Goal: Task Accomplishment & Management: Use online tool/utility

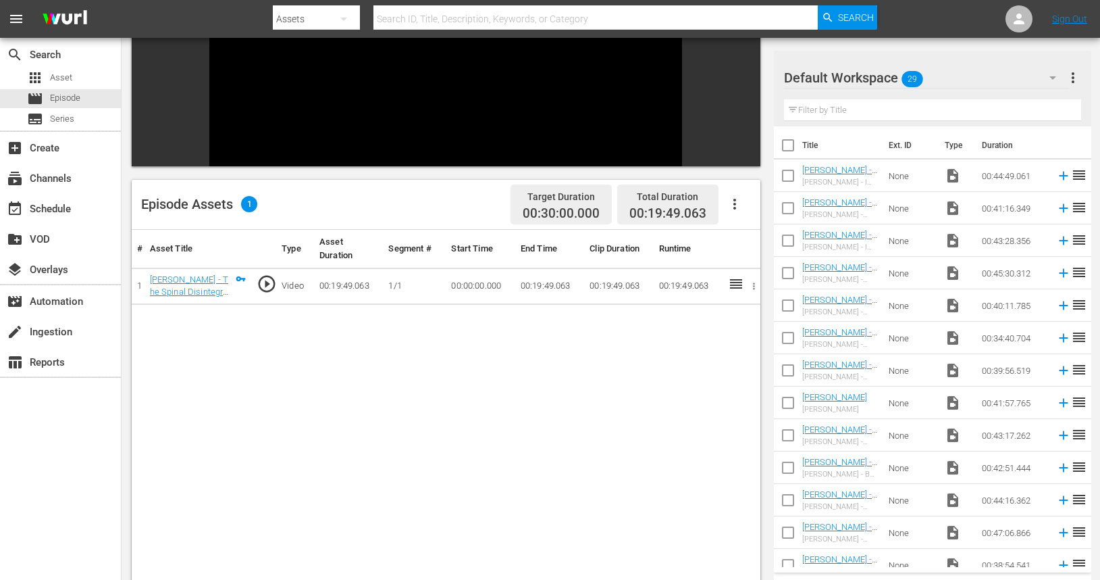
scroll to position [214, 0]
click at [419, 246] on th "Segment #" at bounding box center [414, 248] width 63 height 39
click at [749, 286] on icon "button" at bounding box center [754, 285] width 10 height 10
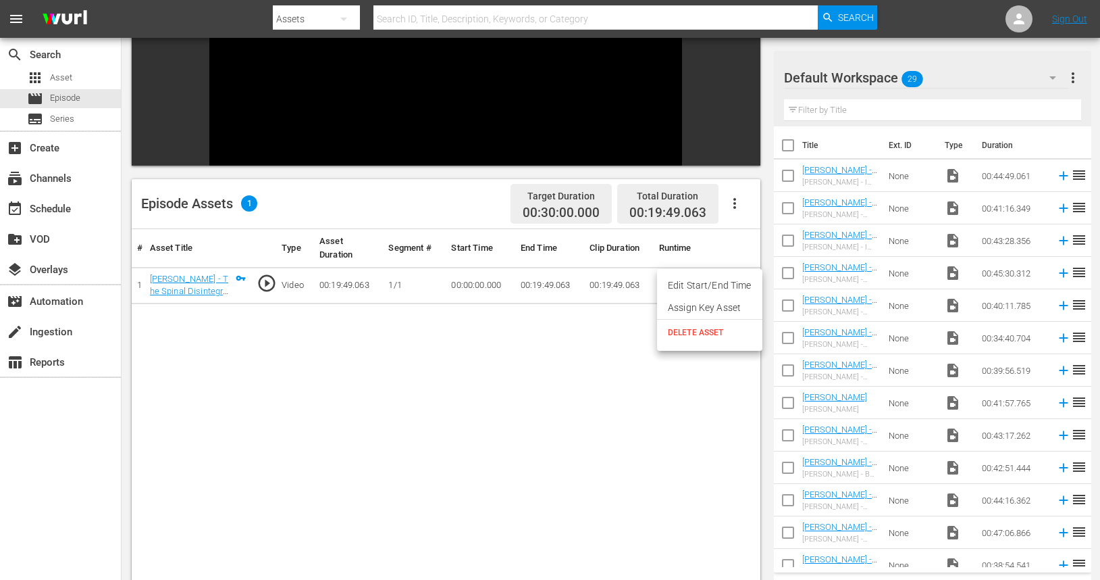
click at [612, 328] on div at bounding box center [550, 290] width 1100 height 580
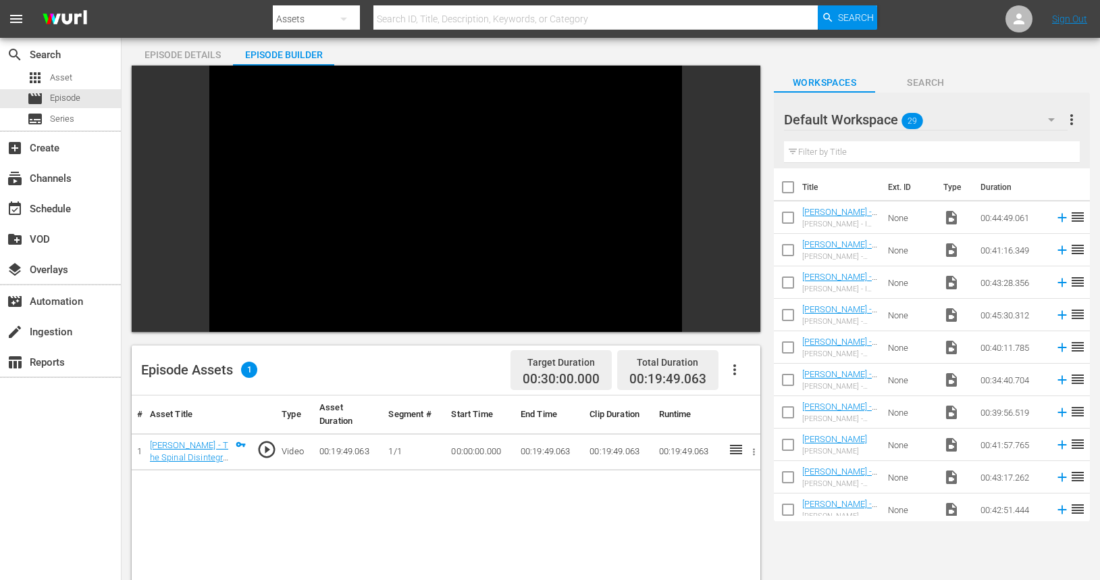
scroll to position [36, 0]
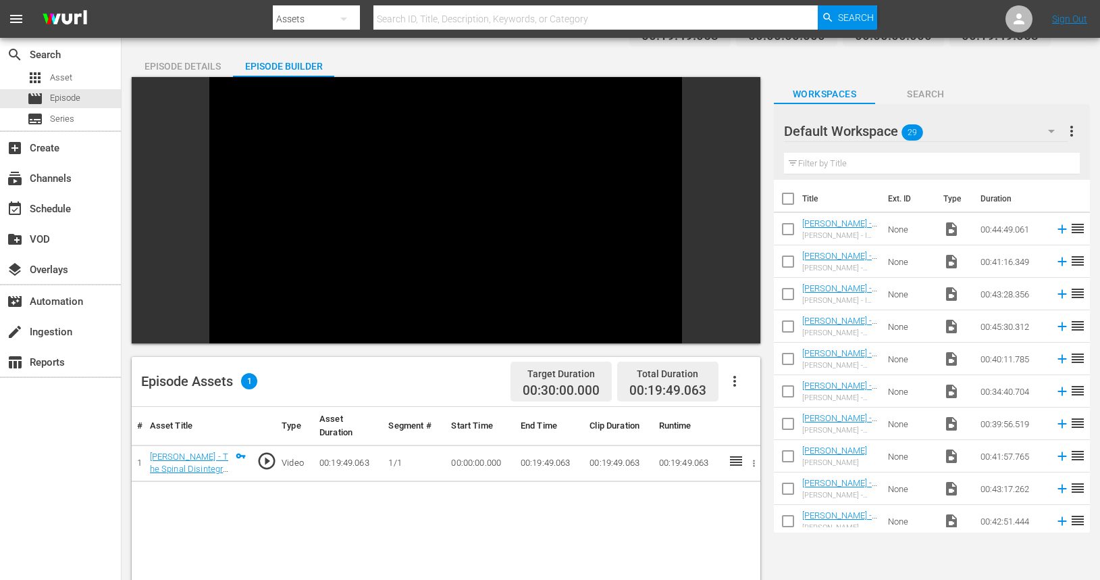
click at [477, 465] on td "00:00:00.000" at bounding box center [480, 462] width 69 height 36
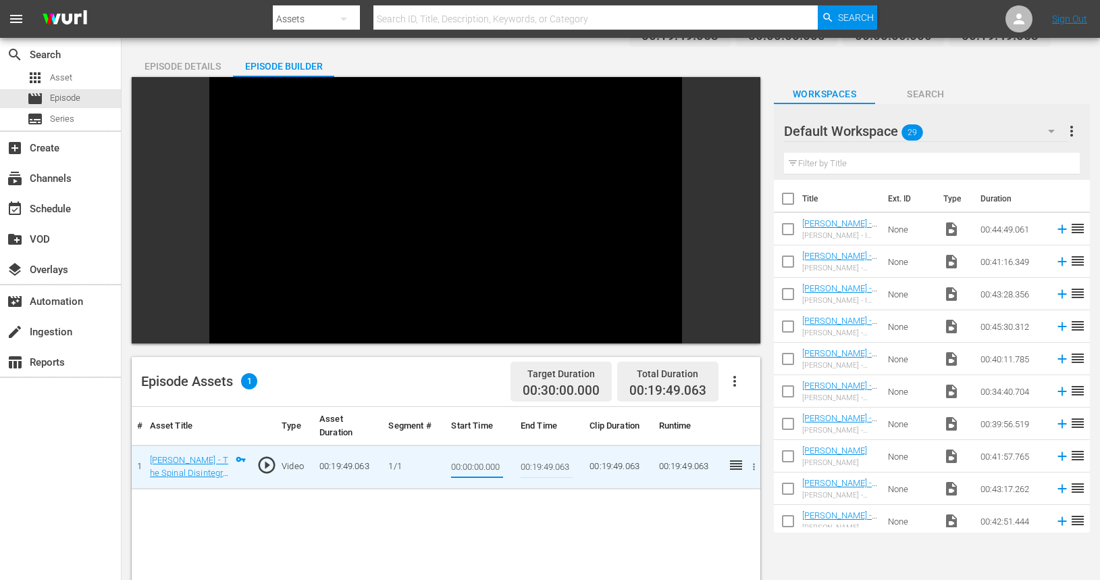
click at [486, 467] on input "00:00:00.000" at bounding box center [477, 467] width 52 height 32
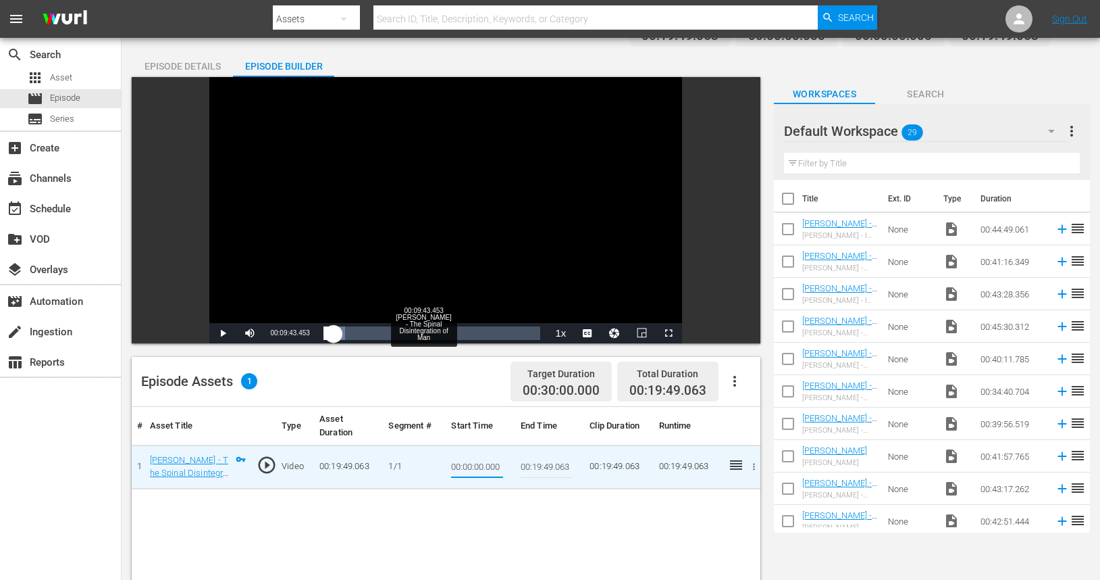
click at [430, 332] on div "00:09:43.453 Don Barnhart - The Spinal Disintegration of Man" at bounding box center [430, 333] width 1 height 14
click at [426, 336] on div "Loaded : 59.60% 00:09:21.296 Don Barnhart - The Spinal Disintegration of Man 00…" at bounding box center [432, 333] width 217 height 14
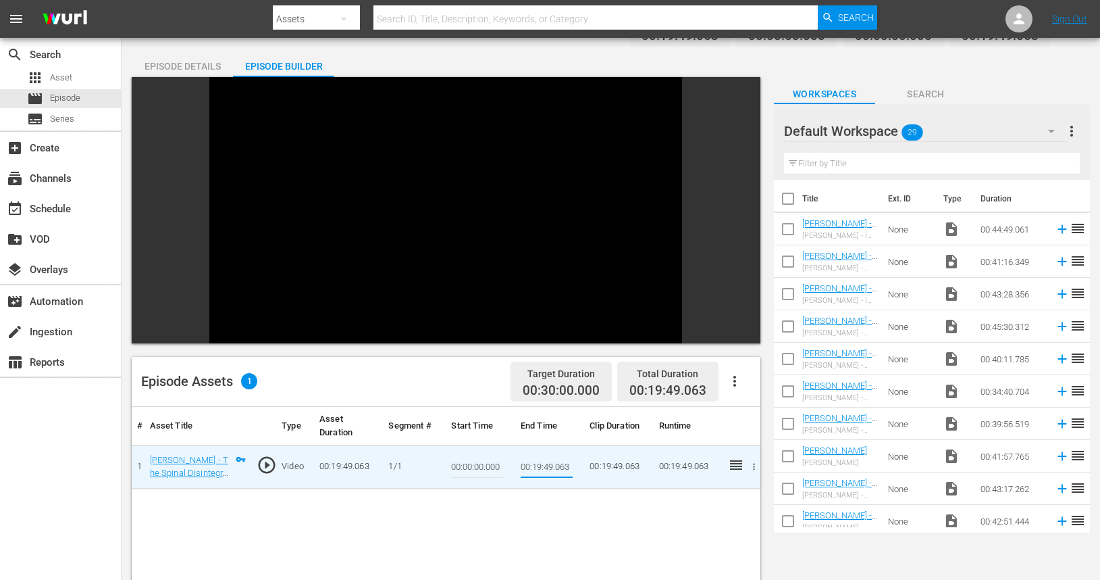
click at [557, 466] on input "00:19:49.063" at bounding box center [547, 467] width 52 height 32
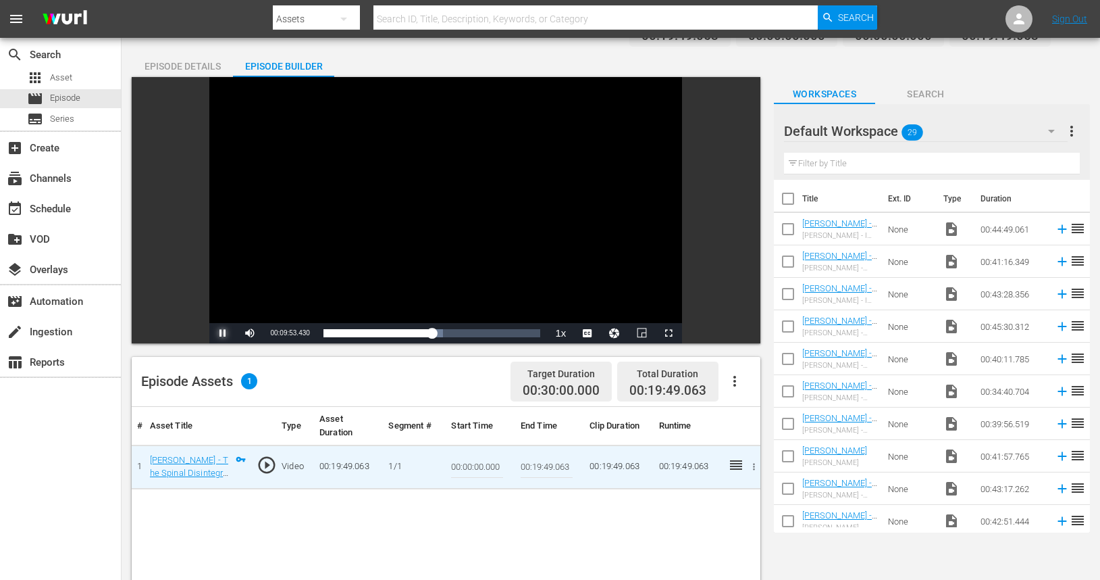
click at [223, 333] on span "Video Player" at bounding box center [223, 333] width 0 height 0
drag, startPoint x: 271, startPoint y: 334, endPoint x: 312, endPoint y: 333, distance: 41.2
click at [312, 333] on div "Current Time 00:09:53.593" at bounding box center [289, 333] width 53 height 20
copy span "00:09:53.593"
click at [607, 467] on td "00:19:49.063" at bounding box center [618, 466] width 69 height 44
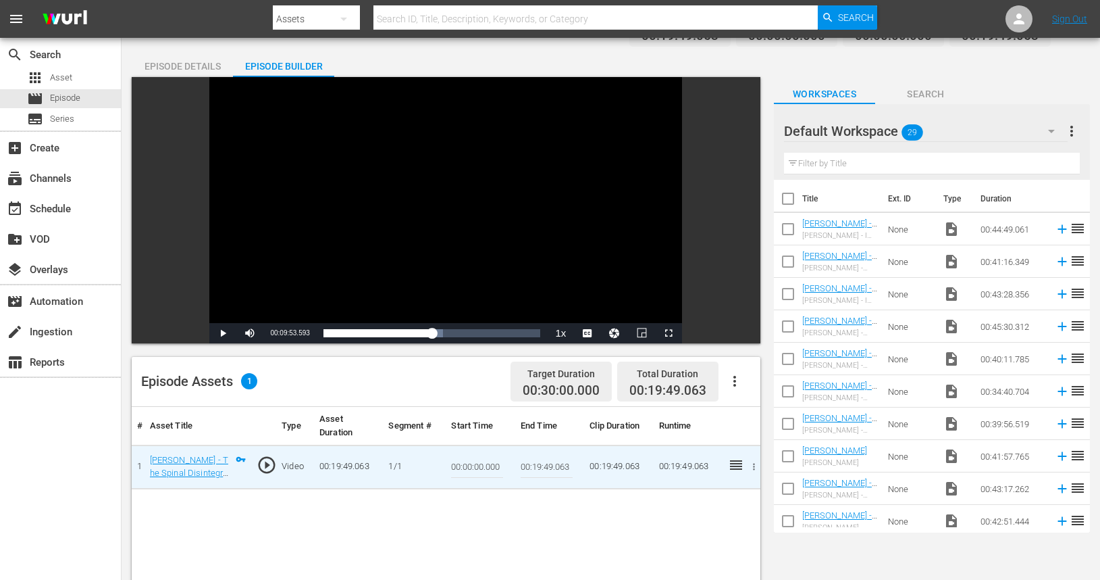
click at [599, 466] on td "00:19:49.063" at bounding box center [618, 466] width 69 height 44
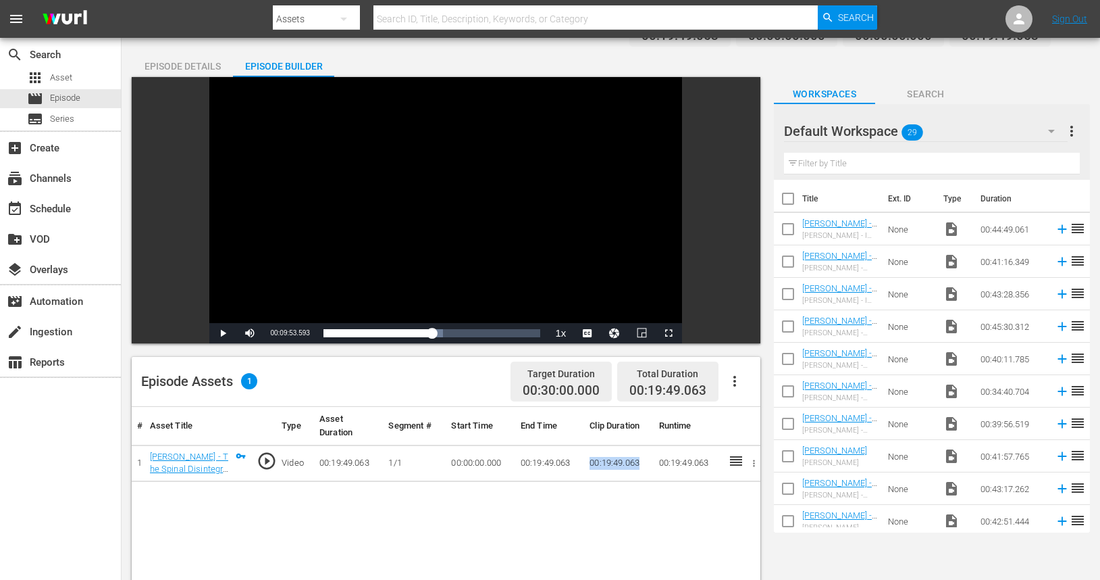
drag, startPoint x: 590, startPoint y: 462, endPoint x: 643, endPoint y: 461, distance: 53.4
click at [643, 461] on td "00:19:49.063" at bounding box center [618, 462] width 69 height 36
click at [614, 463] on td "00:19:49.063" at bounding box center [618, 462] width 69 height 36
click at [606, 460] on td "00:19:49.063" at bounding box center [618, 462] width 69 height 36
click at [606, 459] on td "00:19:49.063" at bounding box center [618, 462] width 69 height 36
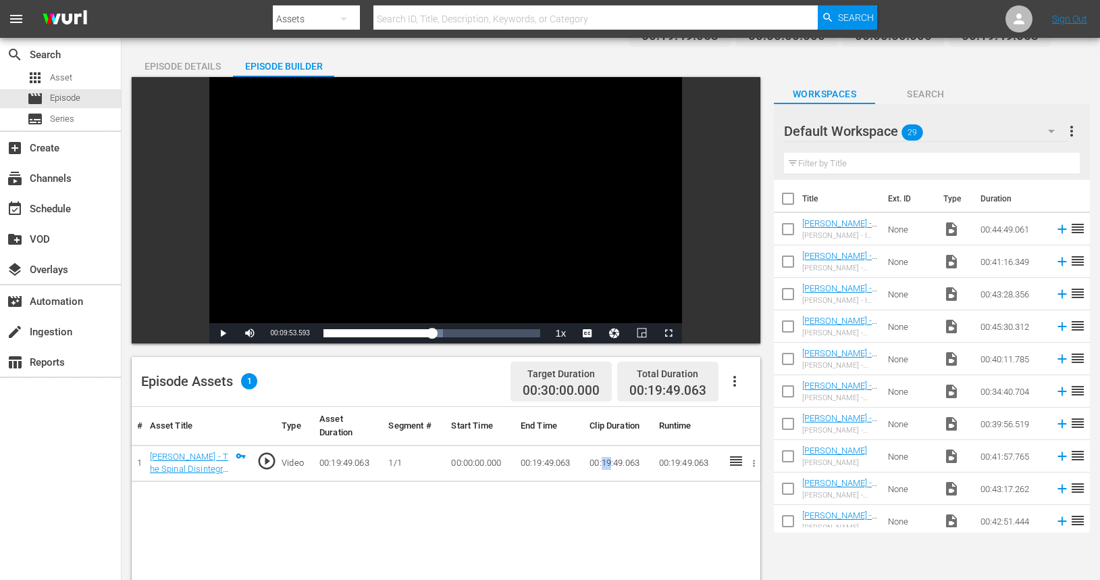
click at [606, 459] on td "00:19:49.063" at bounding box center [618, 462] width 69 height 36
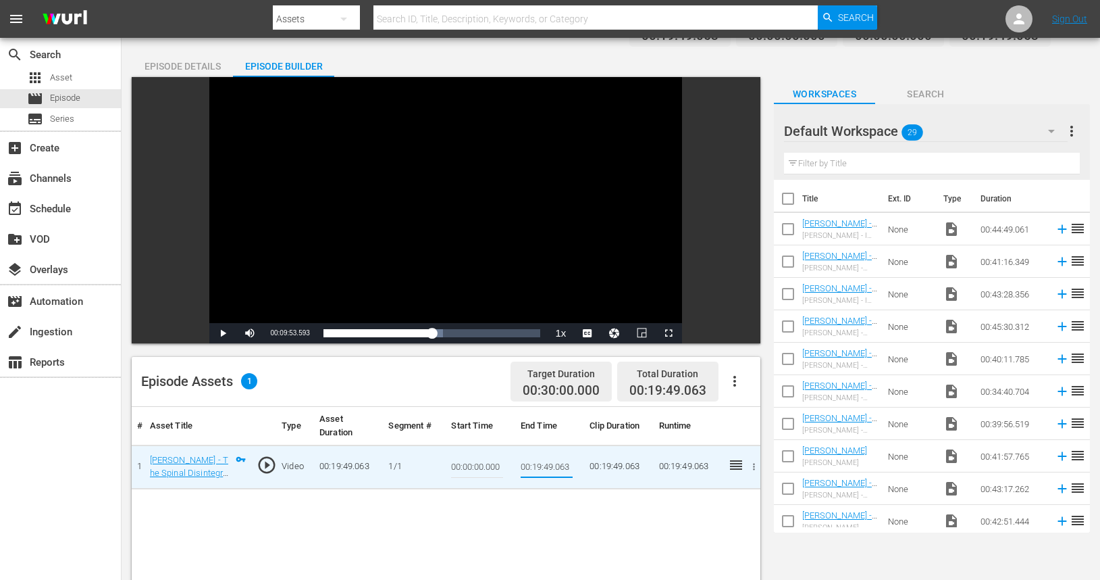
drag, startPoint x: 521, startPoint y: 466, endPoint x: 579, endPoint y: 465, distance: 58.1
click at [579, 465] on td "00:19:49.063" at bounding box center [549, 466] width 69 height 44
paste input "09:53.59"
type input "00:09:53.593"
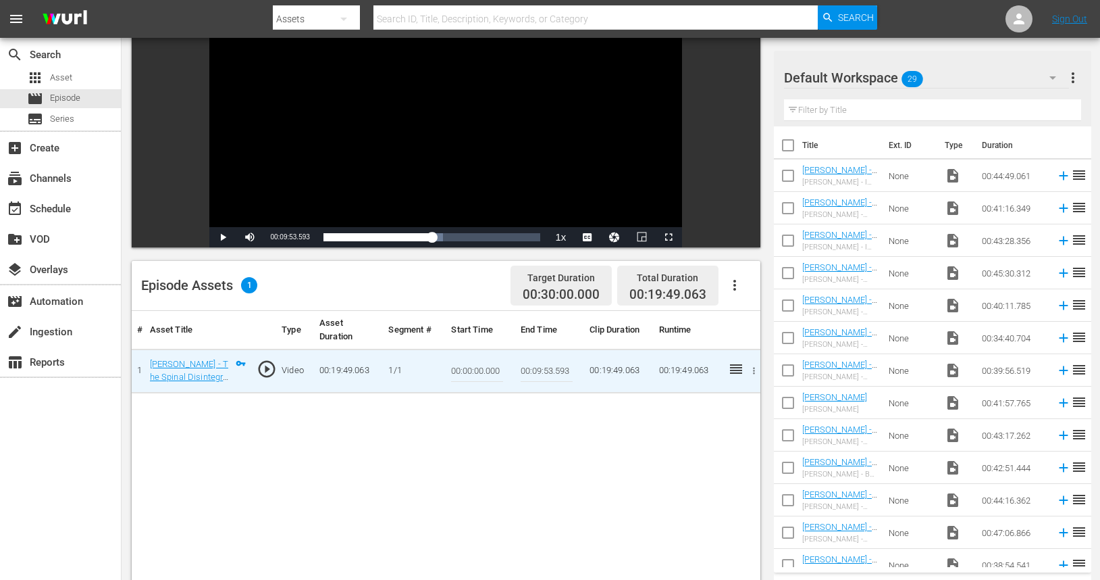
scroll to position [134, 0]
click at [617, 449] on div "# Asset Title Type Asset Duration Segment # Start Time End Time Clip Duration R…" at bounding box center [446, 548] width 629 height 478
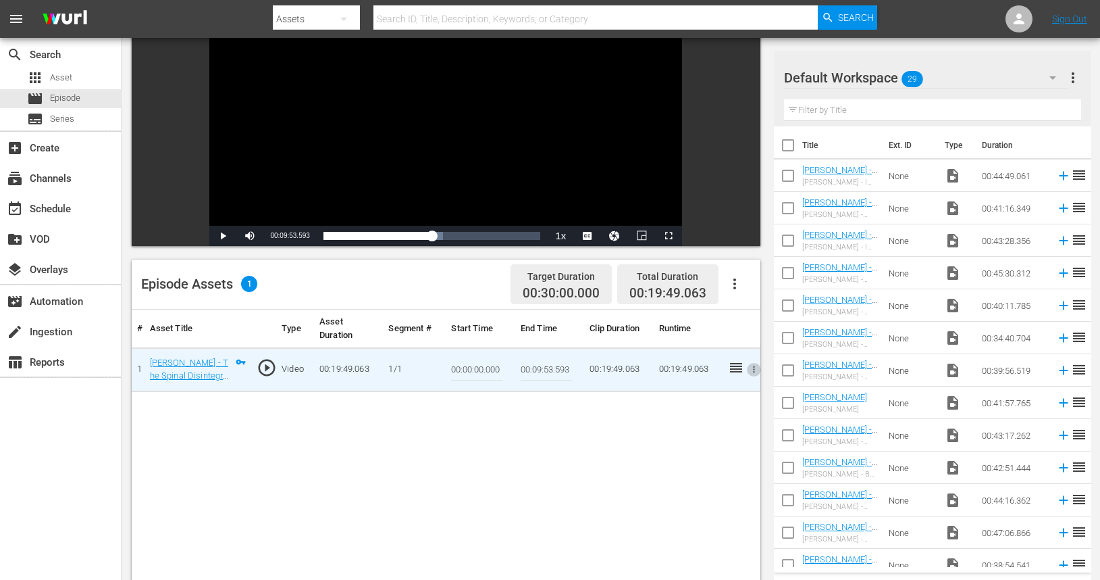
click at [754, 366] on icon "button" at bounding box center [754, 369] width 2 height 7
click at [528, 436] on div at bounding box center [550, 290] width 1100 height 580
click at [586, 417] on div "# Asset Title Type Asset Duration Segment # Start Time End Time Clip Duration R…" at bounding box center [446, 548] width 629 height 478
click at [426, 392] on div "# Asset Title Type Asset Duration Segment # Start Time End Time Clip Duration R…" at bounding box center [446, 548] width 629 height 478
click at [430, 380] on td "1/1" at bounding box center [414, 369] width 63 height 44
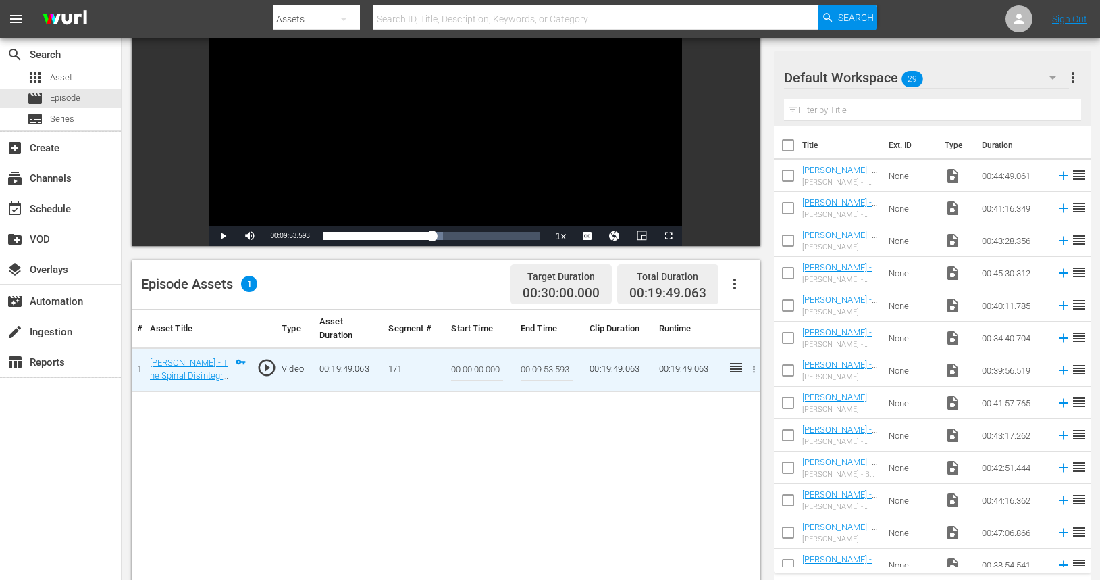
click at [430, 380] on td "1/1" at bounding box center [414, 369] width 63 height 44
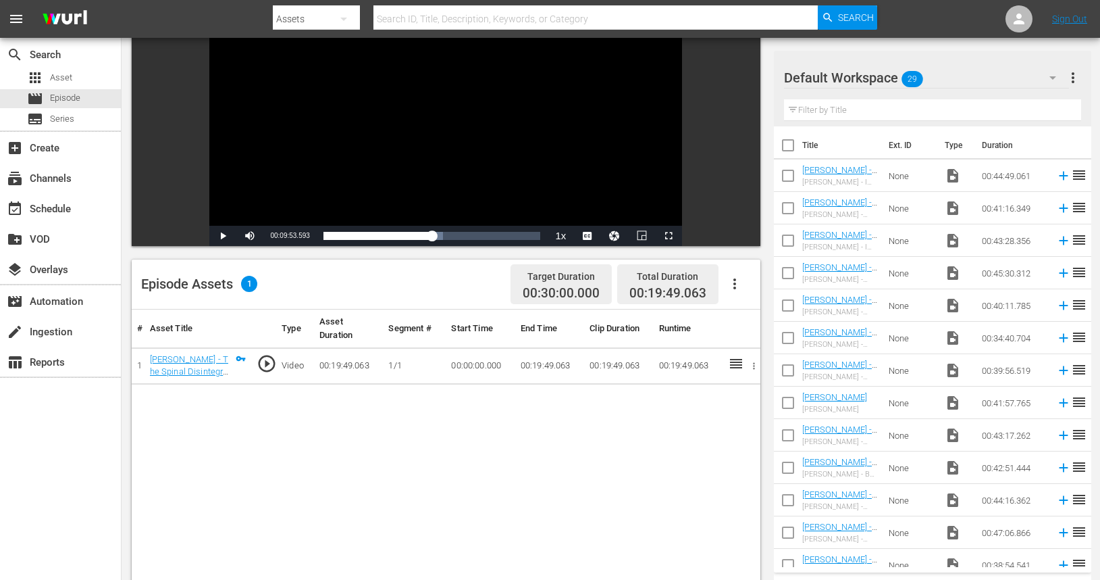
click at [547, 367] on td "00:19:49.063" at bounding box center [549, 365] width 69 height 36
click at [540, 364] on td "00:19:49.063" at bounding box center [549, 365] width 69 height 36
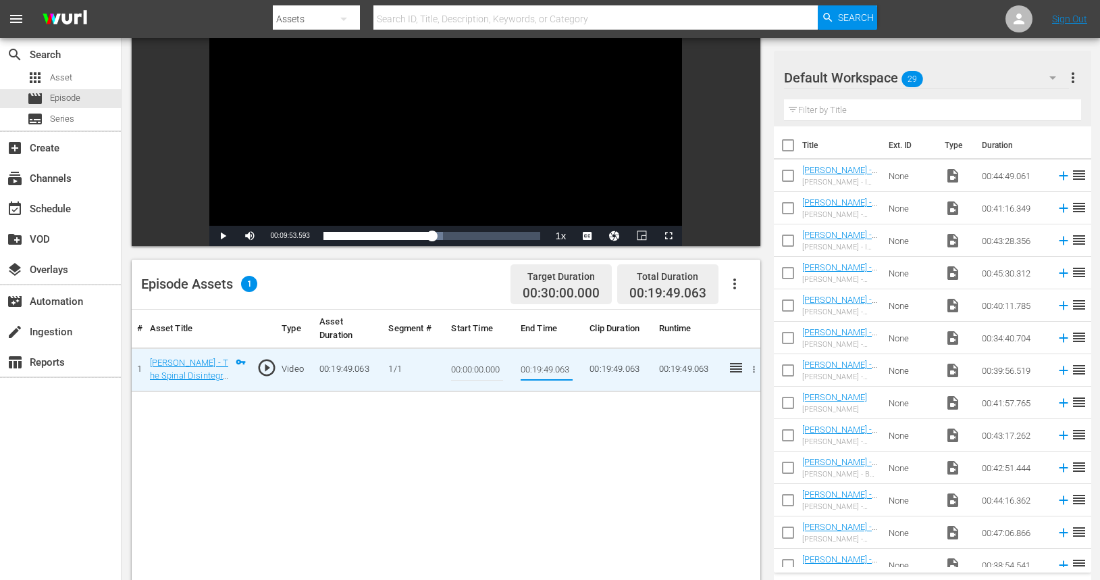
click at [537, 369] on input "00:19:49.063" at bounding box center [547, 369] width 52 height 32
drag, startPoint x: 570, startPoint y: 369, endPoint x: 557, endPoint y: 371, distance: 12.9
click at [557, 371] on input "00:09:53.063" at bounding box center [547, 369] width 52 height 32
type input "00:09:53.593"
click at [670, 429] on div "# Asset Title Type Asset Duration Segment # Start Time End Time Clip Duration R…" at bounding box center [446, 548] width 629 height 478
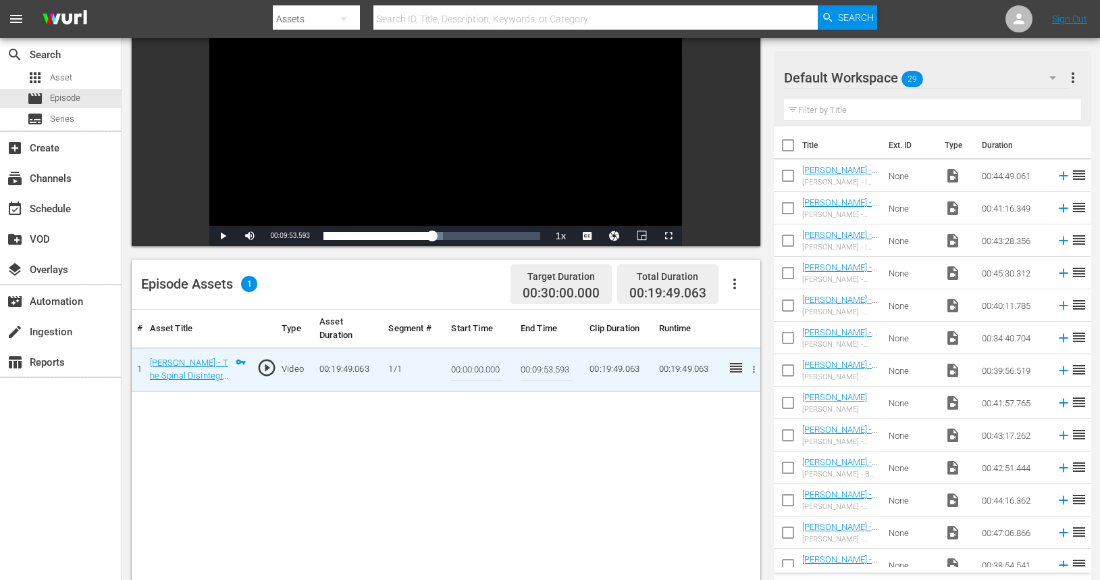
click at [754, 369] on icon "button" at bounding box center [754, 369] width 2 height 7
click at [732, 392] on li "Assign Key Asset" at bounding box center [709, 391] width 105 height 22
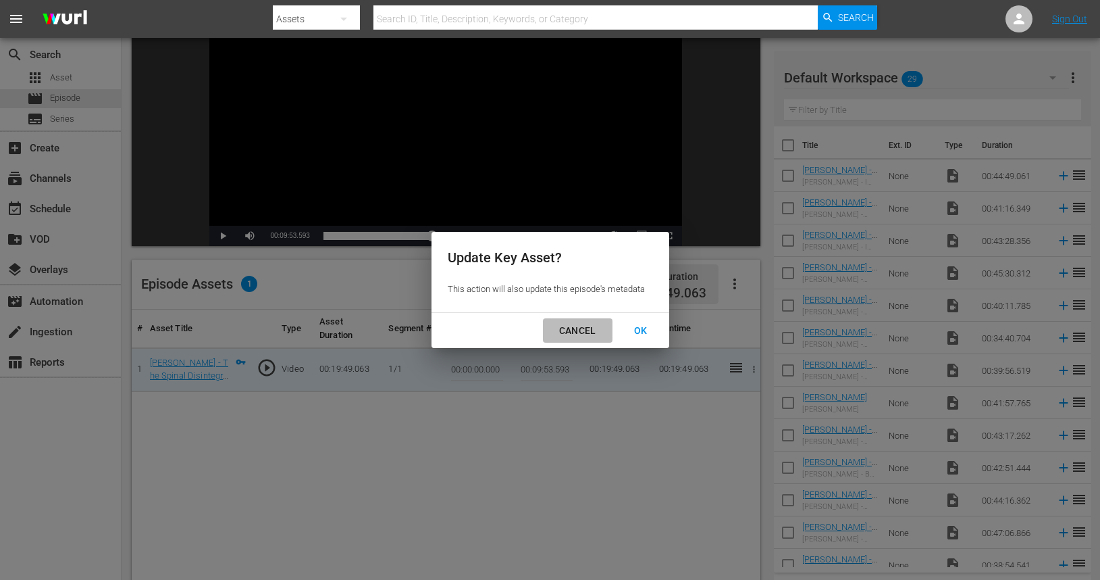
click at [573, 334] on div "CANCEL" at bounding box center [577, 330] width 59 height 17
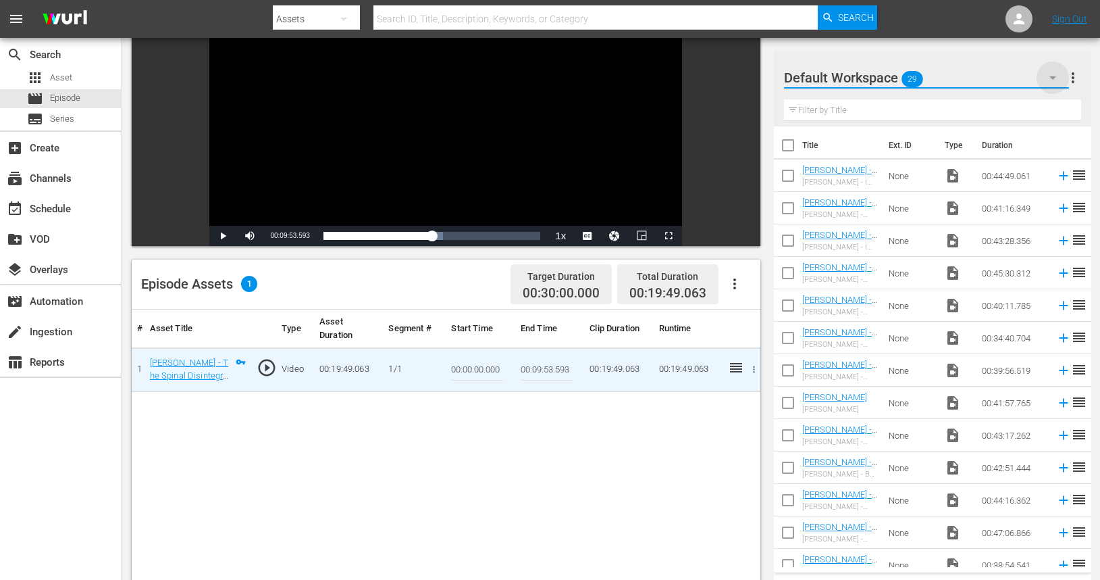
click at [1053, 80] on icon "button" at bounding box center [1053, 78] width 16 height 16
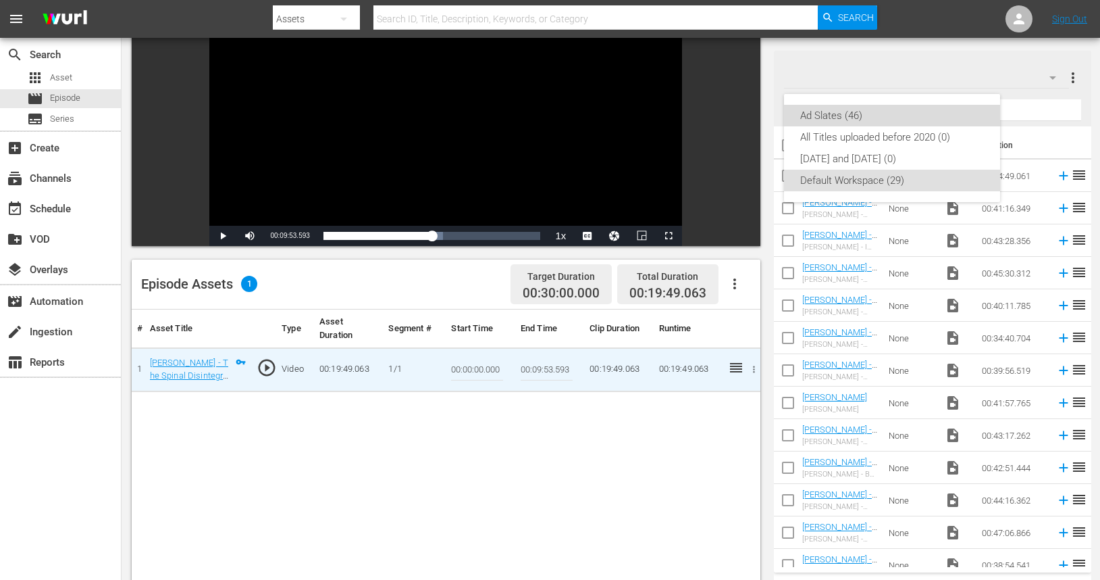
click at [867, 117] on div "Ad Slates (46)" at bounding box center [892, 116] width 184 height 22
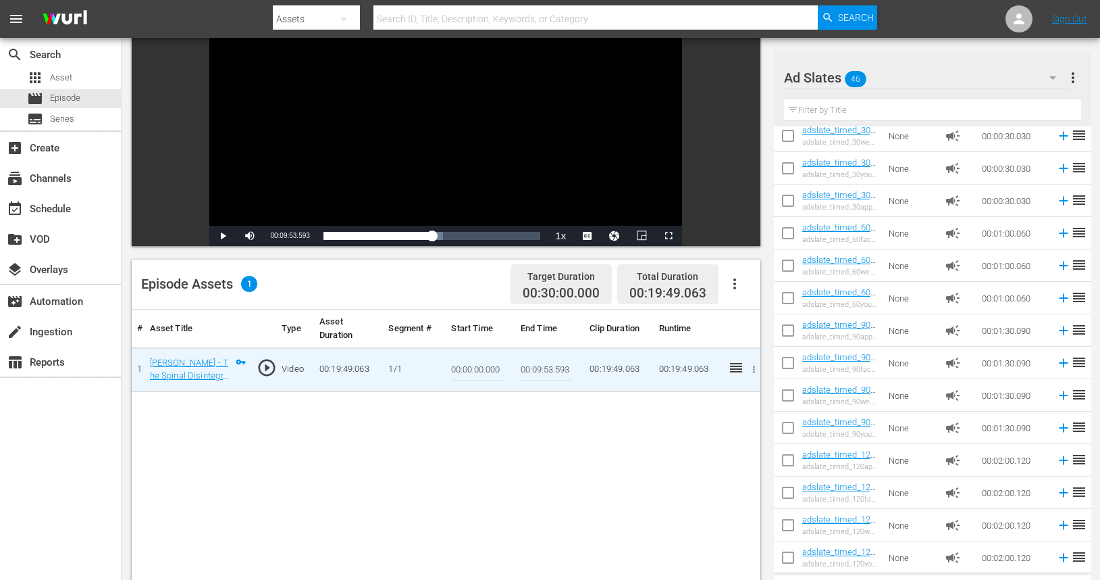
scroll to position [1084, 0]
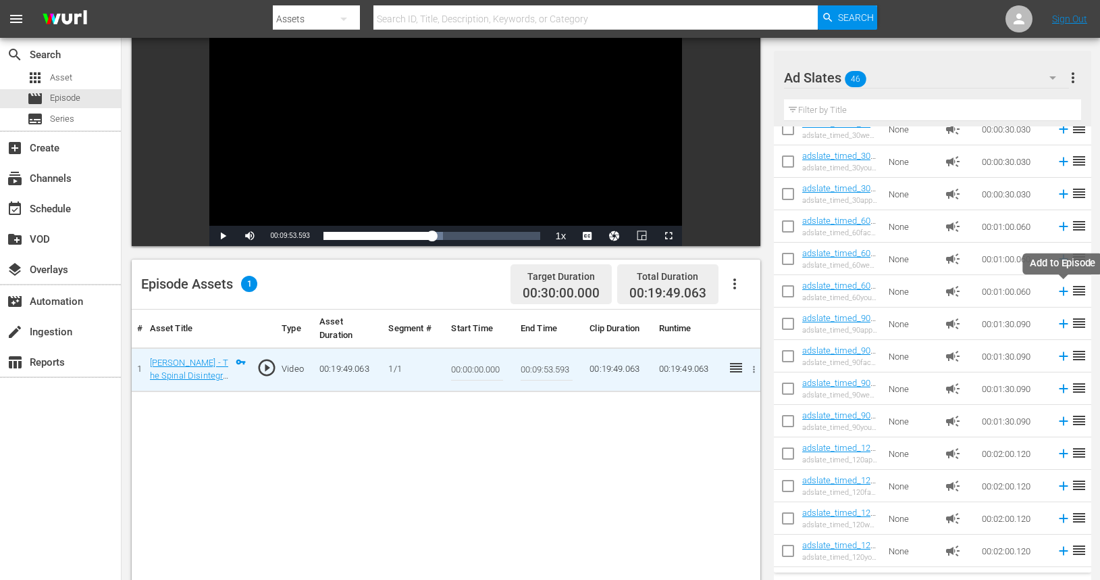
click at [1062, 291] on icon at bounding box center [1063, 291] width 9 height 9
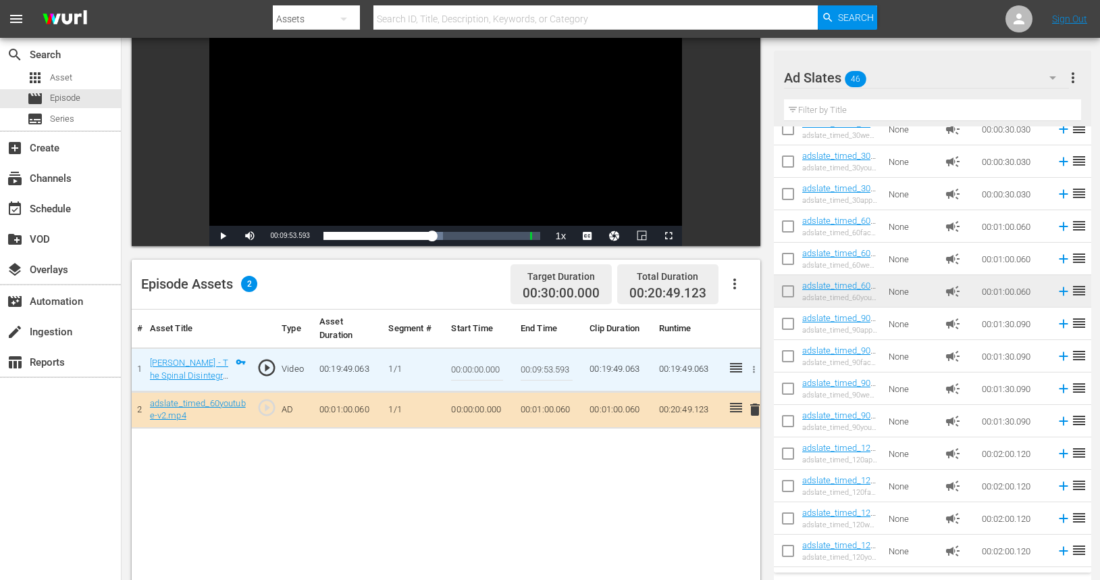
click at [512, 456] on div "# Asset Title Type Asset Duration Segment # Start Time End Time Clip Duration R…" at bounding box center [446, 548] width 629 height 478
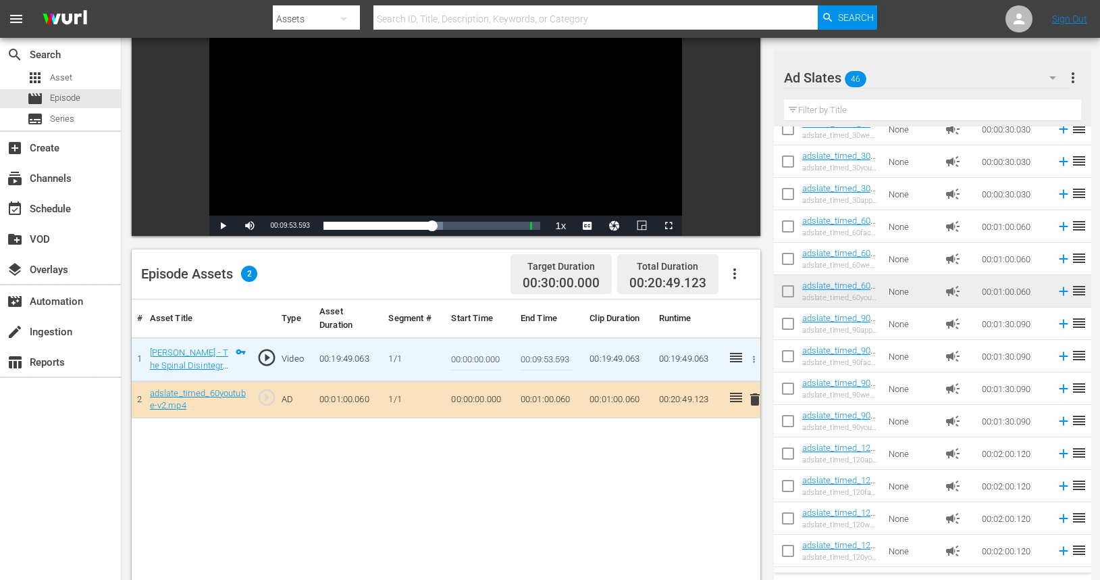
scroll to position [140, 0]
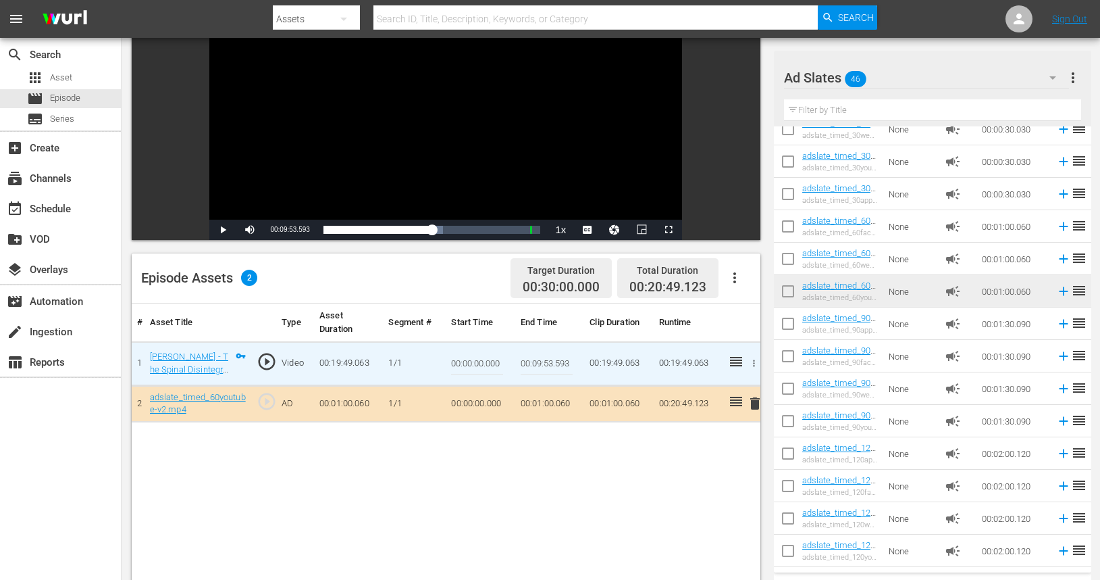
click at [611, 365] on td "00:19:49.063" at bounding box center [618, 363] width 69 height 44
click at [551, 366] on input "00:09:53.593" at bounding box center [547, 363] width 52 height 32
click at [526, 471] on div "# Asset Title Type Asset Duration Segment # Start Time End Time Clip Duration R…" at bounding box center [446, 542] width 629 height 478
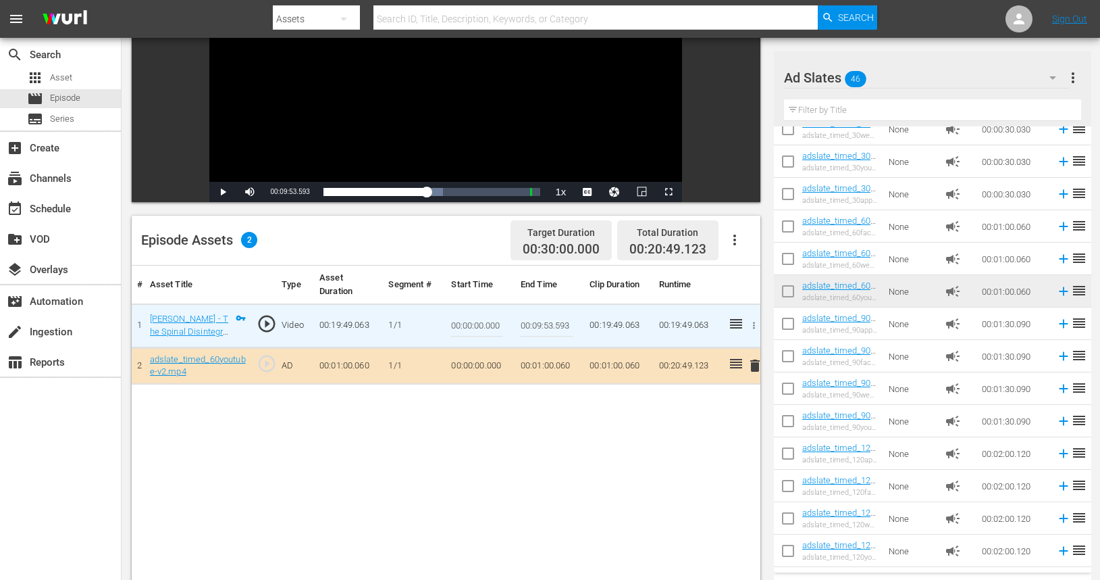
scroll to position [182, 0]
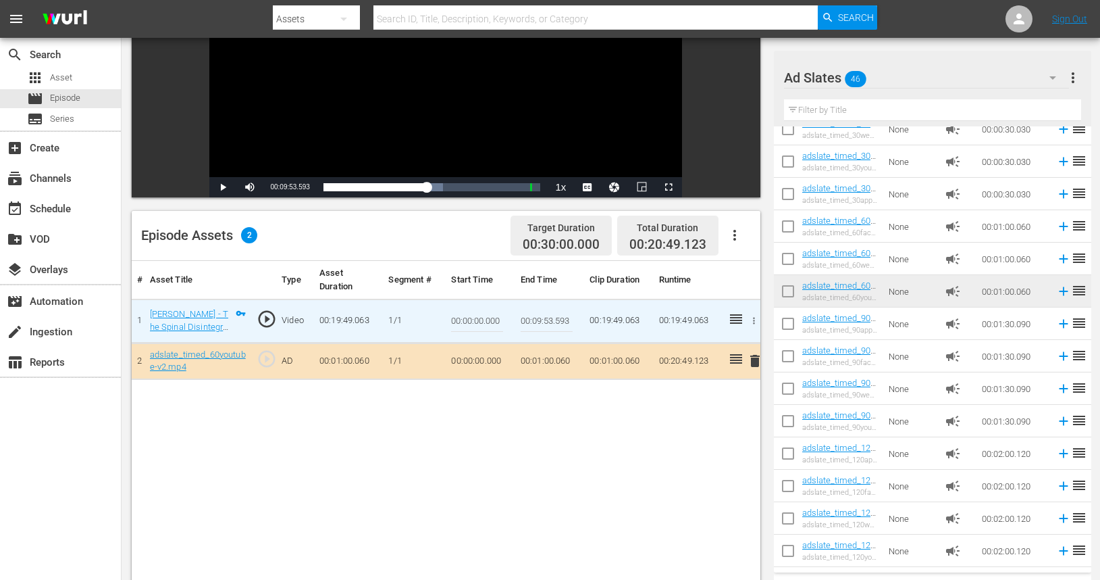
click at [754, 317] on icon "button" at bounding box center [754, 320] width 2 height 7
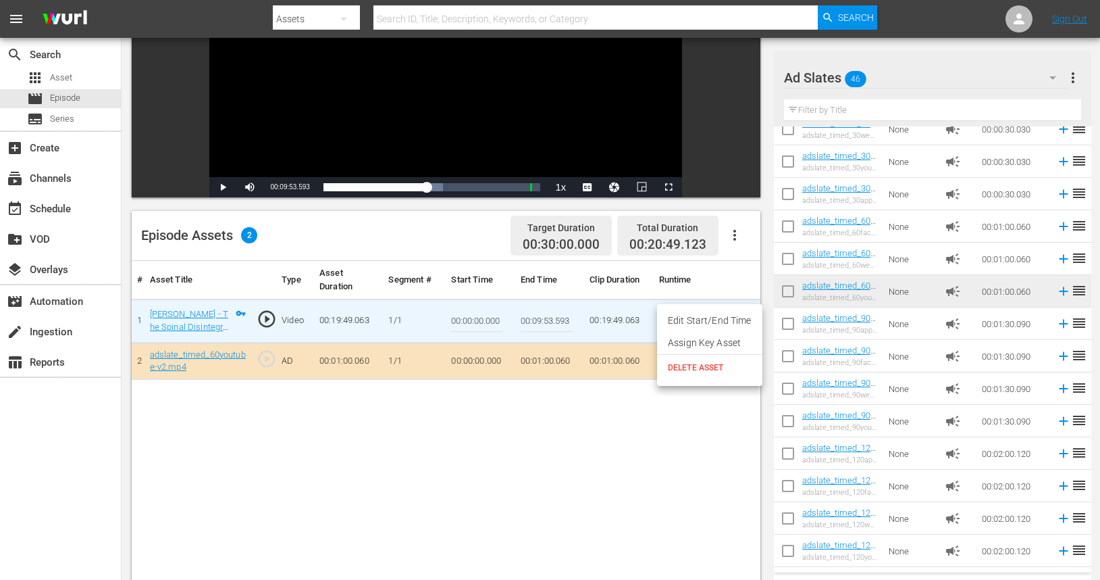
click at [451, 430] on div at bounding box center [550, 290] width 1100 height 580
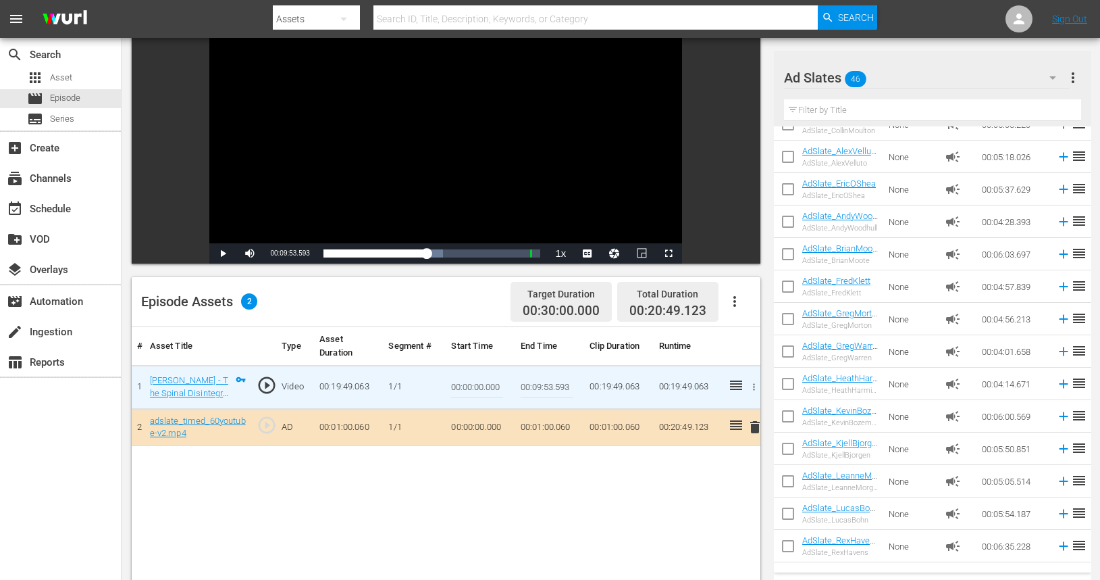
scroll to position [0, 0]
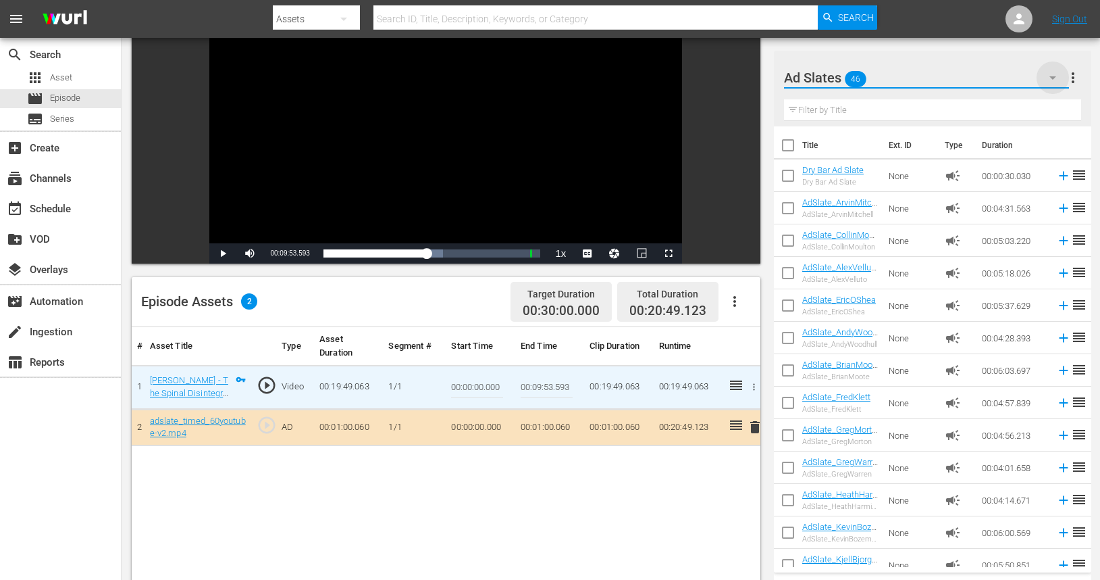
click at [1052, 80] on icon "button" at bounding box center [1053, 78] width 16 height 16
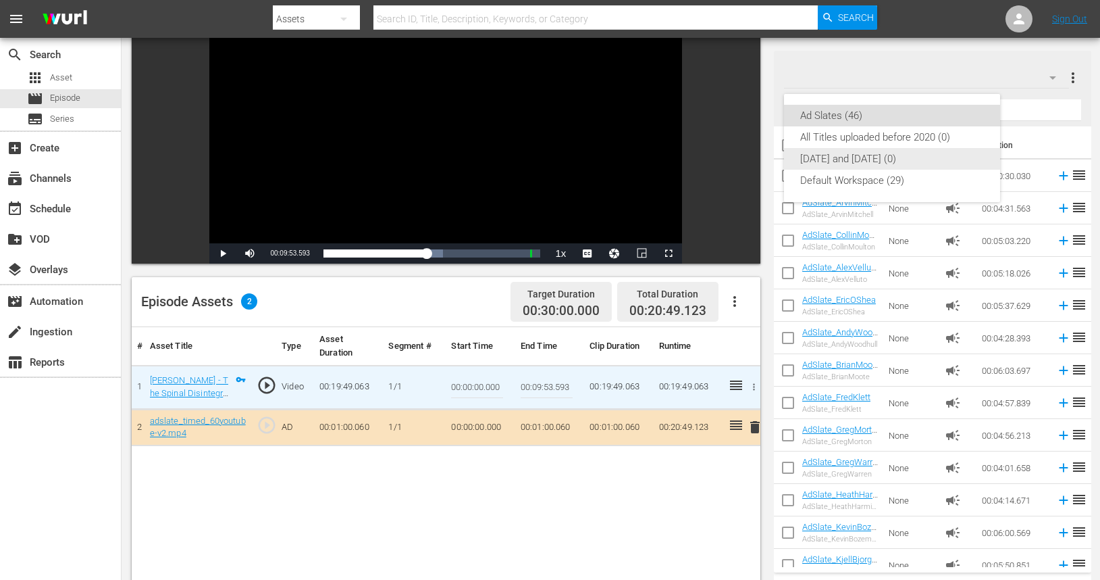
click at [887, 155] on div "[DATE] and [DATE] (0)" at bounding box center [892, 159] width 184 height 22
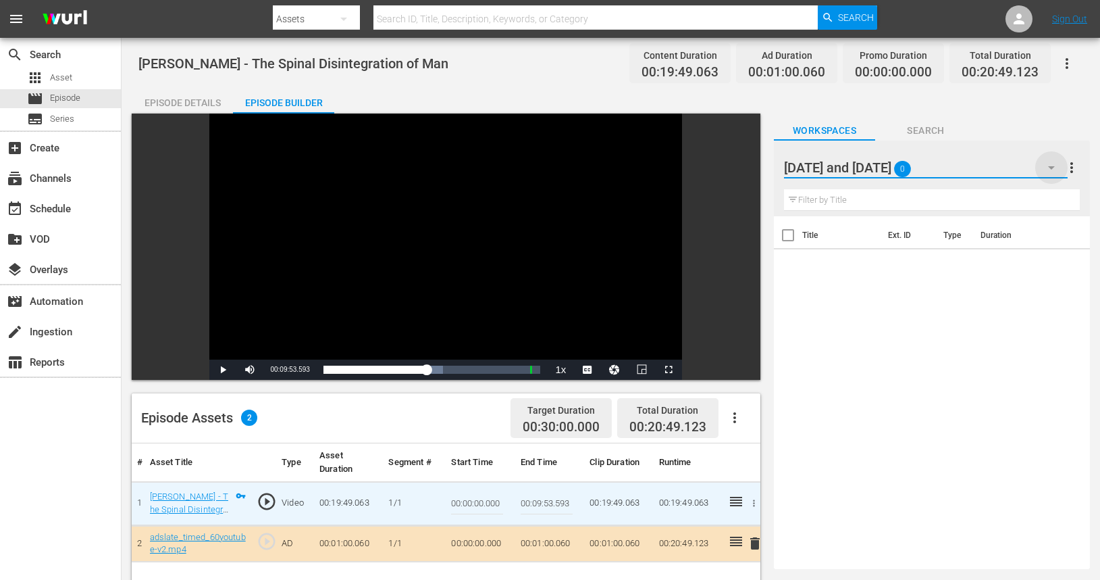
click at [1049, 170] on icon "button" at bounding box center [1052, 167] width 16 height 16
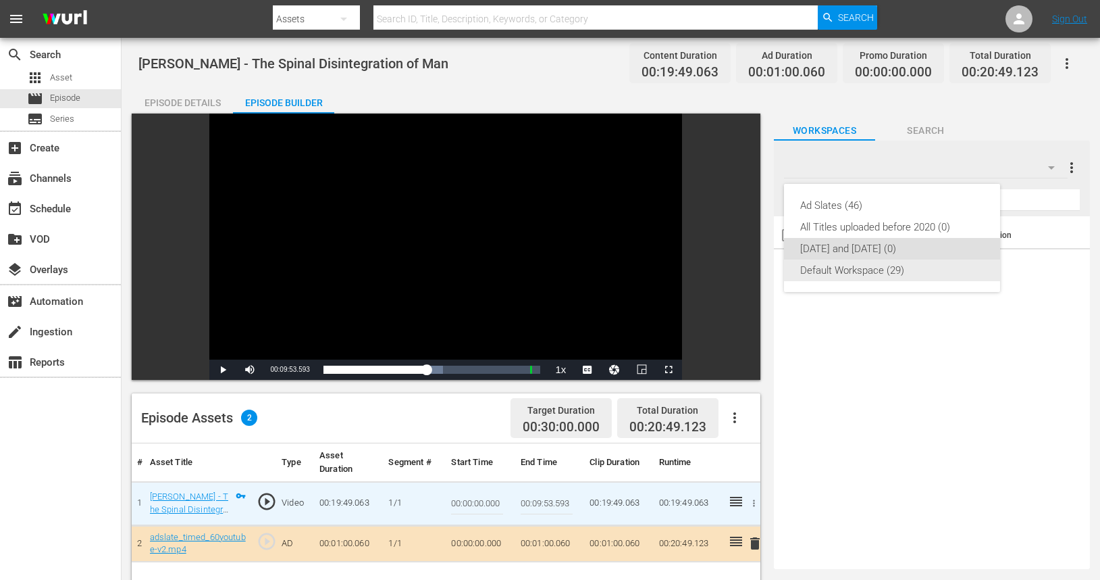
click at [884, 269] on div "Default Workspace (29)" at bounding box center [892, 270] width 184 height 22
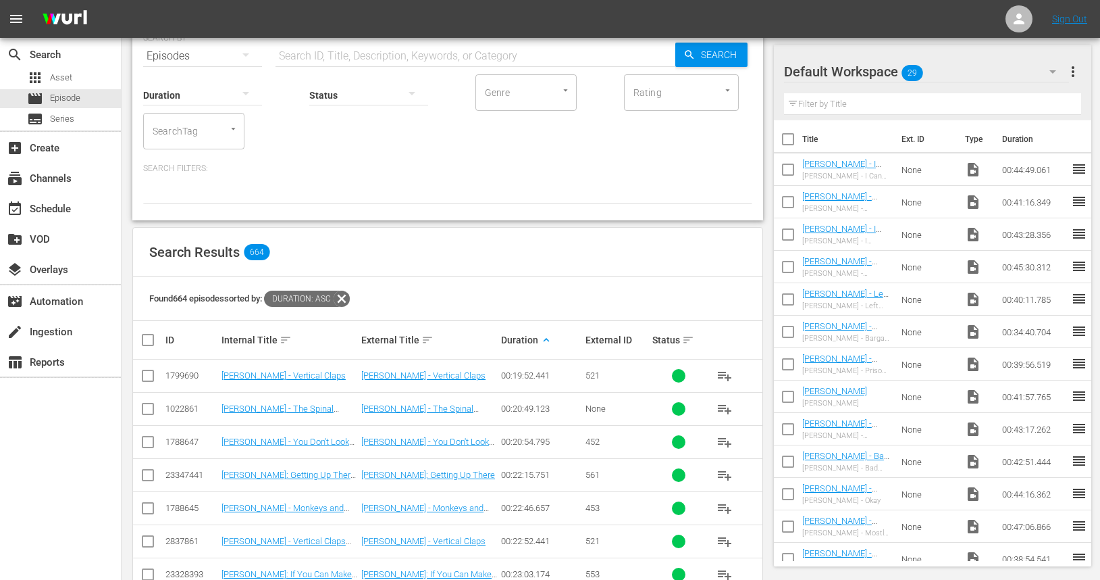
scroll to position [91, 0]
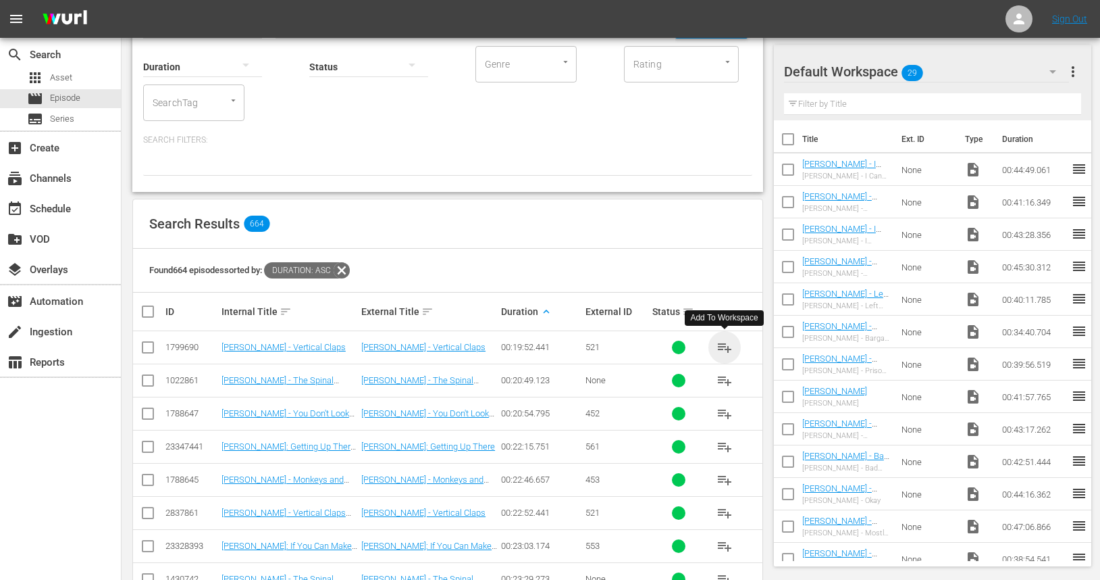
click at [729, 351] on span "playlist_add" at bounding box center [725, 347] width 16 height 16
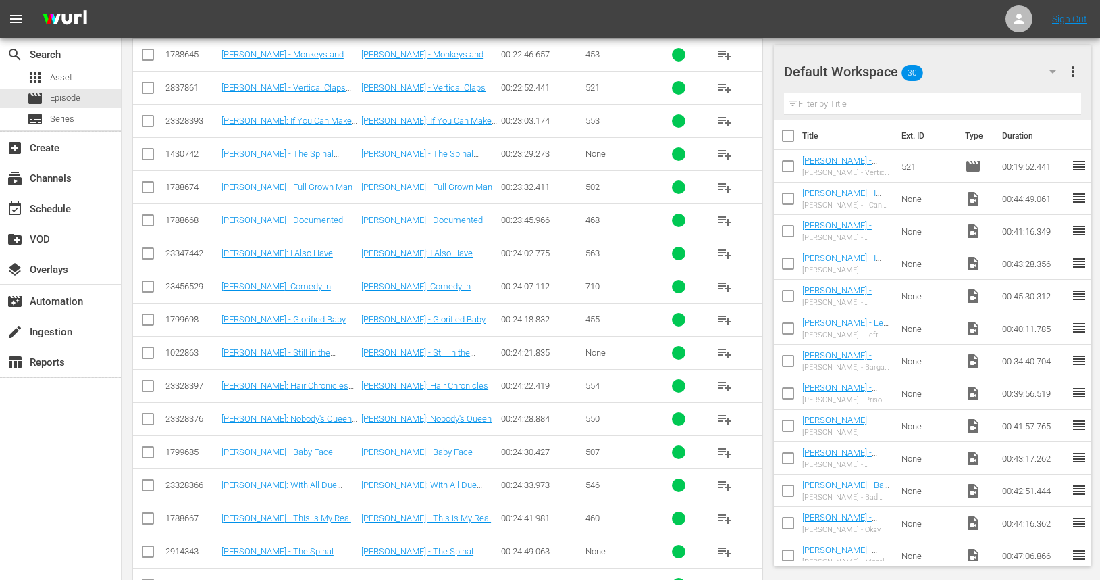
scroll to position [0, 0]
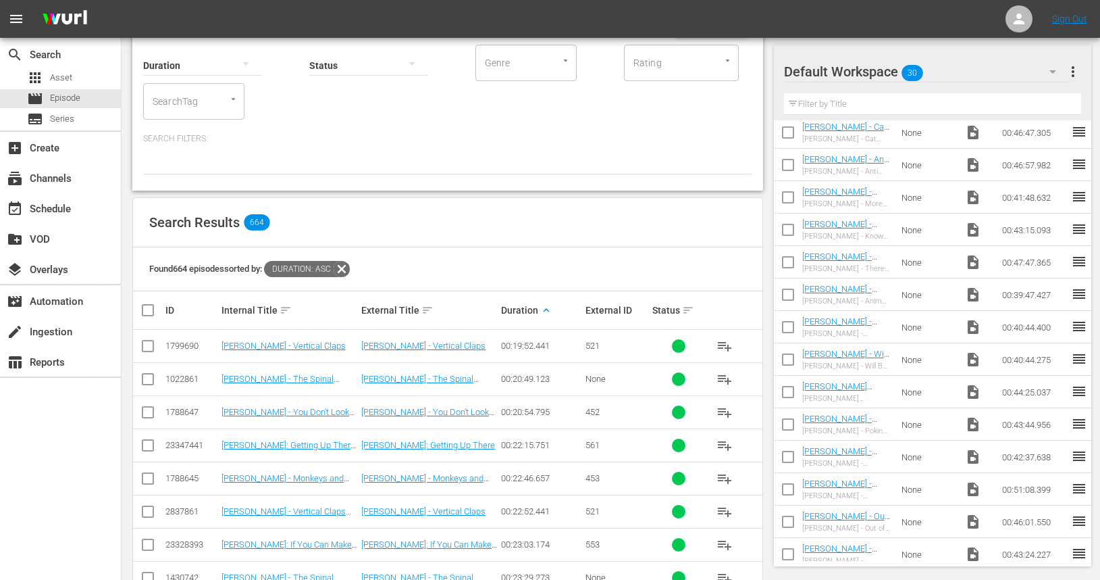
scroll to position [98, 0]
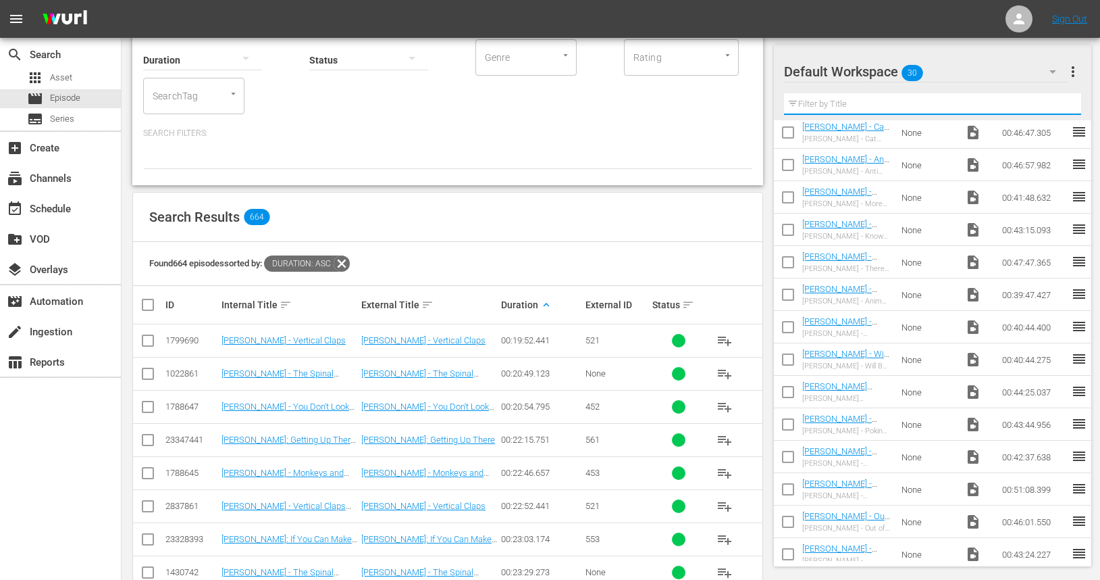
click at [840, 105] on input "text" at bounding box center [932, 104] width 297 height 22
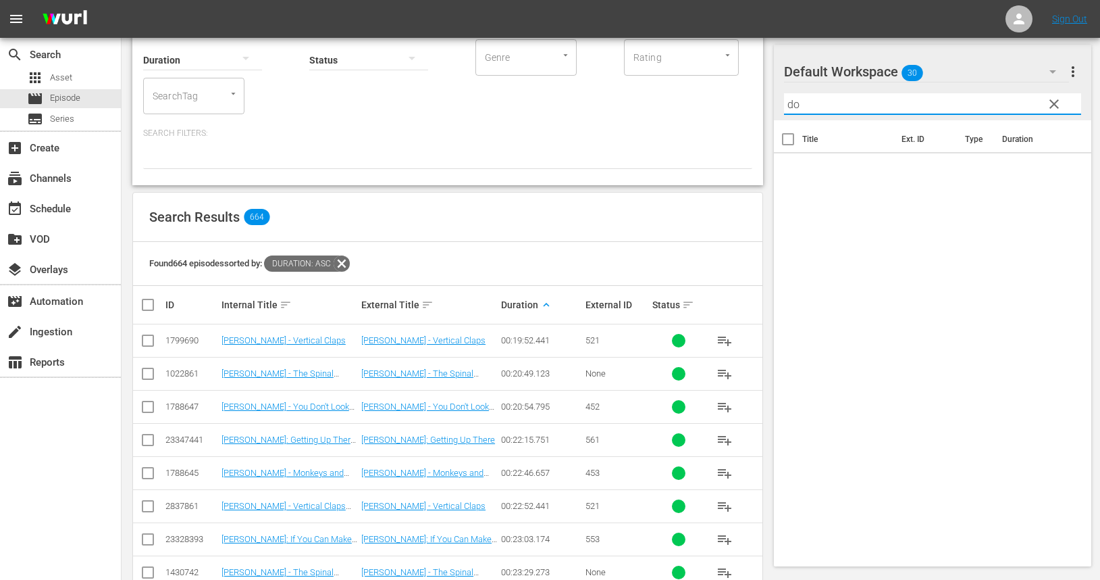
scroll to position [0, 0]
type input "d"
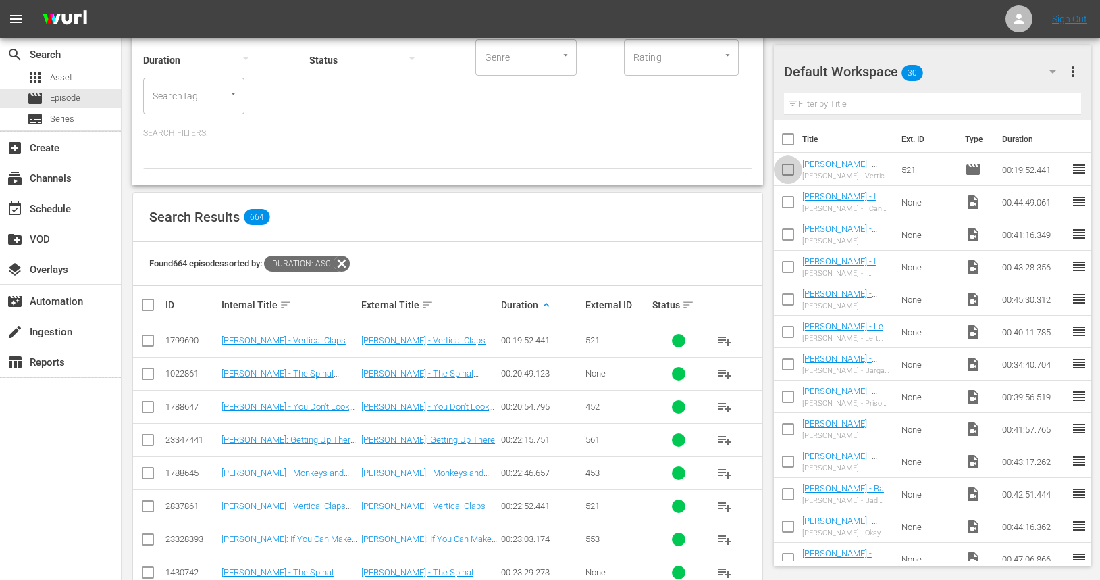
click at [792, 171] on input "checkbox" at bounding box center [788, 172] width 28 height 28
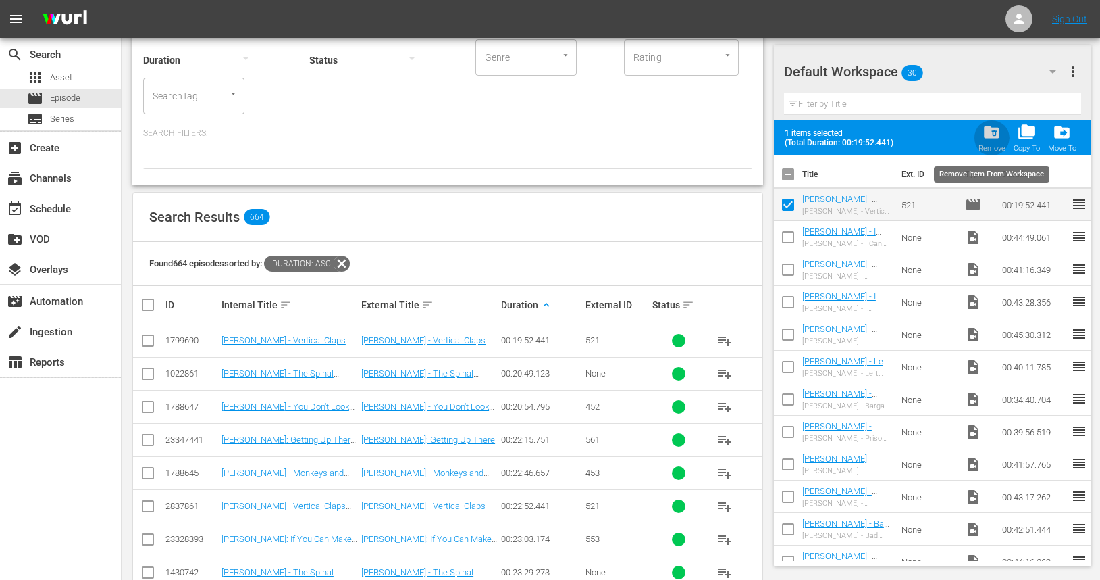
click at [996, 137] on span "folder_delete" at bounding box center [992, 132] width 18 height 18
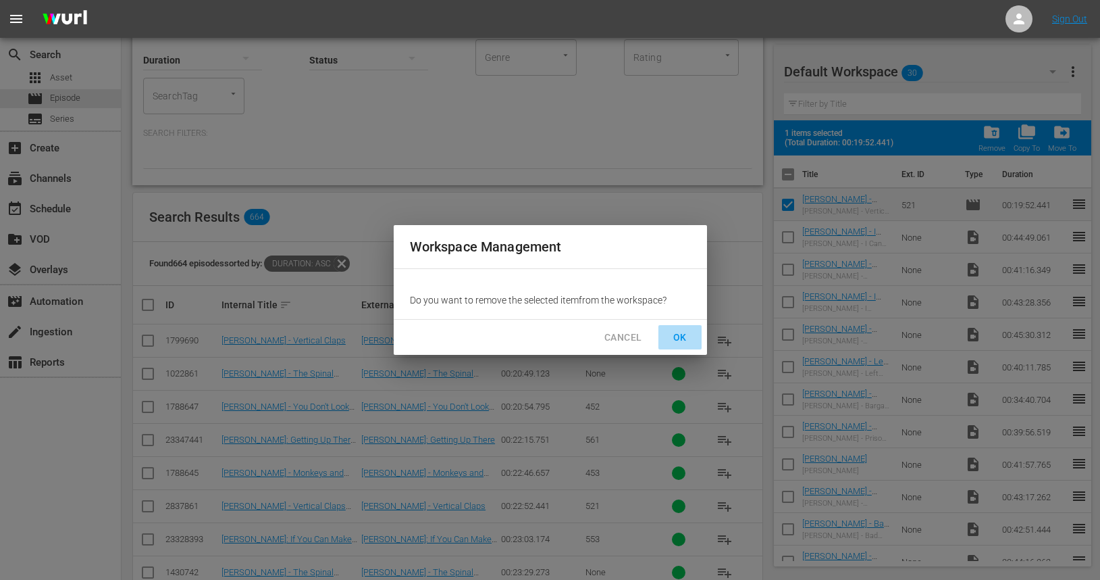
click at [682, 337] on span "OK" at bounding box center [680, 337] width 22 height 17
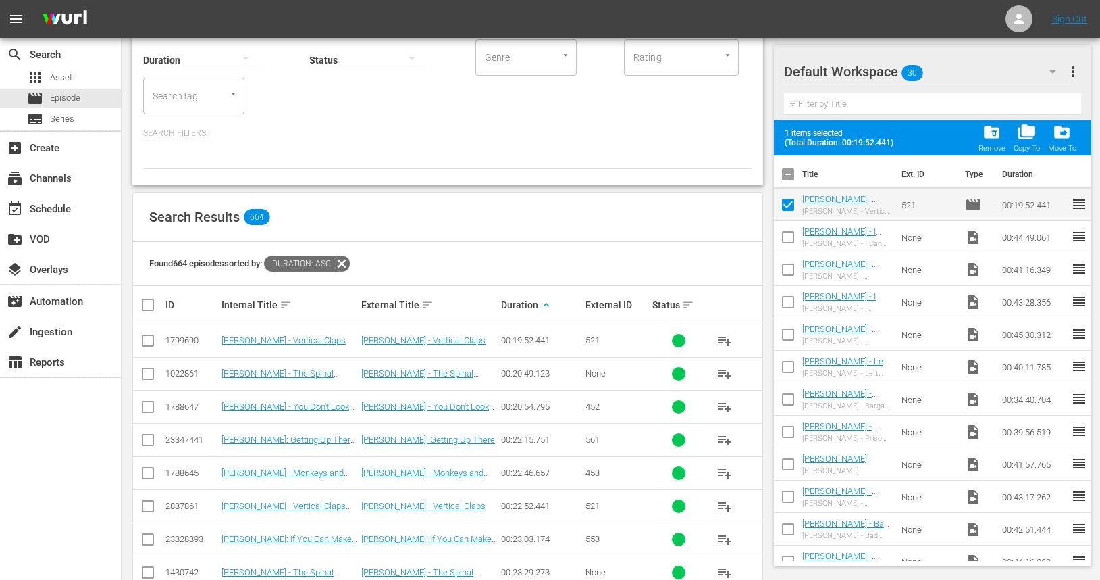
checkbox input "false"
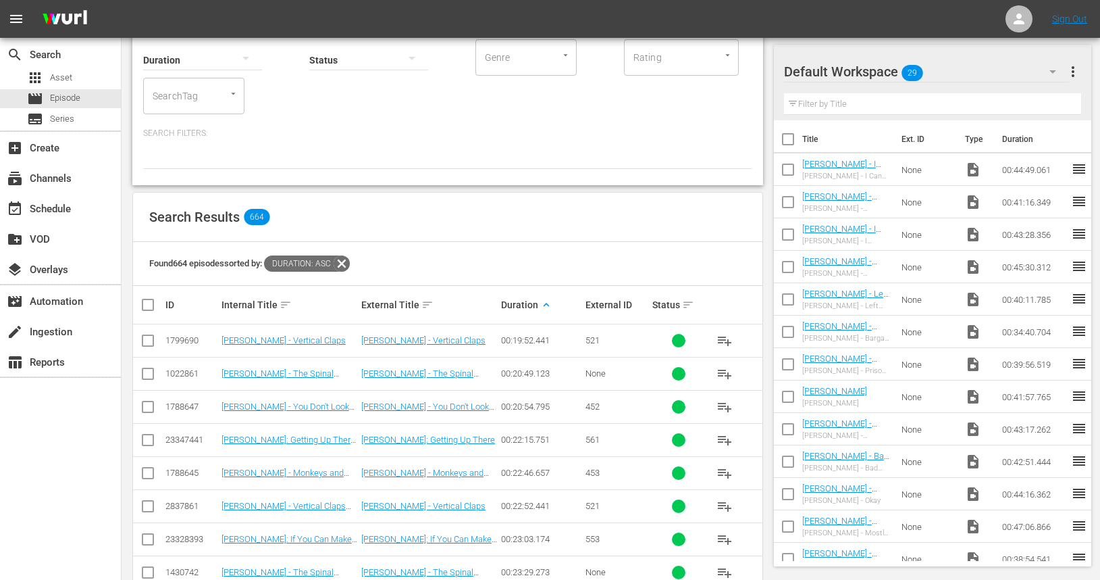
click at [1082, 66] on div "Default Workspace 29 Default more_vert Filter by Title" at bounding box center [932, 83] width 317 height 76
click at [1053, 70] on icon "button" at bounding box center [1053, 71] width 7 height 3
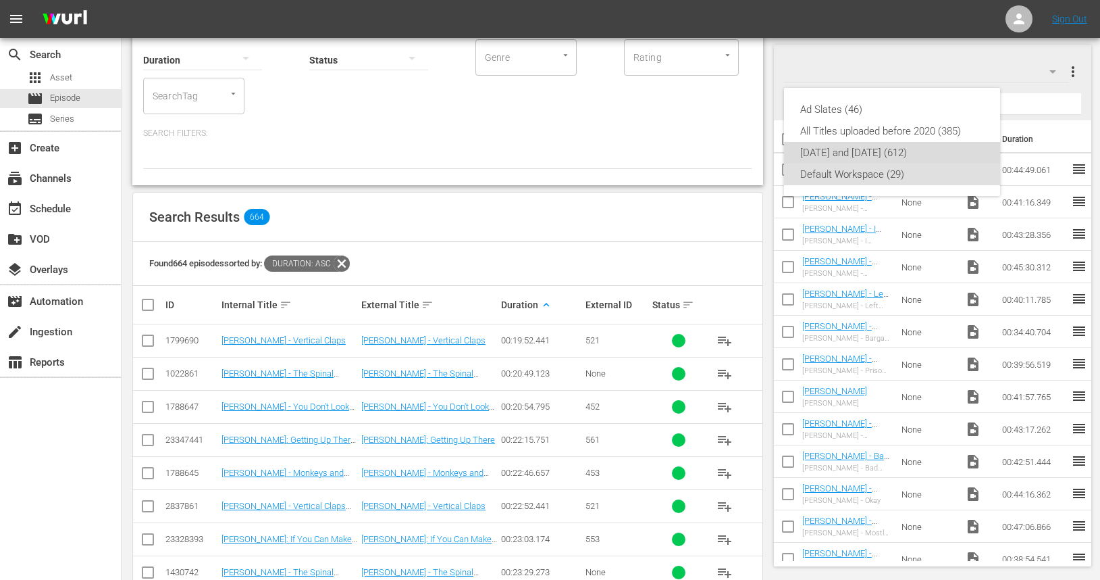
click at [855, 158] on div "Tuesday and Wednesday (612)" at bounding box center [892, 153] width 184 height 22
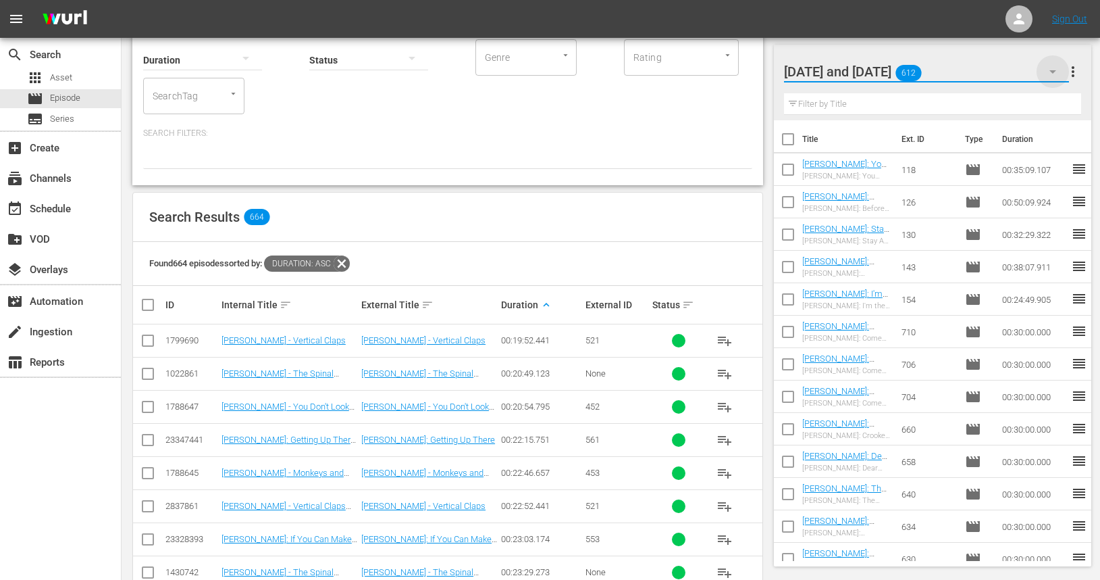
click at [1057, 70] on icon "button" at bounding box center [1053, 71] width 16 height 16
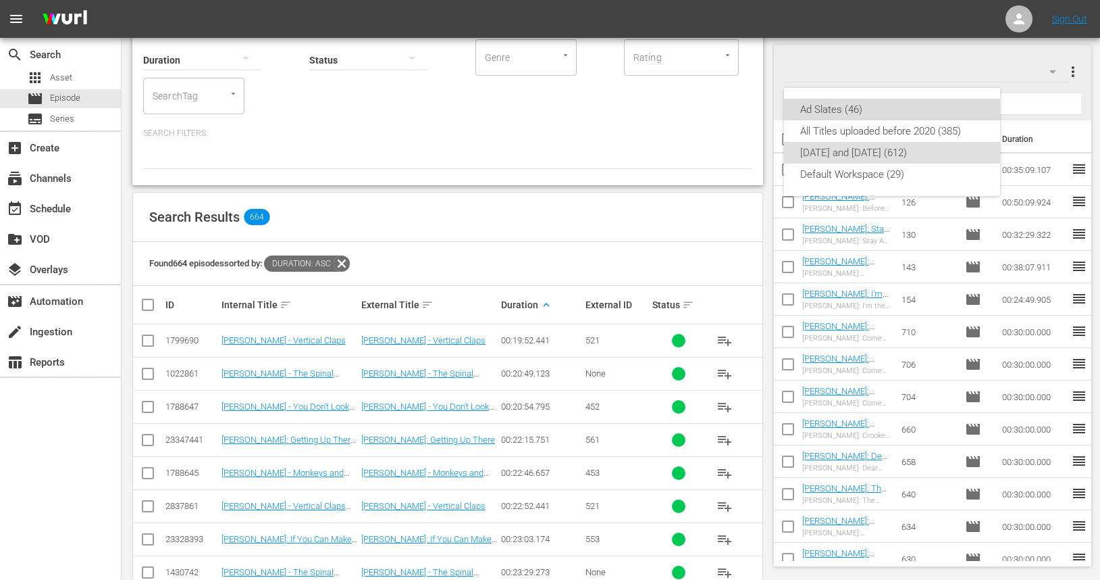
click at [896, 112] on div "Ad Slates (46)" at bounding box center [892, 110] width 184 height 22
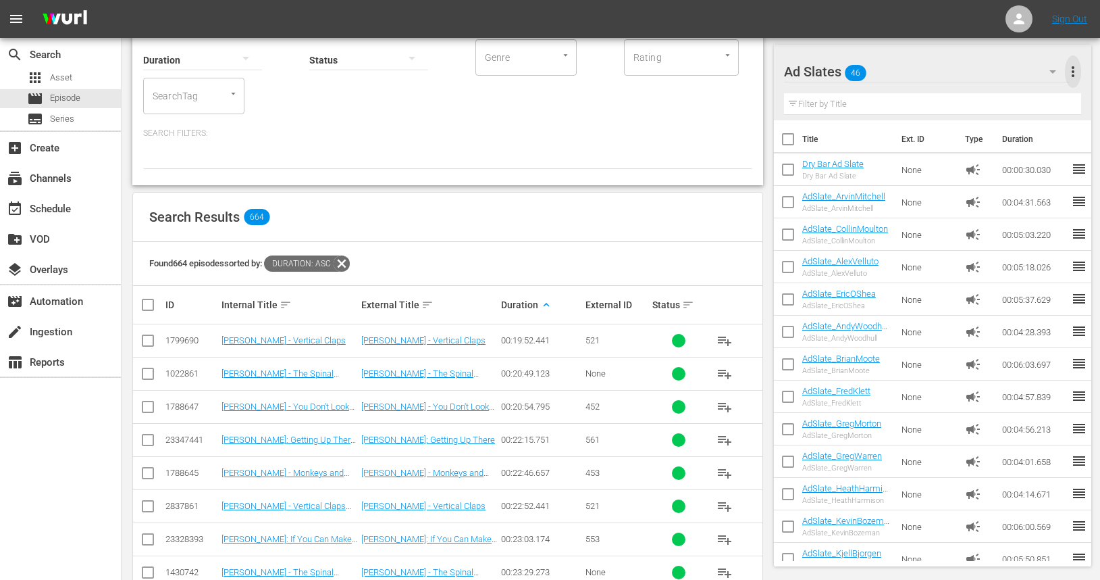
click at [1072, 74] on span "more_vert" at bounding box center [1073, 71] width 16 height 16
click at [969, 72] on div "Add New Workspace" at bounding box center [985, 73] width 159 height 24
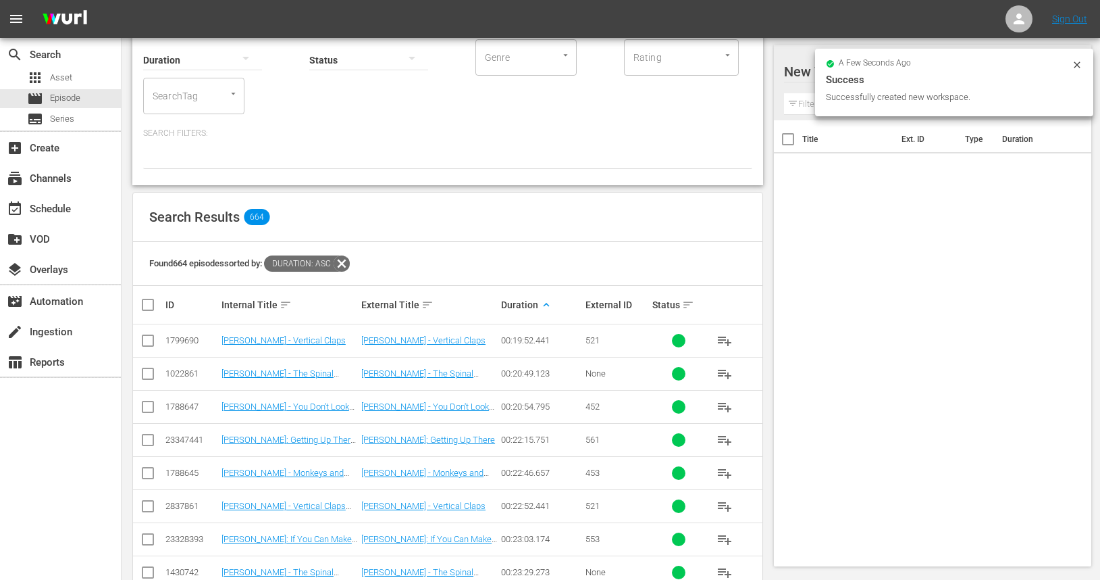
click at [806, 107] on input "text" at bounding box center [932, 104] width 297 height 22
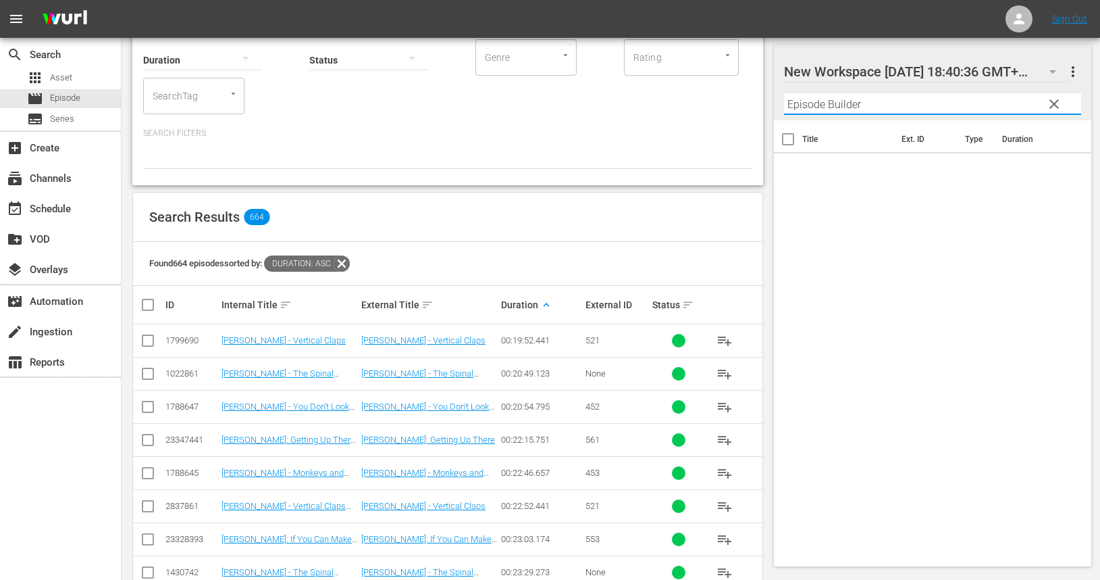
type input "Episode Builder"
click at [838, 209] on div "Title Ext. ID Type Duration" at bounding box center [932, 340] width 317 height 440
click at [724, 373] on span "playlist_add" at bounding box center [725, 373] width 16 height 16
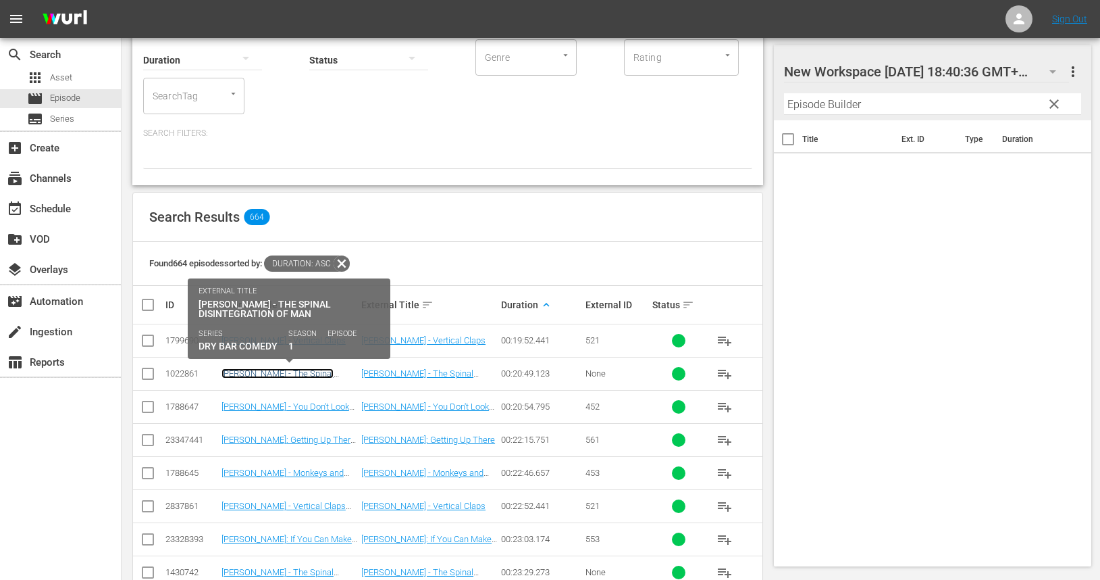
click at [267, 373] on link "[PERSON_NAME] - The Spinal Disintegration of Man" at bounding box center [278, 378] width 112 height 20
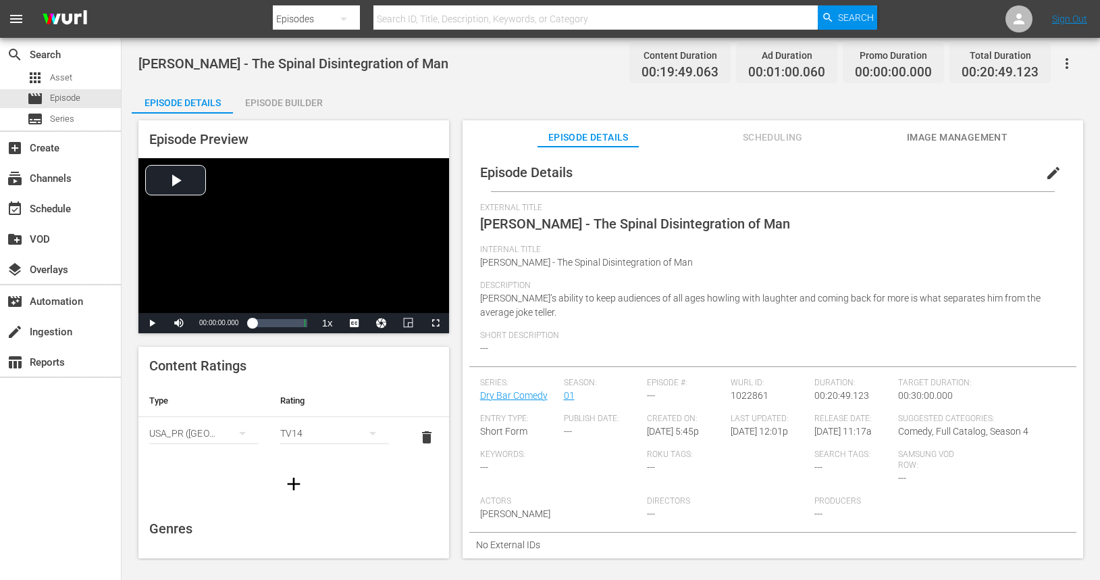
scroll to position [7, 0]
click at [289, 101] on div "Episode Builder" at bounding box center [283, 102] width 101 height 32
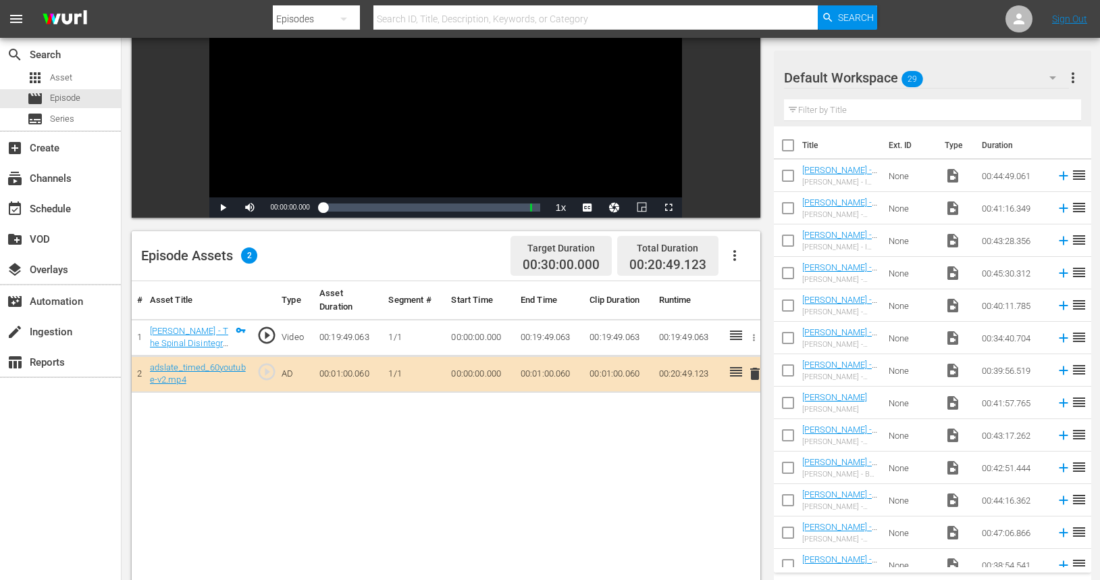
scroll to position [170, 0]
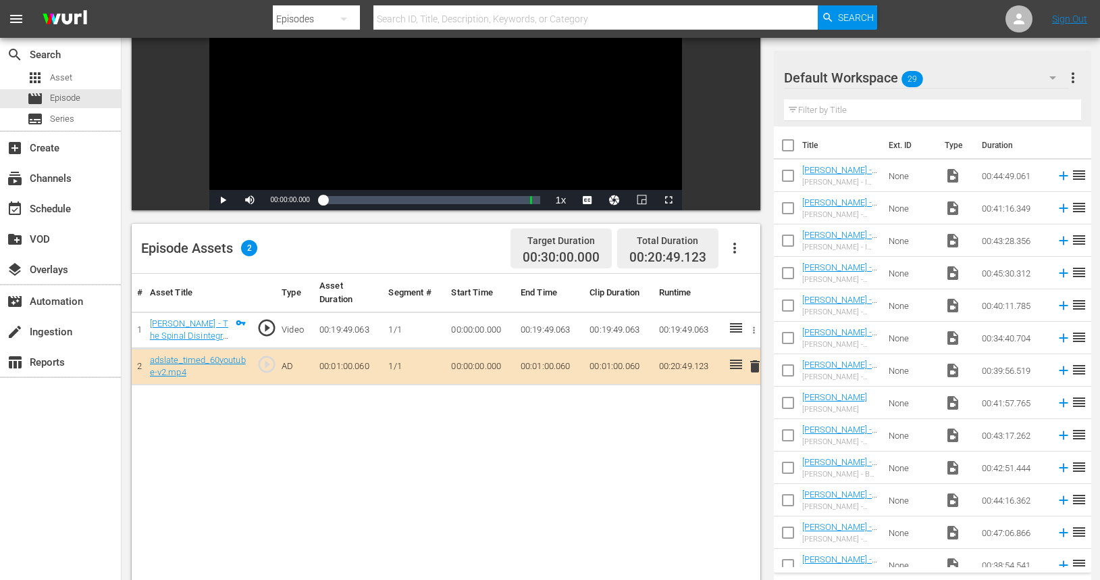
click at [1056, 75] on icon "button" at bounding box center [1053, 78] width 16 height 16
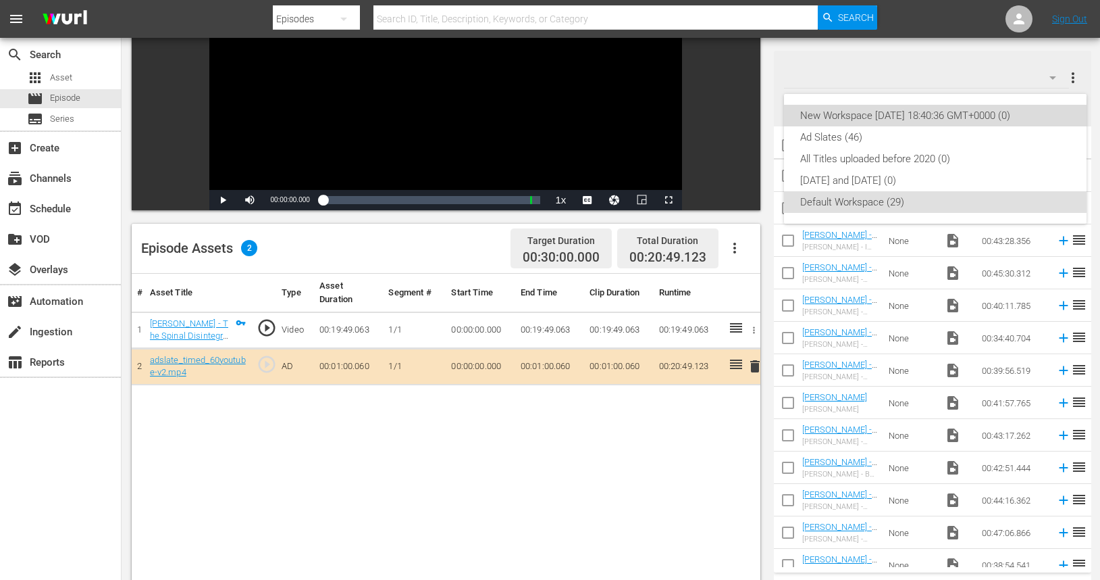
click at [892, 117] on div "New Workspace Wed Oct 15 2025 18:40:36 GMT+0000 (0)" at bounding box center [935, 116] width 270 height 22
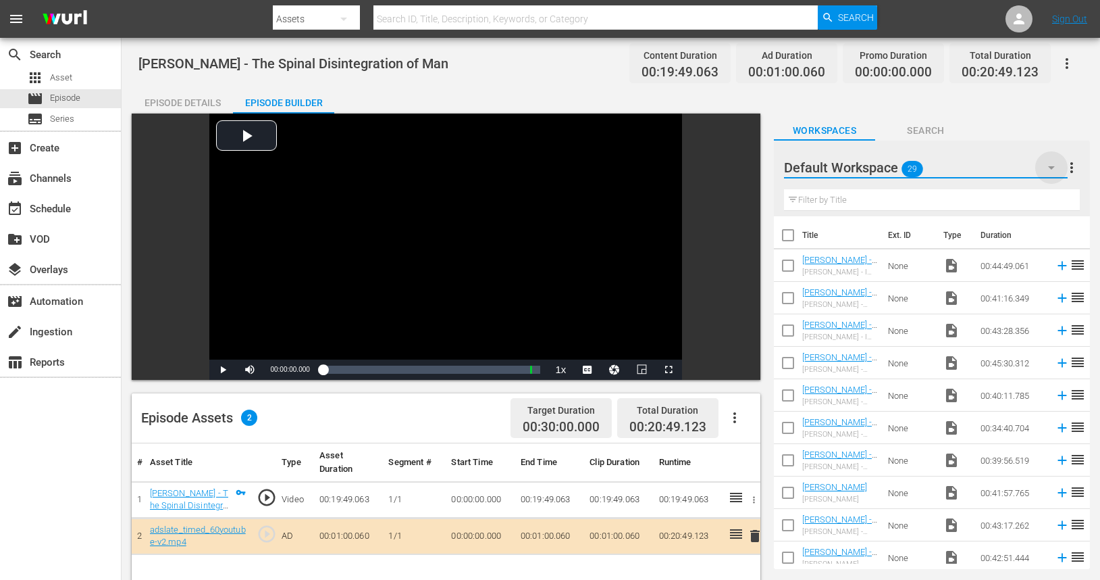
click at [1054, 164] on icon "button" at bounding box center [1052, 167] width 16 height 16
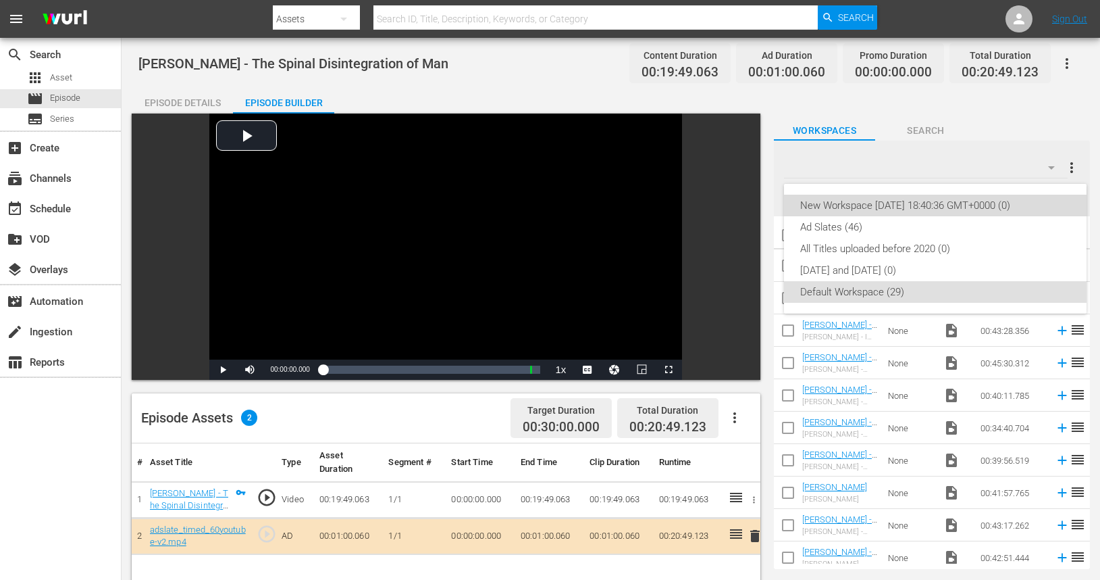
click at [931, 207] on div "New Workspace Wed Oct 15 2025 18:40:36 GMT+0000 (0)" at bounding box center [935, 206] width 270 height 22
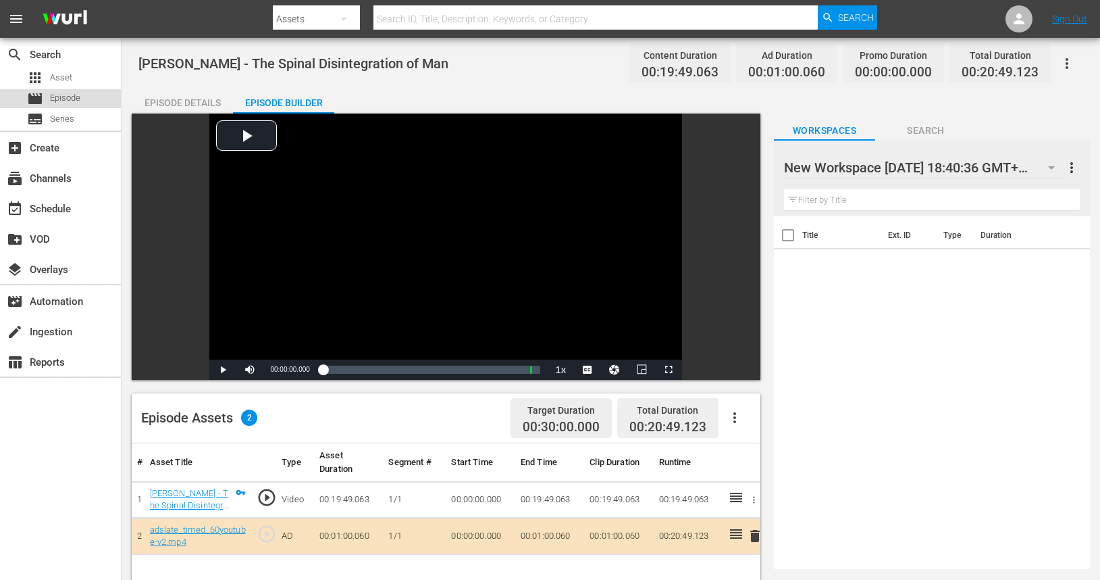
click at [72, 105] on div "movie Episode" at bounding box center [53, 98] width 53 height 19
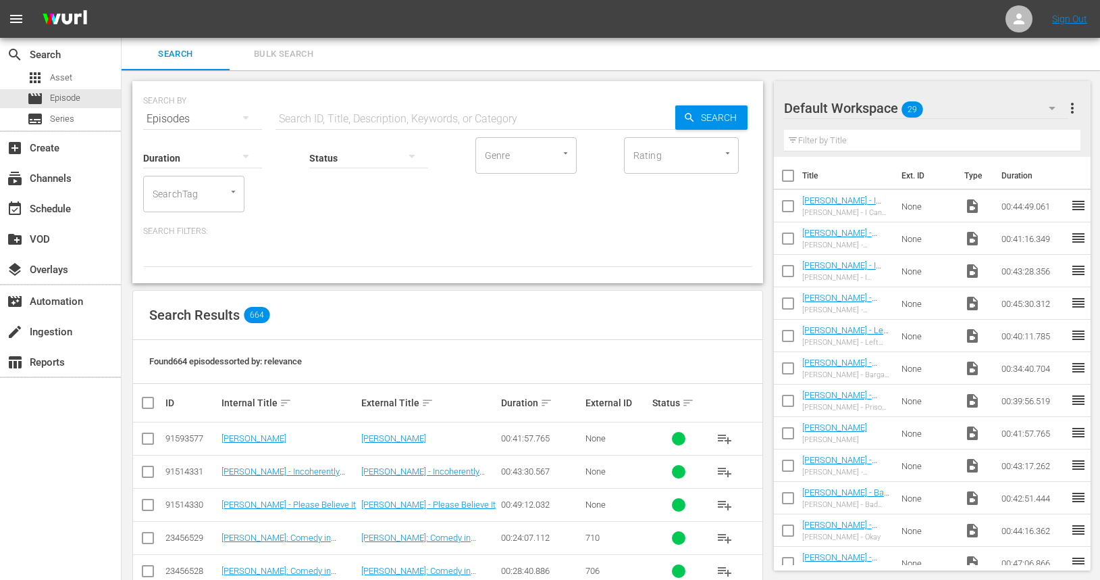
click at [527, 404] on div "Duration sort" at bounding box center [541, 402] width 80 height 16
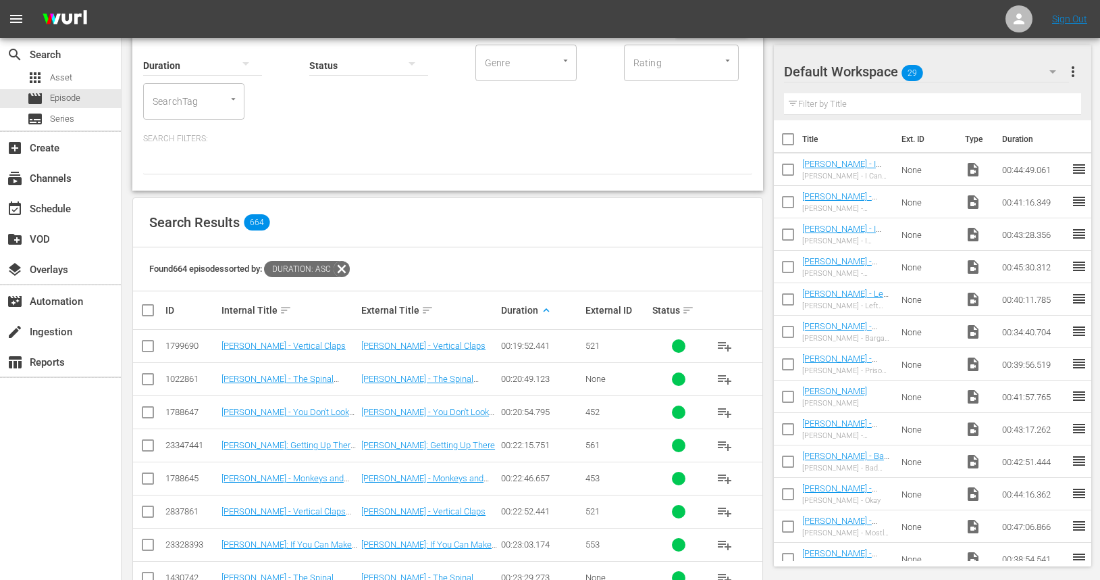
scroll to position [101, 0]
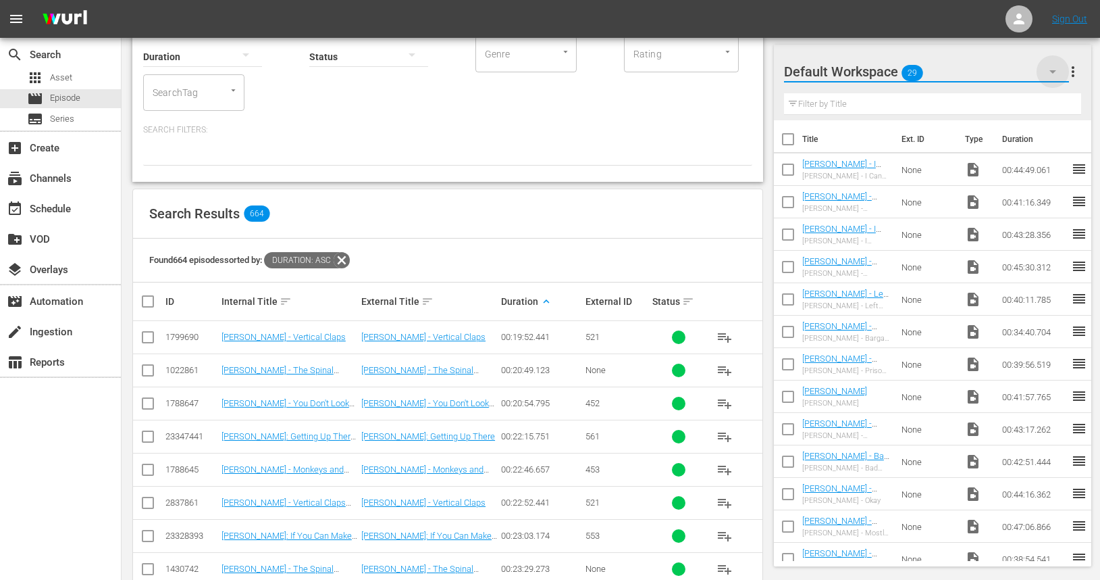
click at [1048, 73] on icon "button" at bounding box center [1053, 71] width 16 height 16
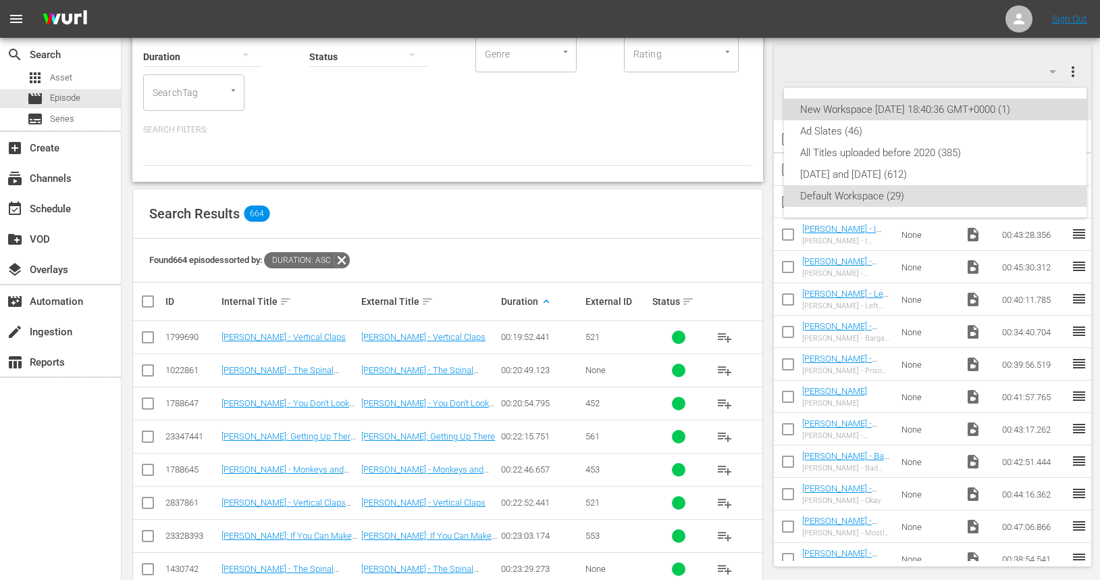
click at [916, 111] on div "New Workspace Wed Oct 15 2025 18:40:36 GMT+0000 (1)" at bounding box center [935, 110] width 270 height 22
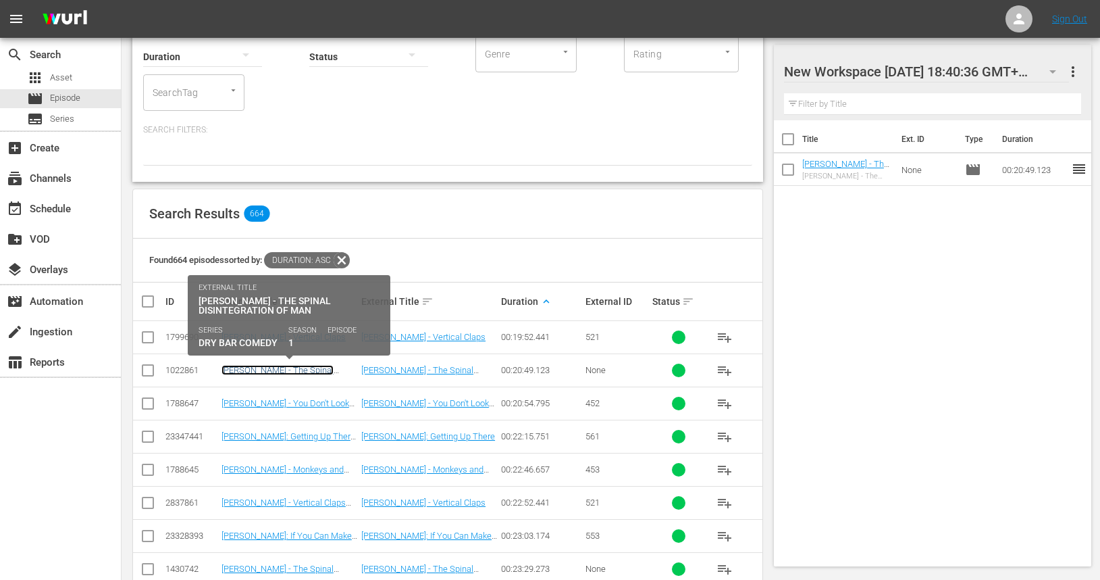
click at [276, 371] on link "[PERSON_NAME] - The Spinal Disintegration of Man" at bounding box center [278, 375] width 112 height 20
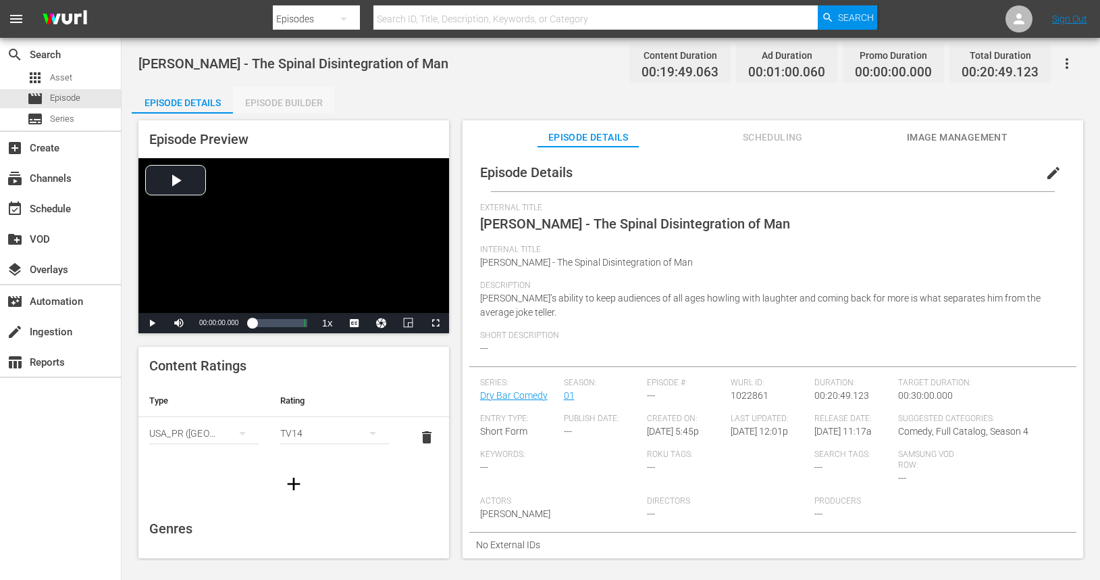
click at [307, 107] on div "Episode Builder" at bounding box center [283, 102] width 101 height 32
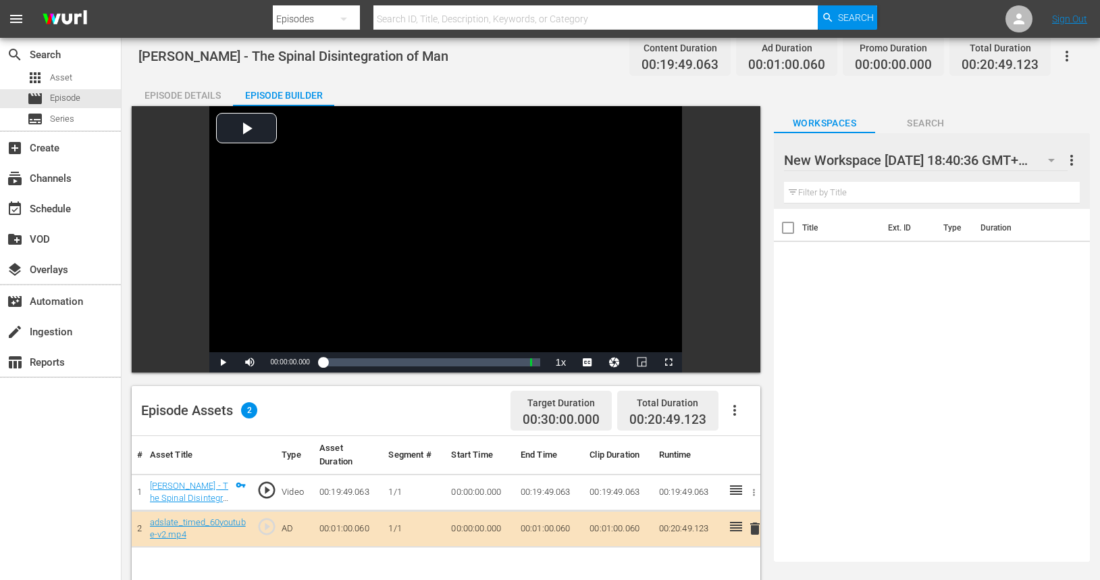
scroll to position [6, 0]
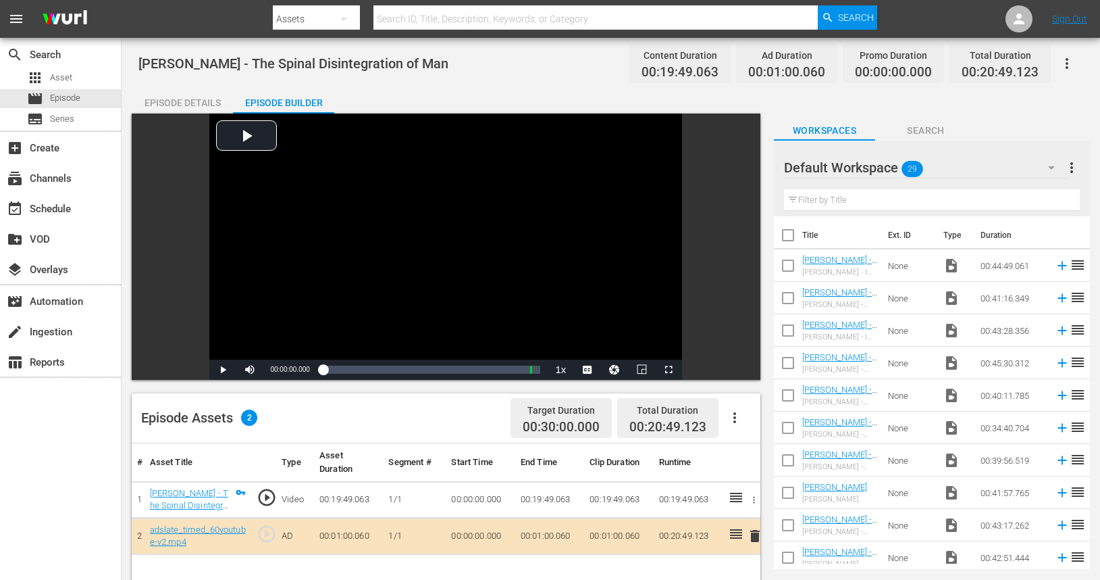
click at [1049, 166] on icon "button" at bounding box center [1051, 167] width 7 height 3
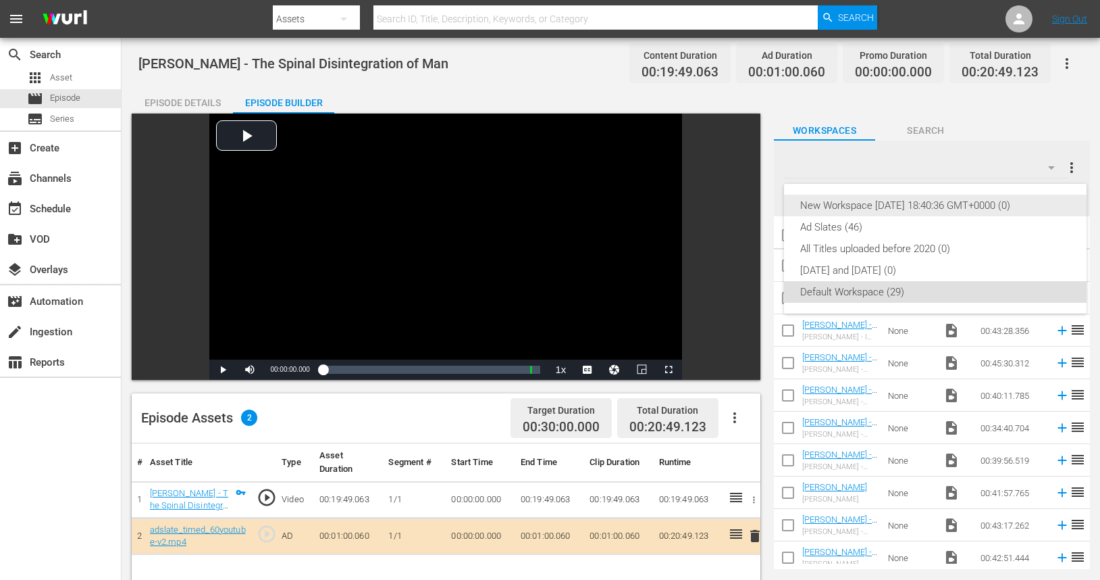
click at [914, 205] on div "New Workspace Wed Oct 15 2025 18:40:36 GMT+0000 (0)" at bounding box center [935, 206] width 270 height 22
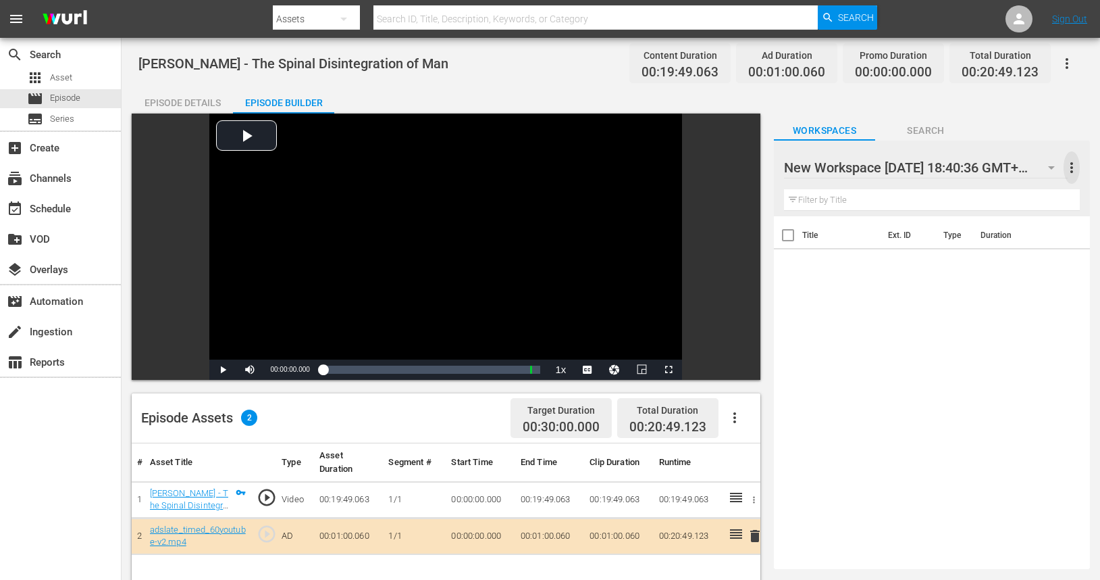
click at [1075, 164] on span "more_vert" at bounding box center [1072, 167] width 16 height 16
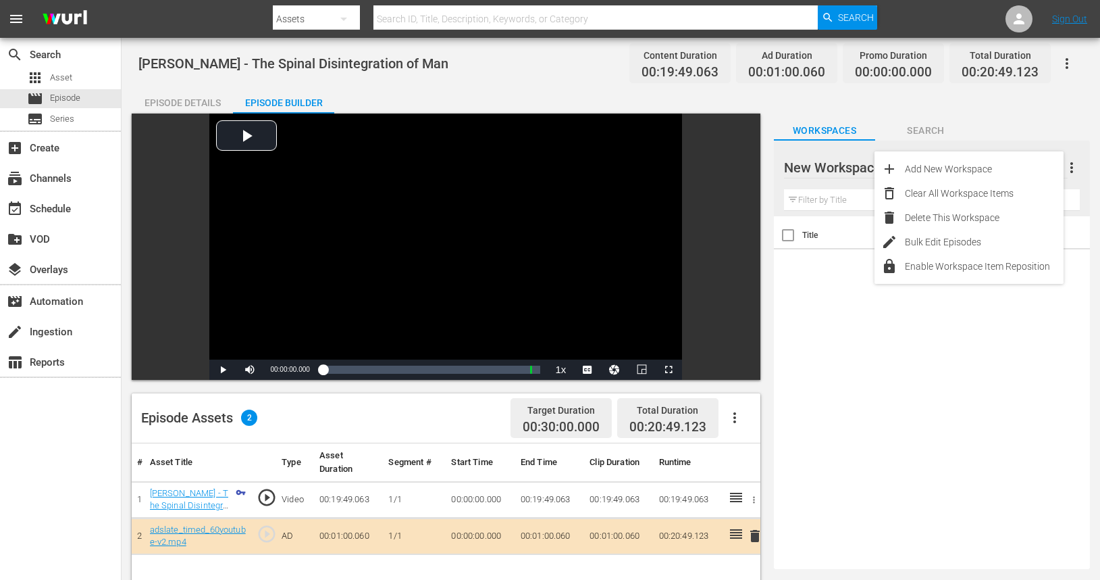
click at [936, 374] on div "Title Ext. ID Type Duration" at bounding box center [932, 389] width 316 height 347
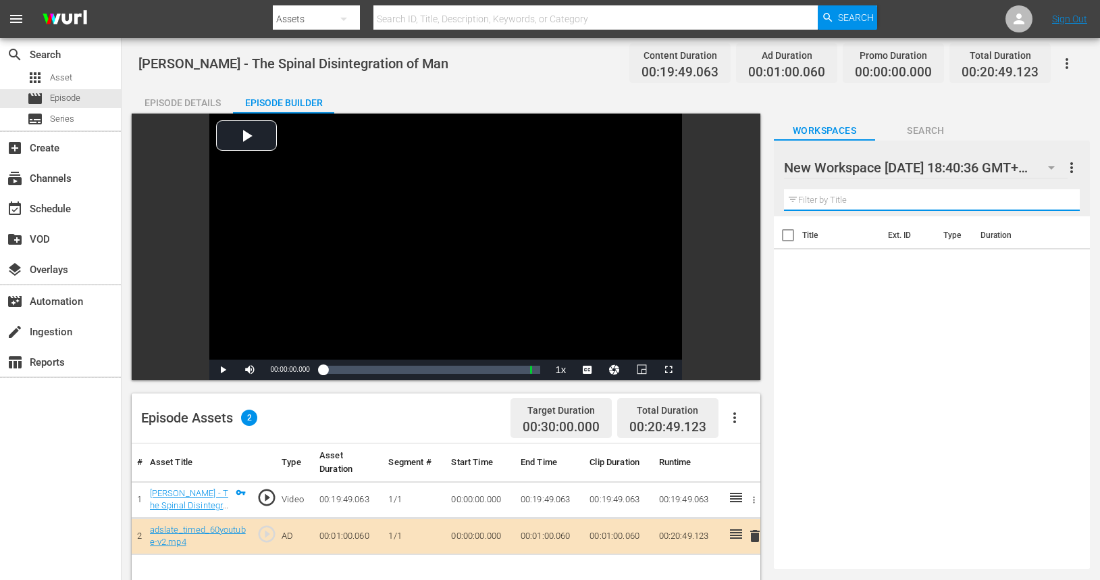
click at [825, 198] on input "text" at bounding box center [932, 200] width 296 height 22
type input "don"
click at [944, 325] on div "Title Ext. ID Type Duration" at bounding box center [932, 389] width 316 height 347
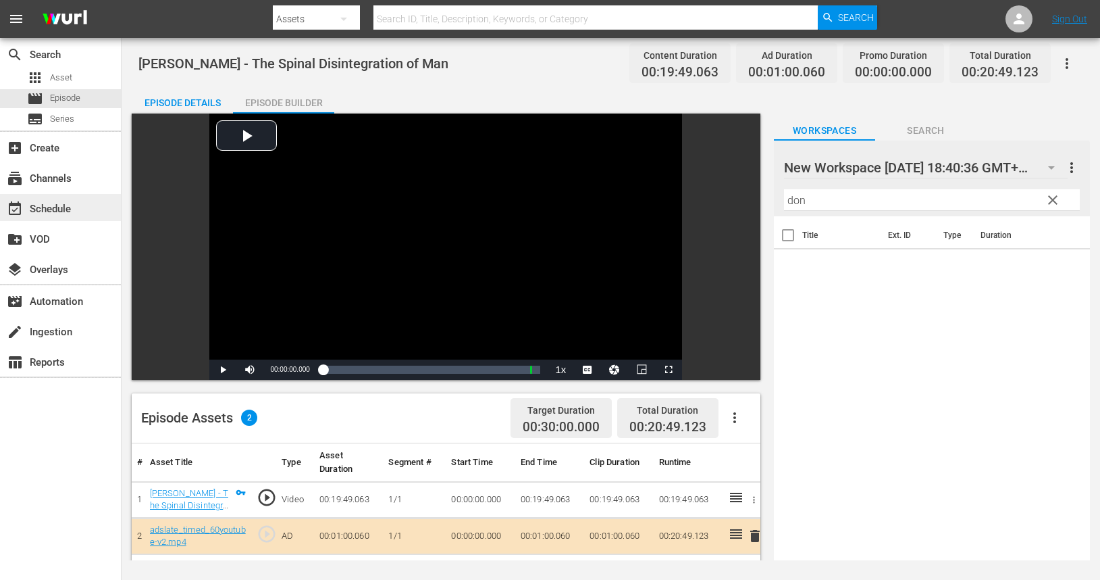
click at [63, 213] on div "event_available Schedule" at bounding box center [38, 207] width 76 height 12
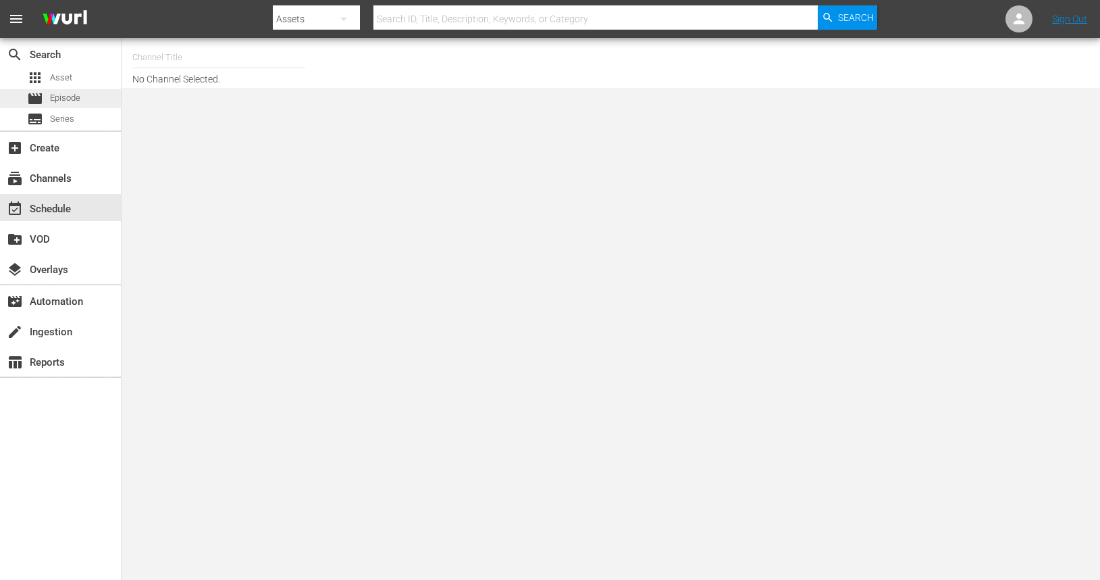
click at [75, 99] on span "Episode" at bounding box center [65, 98] width 30 height 14
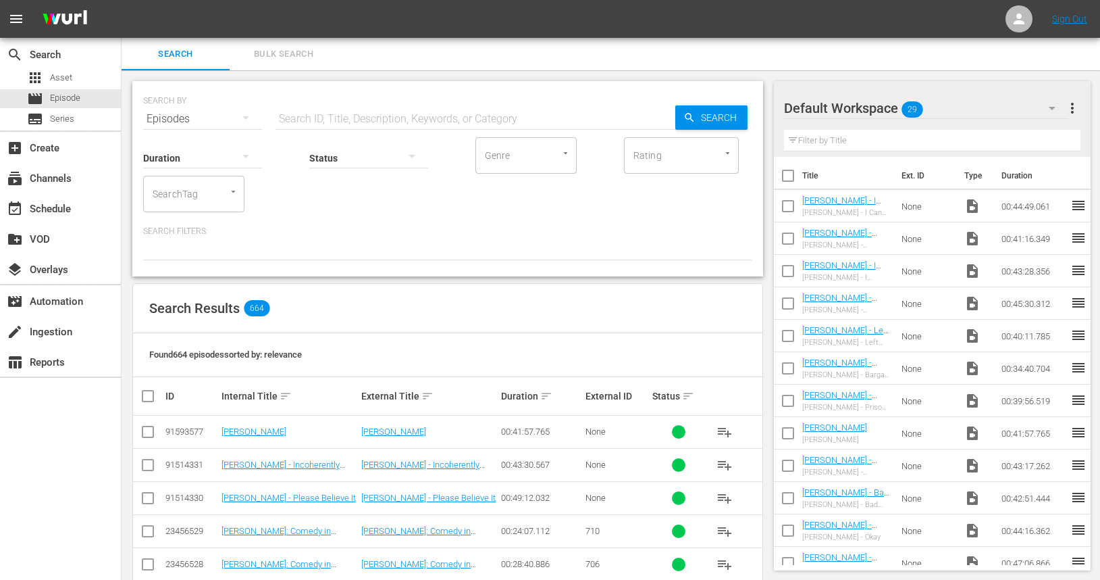
click at [1056, 107] on icon "button" at bounding box center [1052, 108] width 16 height 16
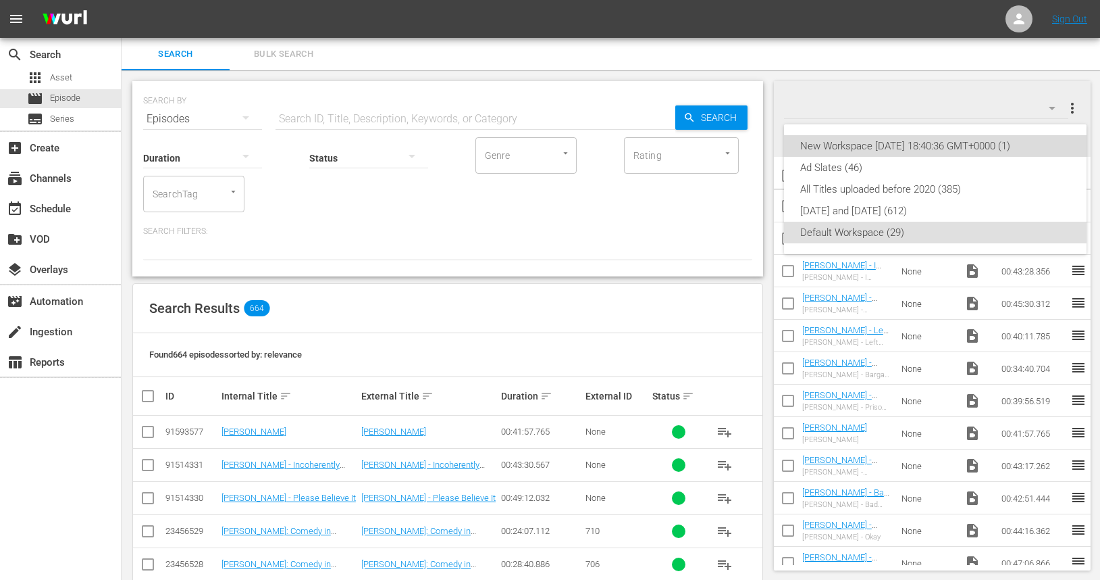
click at [910, 147] on div "New Workspace Wed Oct 15 2025 18:40:36 GMT+0000 (1)" at bounding box center [935, 146] width 270 height 22
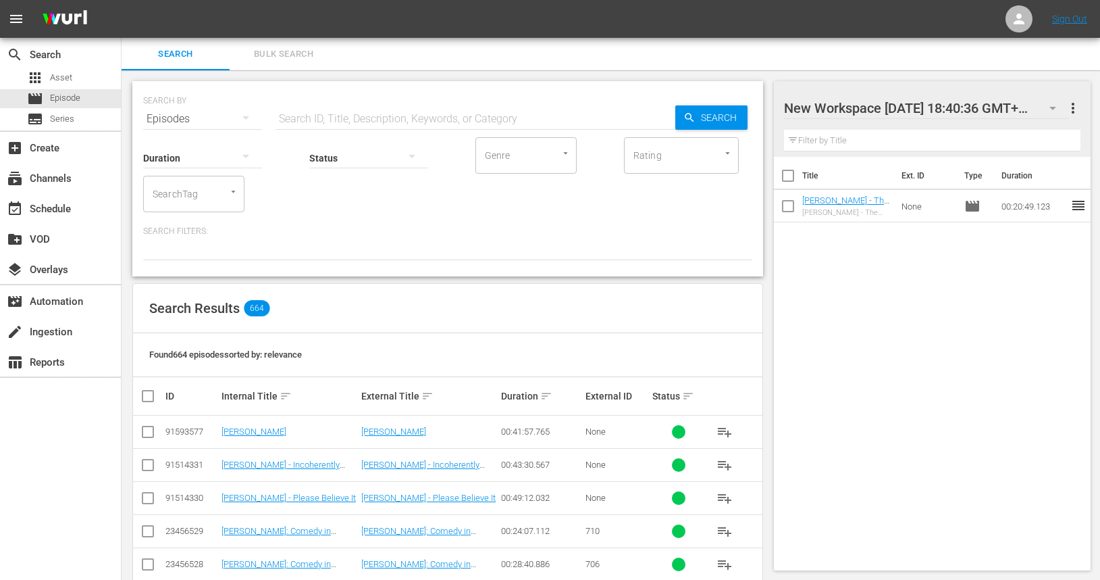
click at [1010, 109] on div at bounding box center [899, 109] width 230 height 34
drag, startPoint x: 1045, startPoint y: 108, endPoint x: 769, endPoint y: 101, distance: 275.7
click at [769, 101] on div "Search Bulk Search SEARCH BY Search By Episodes Search ID, Title, Description, …" at bounding box center [611, 586] width 979 height 1097
type input "Episode Building Material"
click at [920, 286] on div "Title Ext. ID Type Duration Don Barnhart - The Spinal Disintegration of Man Don…" at bounding box center [932, 361] width 317 height 408
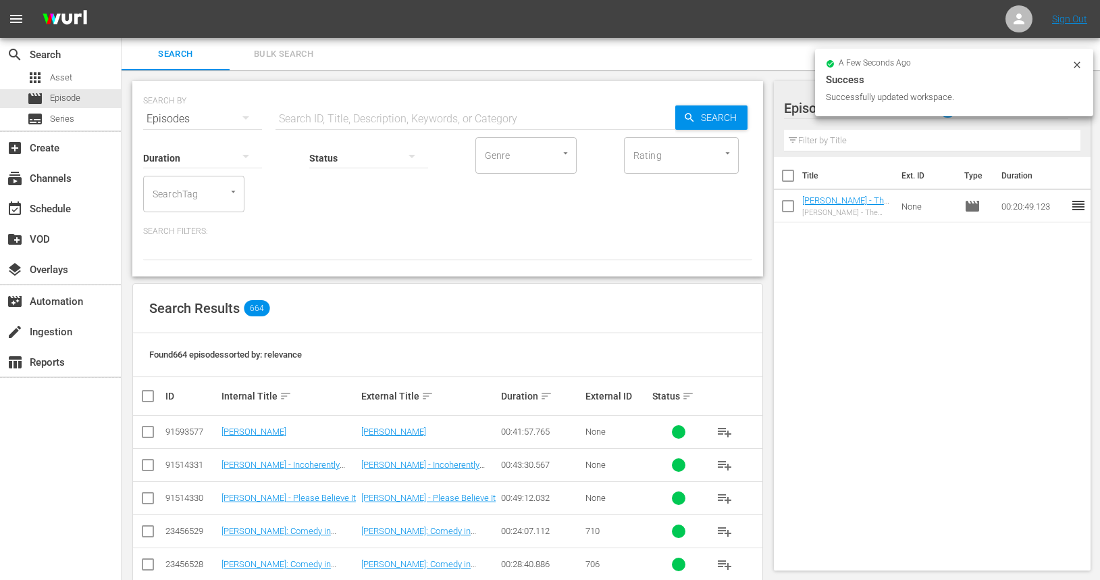
click at [1077, 62] on icon at bounding box center [1077, 64] width 11 height 11
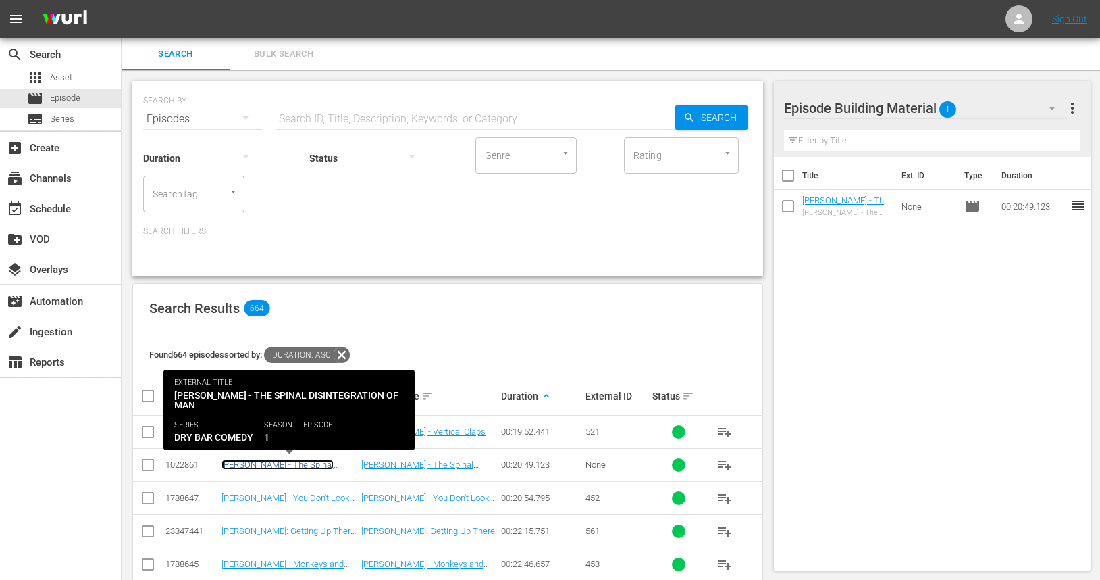
click at [280, 465] on link "[PERSON_NAME] - The Spinal Disintegration of Man" at bounding box center [278, 469] width 112 height 20
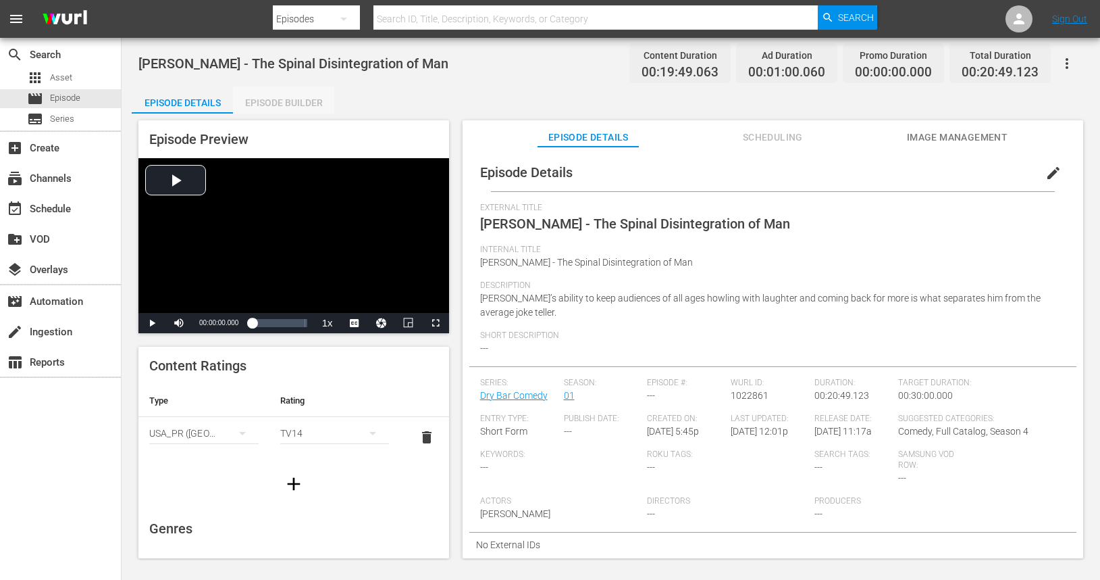
click at [290, 106] on div "Episode Builder" at bounding box center [283, 102] width 101 height 32
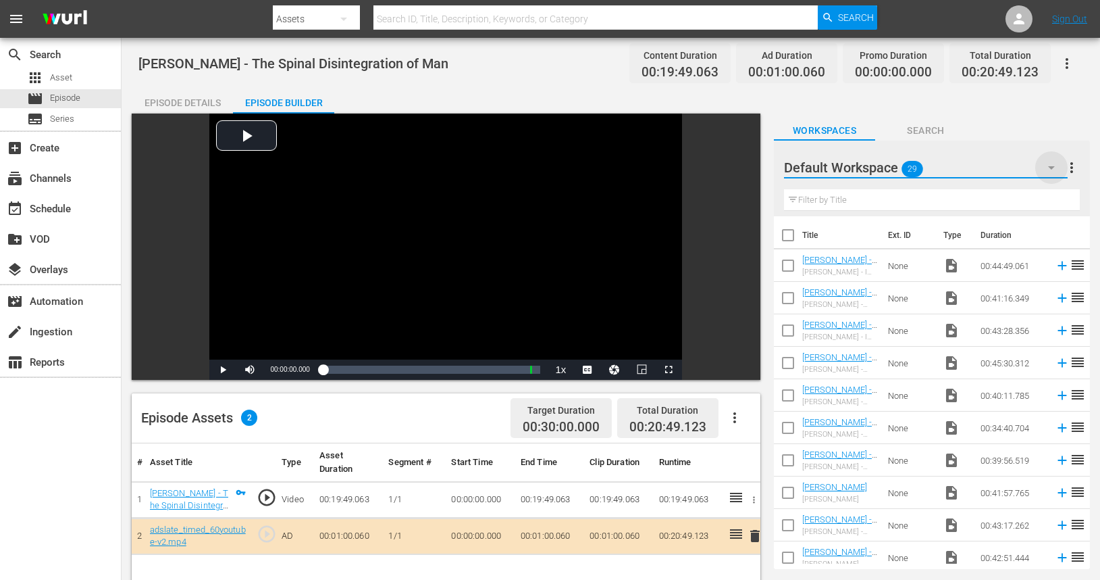
click at [1053, 167] on icon "button" at bounding box center [1051, 167] width 7 height 3
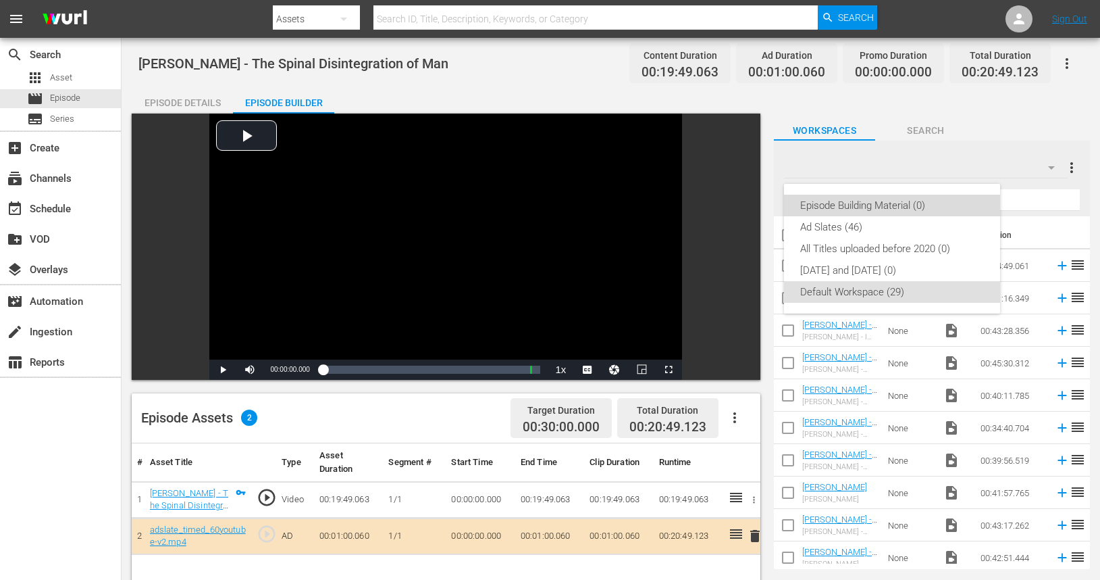
click at [866, 200] on div "Episode Building Material (0)" at bounding box center [892, 206] width 184 height 22
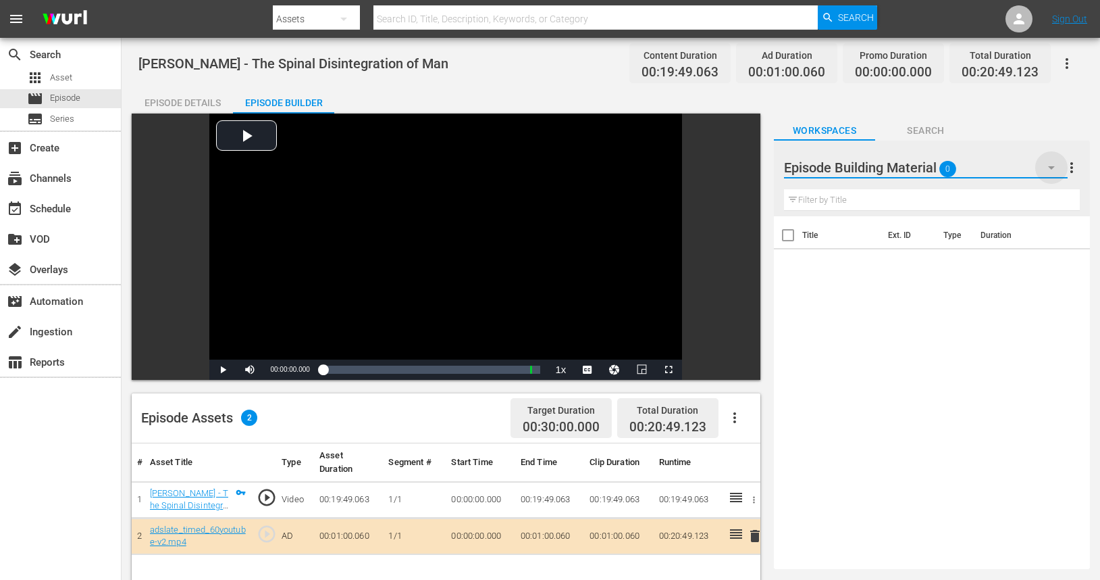
click at [1054, 166] on icon "button" at bounding box center [1051, 167] width 7 height 3
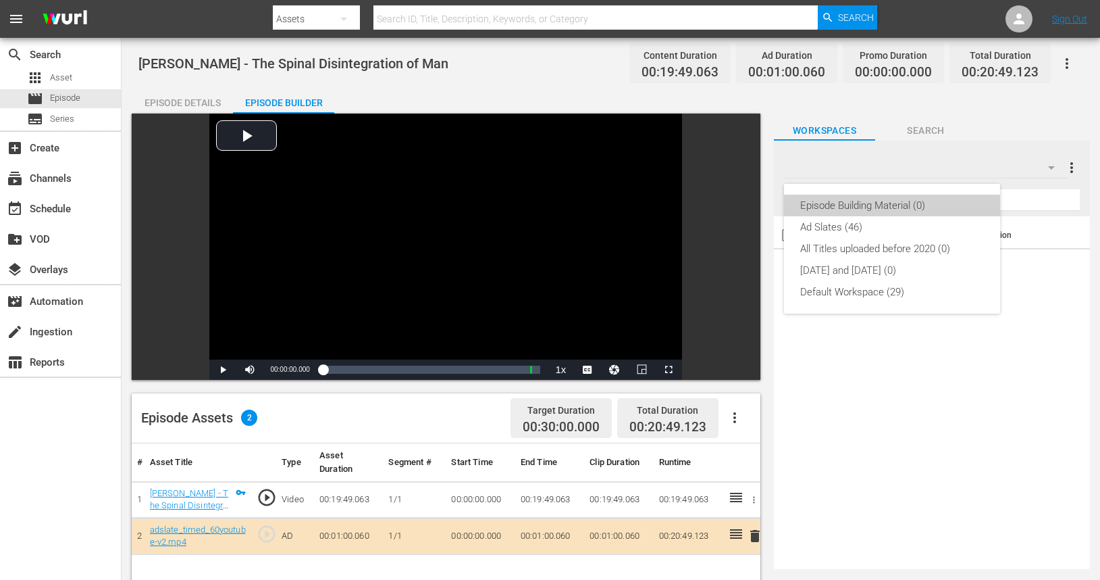
click at [890, 207] on div "Episode Building Material (0)" at bounding box center [892, 206] width 184 height 22
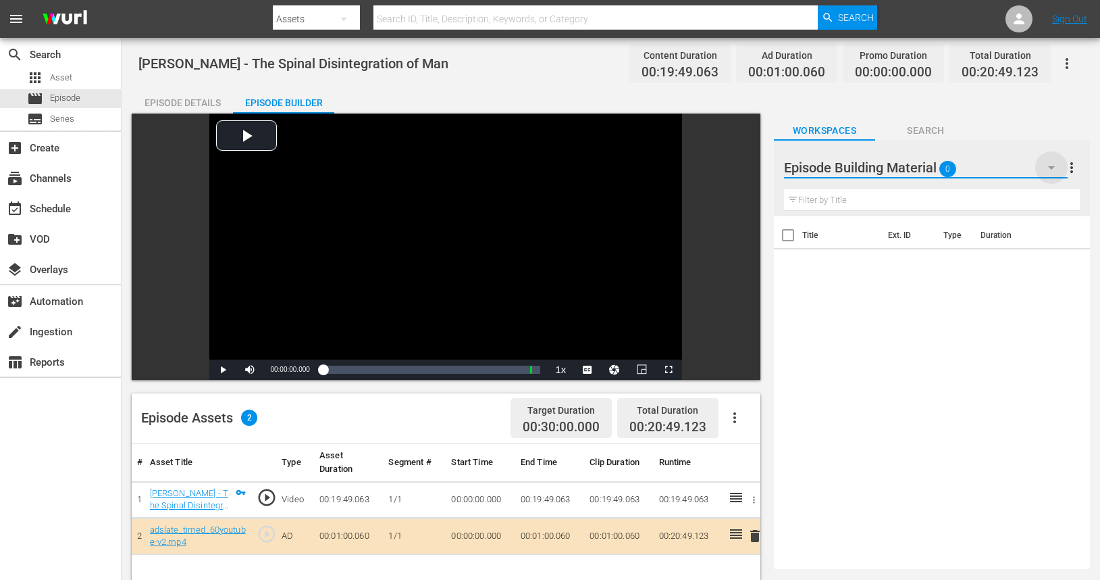
click at [1050, 166] on icon "button" at bounding box center [1051, 167] width 7 height 3
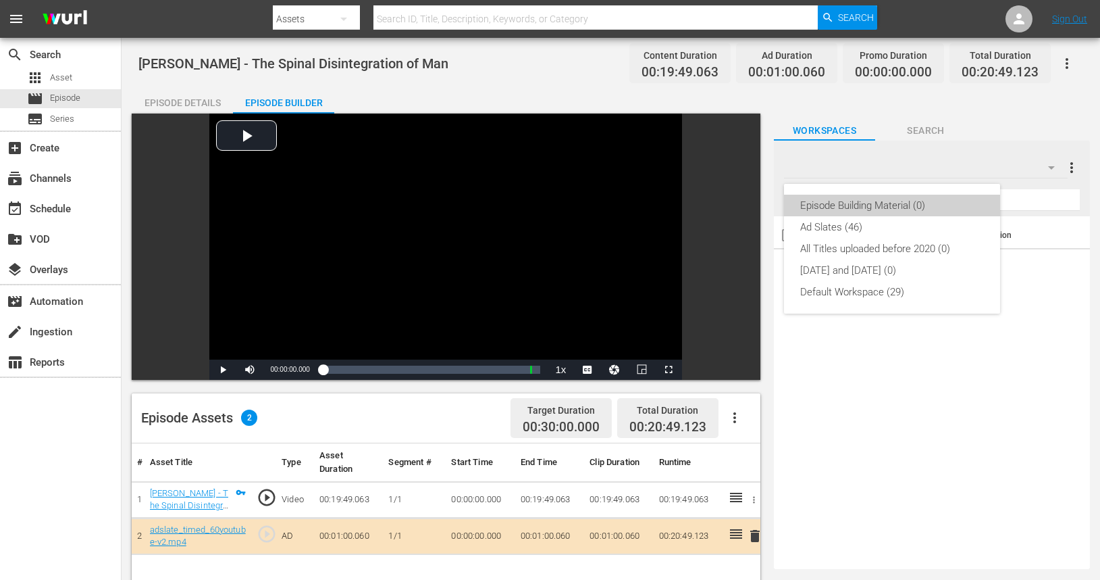
click at [921, 205] on div "Episode Building Material (0)" at bounding box center [892, 206] width 184 height 22
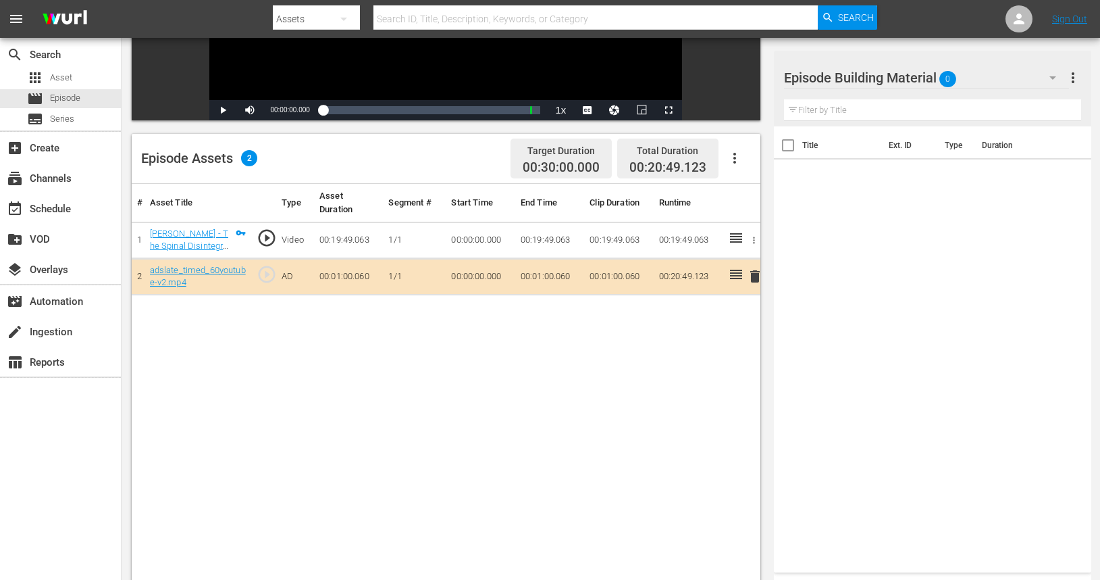
scroll to position [266, 0]
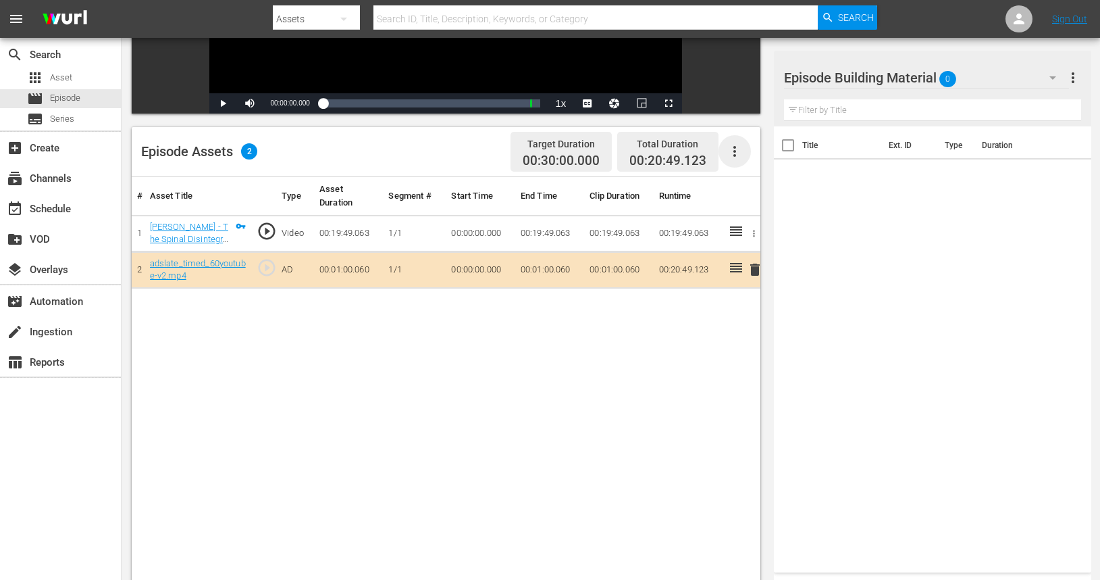
click at [736, 151] on icon "button" at bounding box center [735, 151] width 16 height 16
click at [647, 326] on div "# Asset Title Type Asset Duration Segment # Start Time End Time Clip Duration R…" at bounding box center [446, 416] width 629 height 478
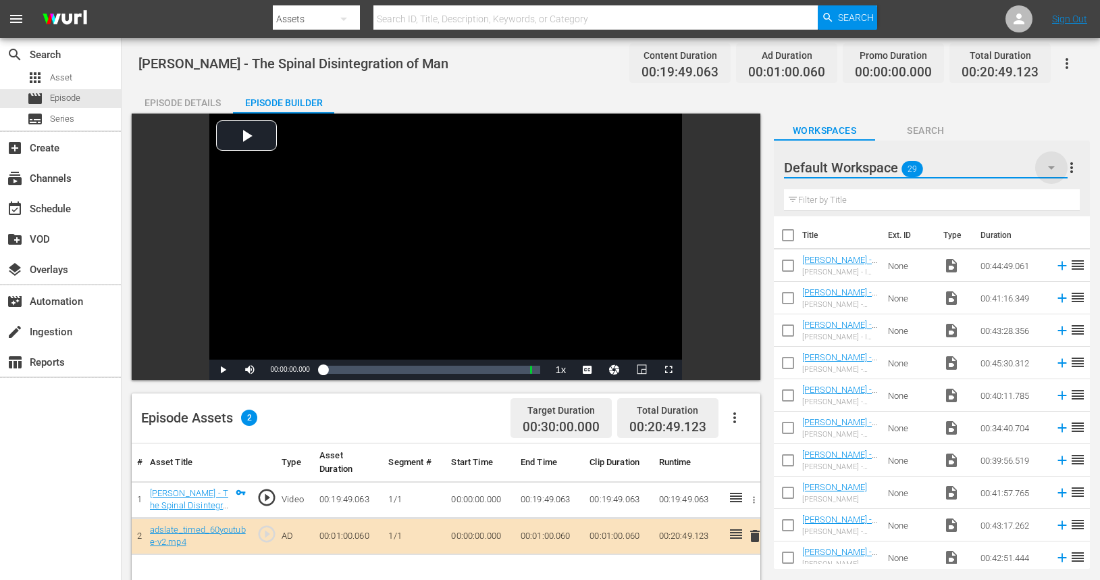
click at [1048, 167] on icon "button" at bounding box center [1052, 167] width 16 height 16
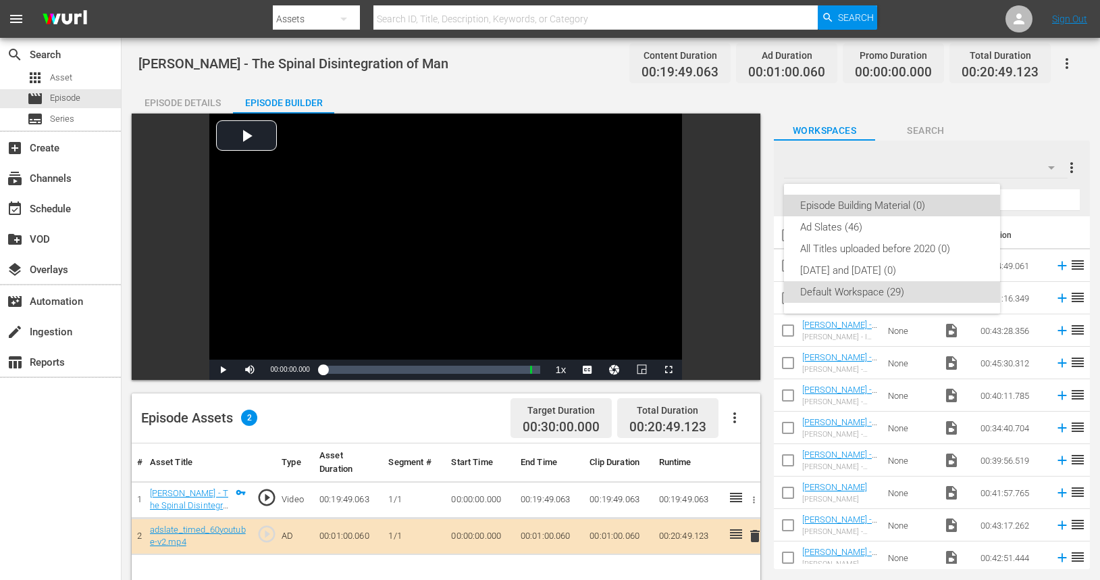
click at [874, 209] on div "Episode Building Material (0)" at bounding box center [892, 206] width 184 height 22
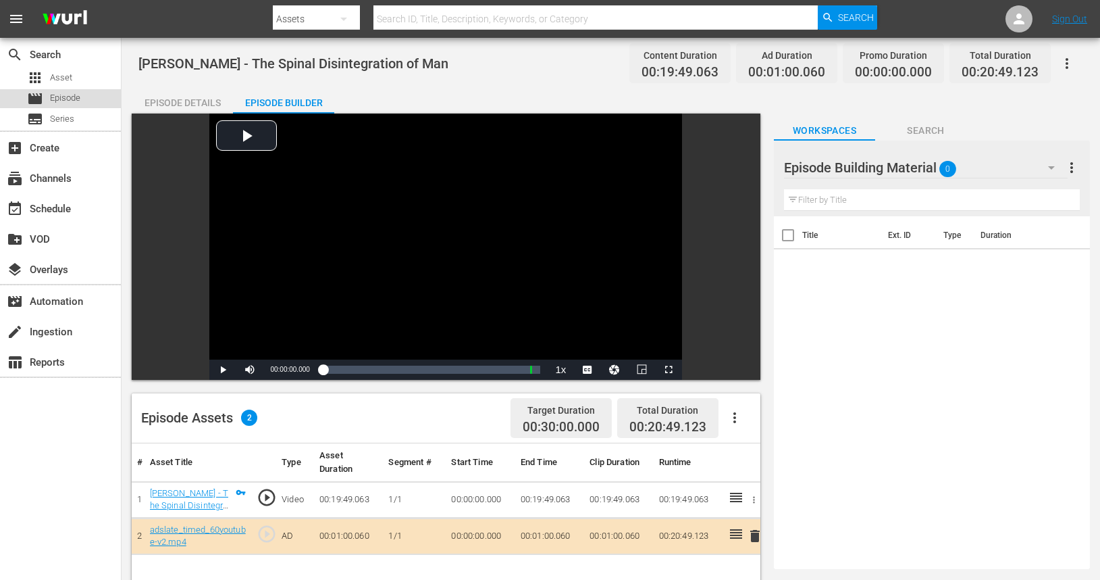
click at [53, 99] on span "Episode" at bounding box center [65, 98] width 30 height 14
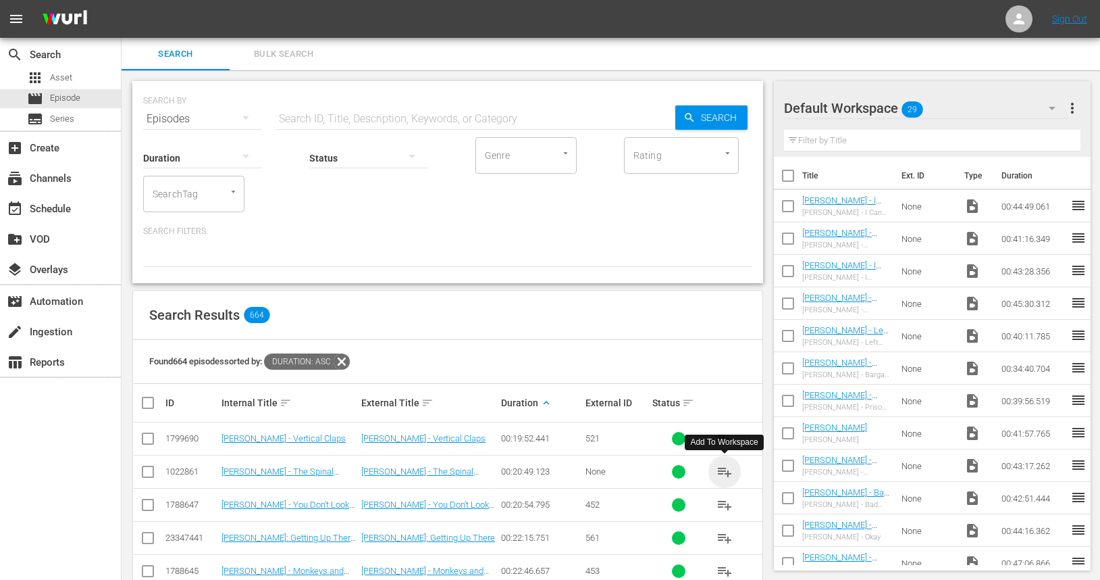
click at [725, 471] on span "playlist_add" at bounding box center [725, 471] width 16 height 16
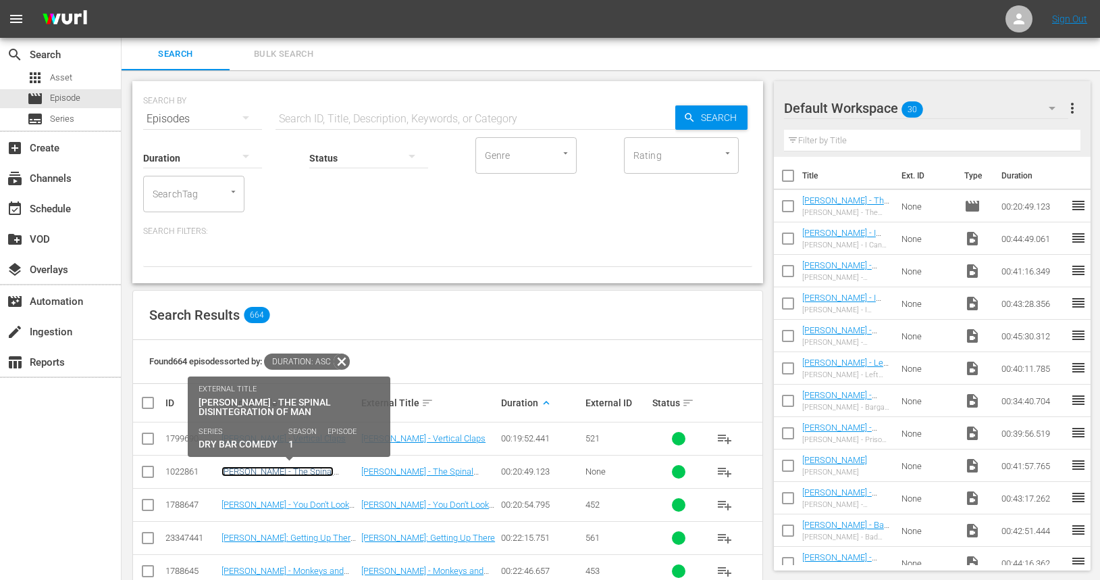
click at [293, 475] on link "[PERSON_NAME] - The Spinal Disintegration of Man" at bounding box center [278, 476] width 112 height 20
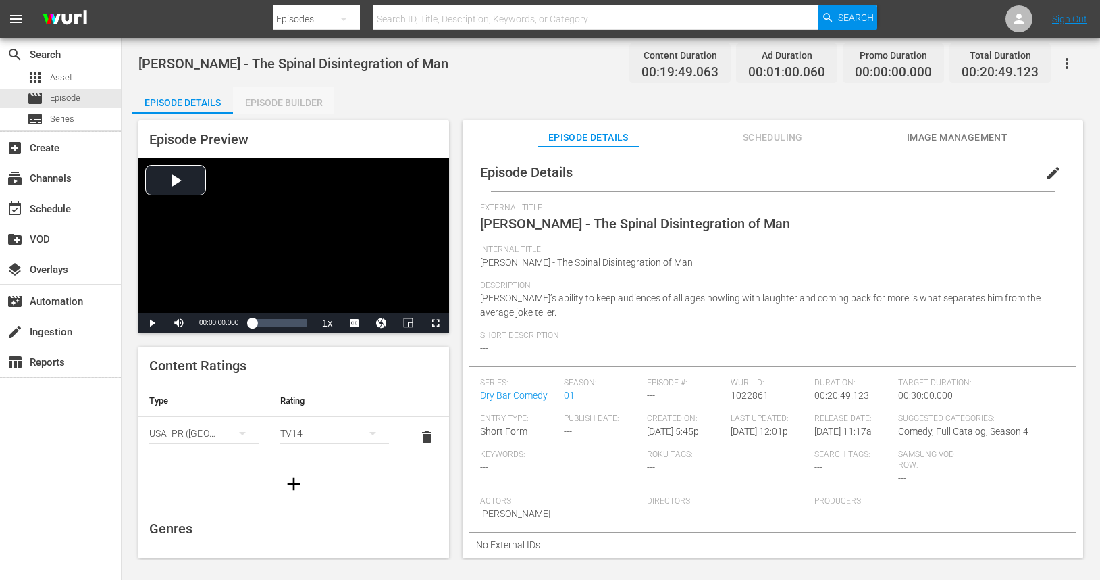
click at [272, 100] on div "Episode Builder" at bounding box center [283, 102] width 101 height 32
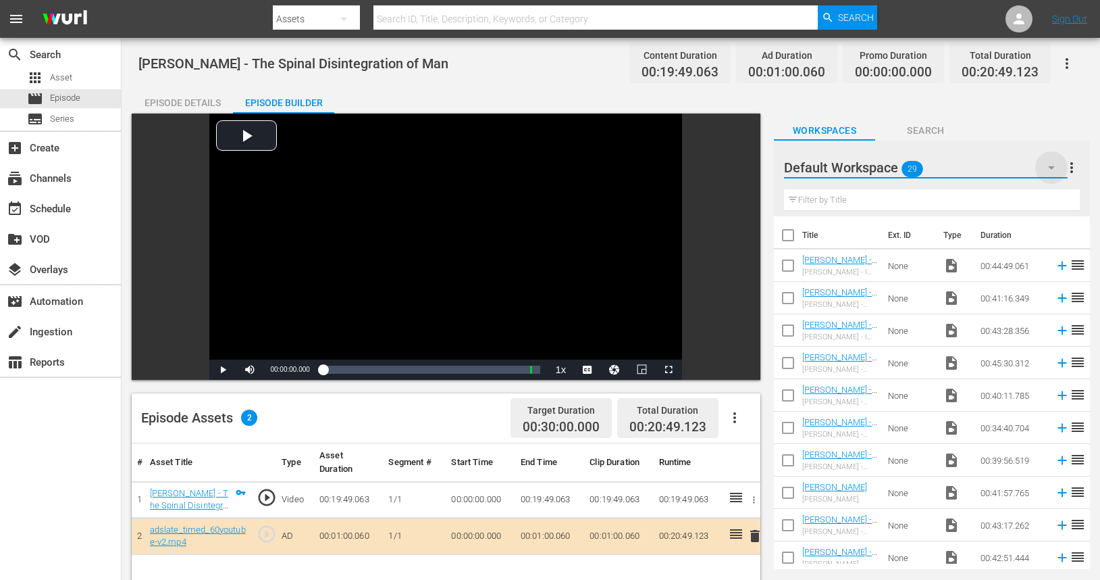
click at [1048, 168] on icon "button" at bounding box center [1052, 167] width 16 height 16
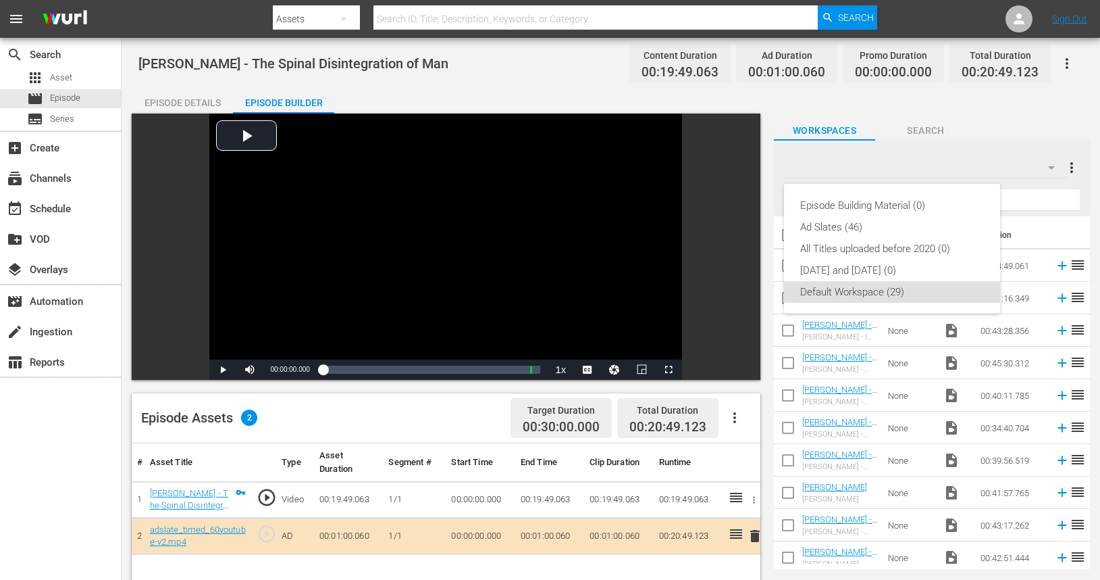
click at [948, 152] on div "Episode Building Material (0) Ad Slates (46) All Titles uploaded before 2020 (0…" at bounding box center [550, 290] width 1100 height 580
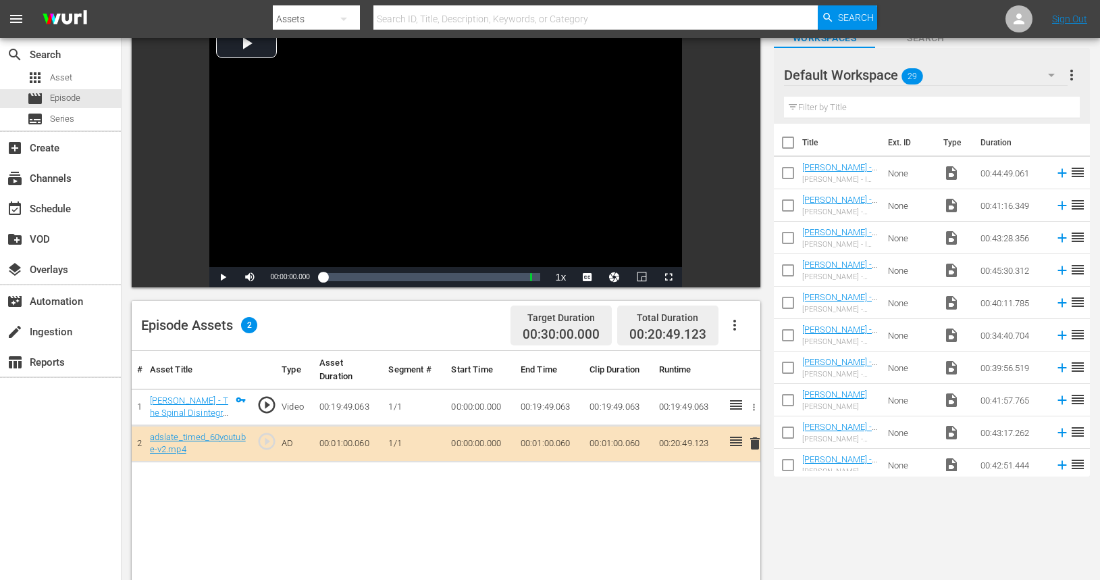
scroll to position [98, 0]
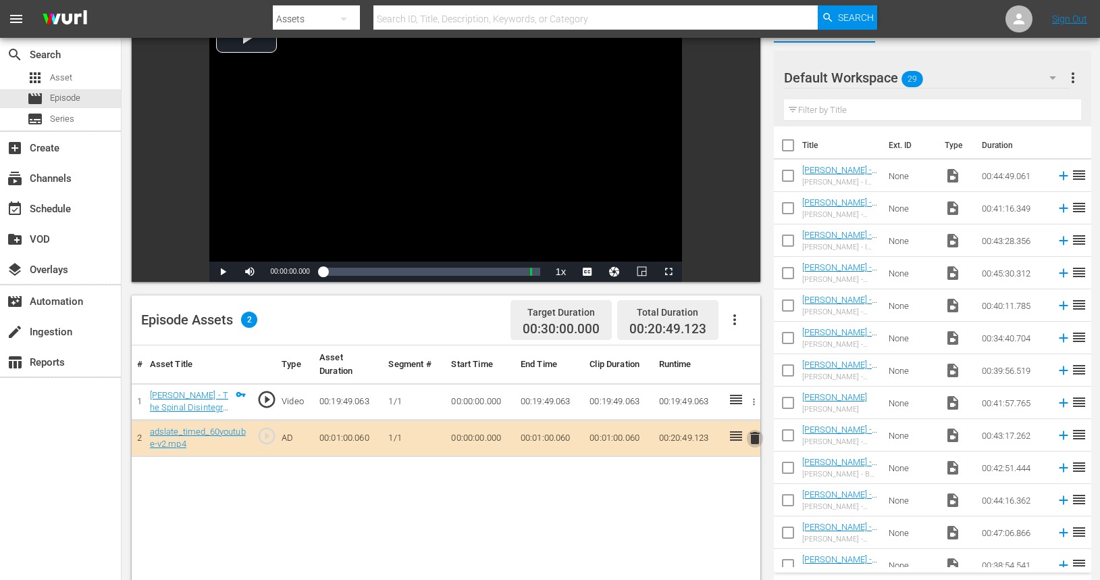
click at [756, 442] on span "delete" at bounding box center [755, 438] width 16 height 16
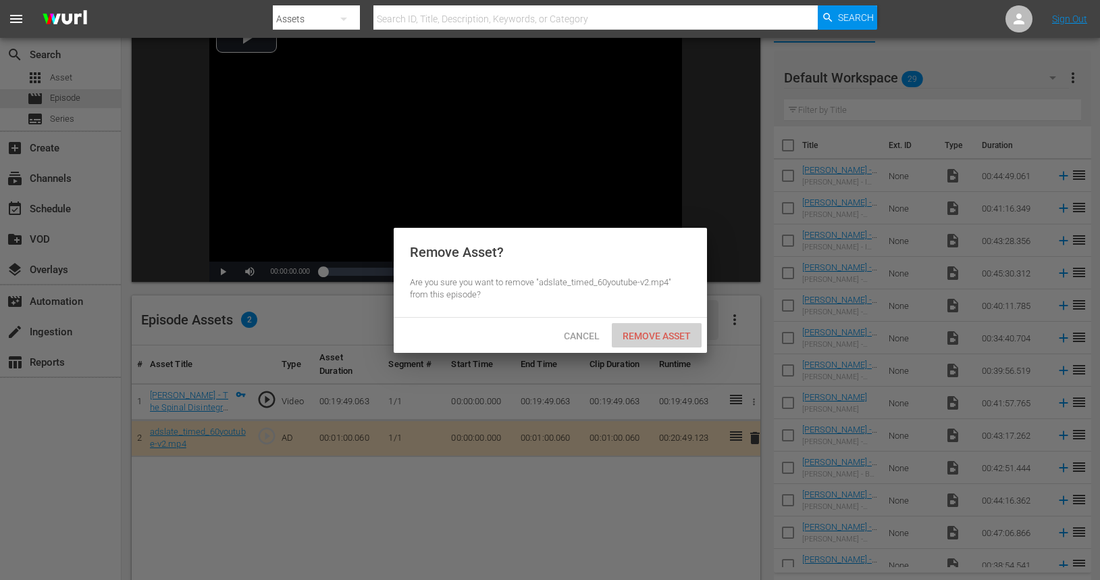
click at [657, 334] on span "Remove Asset" at bounding box center [657, 335] width 90 height 11
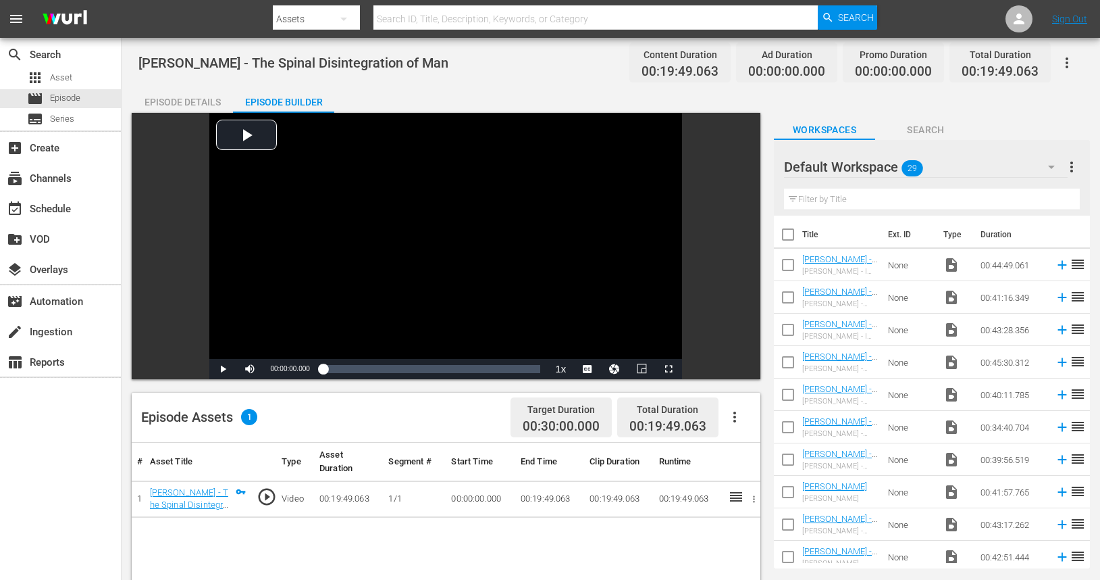
scroll to position [0, 0]
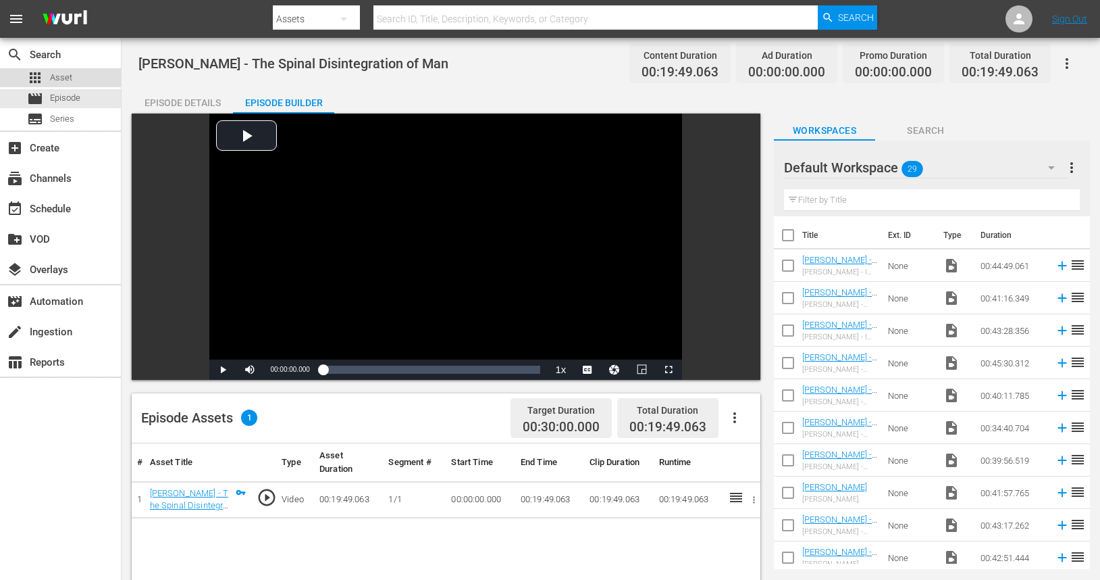
click at [63, 76] on span "Asset" at bounding box center [61, 78] width 22 height 14
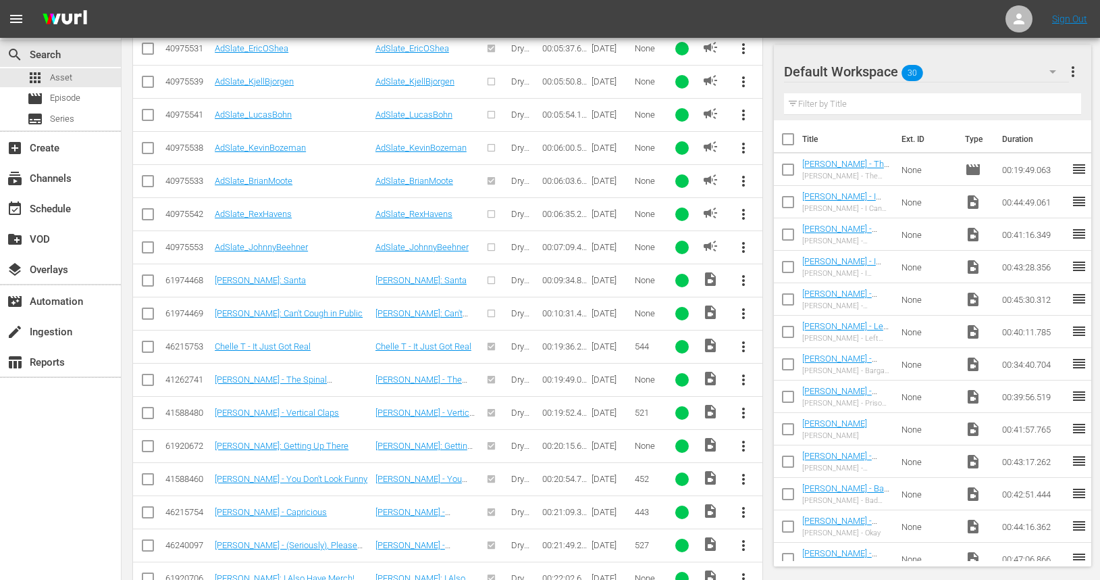
scroll to position [1729, 0]
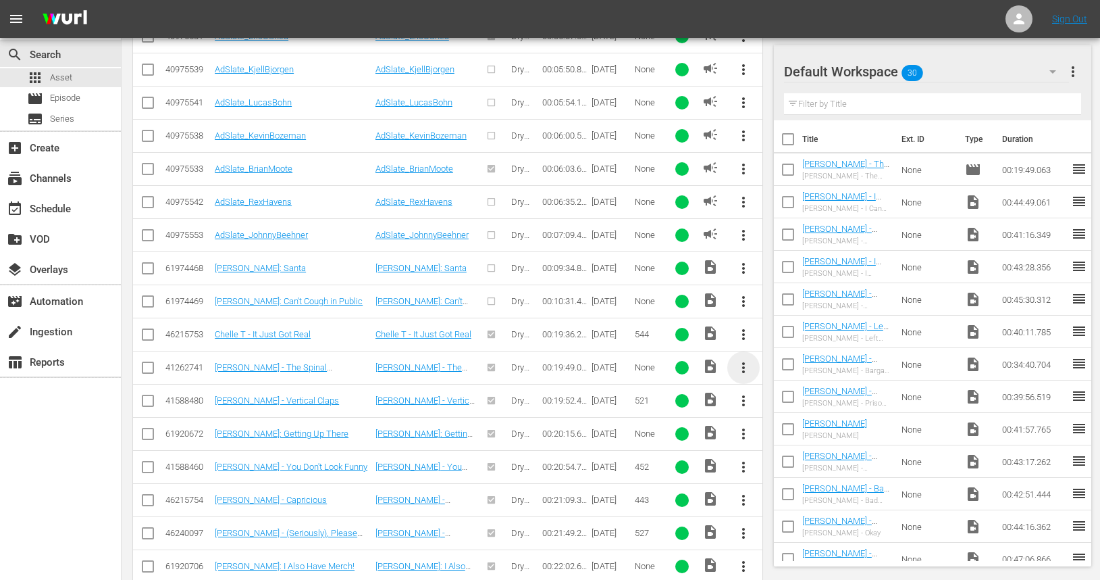
click at [742, 365] on span "more_vert" at bounding box center [744, 367] width 16 height 16
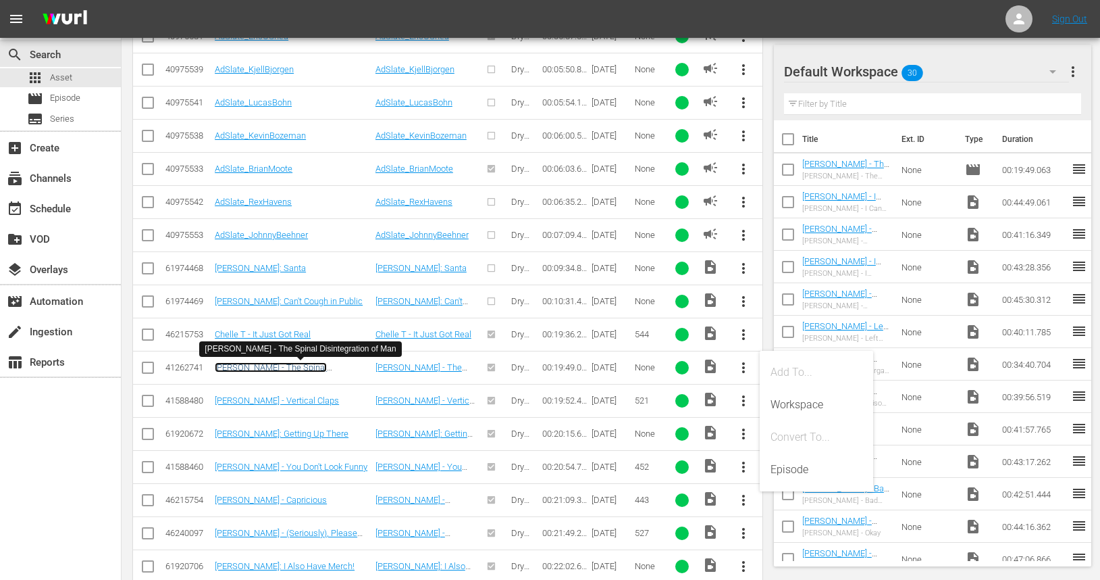
click at [311, 372] on link "[PERSON_NAME] - The Spinal Disintegration of Man" at bounding box center [271, 372] width 112 height 20
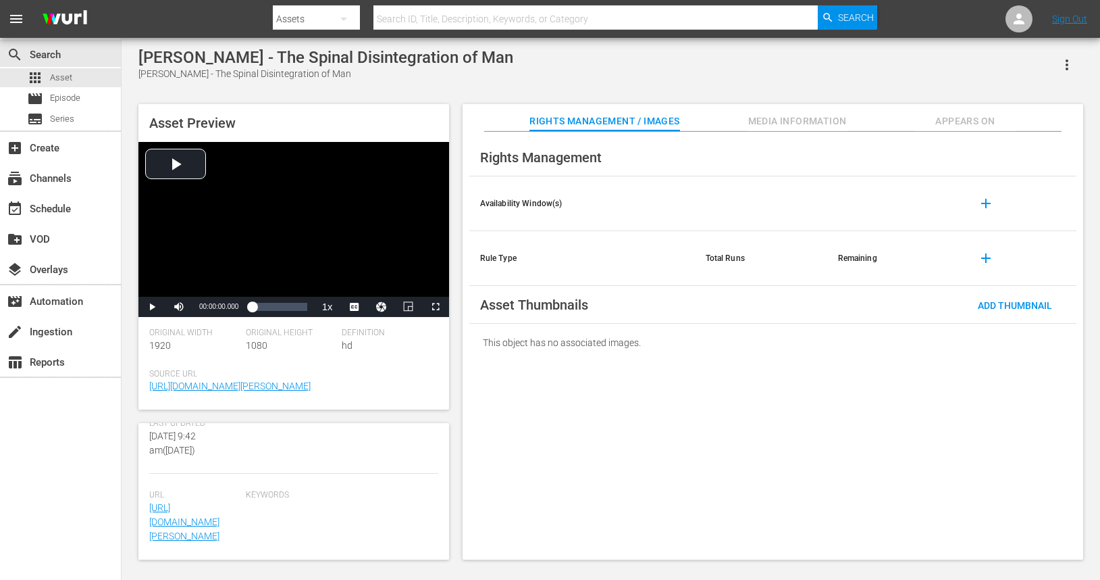
scroll to position [446, 0]
click at [765, 118] on span "Media Information" at bounding box center [797, 121] width 101 height 17
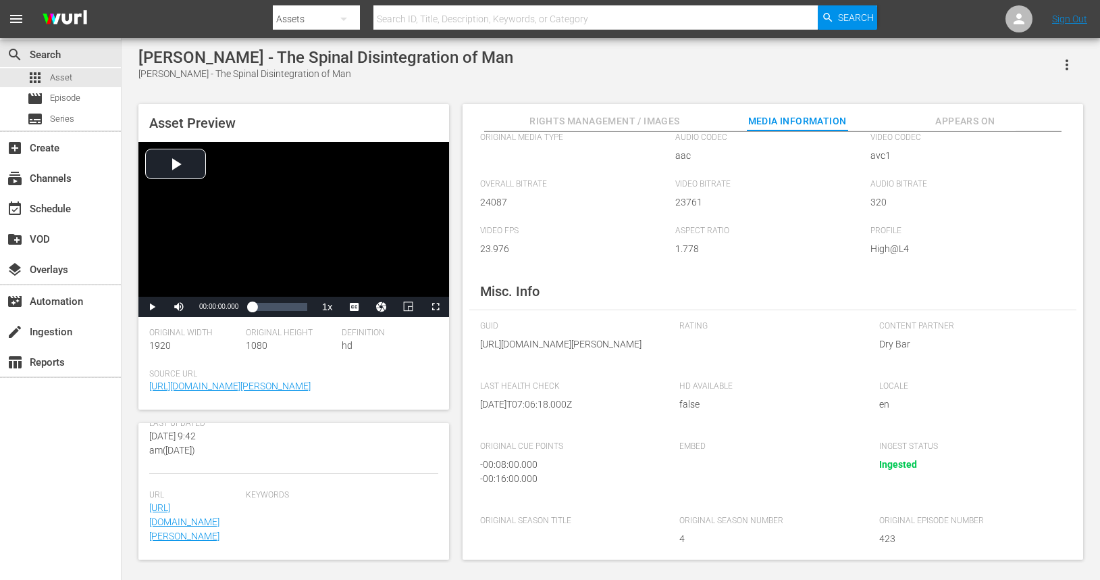
scroll to position [0, 0]
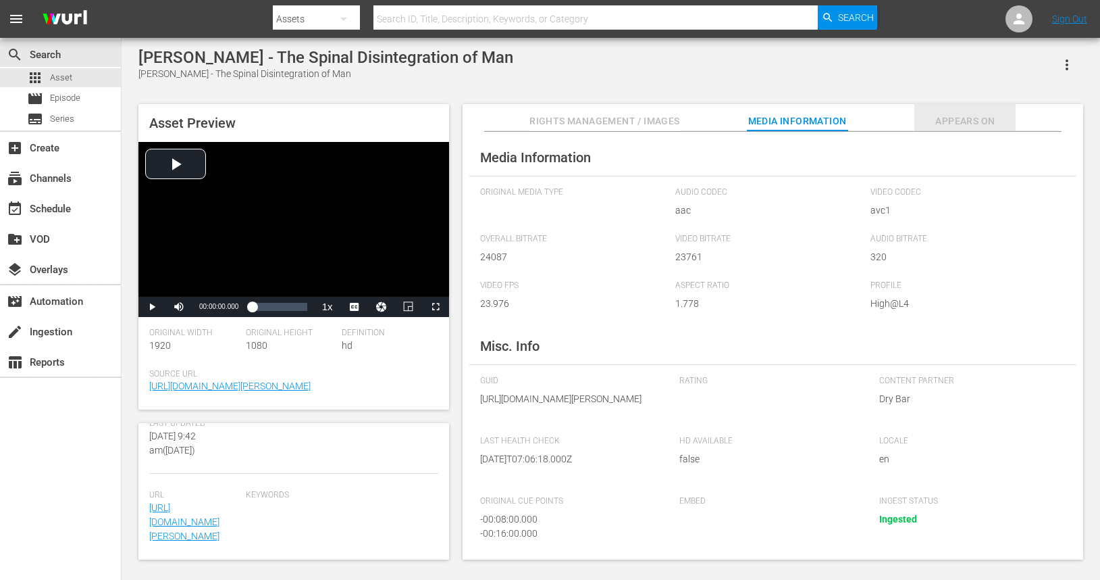
click at [942, 121] on span "Appears On" at bounding box center [965, 121] width 101 height 17
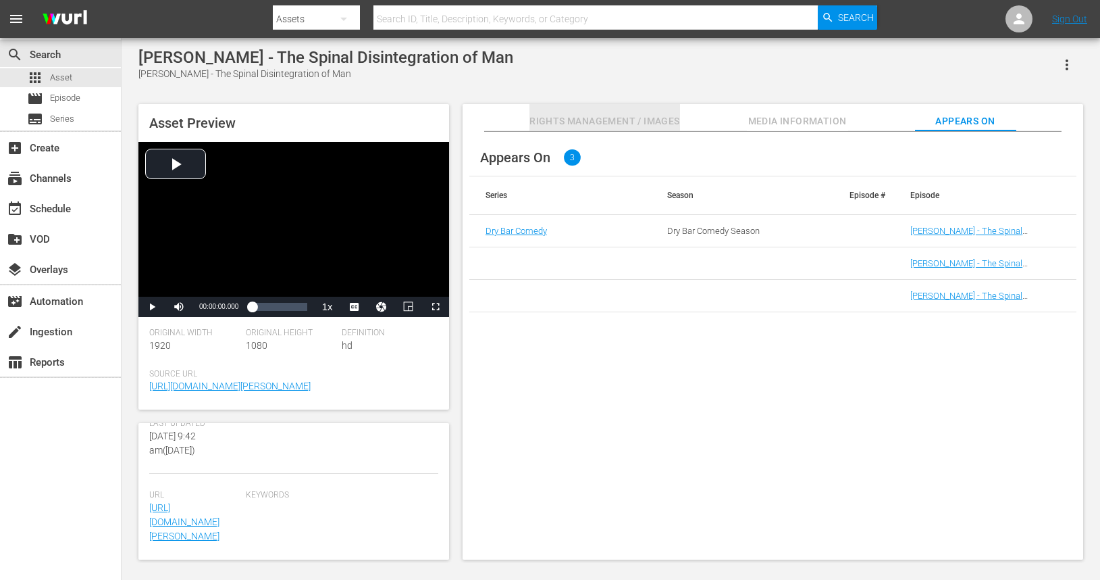
click at [597, 121] on span "Rights Management / Images" at bounding box center [605, 121] width 150 height 17
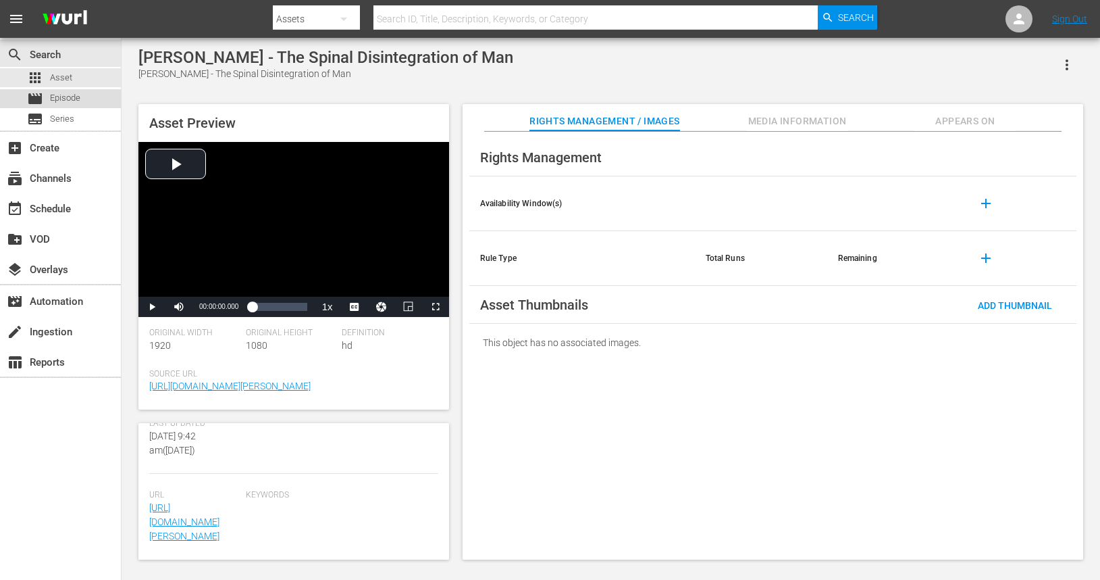
click at [73, 104] on span "Episode" at bounding box center [65, 98] width 30 height 14
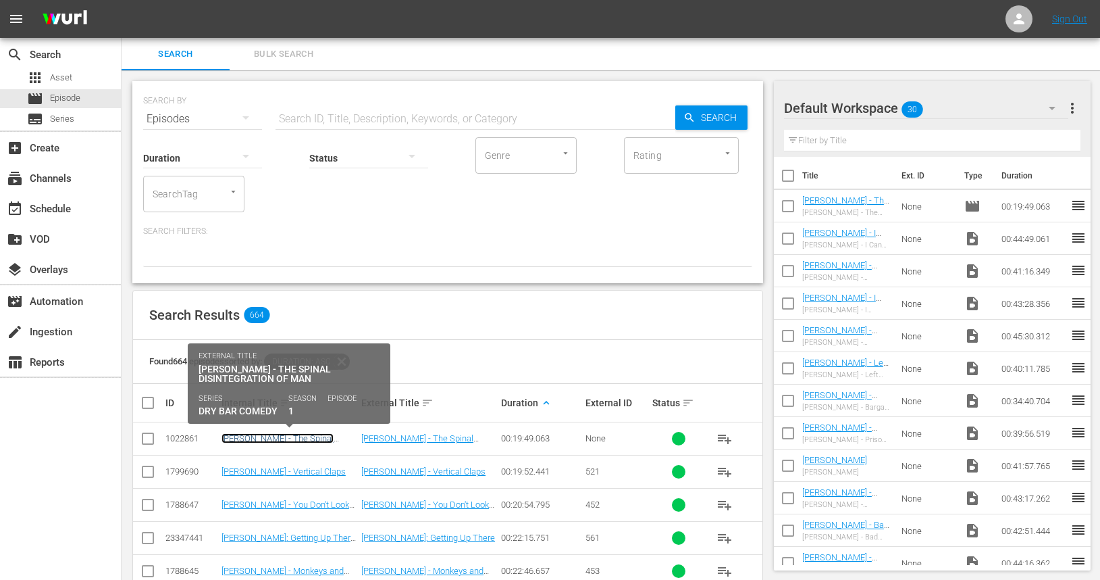
click at [276, 442] on link "[PERSON_NAME] - The Spinal Disintegration of Man" at bounding box center [278, 443] width 112 height 20
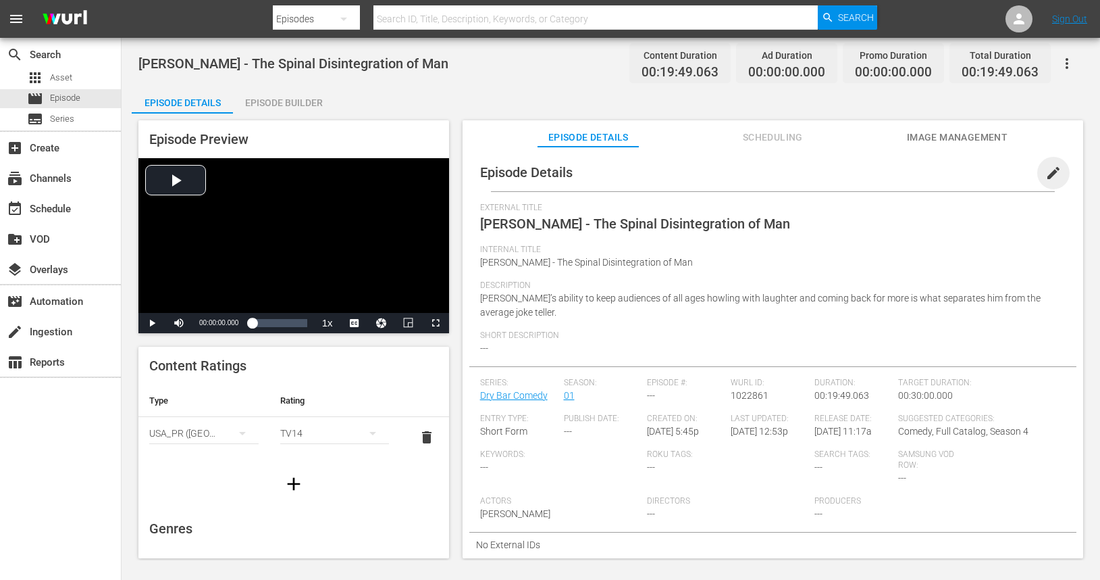
click at [1046, 174] on span "edit" at bounding box center [1054, 173] width 16 height 16
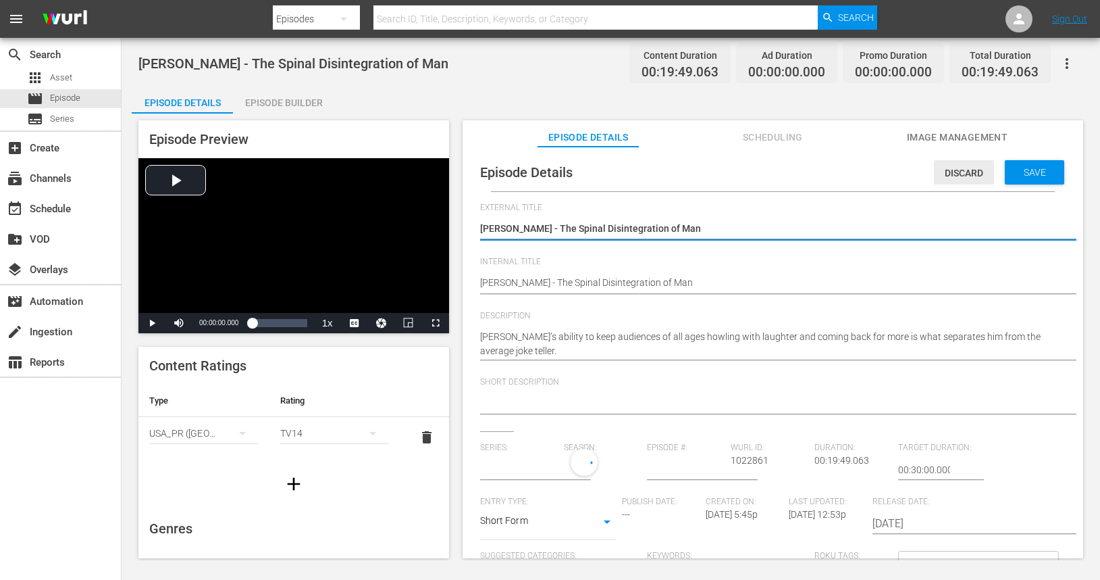
type input "Dry Bar Comedy"
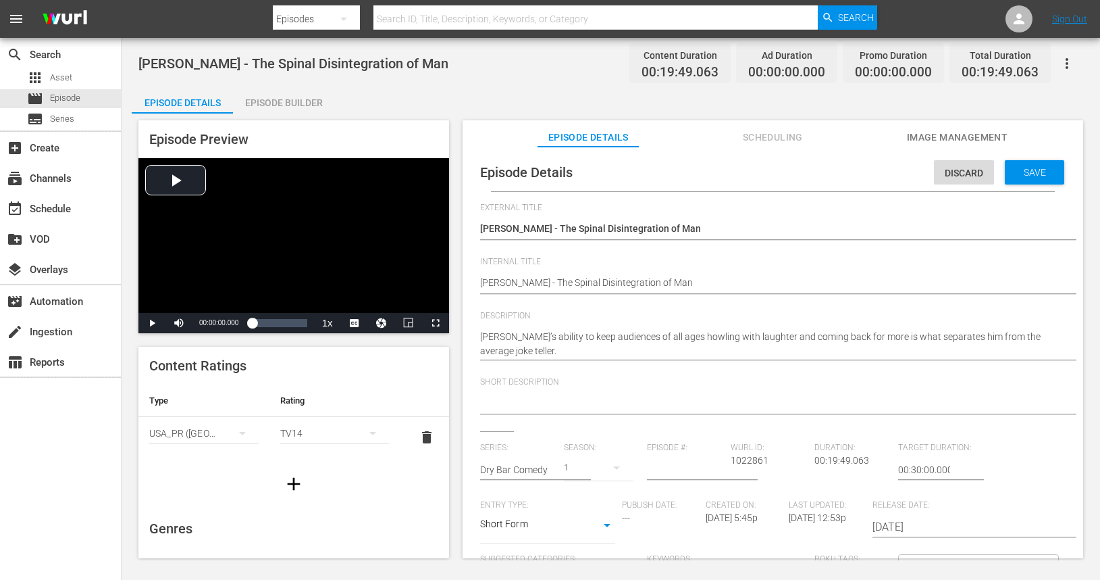
click at [413, 100] on div "Episode Details Episode Builder Episode Preview Video Player is loading. Play V…" at bounding box center [611, 327] width 958 height 482
click at [307, 105] on div "Episode Builder" at bounding box center [283, 102] width 101 height 32
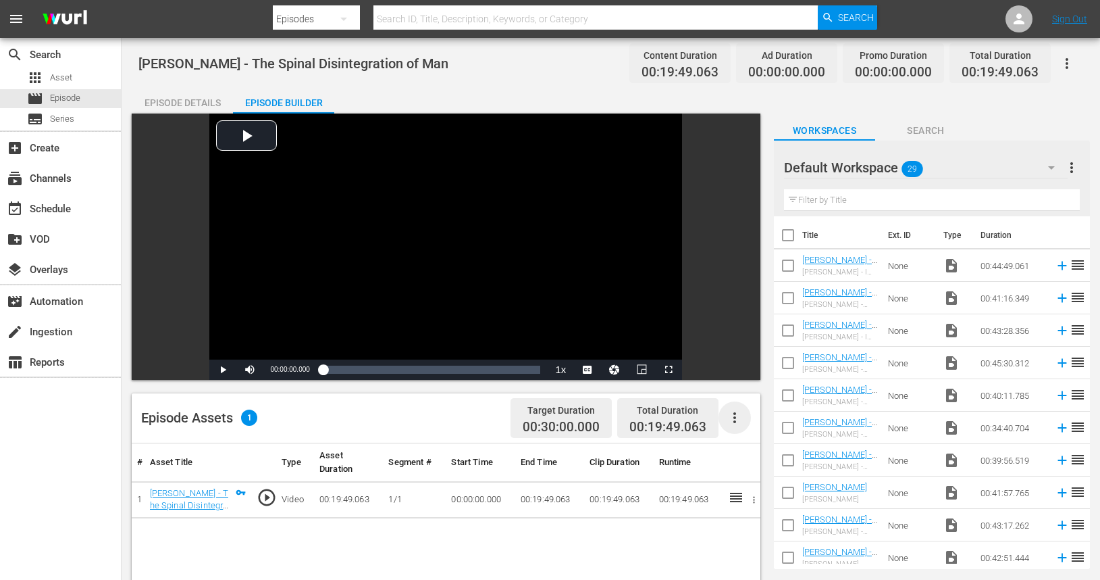
click at [736, 421] on icon "button" at bounding box center [735, 417] width 3 height 11
click at [758, 415] on div "Fill with Ads" at bounding box center [775, 423] width 92 height 32
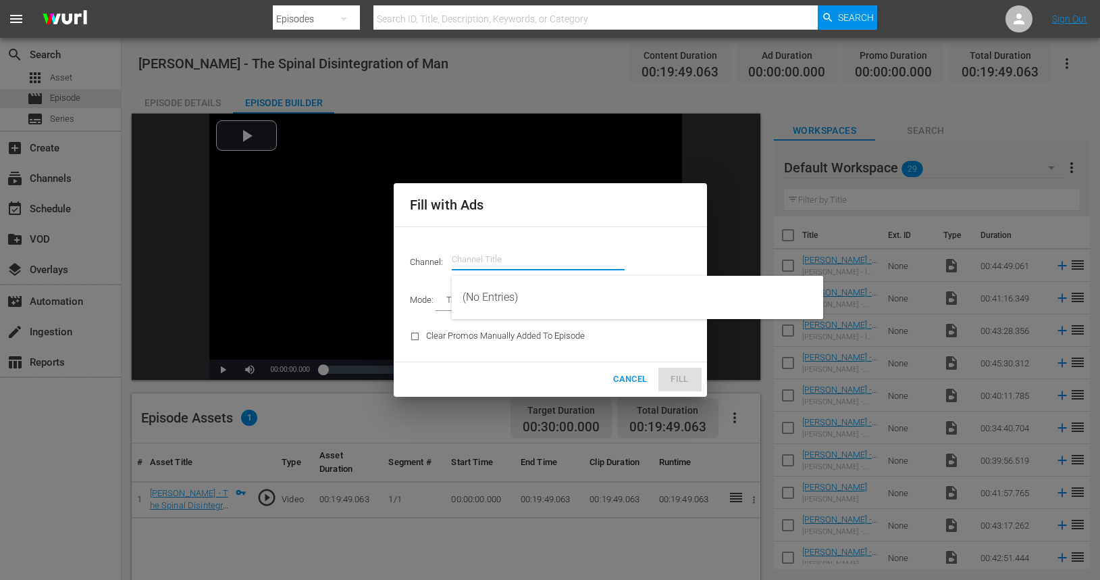
click at [521, 257] on input "text" at bounding box center [538, 259] width 173 height 32
click at [605, 244] on input "text" at bounding box center [538, 259] width 173 height 32
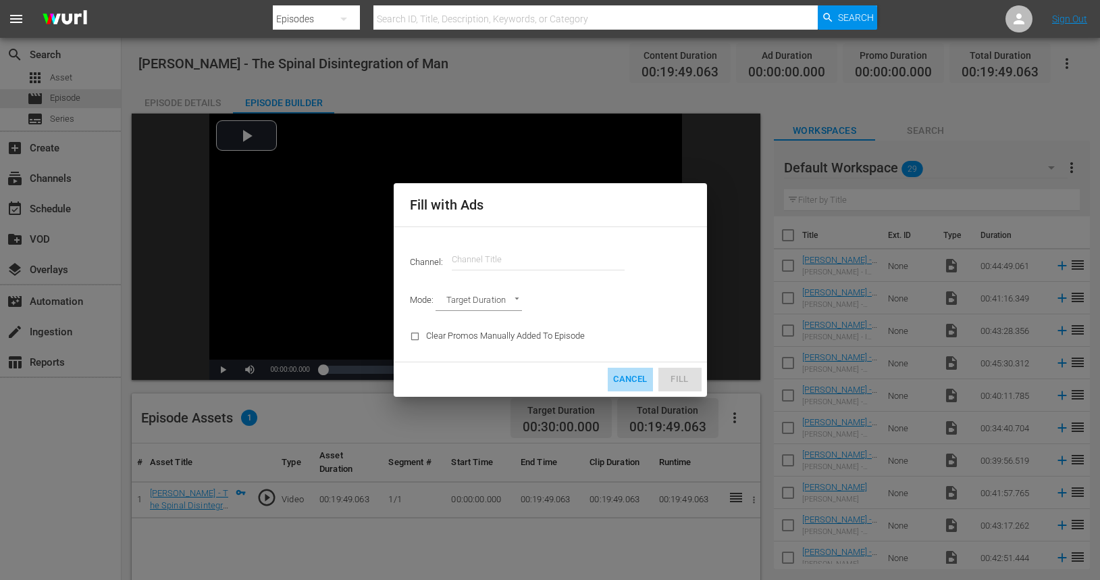
click at [625, 385] on span "Cancel" at bounding box center [630, 380] width 34 height 16
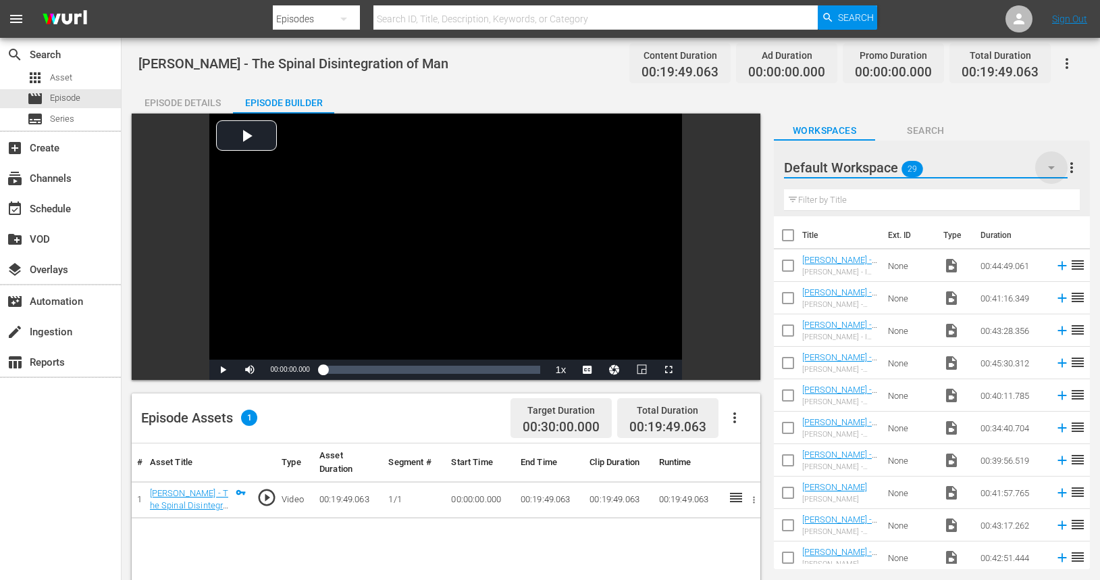
click at [1059, 167] on icon "button" at bounding box center [1052, 167] width 16 height 16
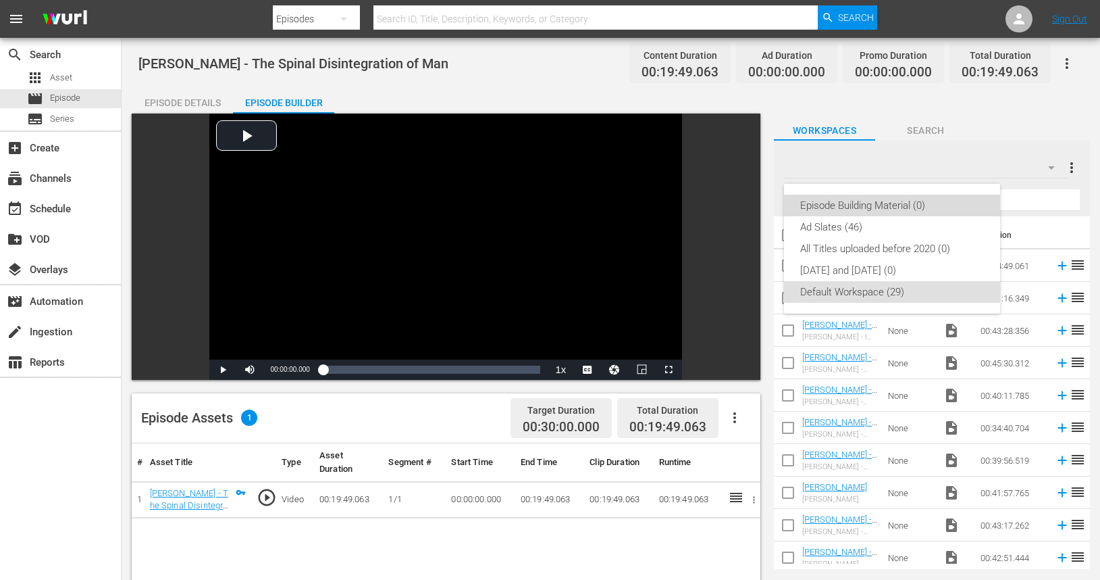
click at [948, 201] on div "Episode Building Material (0)" at bounding box center [892, 206] width 184 height 22
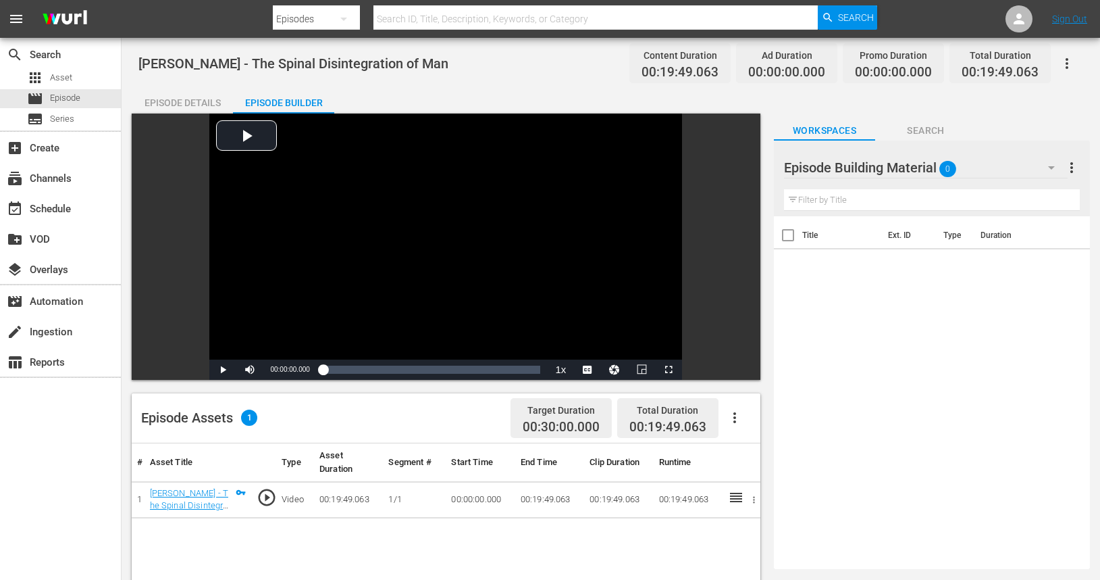
click at [171, 104] on div "Episode Details" at bounding box center [182, 102] width 101 height 32
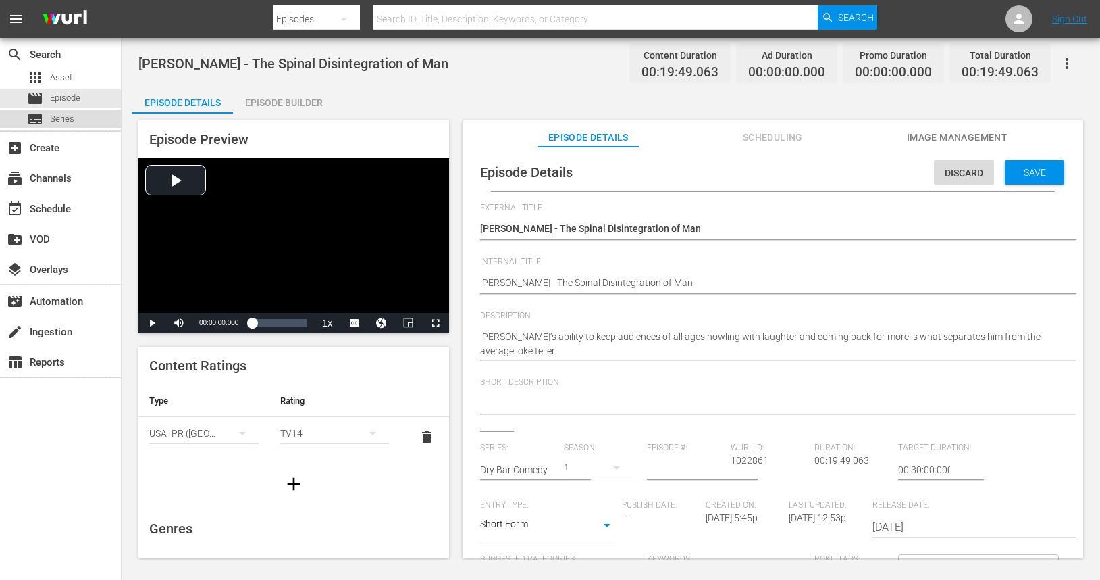
click at [59, 115] on span "Series" at bounding box center [62, 119] width 24 height 14
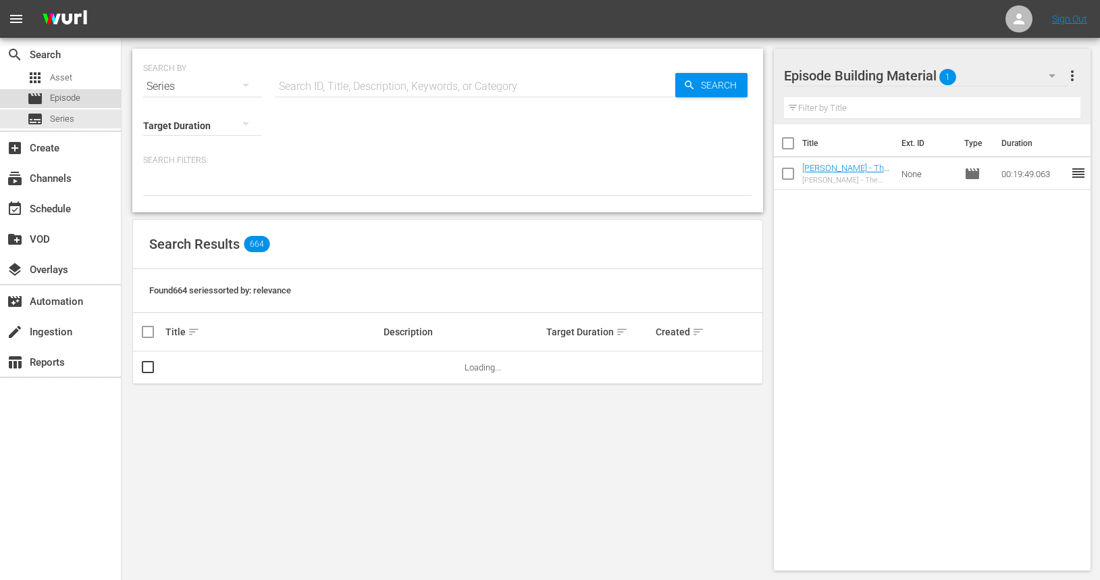
click at [75, 97] on span "Episode" at bounding box center [65, 98] width 30 height 14
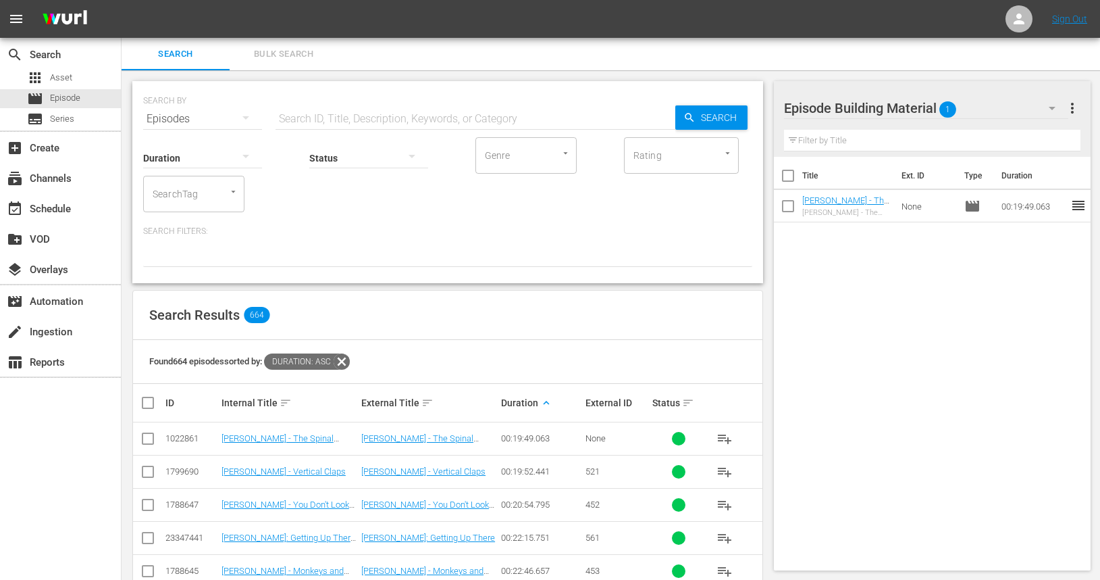
click at [147, 438] on input "checkbox" at bounding box center [148, 441] width 16 height 16
checkbox input "true"
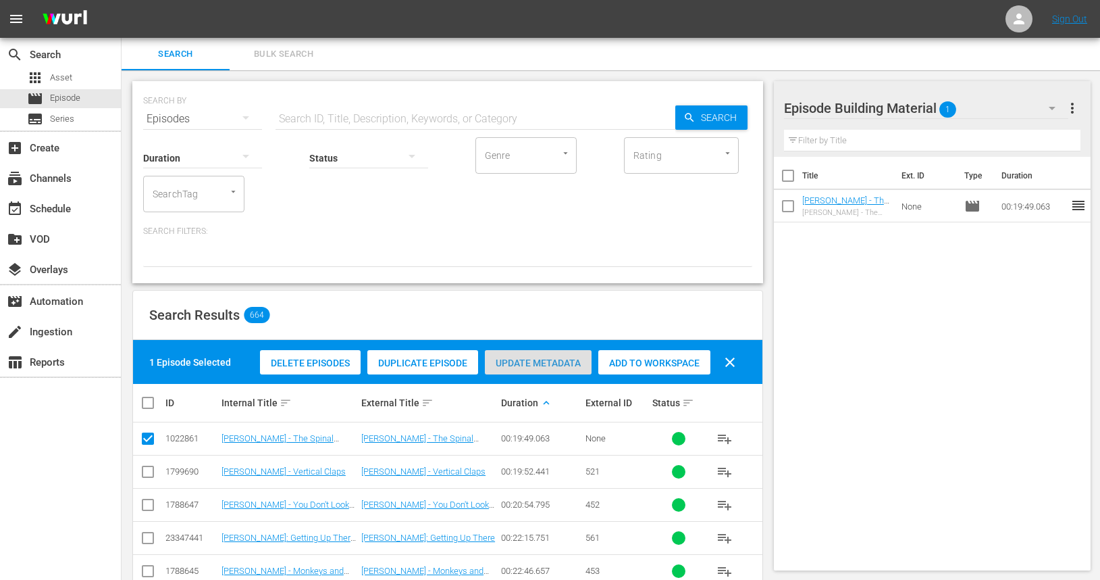
click at [534, 363] on span "Update Metadata" at bounding box center [538, 362] width 107 height 11
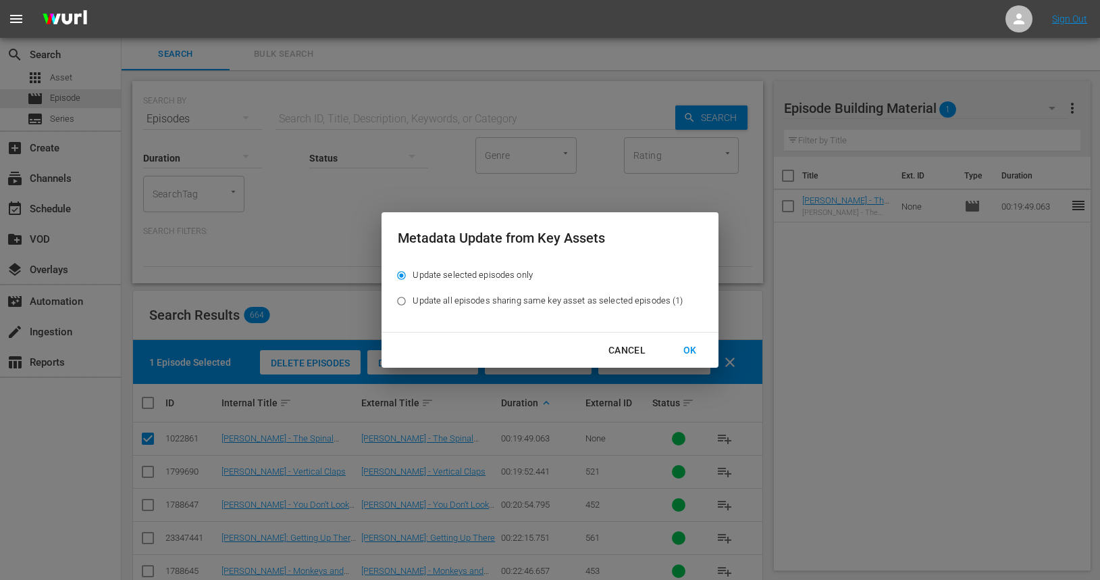
click at [405, 302] on input "Update all episodes sharing same key asset as selected episodes (1)" at bounding box center [401, 303] width 22 height 22
radio input "true"
click at [694, 352] on div "OK" at bounding box center [690, 350] width 35 height 17
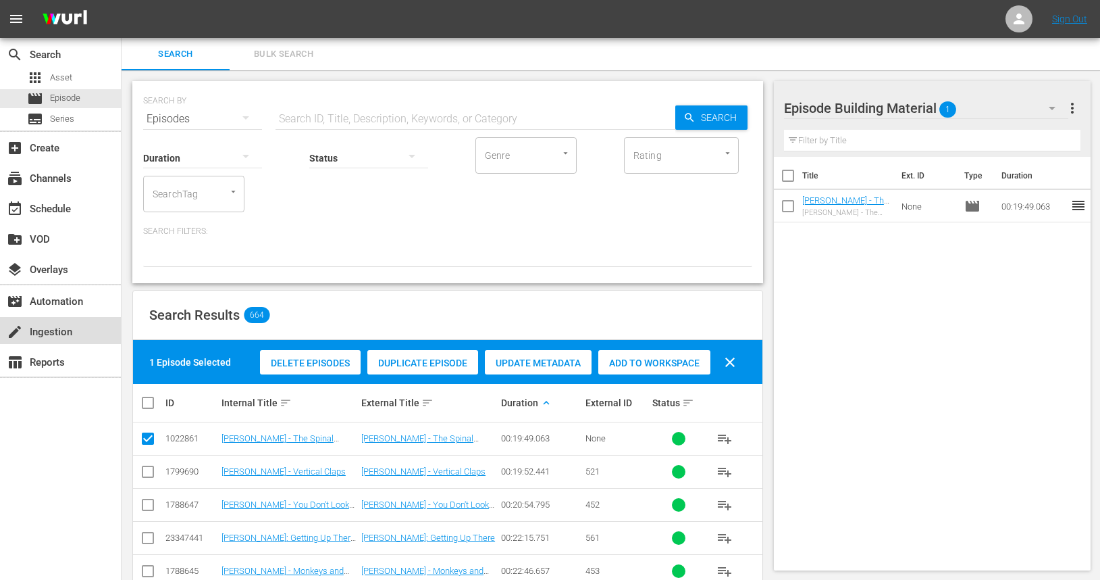
click at [58, 333] on div "create Ingestion" at bounding box center [38, 330] width 76 height 12
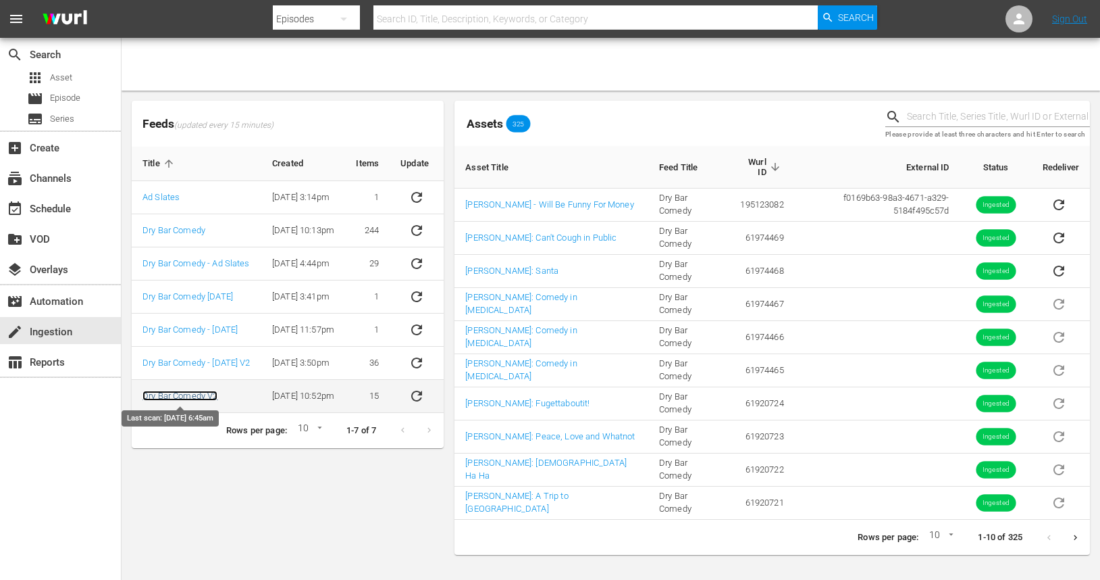
click at [192, 396] on link "Dry Bar Comedy V2" at bounding box center [180, 395] width 75 height 10
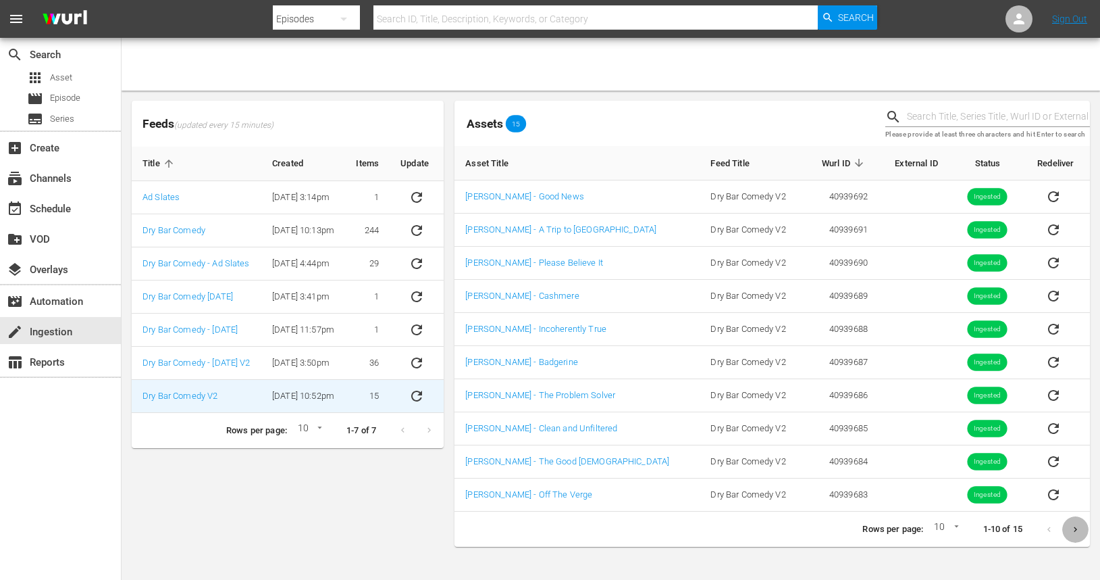
click at [1073, 532] on icon "Next page" at bounding box center [1076, 529] width 10 height 10
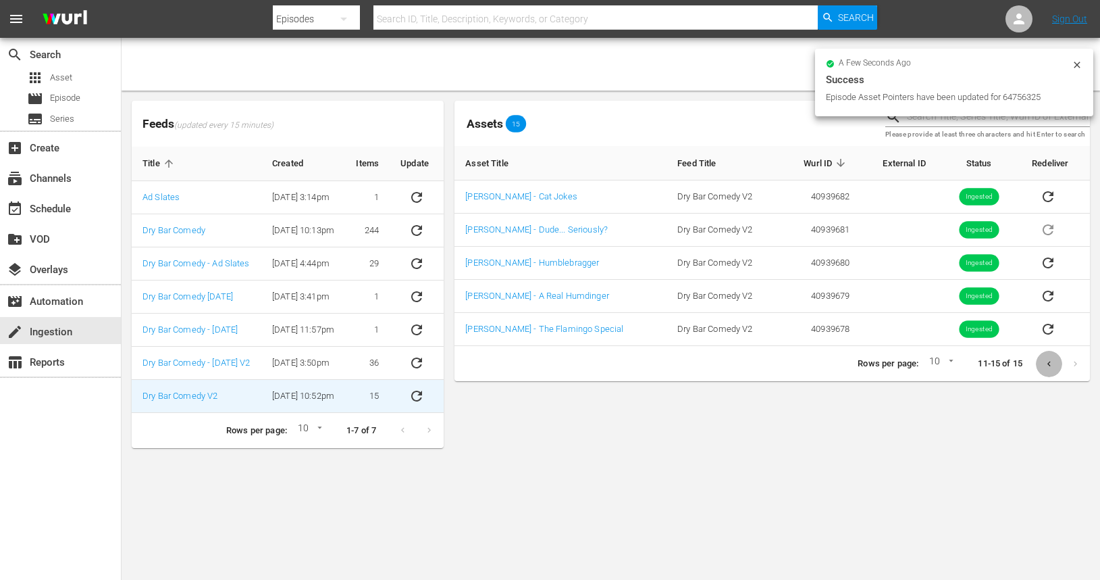
click at [1048, 368] on icon "Previous page" at bounding box center [1049, 364] width 10 height 10
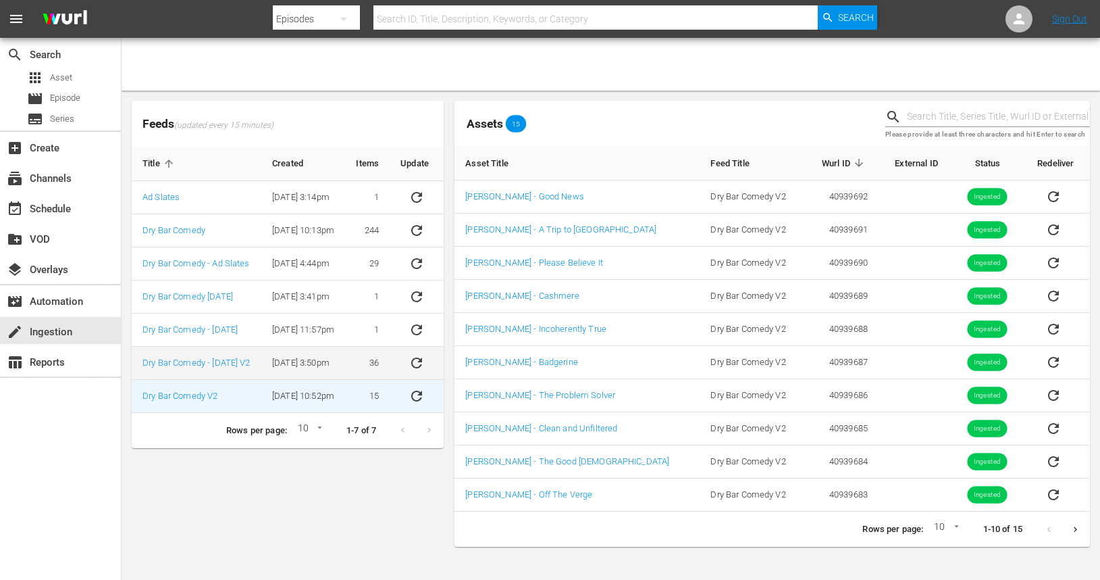
click at [367, 365] on td "36" at bounding box center [367, 363] width 45 height 33
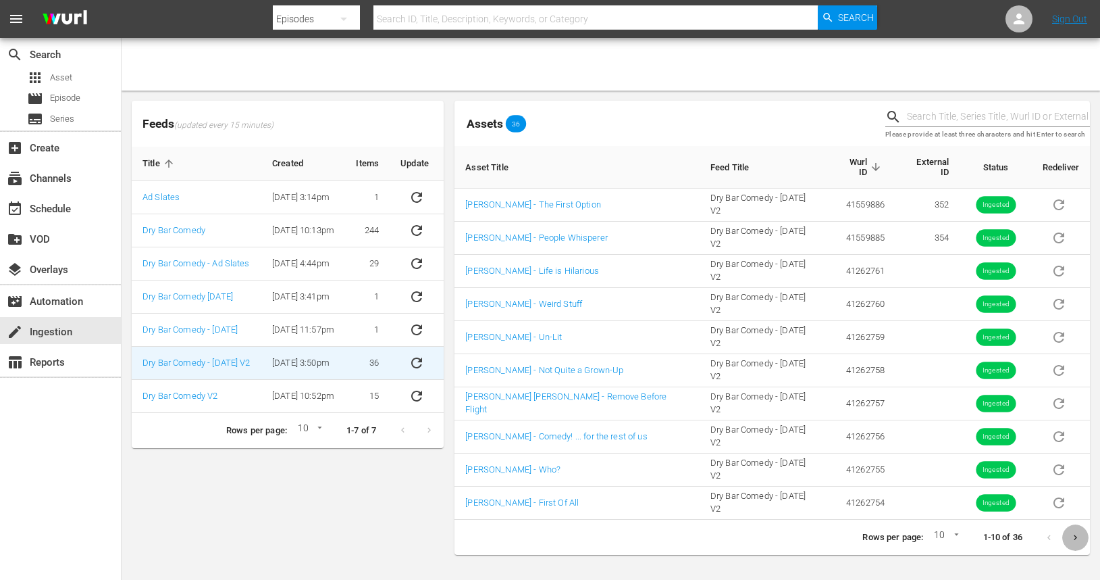
click at [1075, 532] on icon "Next page" at bounding box center [1076, 537] width 10 height 10
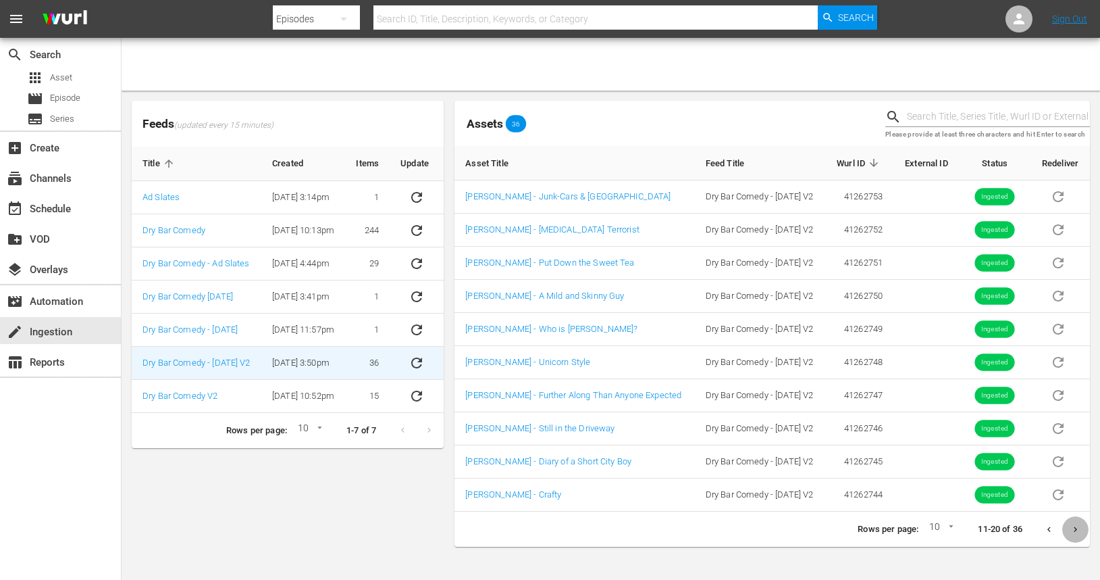
click at [1075, 530] on icon "Next page" at bounding box center [1076, 529] width 10 height 10
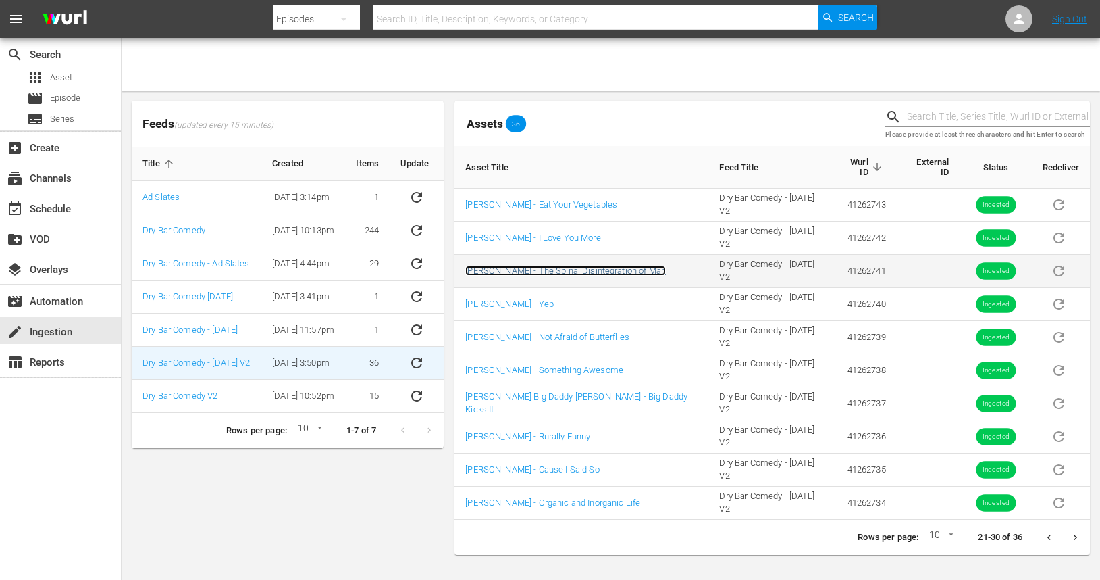
click at [611, 265] on link "[PERSON_NAME] - The Spinal Disintegration of Man" at bounding box center [565, 270] width 201 height 10
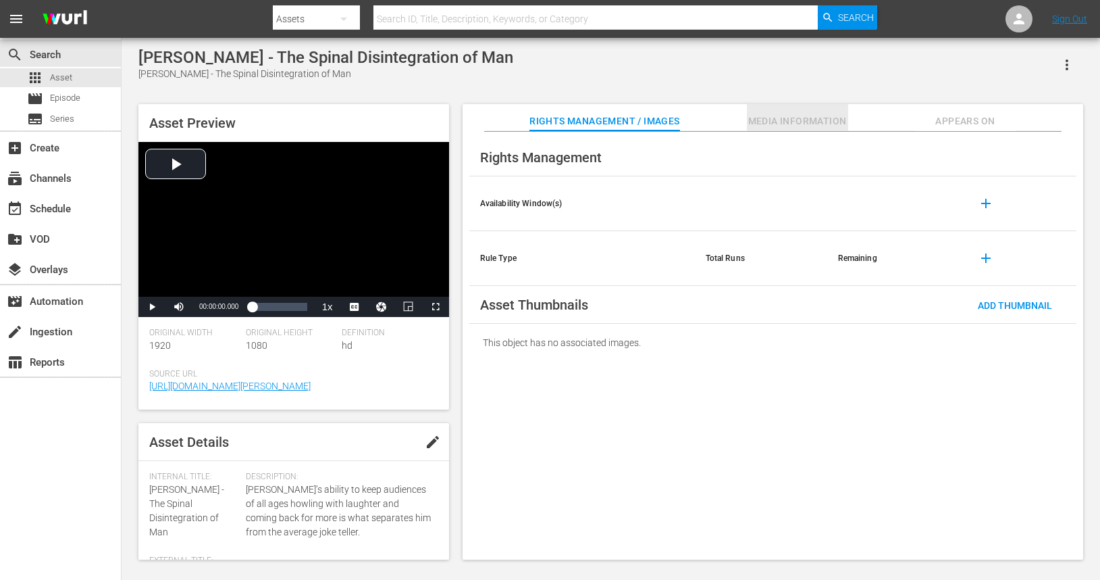
click at [815, 120] on span "Media Information" at bounding box center [797, 121] width 101 height 17
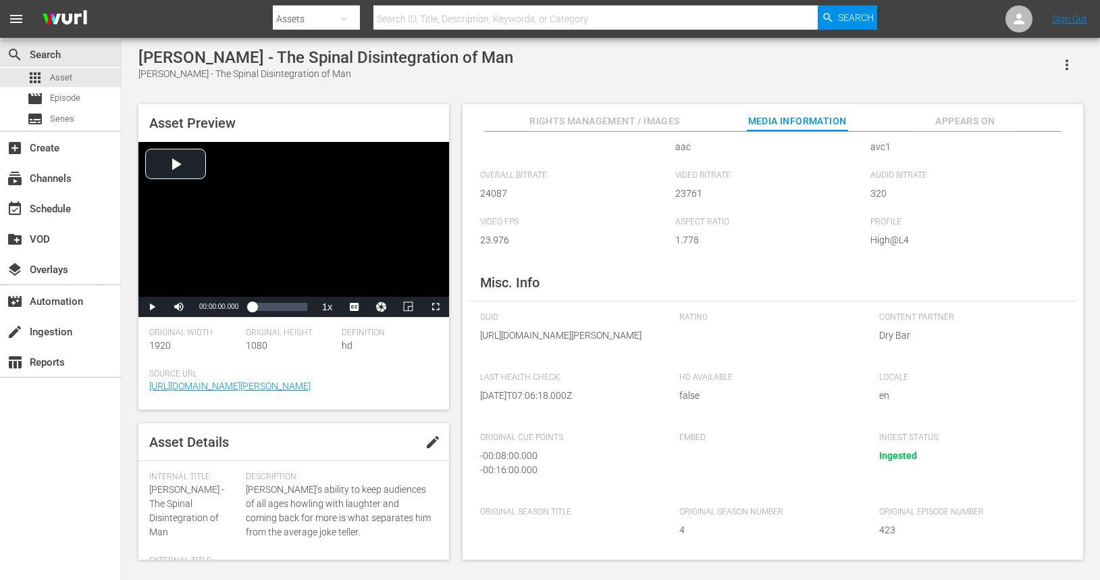
scroll to position [105, 0]
click at [523, 462] on div "- 00:08:00.000" at bounding box center [566, 456] width 173 height 14
click at [532, 471] on div "- 00:16:00.000" at bounding box center [566, 470] width 173 height 14
click at [438, 97] on div "[PERSON_NAME] - The Spinal Disintegration of Man [PERSON_NAME] - The Spinal Dis…" at bounding box center [611, 300] width 958 height 505
click at [57, 101] on span "Episode" at bounding box center [65, 98] width 30 height 14
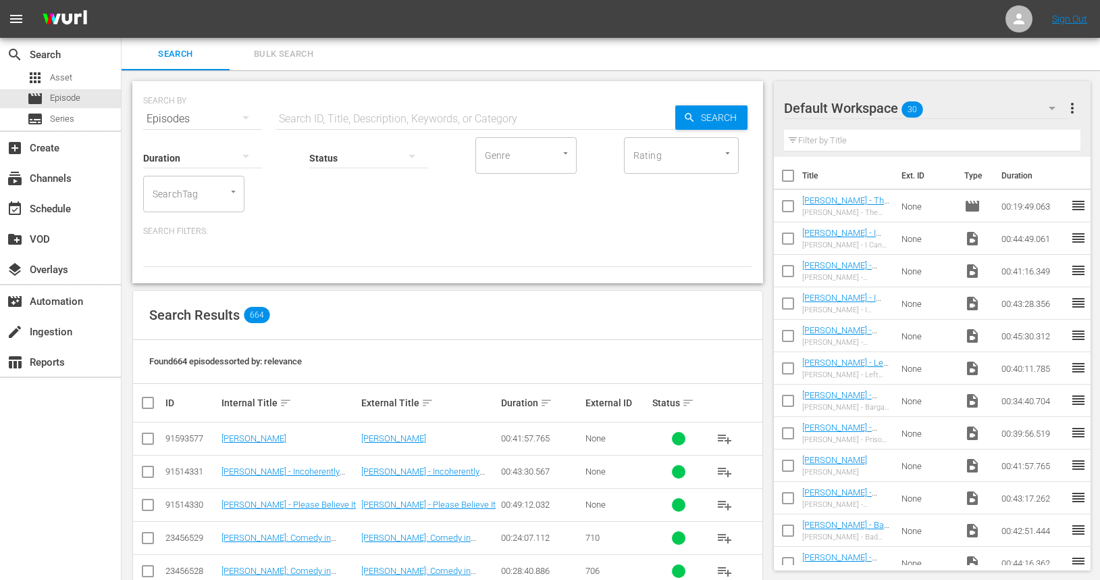
click at [541, 394] on div "Duration sort" at bounding box center [541, 402] width 80 height 16
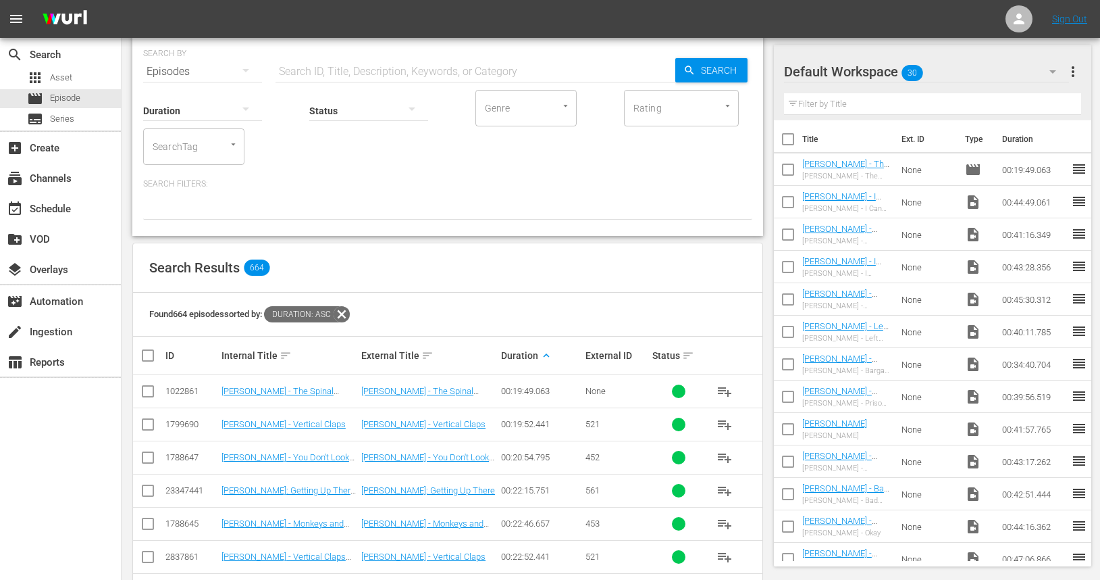
scroll to position [48, 0]
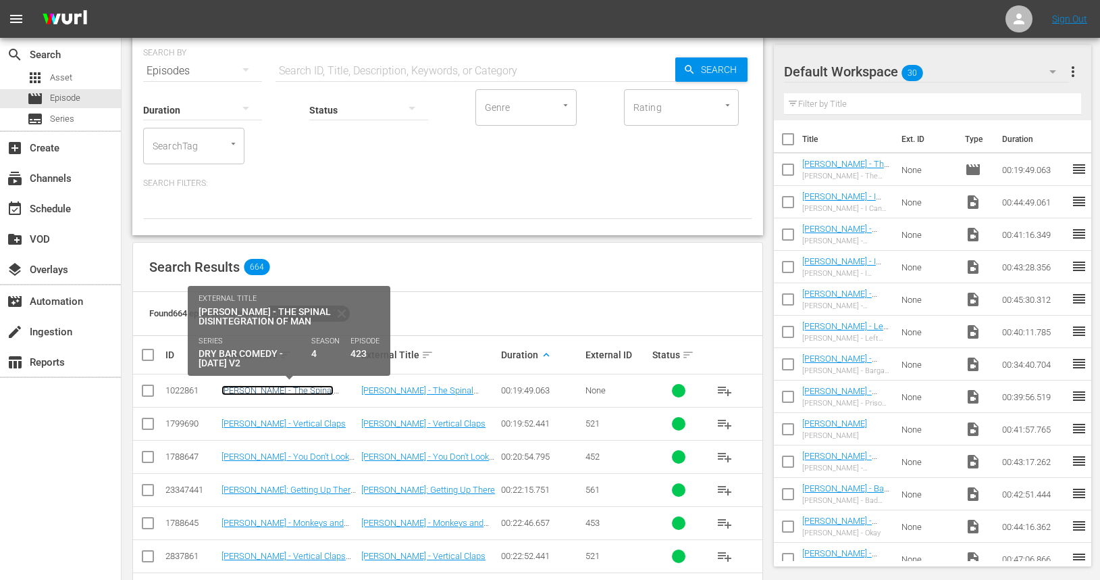
click at [301, 390] on link "[PERSON_NAME] - The Spinal Disintegration of Man" at bounding box center [278, 395] width 112 height 20
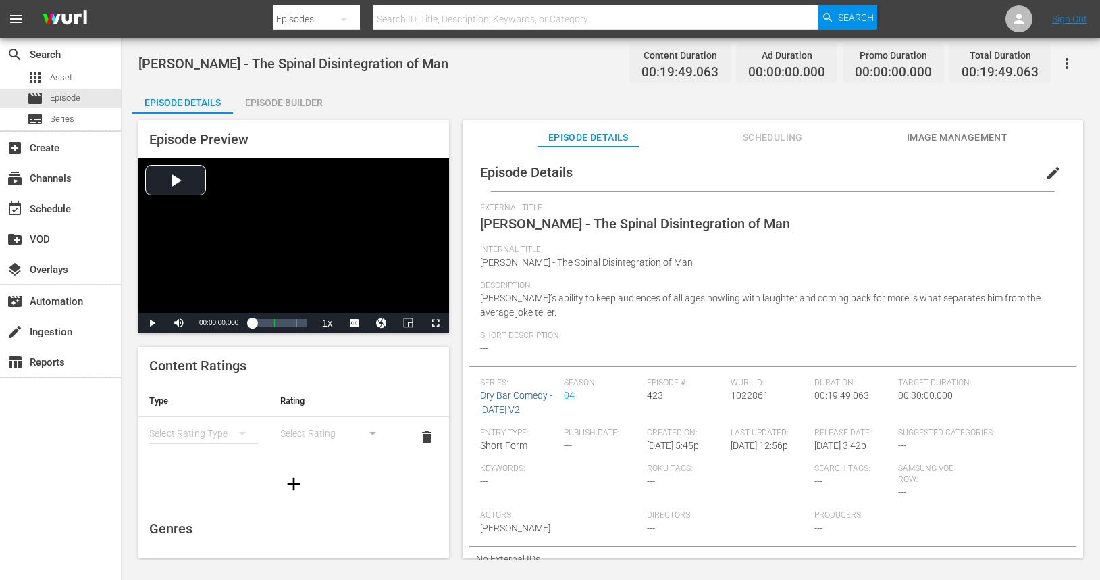
scroll to position [21, 0]
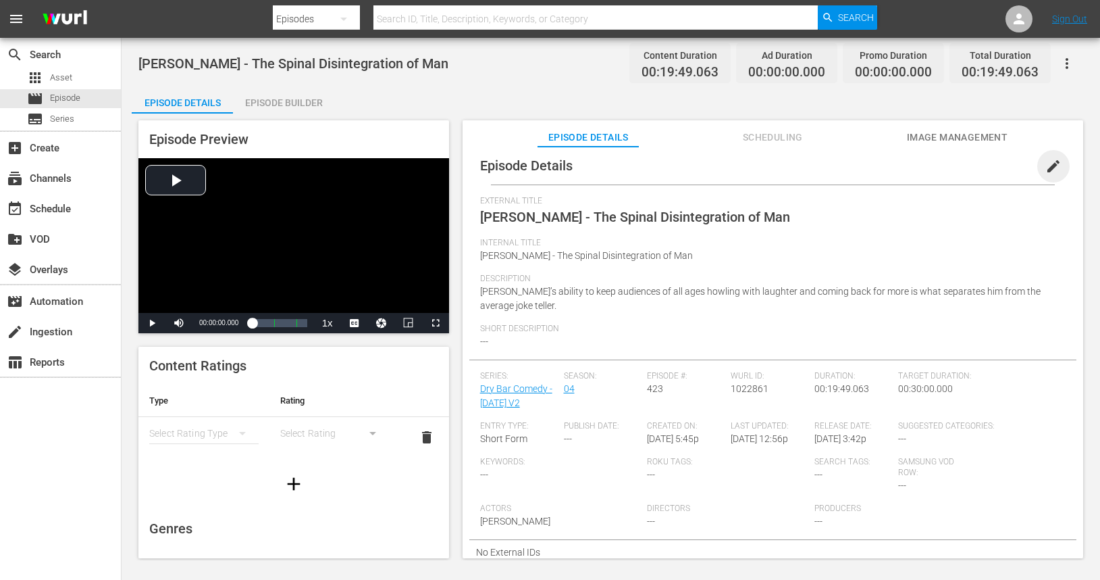
click at [1046, 158] on span "edit" at bounding box center [1054, 166] width 16 height 16
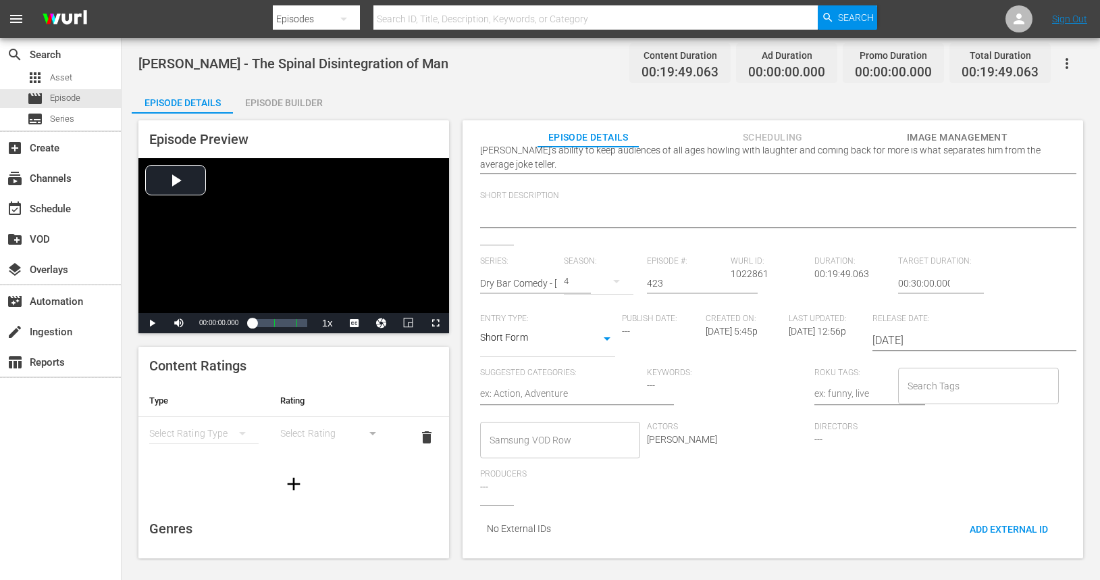
scroll to position [0, 0]
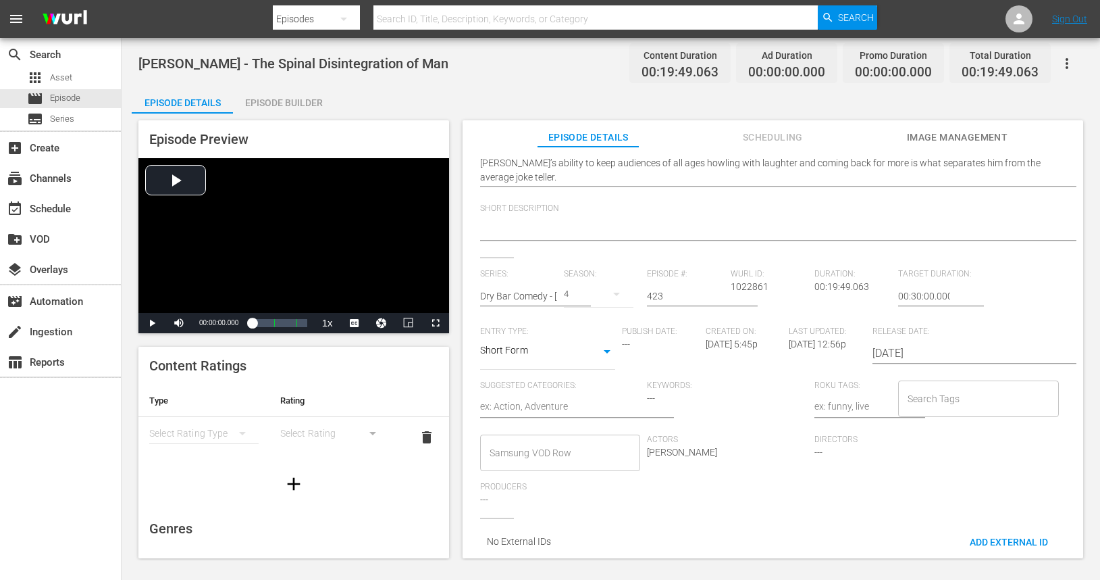
click at [535, 93] on div "Episode Details Episode Builder Episode Preview Video Player is loading. Play V…" at bounding box center [611, 327] width 958 height 482
click at [476, 101] on div "Episode Details Episode Builder Episode Preview Video Player is loading. Play V…" at bounding box center [611, 327] width 958 height 482
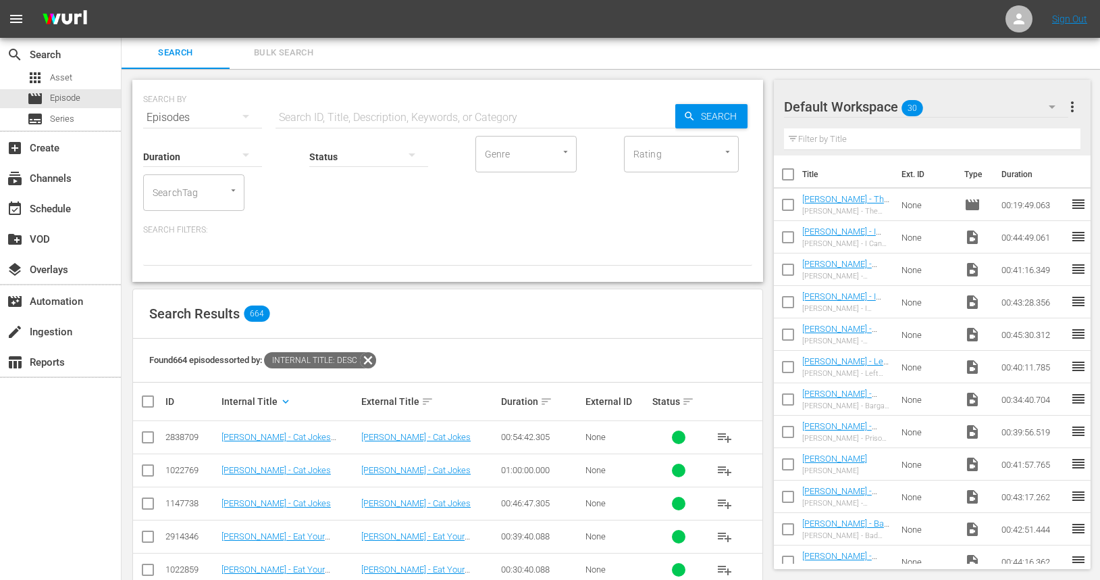
scroll to position [50, 0]
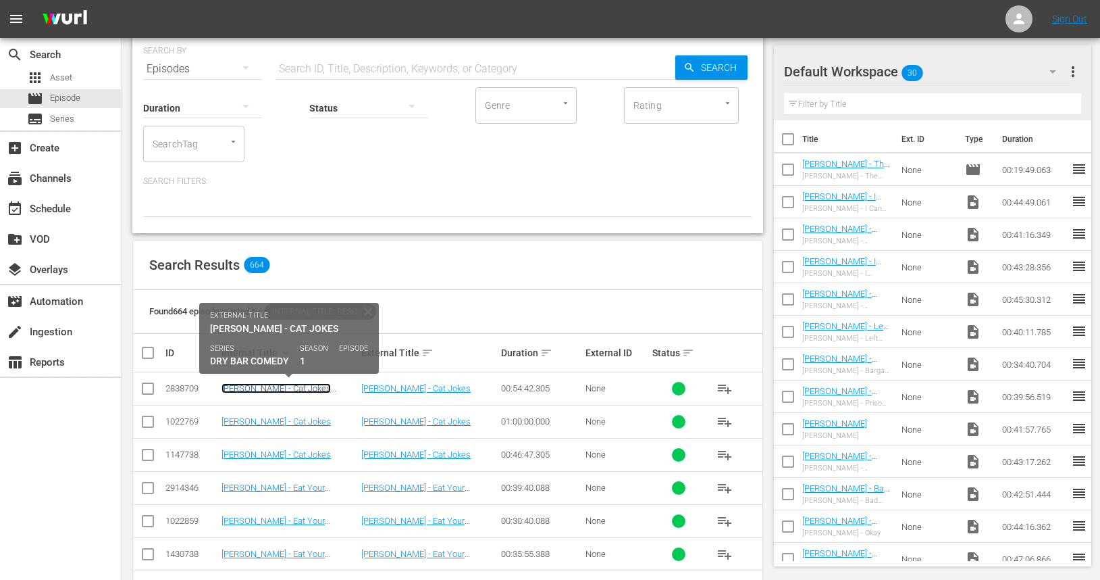
click at [305, 389] on link "[PERSON_NAME] - Cat Jokes ([PERSON_NAME])" at bounding box center [276, 393] width 109 height 20
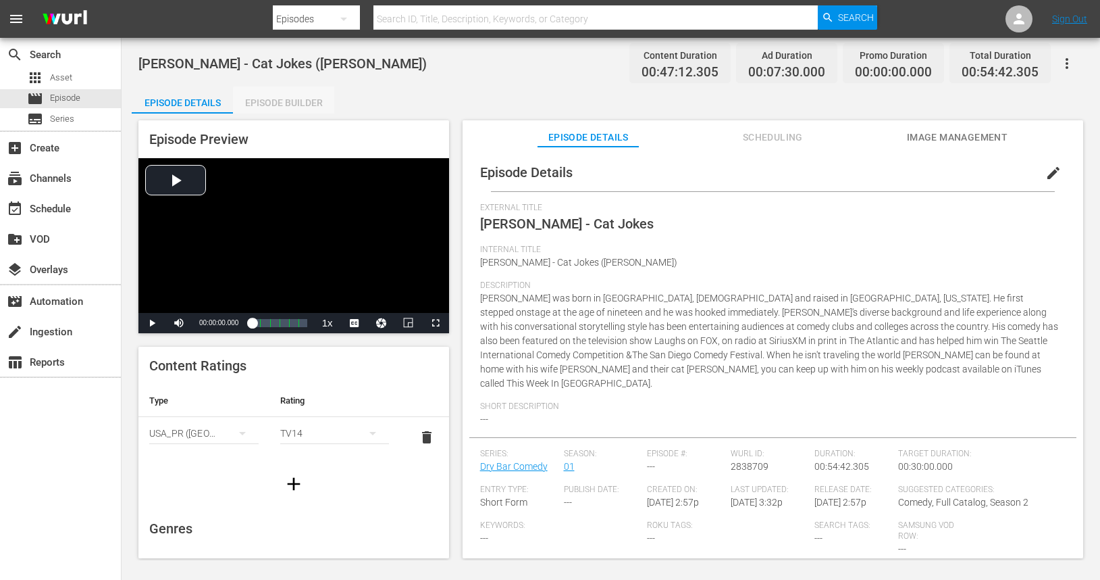
click at [286, 107] on div "Episode Builder" at bounding box center [283, 102] width 101 height 32
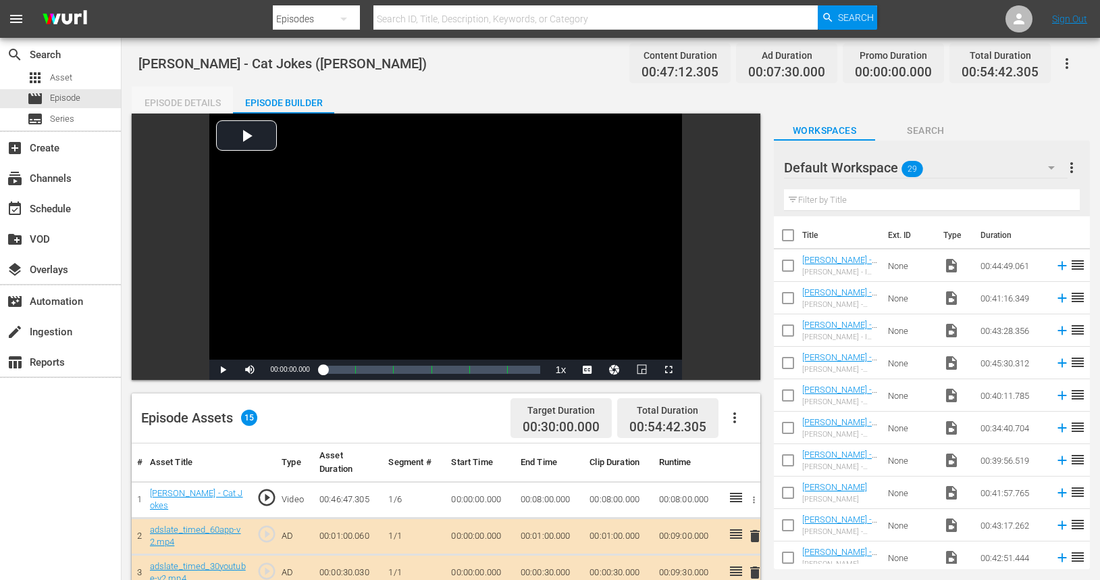
click at [178, 103] on div "Episode Details" at bounding box center [182, 102] width 101 height 32
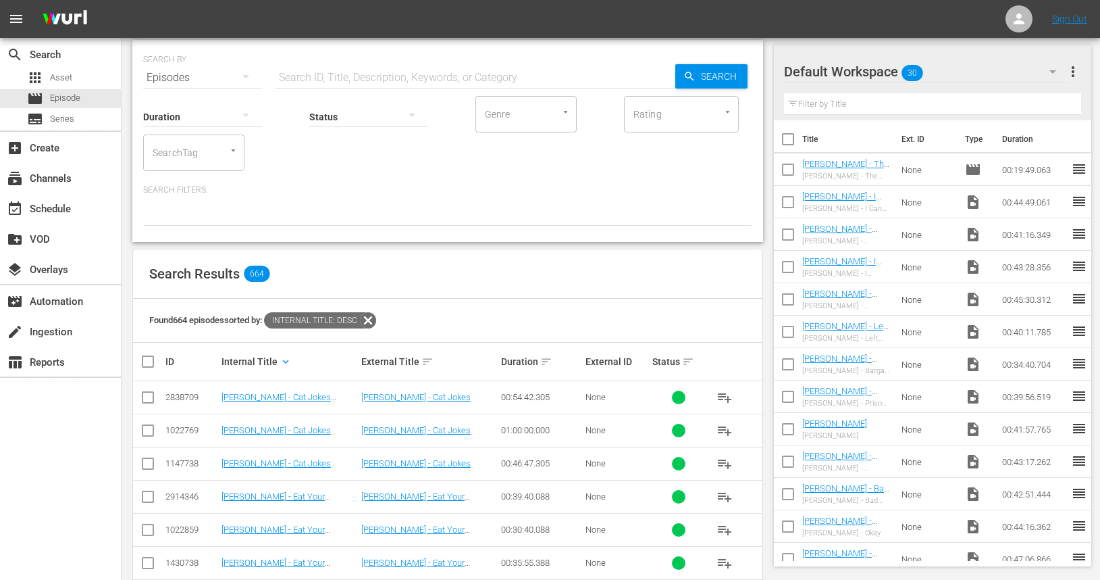
scroll to position [59, 0]
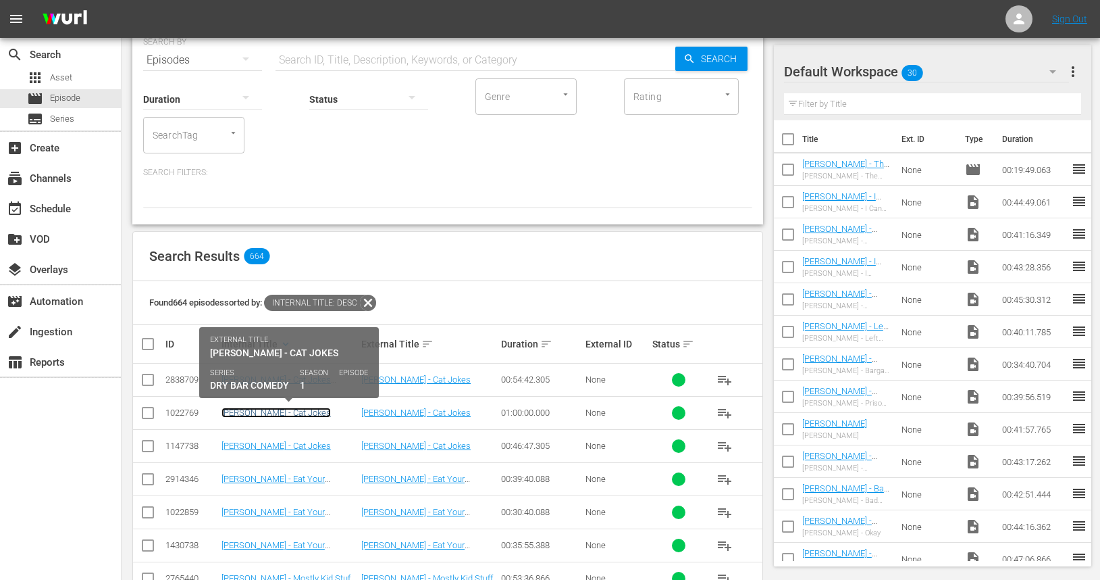
click at [284, 411] on link "[PERSON_NAME] - Cat Jokes" at bounding box center [276, 412] width 109 height 10
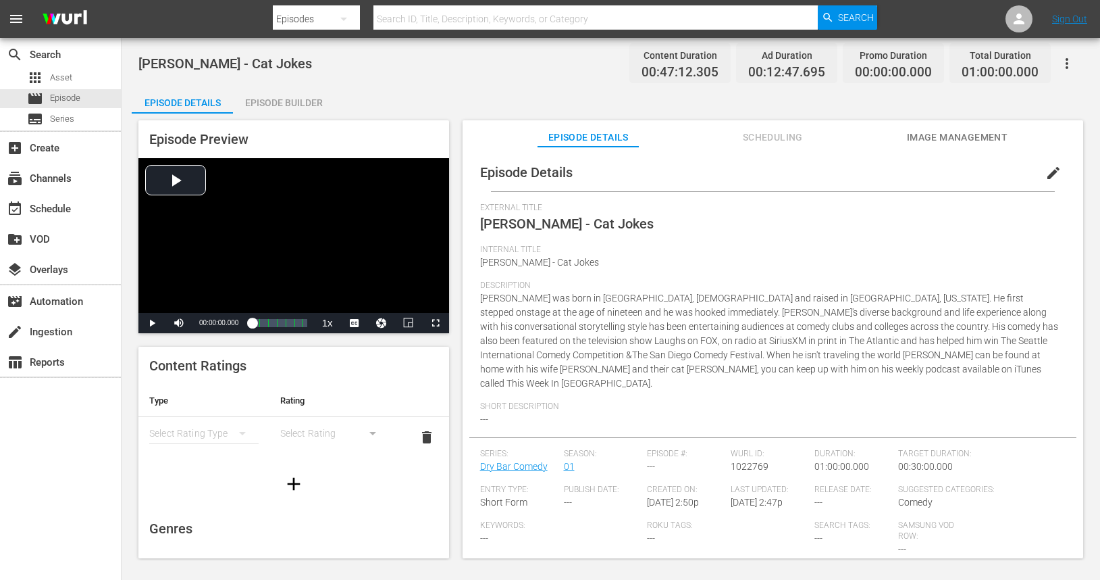
click at [270, 102] on div "Episode Builder" at bounding box center [283, 102] width 101 height 32
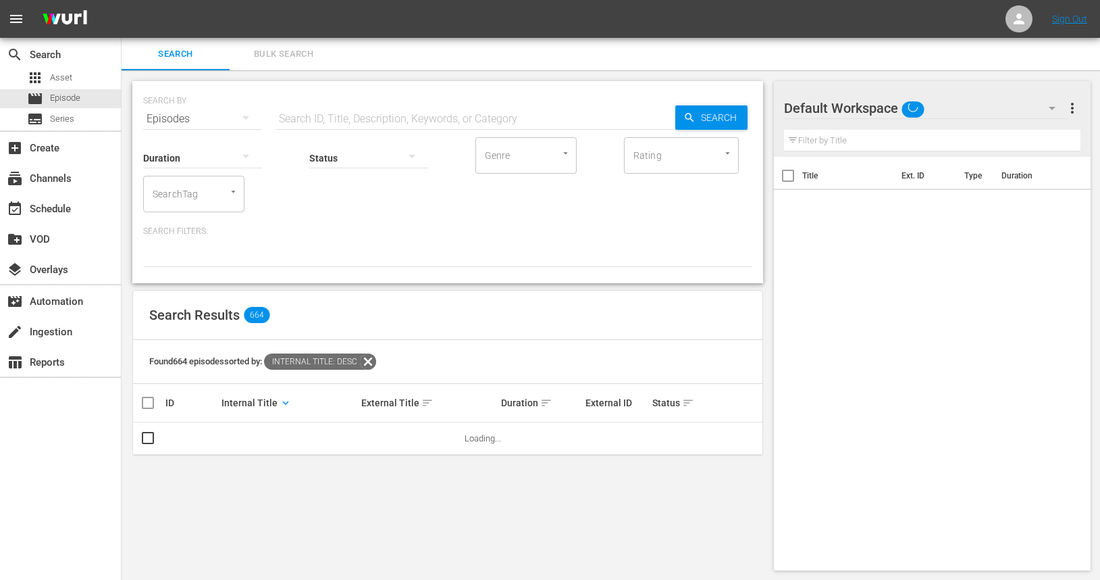
scroll to position [1, 0]
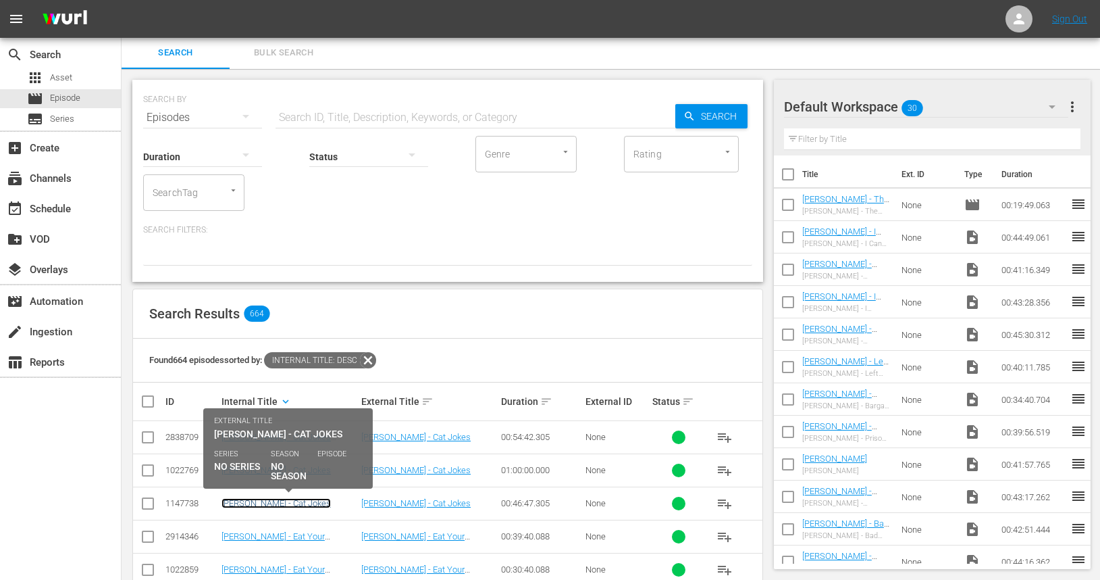
click at [266, 505] on link "[PERSON_NAME] - Cat Jokes" at bounding box center [276, 503] width 109 height 10
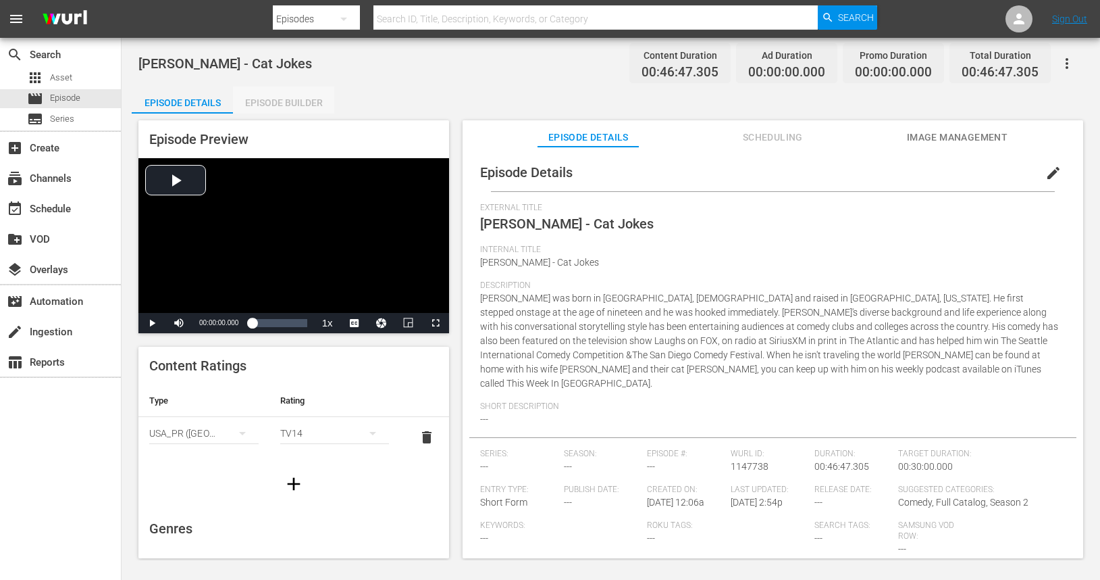
click at [298, 105] on div "Episode Builder" at bounding box center [283, 102] width 101 height 32
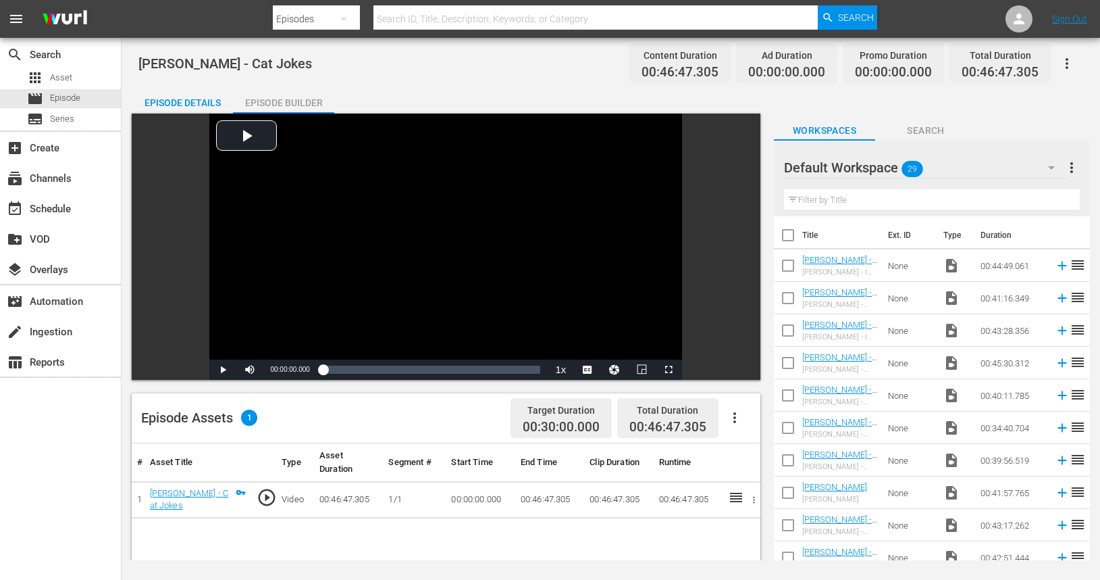
scroll to position [1, 0]
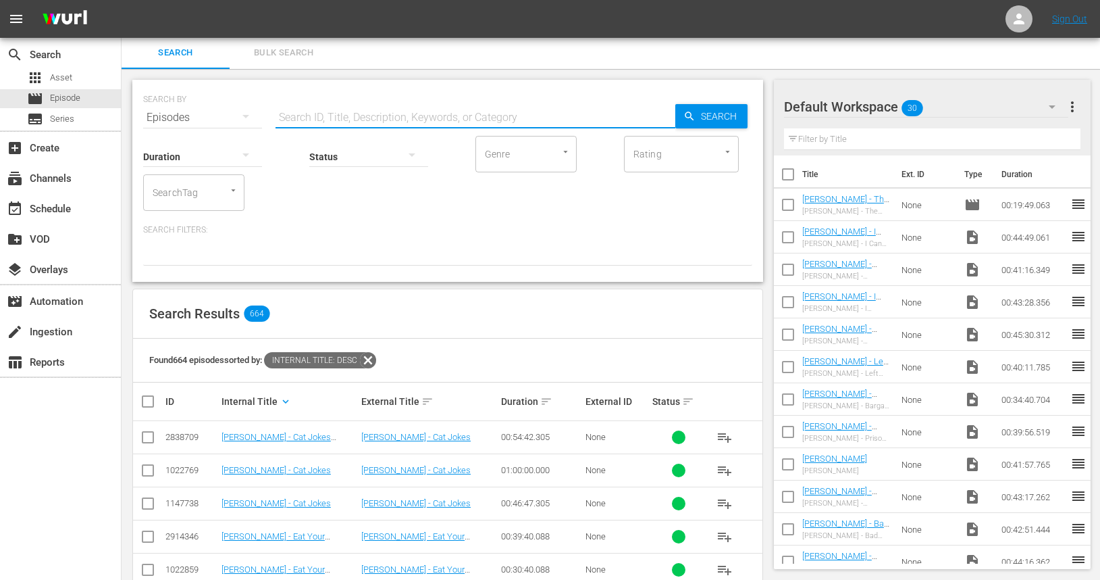
click at [356, 118] on input "text" at bounding box center [476, 117] width 400 height 32
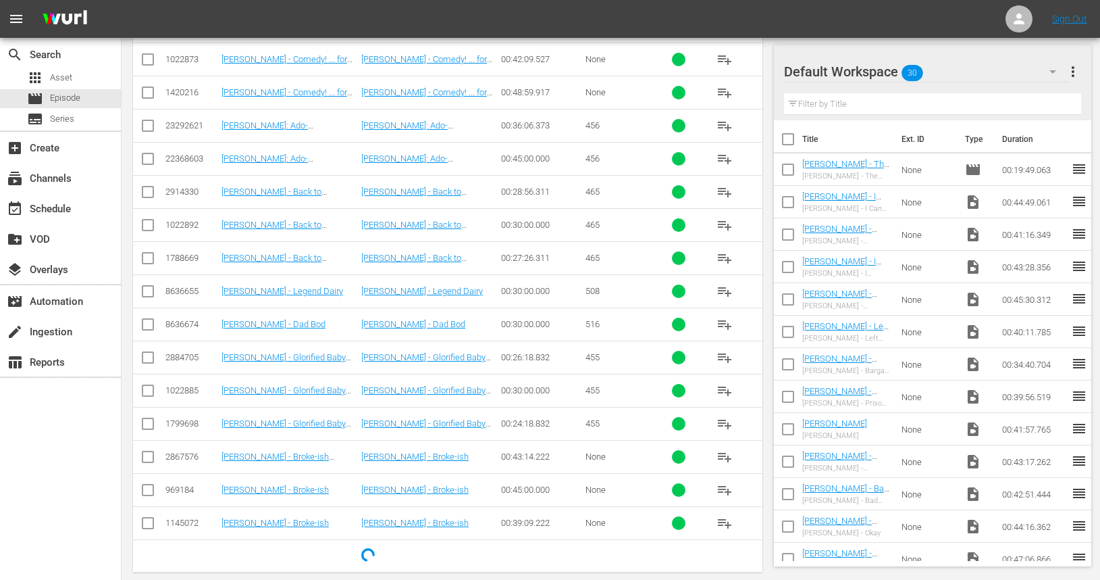
scroll to position [0, 0]
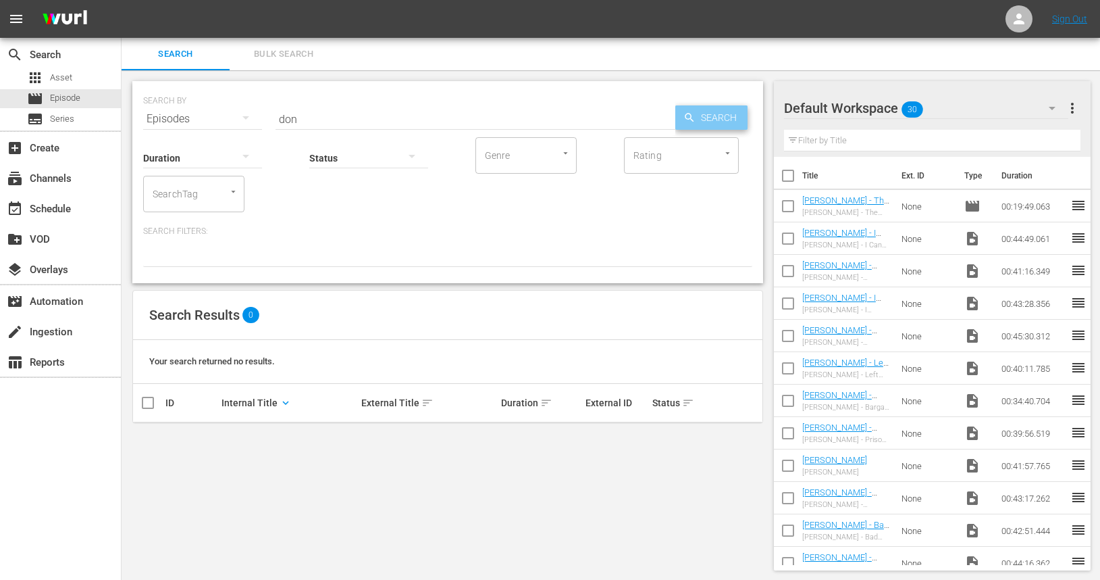
click at [708, 123] on span "Search" at bounding box center [722, 117] width 52 height 24
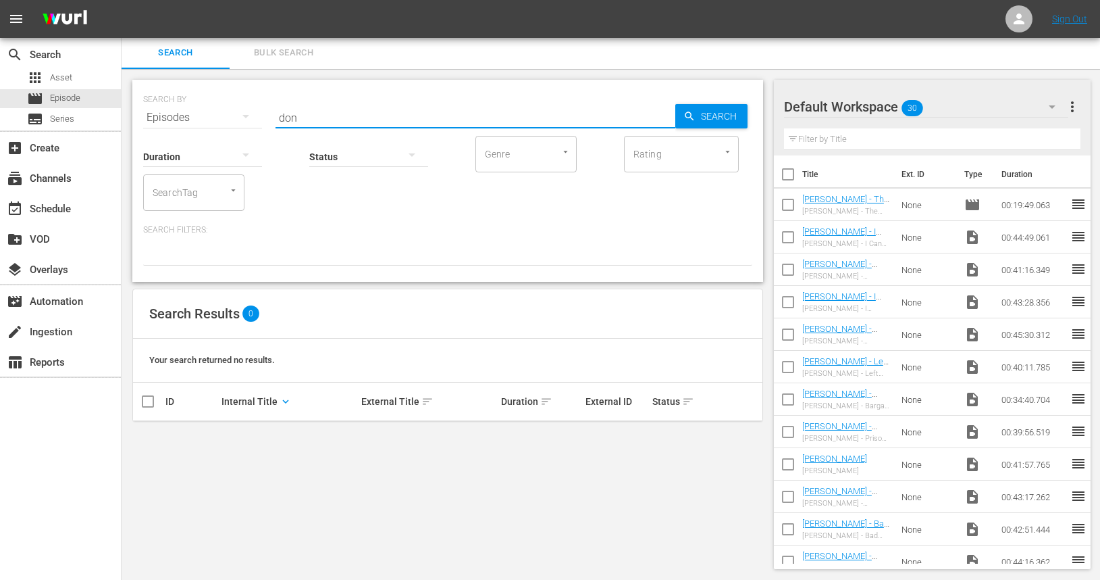
drag, startPoint x: 312, startPoint y: 118, endPoint x: 266, endPoint y: 107, distance: 47.3
click at [266, 107] on div "SEARCH BY Search By Episodes Search ID, Title, Description, Keywords, or Catego…" at bounding box center [447, 109] width 609 height 49
type input "[PERSON_NAME]"
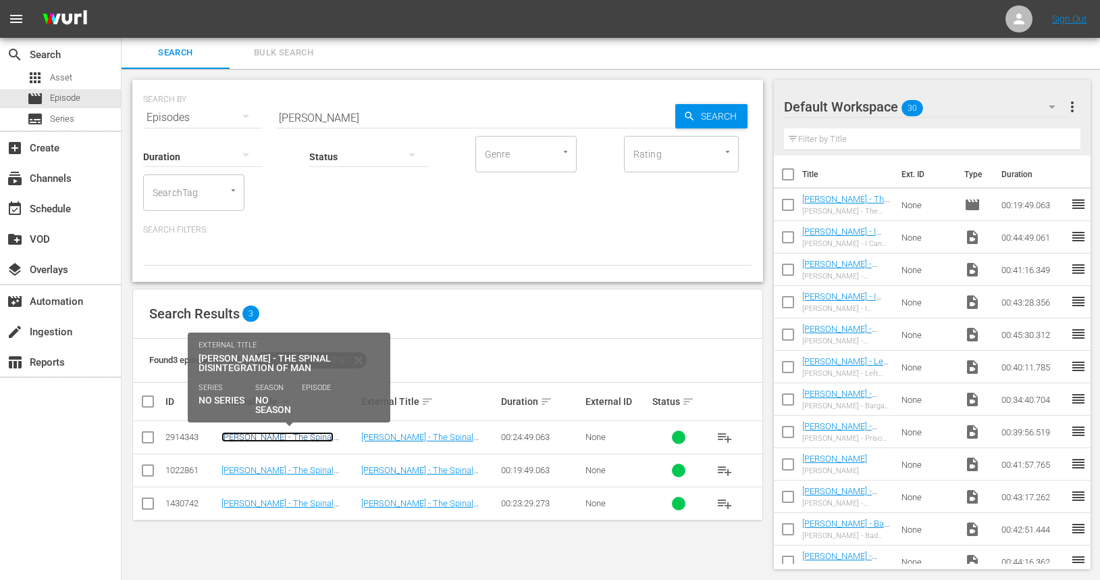
click at [280, 440] on link "[PERSON_NAME] - The Spinal Disintegration of Man ([PERSON_NAME])" at bounding box center [278, 447] width 112 height 30
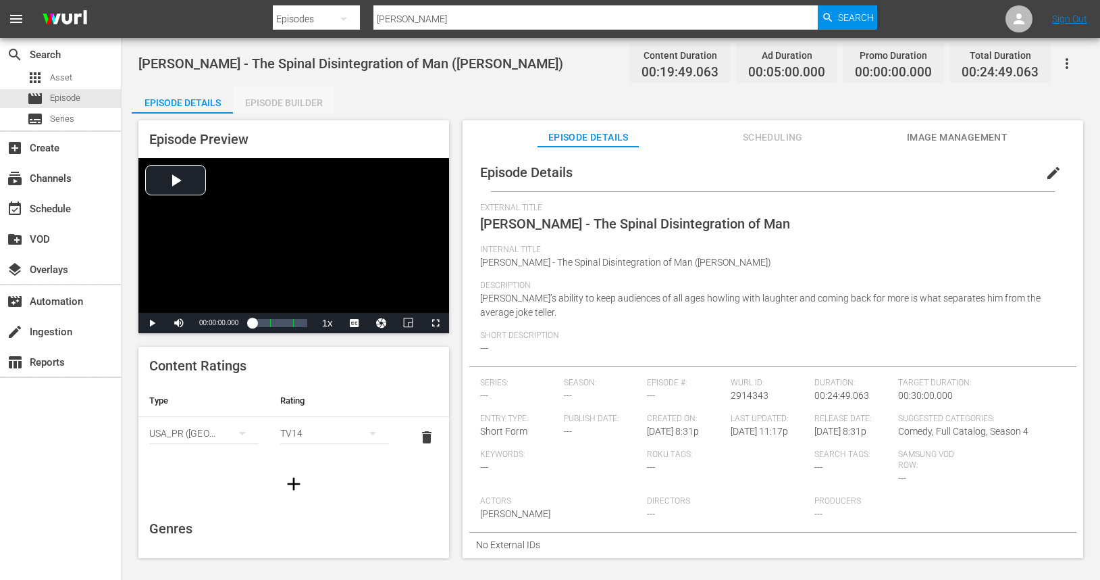
click at [287, 104] on div "Episode Builder" at bounding box center [283, 102] width 101 height 32
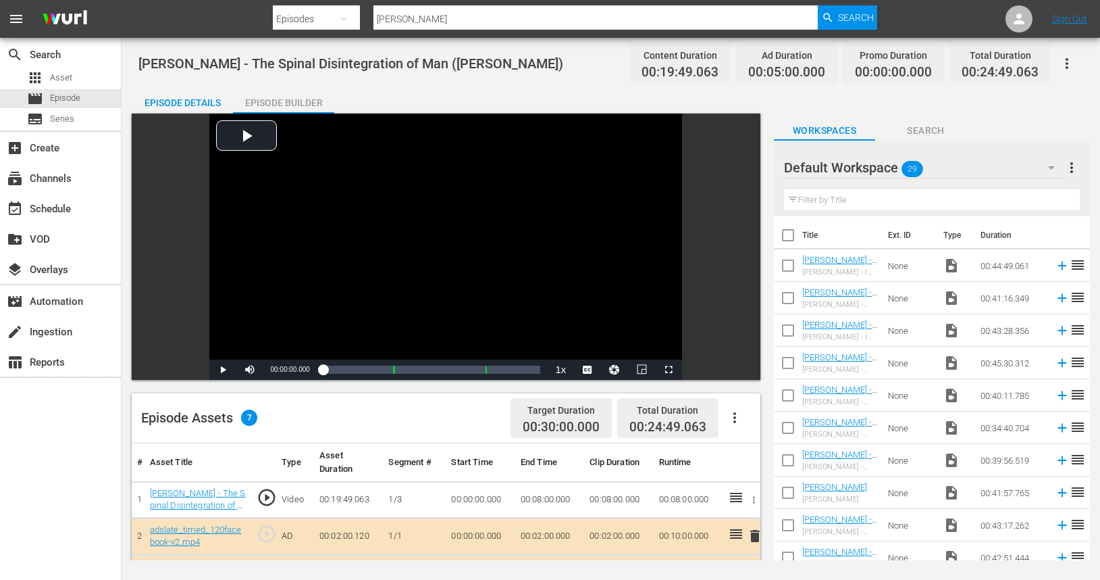
scroll to position [1, 0]
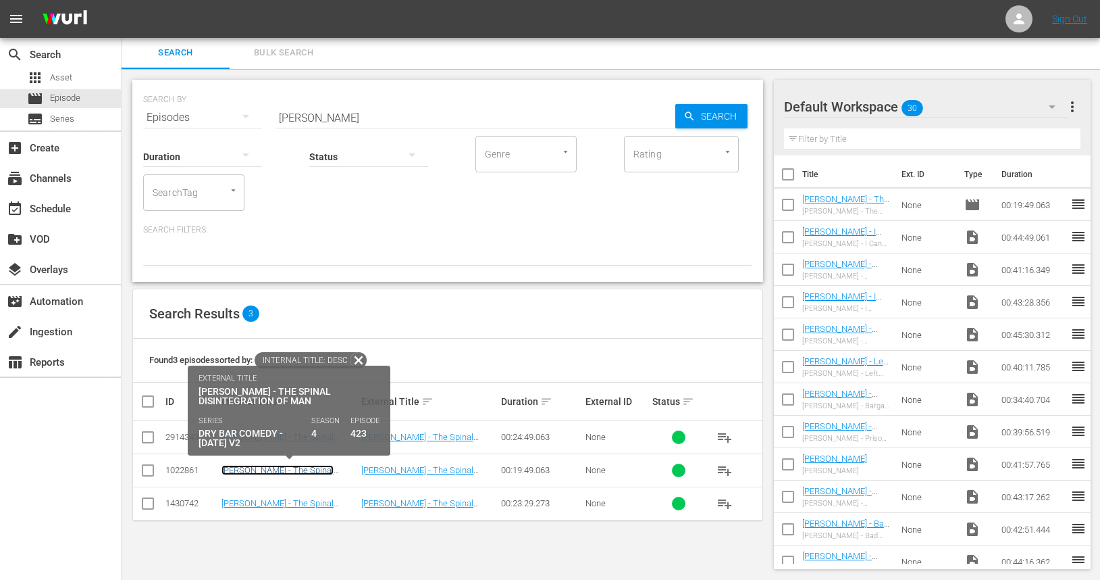
click at [285, 469] on link "[PERSON_NAME] - The Spinal Disintegration of Man" at bounding box center [278, 475] width 112 height 20
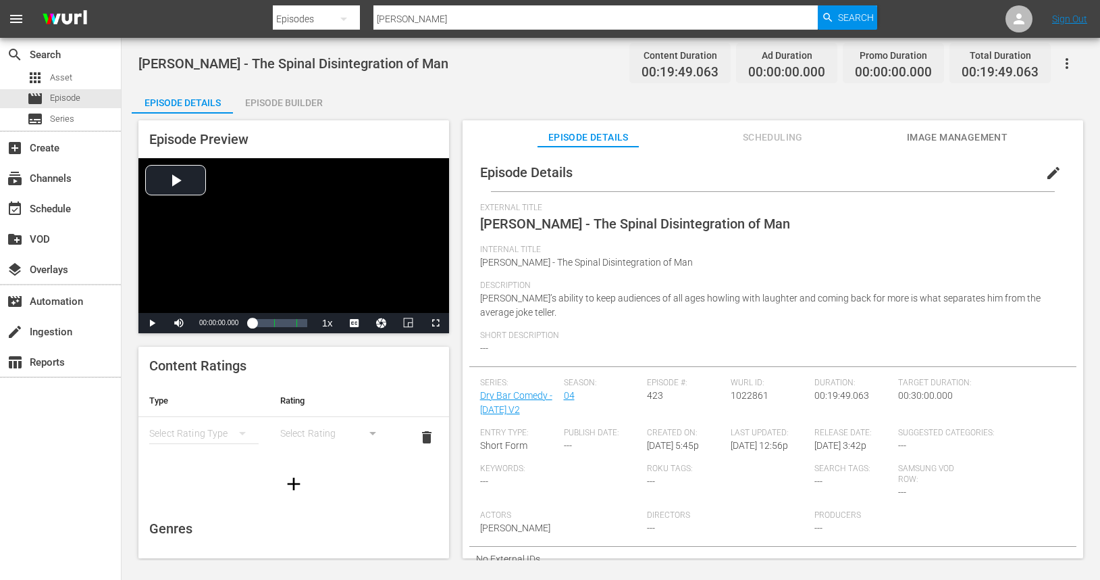
click at [294, 107] on div "Episode Builder" at bounding box center [283, 102] width 101 height 32
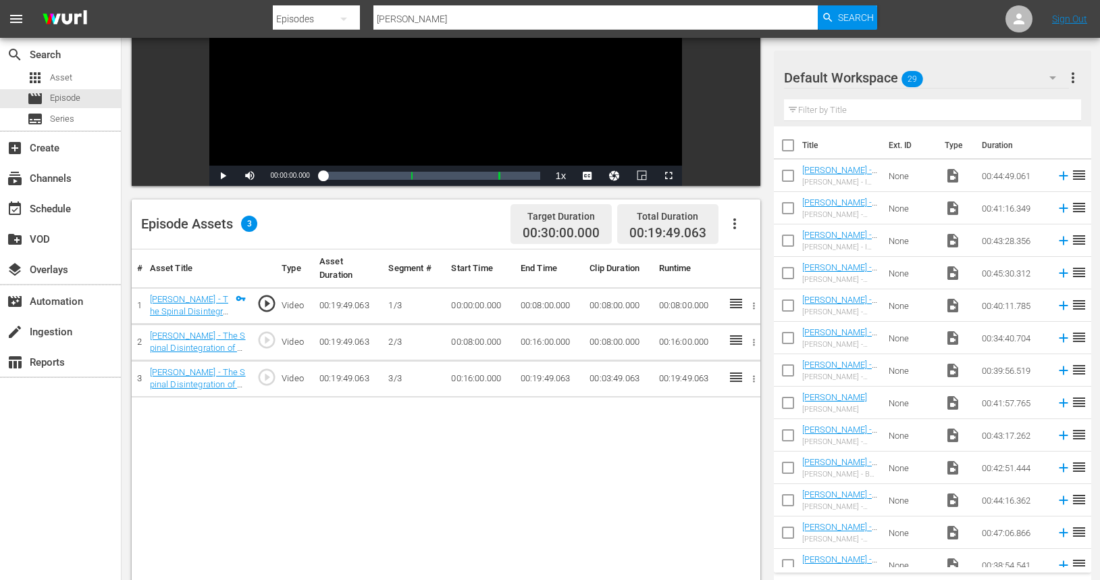
scroll to position [200, 0]
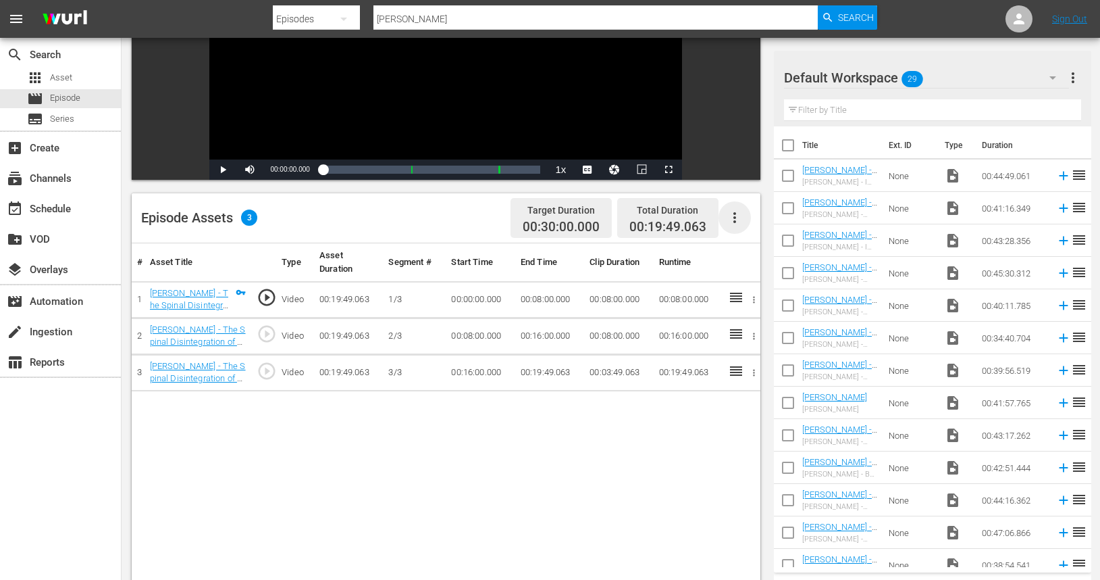
click at [736, 216] on icon "button" at bounding box center [735, 217] width 16 height 16
click at [743, 231] on div "Fill with Ads" at bounding box center [775, 223] width 92 height 32
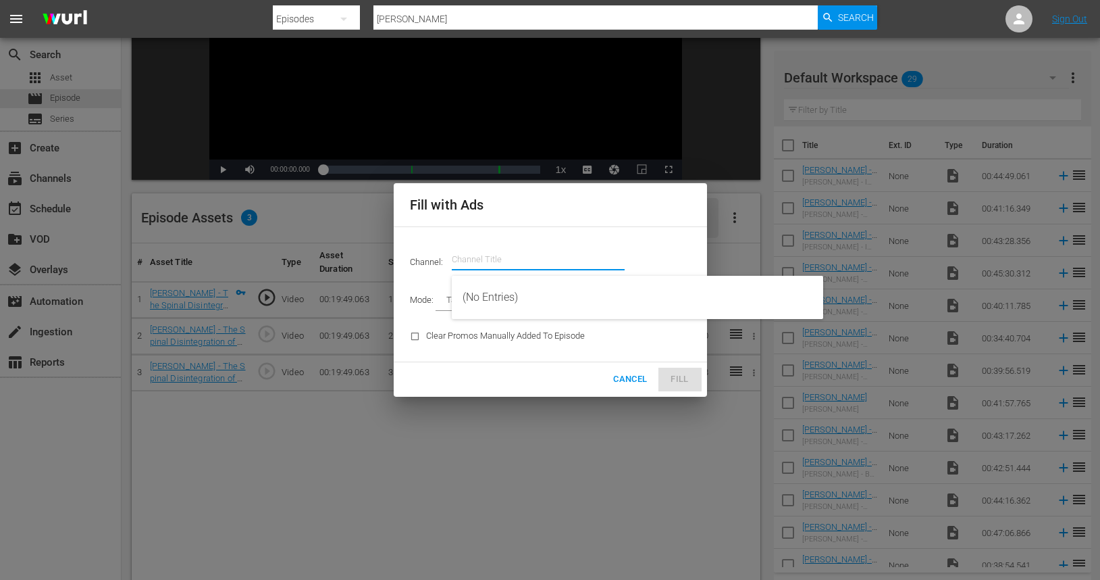
click at [476, 265] on input "text" at bounding box center [538, 259] width 173 height 32
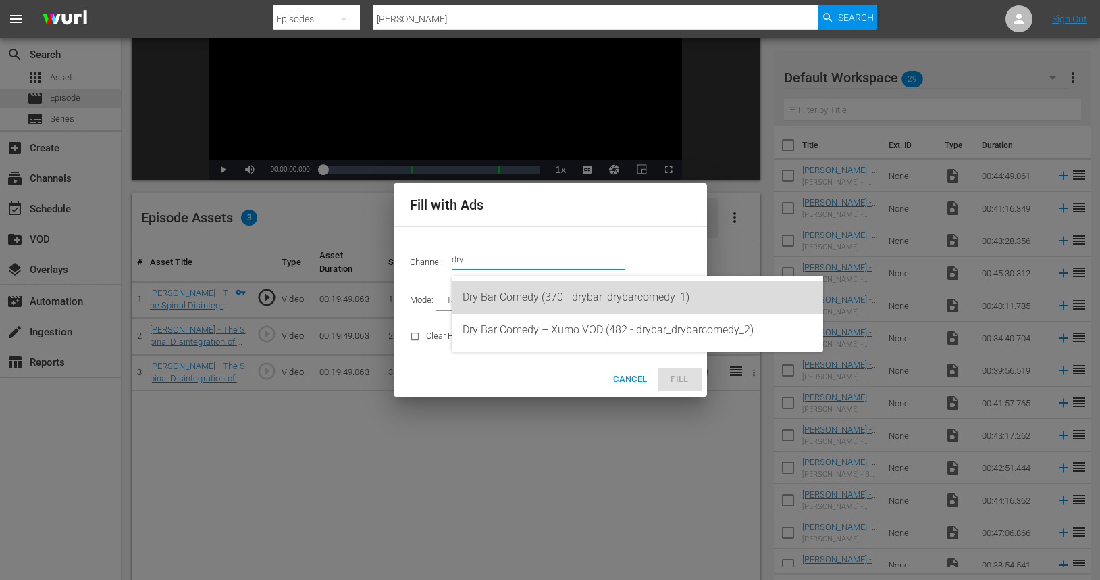
click at [492, 294] on div "Dry Bar Comedy (370 - drybar_drybarcomedy_1)" at bounding box center [638, 297] width 350 height 32
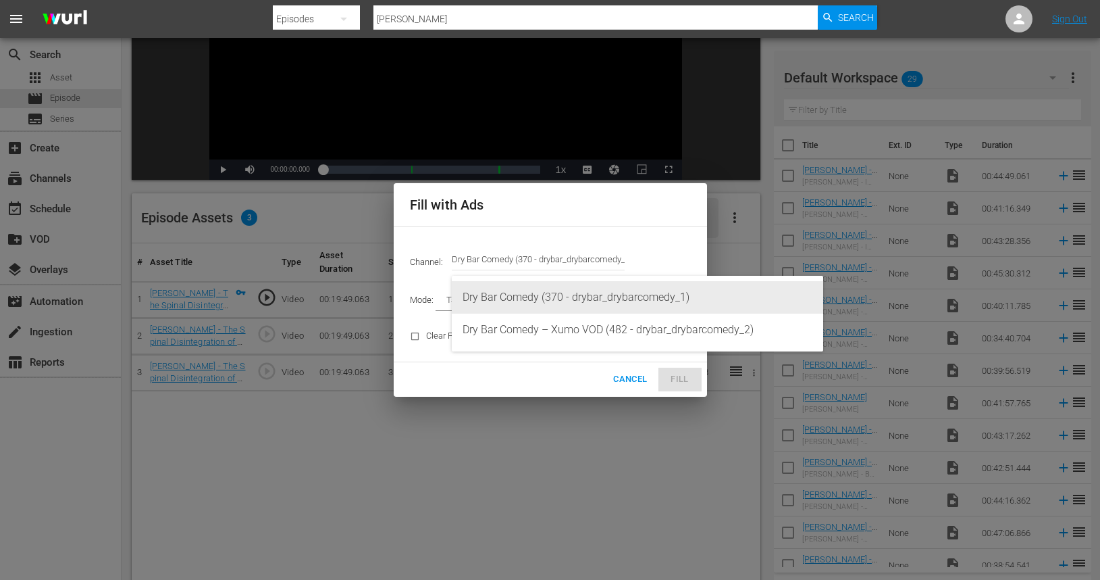
type input "Dry Bar Comedy (370)"
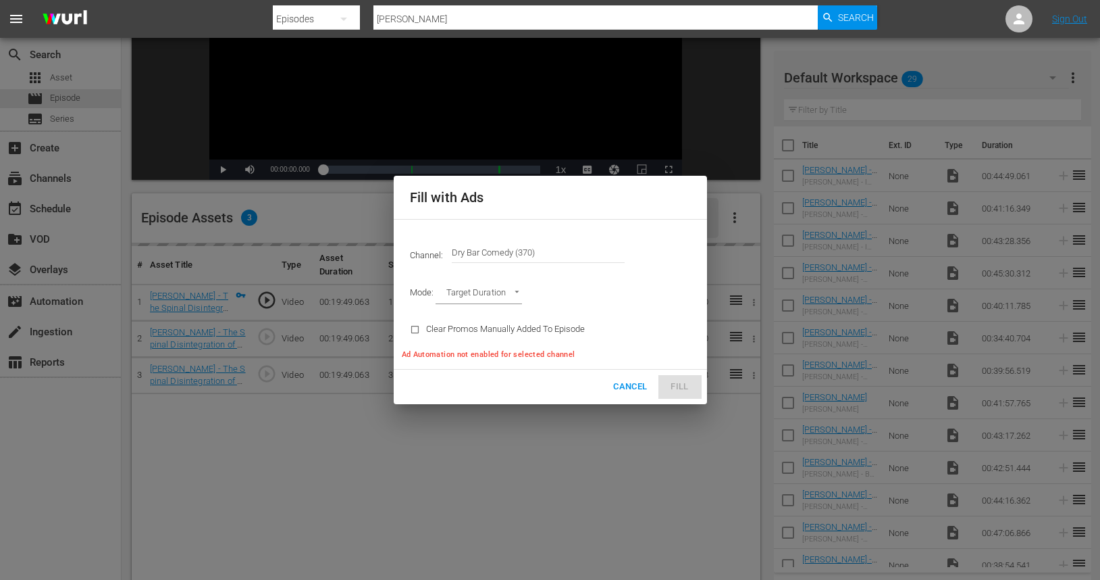
type input "AD_BREAK_DURATION"
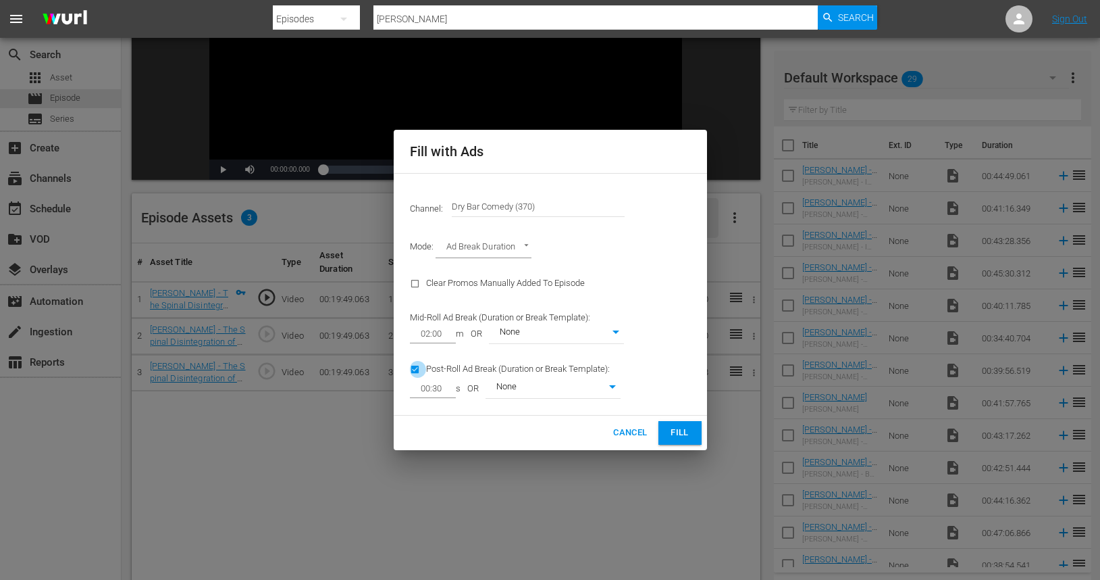
click at [415, 372] on input "checkbox" at bounding box center [418, 372] width 16 height 18
checkbox input "false"
click at [687, 436] on span "Fill" at bounding box center [680, 433] width 22 height 16
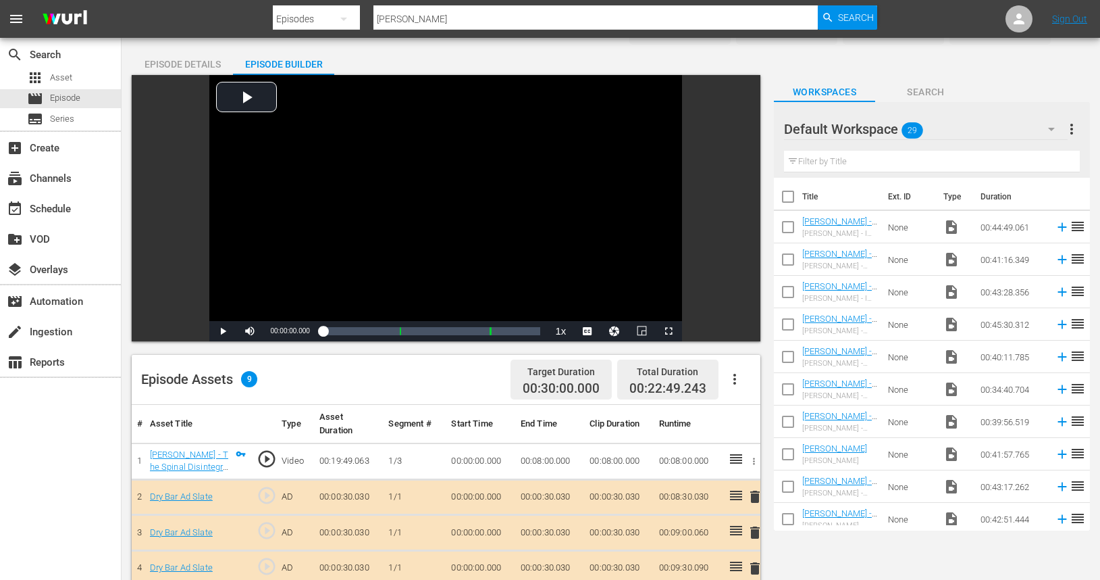
scroll to position [0, 0]
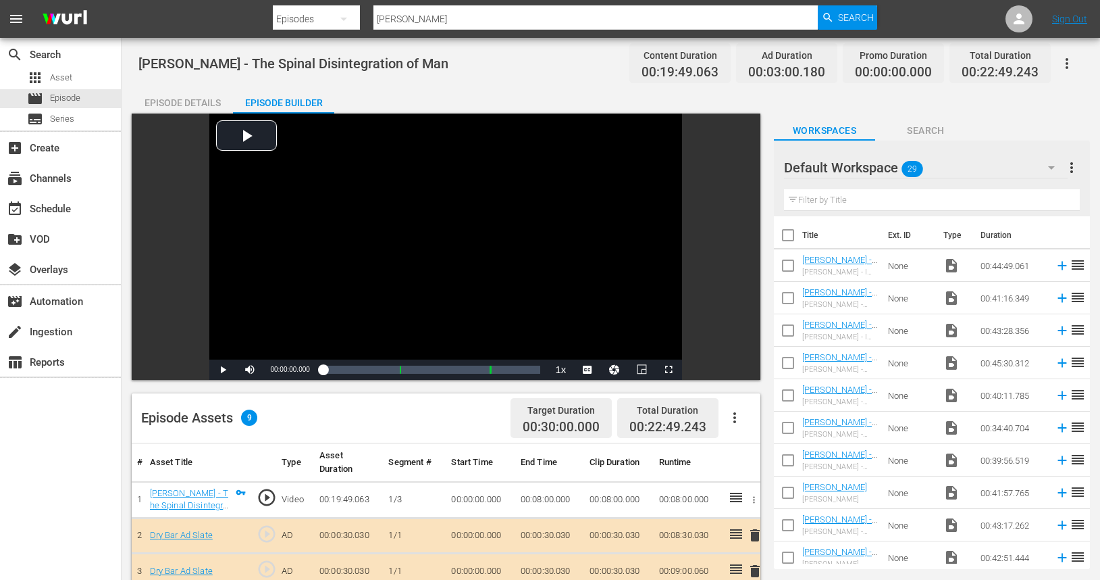
click at [1048, 172] on icon "button" at bounding box center [1052, 167] width 16 height 16
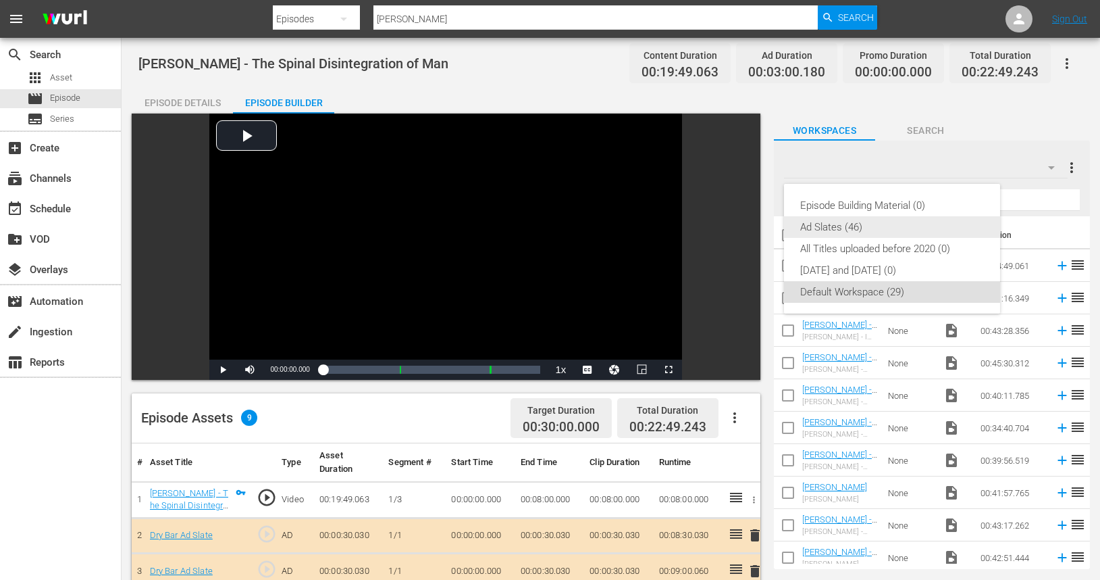
click at [892, 229] on div "Ad Slates (46)" at bounding box center [892, 227] width 184 height 22
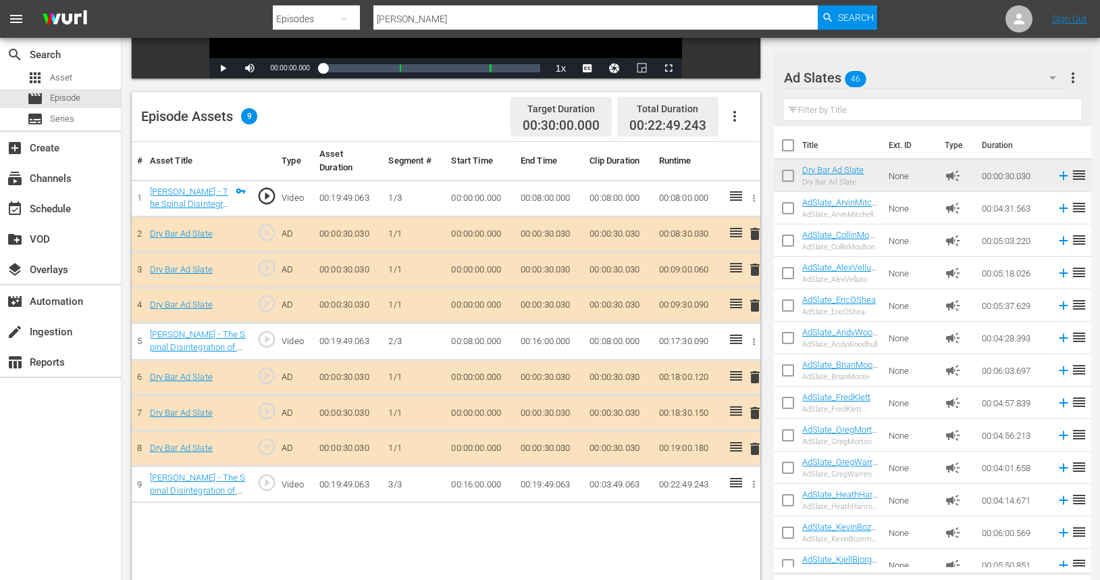
scroll to position [323, 0]
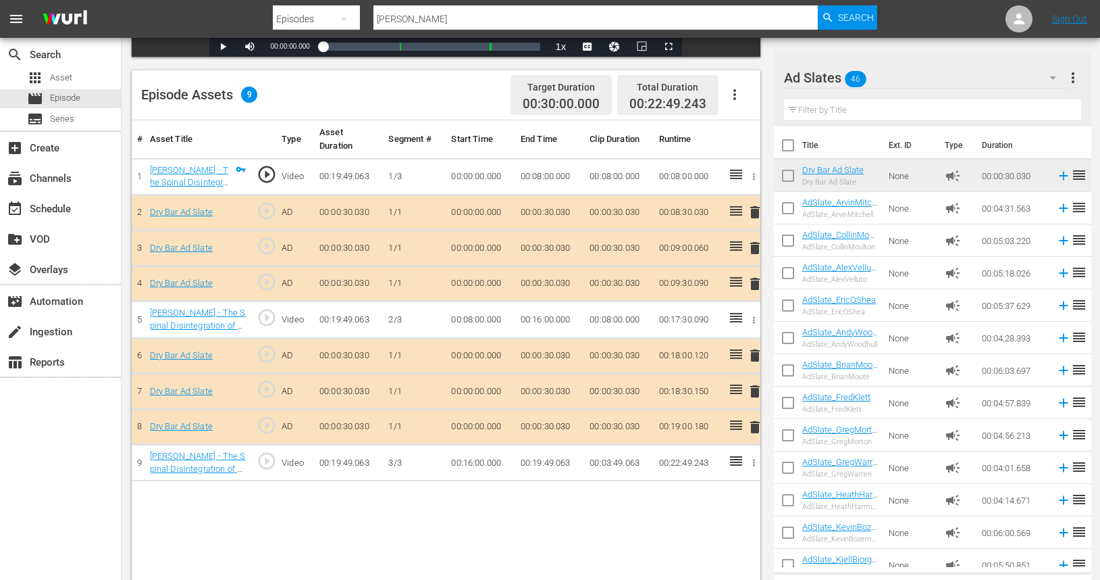
click at [752, 181] on icon "button" at bounding box center [754, 177] width 10 height 10
click at [619, 496] on div at bounding box center [550, 290] width 1100 height 580
click at [755, 210] on span "delete" at bounding box center [755, 212] width 16 height 16
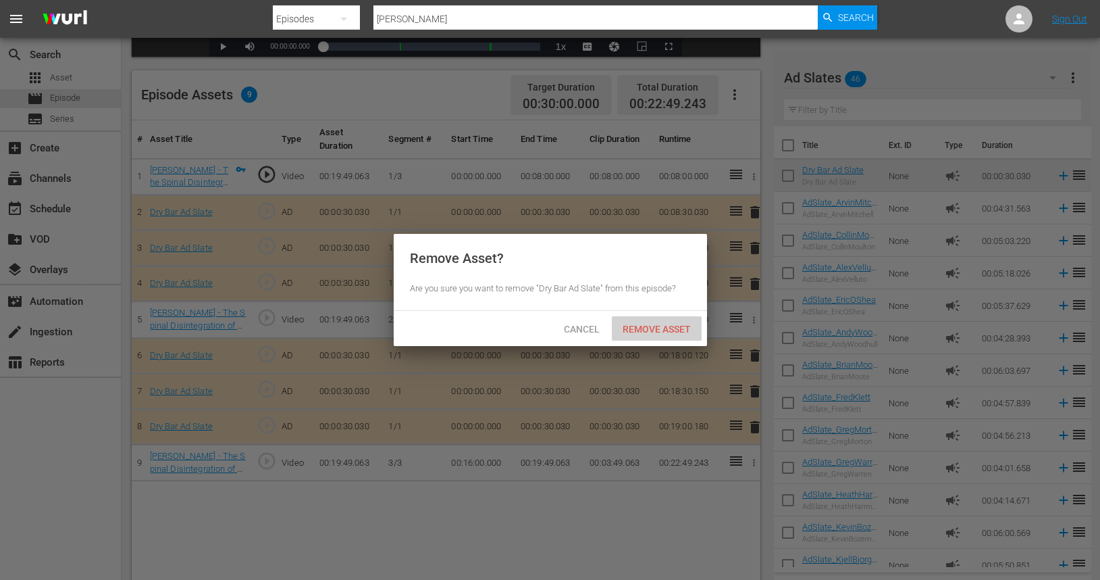
click at [657, 330] on span "Remove Asset" at bounding box center [657, 329] width 90 height 11
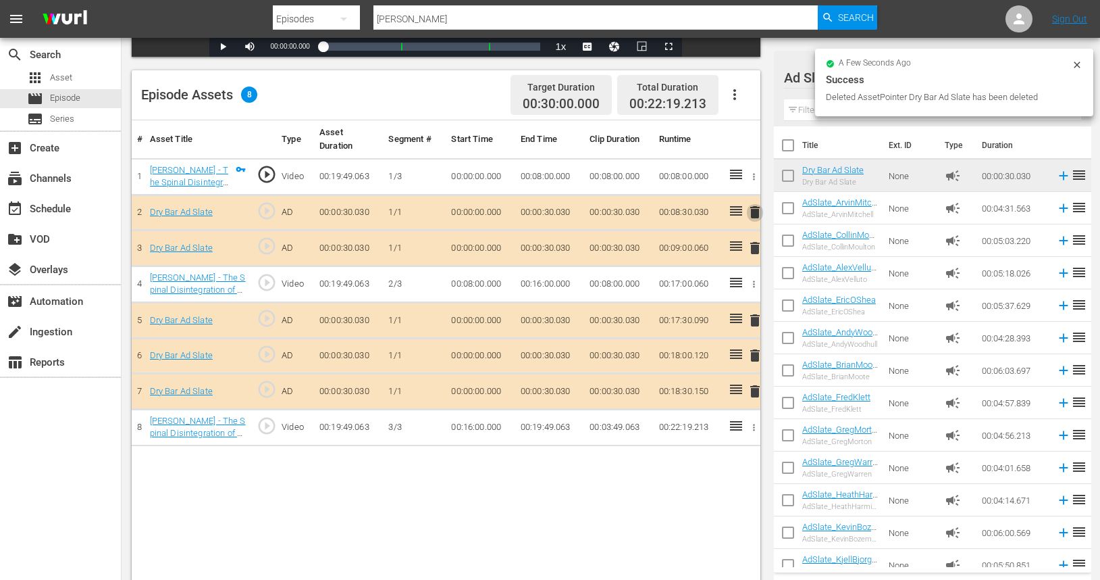
click at [754, 216] on span "delete" at bounding box center [755, 212] width 16 height 16
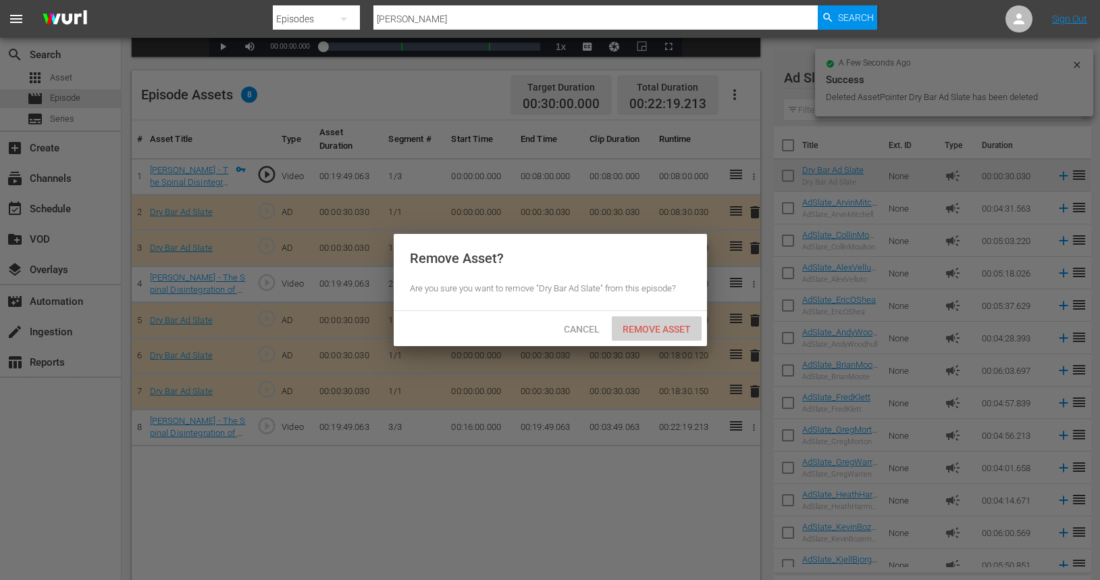
click at [659, 328] on span "Remove Asset" at bounding box center [657, 329] width 90 height 11
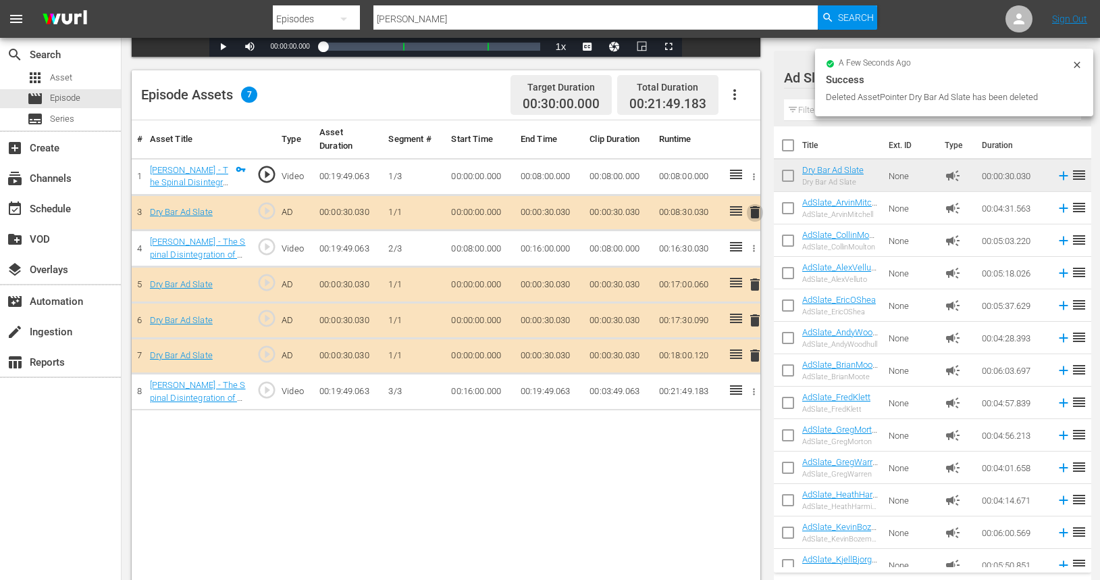
click at [757, 213] on span "delete" at bounding box center [755, 212] width 16 height 16
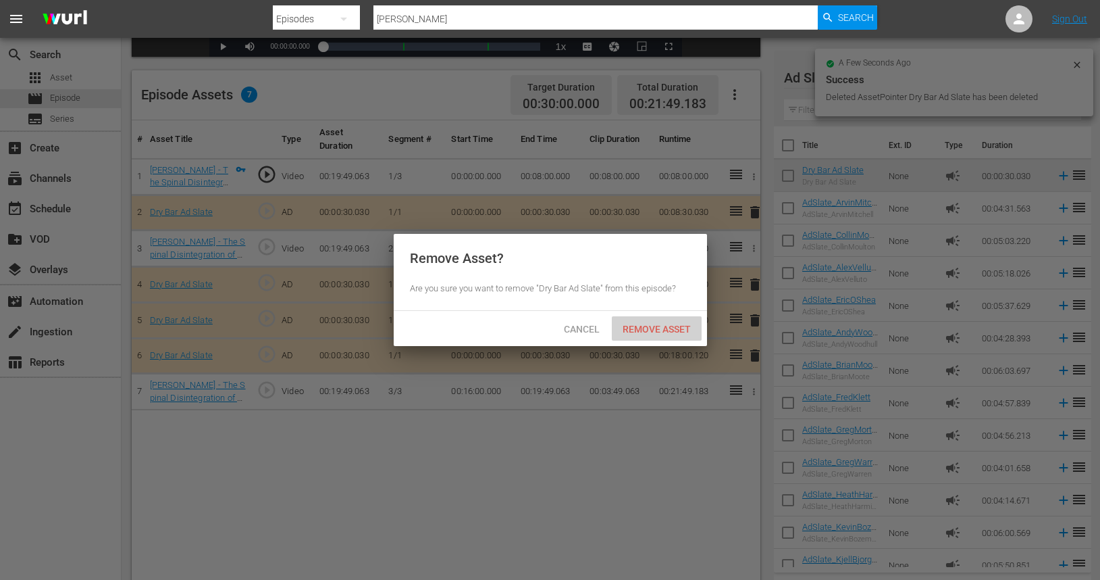
click at [662, 331] on span "Remove Asset" at bounding box center [657, 329] width 90 height 11
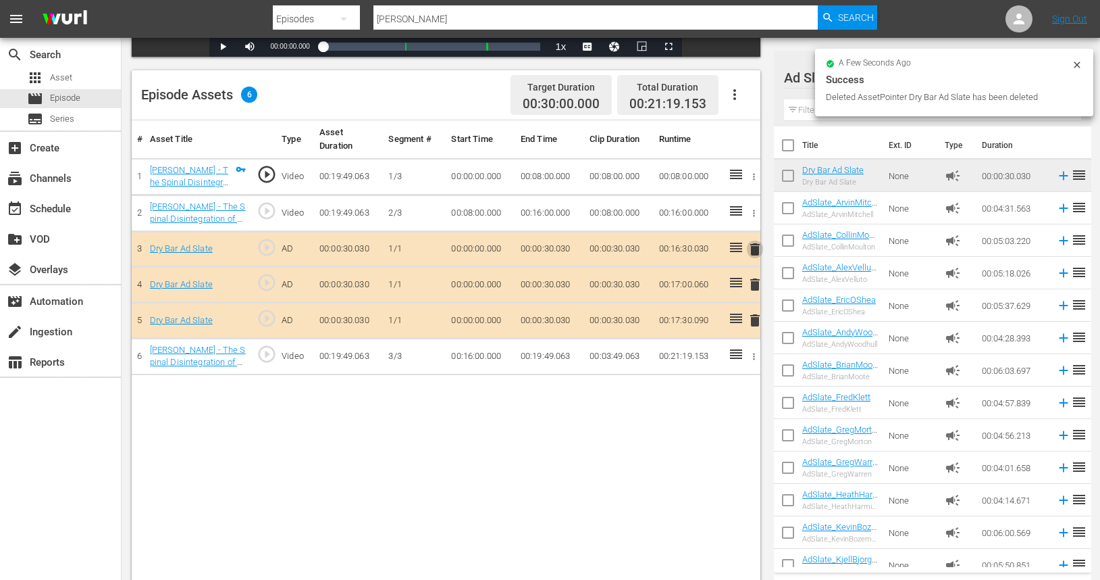
click at [752, 251] on span "delete" at bounding box center [755, 249] width 16 height 16
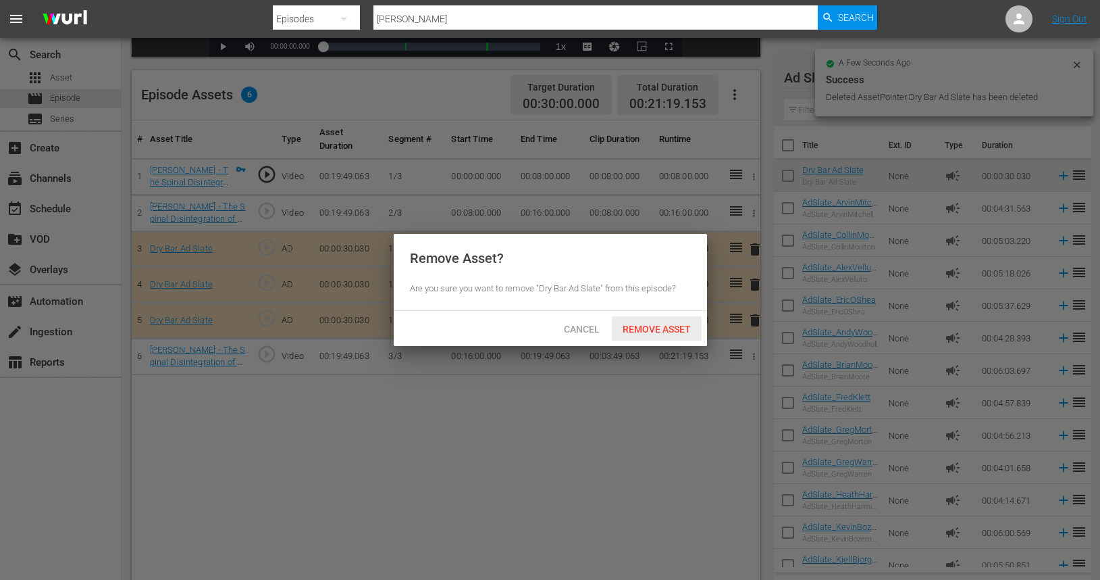
click at [677, 327] on span "Remove Asset" at bounding box center [657, 329] width 90 height 11
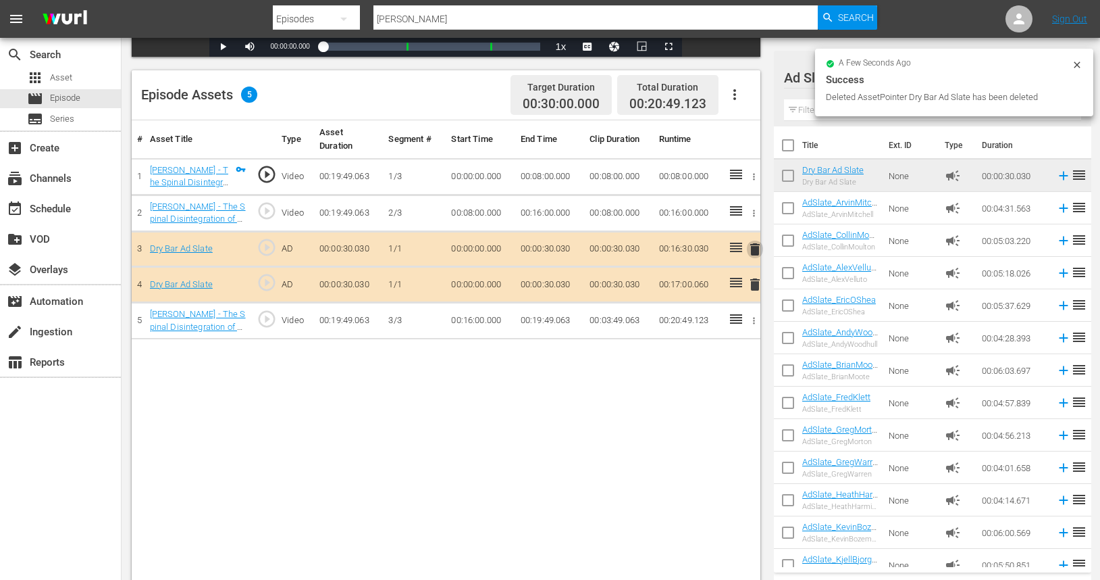
click at [752, 246] on span "delete" at bounding box center [755, 249] width 16 height 16
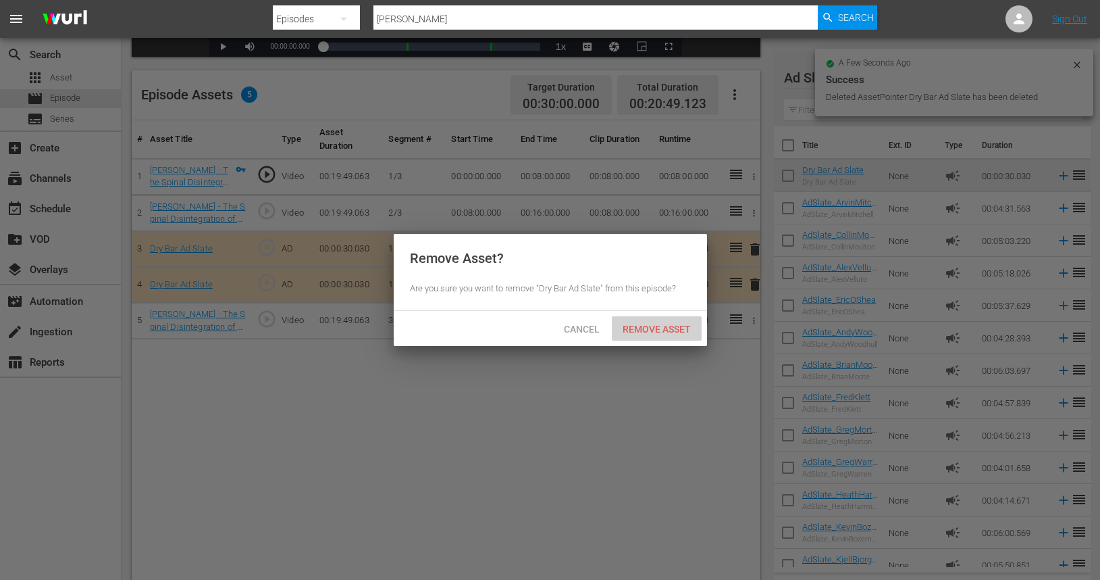
click at [675, 324] on span "Remove Asset" at bounding box center [657, 329] width 90 height 11
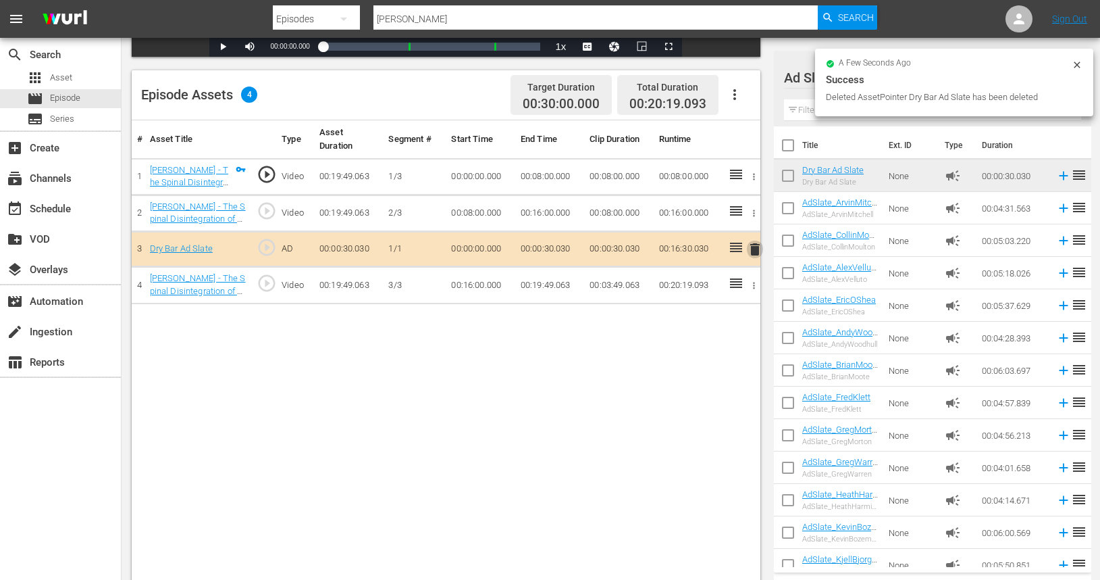
click at [753, 253] on span "delete" at bounding box center [755, 249] width 16 height 16
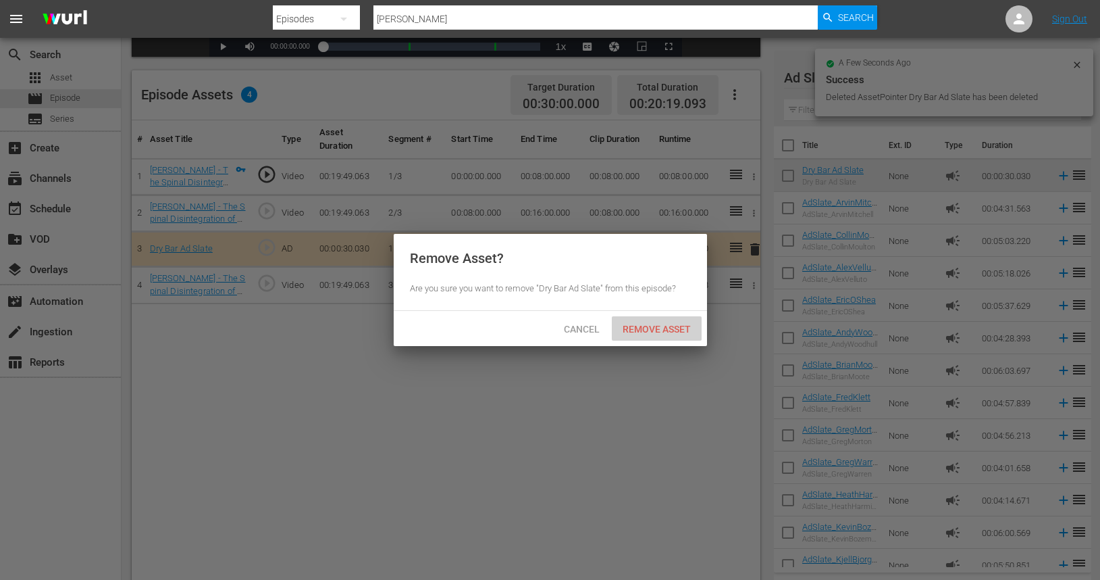
click at [662, 331] on span "Remove Asset" at bounding box center [657, 329] width 90 height 11
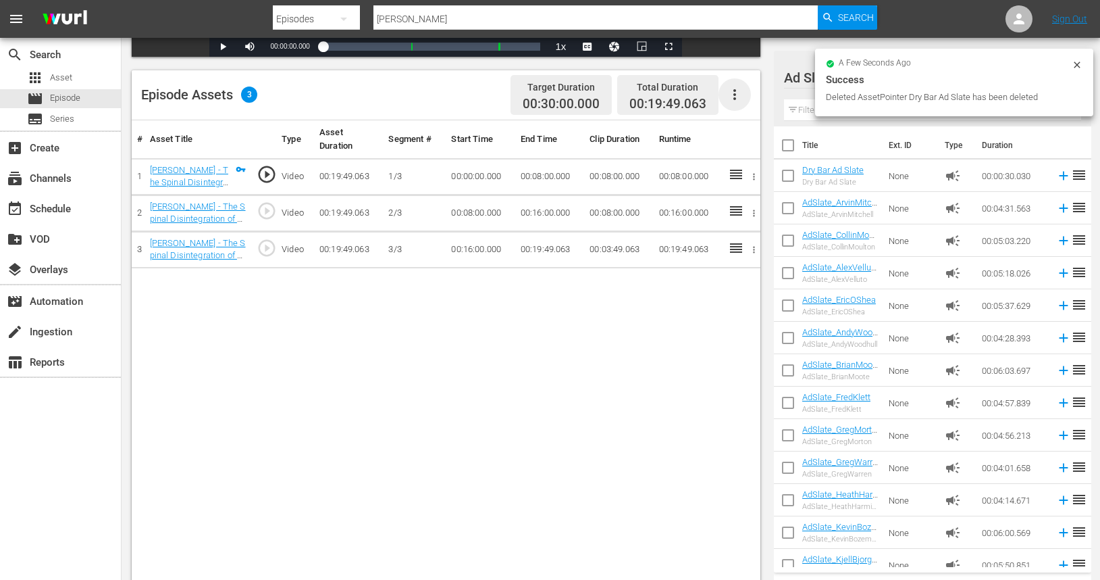
click at [734, 95] on icon "button" at bounding box center [735, 94] width 3 height 11
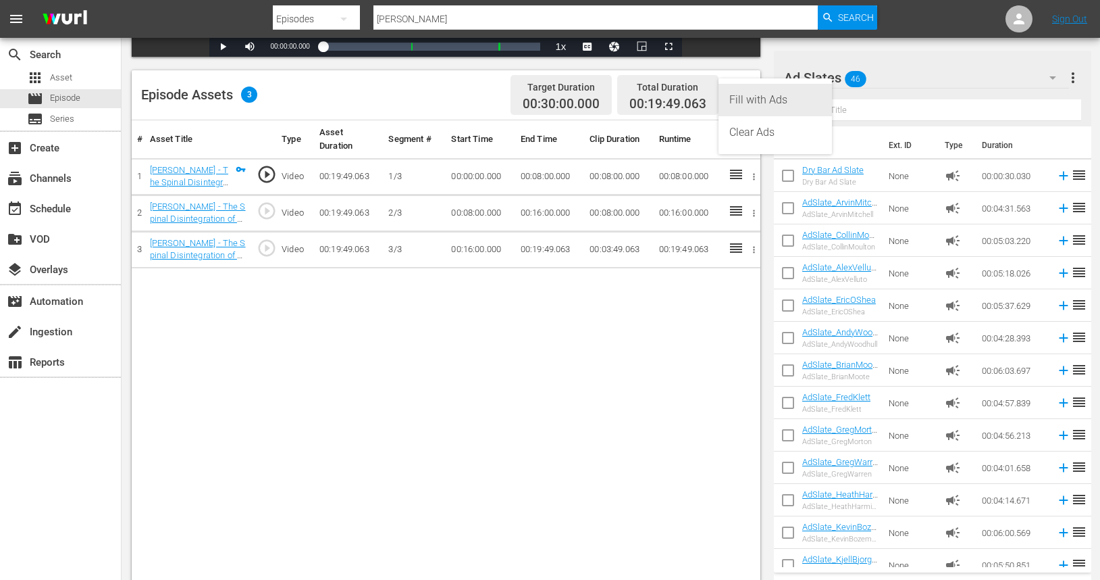
click at [738, 106] on div "Fill with Ads" at bounding box center [775, 100] width 92 height 32
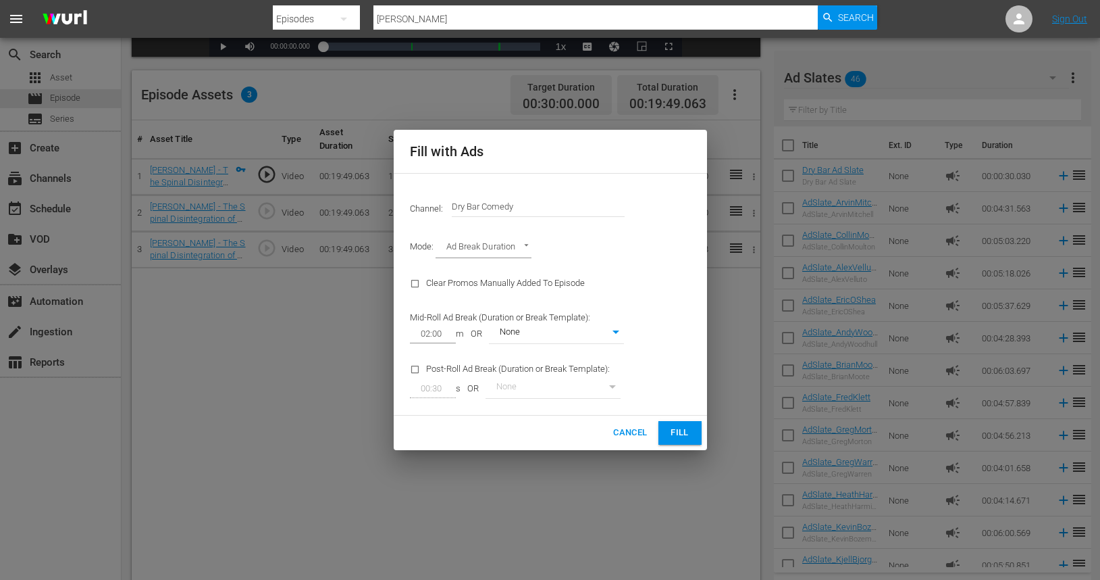
click at [504, 225] on li "Target Duration" at bounding box center [485, 226] width 99 height 22
type input "TARGET_DURATION"
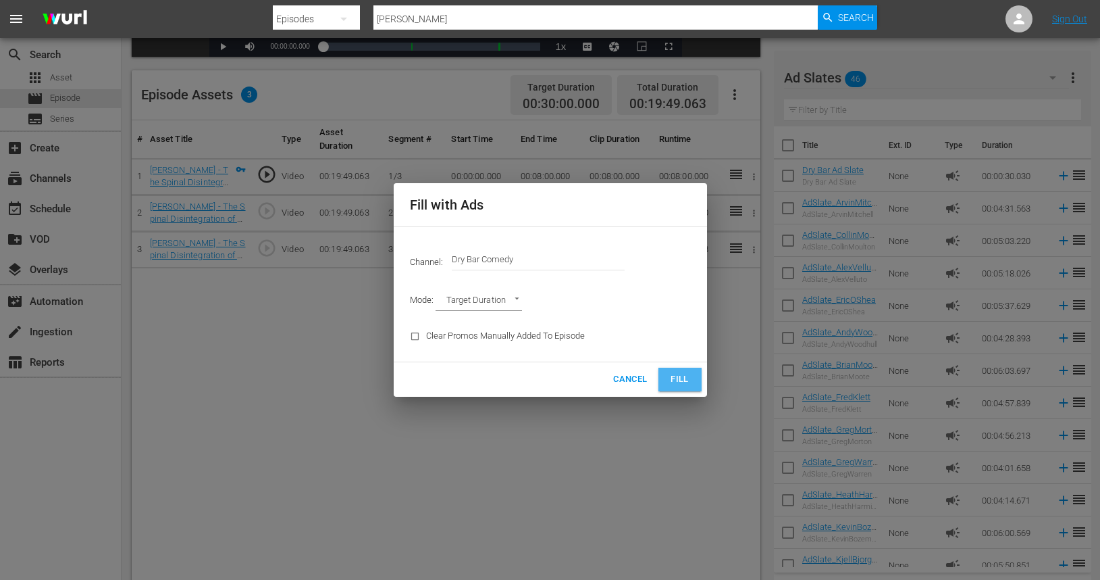
click at [682, 384] on span "Fill" at bounding box center [680, 380] width 22 height 16
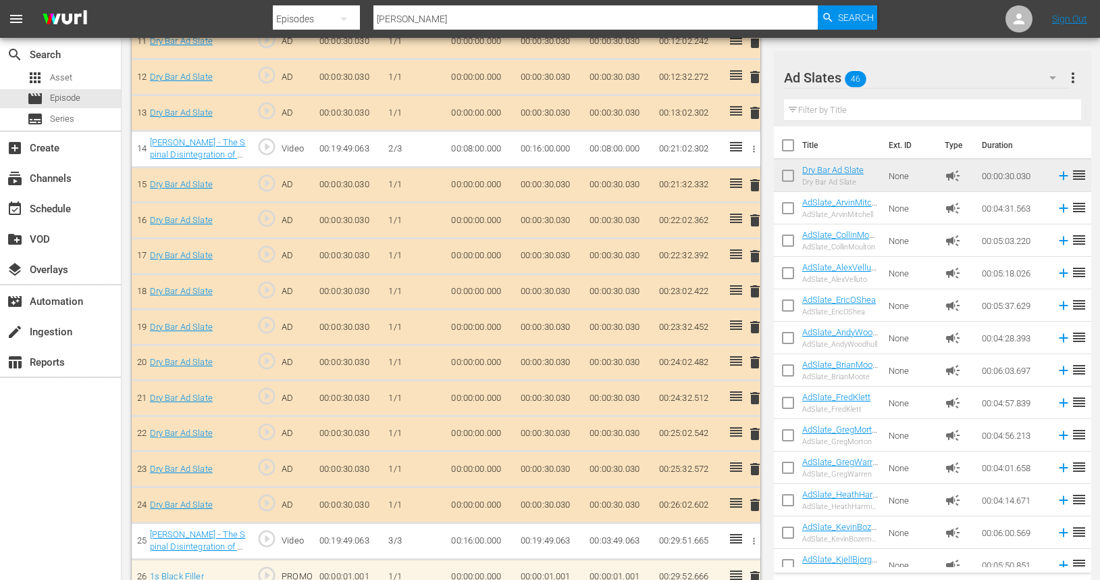
scroll to position [866, 0]
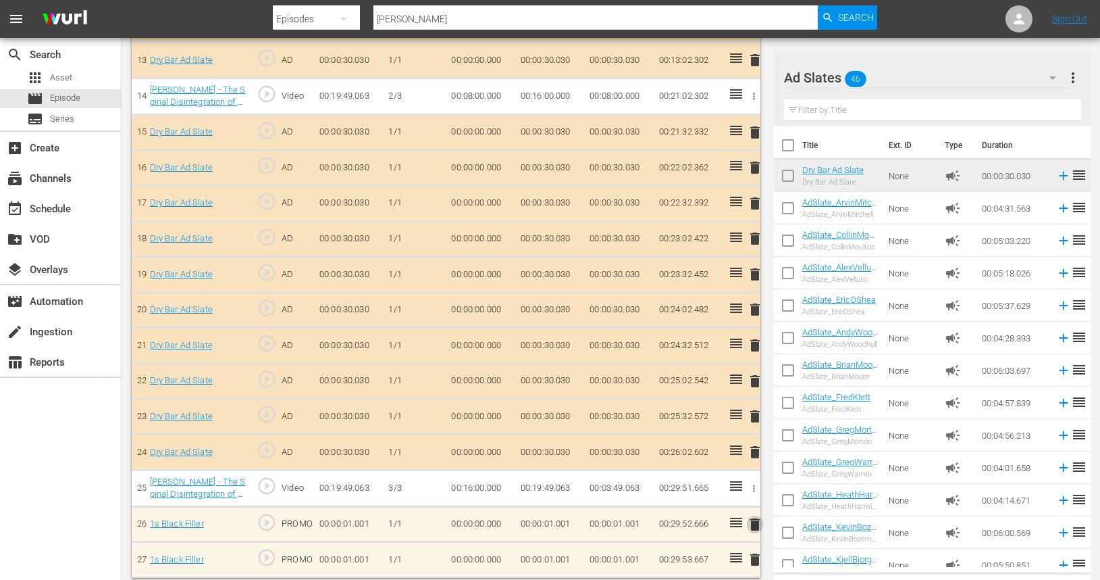
click at [753, 520] on span "delete" at bounding box center [755, 524] width 16 height 16
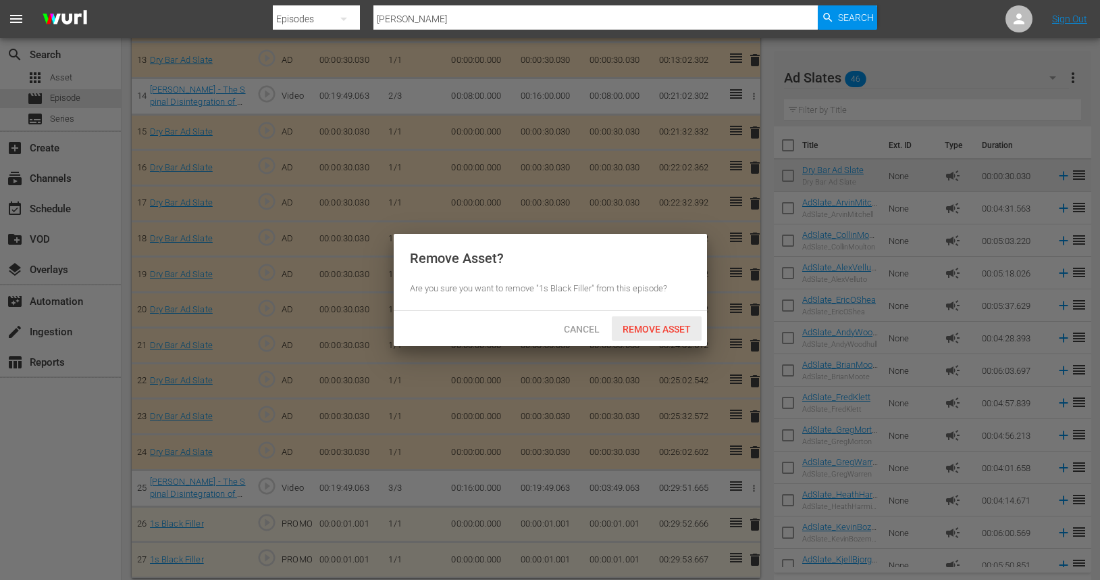
click at [668, 331] on span "Remove Asset" at bounding box center [657, 329] width 90 height 11
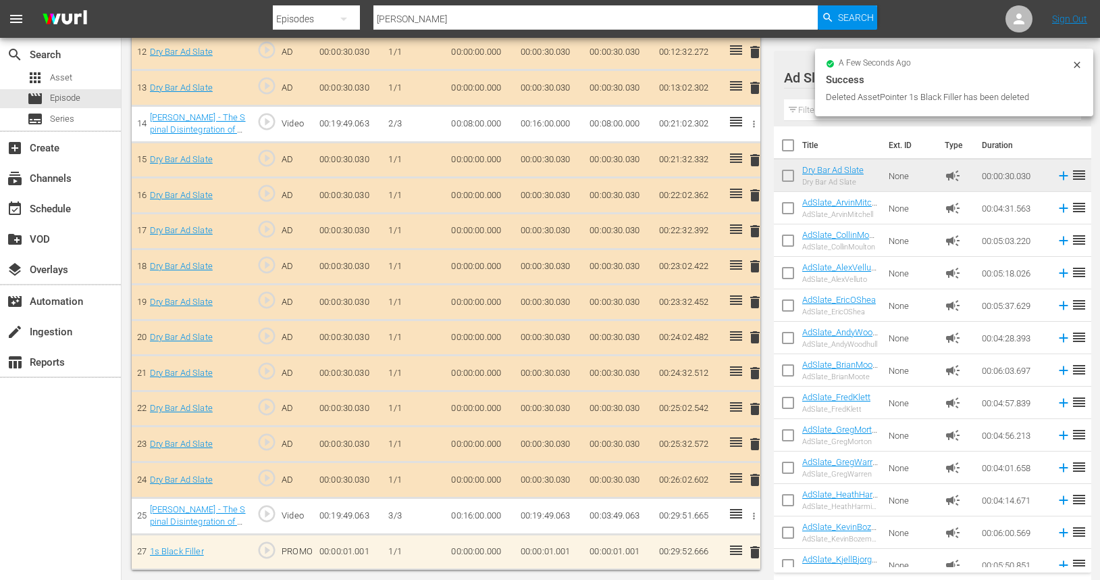
scroll to position [831, 0]
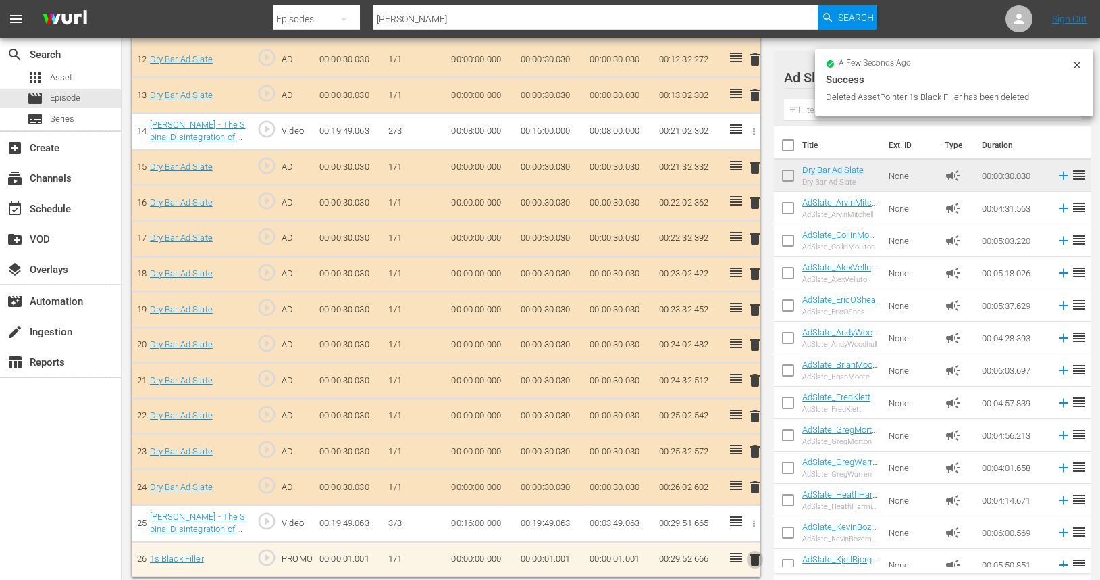
click at [755, 555] on span "delete" at bounding box center [755, 559] width 16 height 16
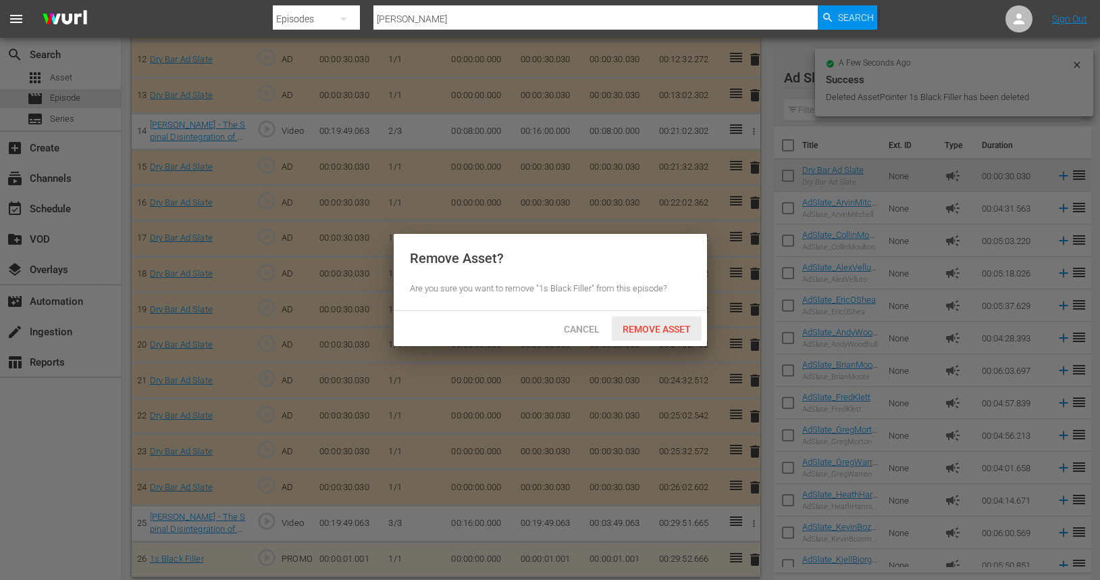
click at [648, 333] on span "Remove Asset" at bounding box center [657, 329] width 90 height 11
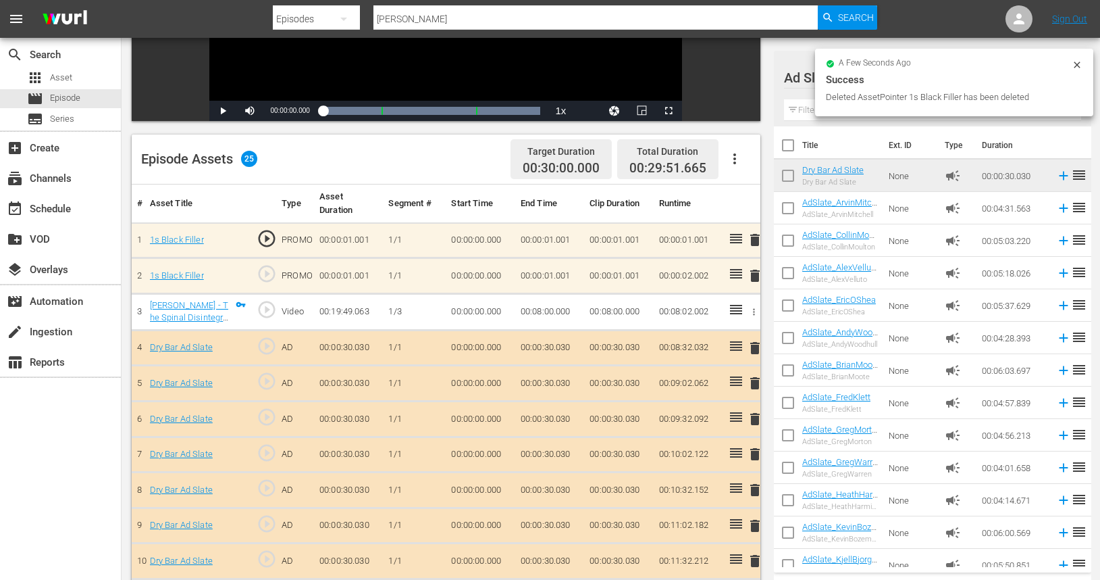
scroll to position [282, 0]
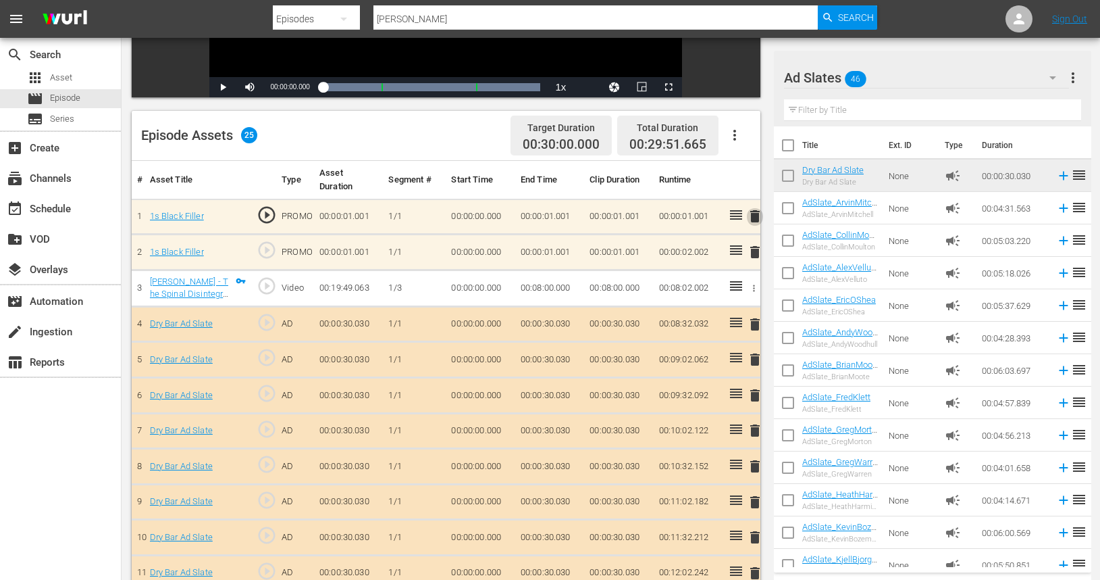
click at [757, 219] on span "delete" at bounding box center [755, 216] width 16 height 16
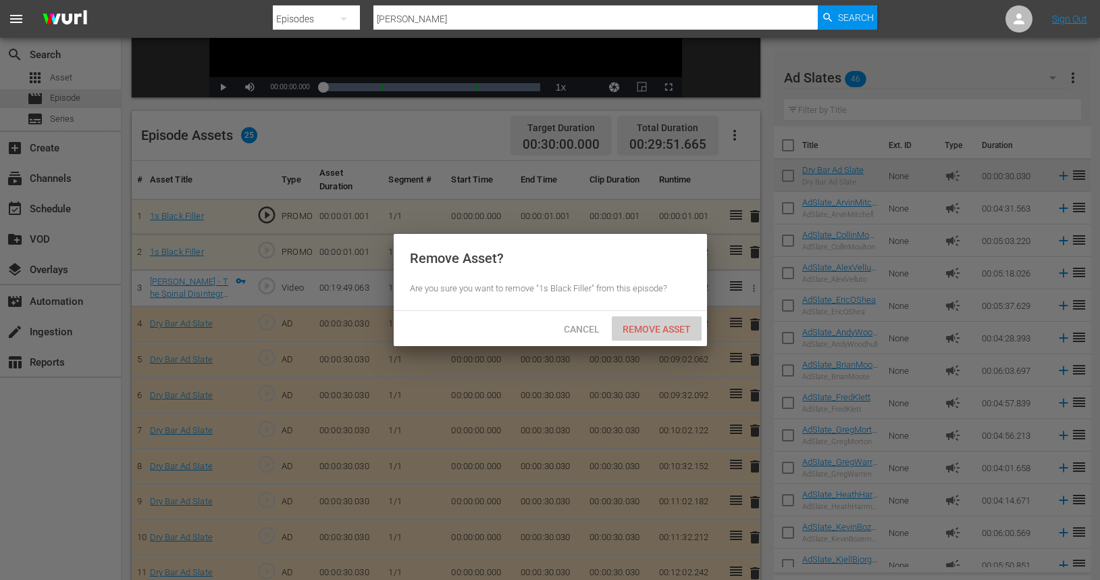
click at [650, 328] on span "Remove Asset" at bounding box center [657, 329] width 90 height 11
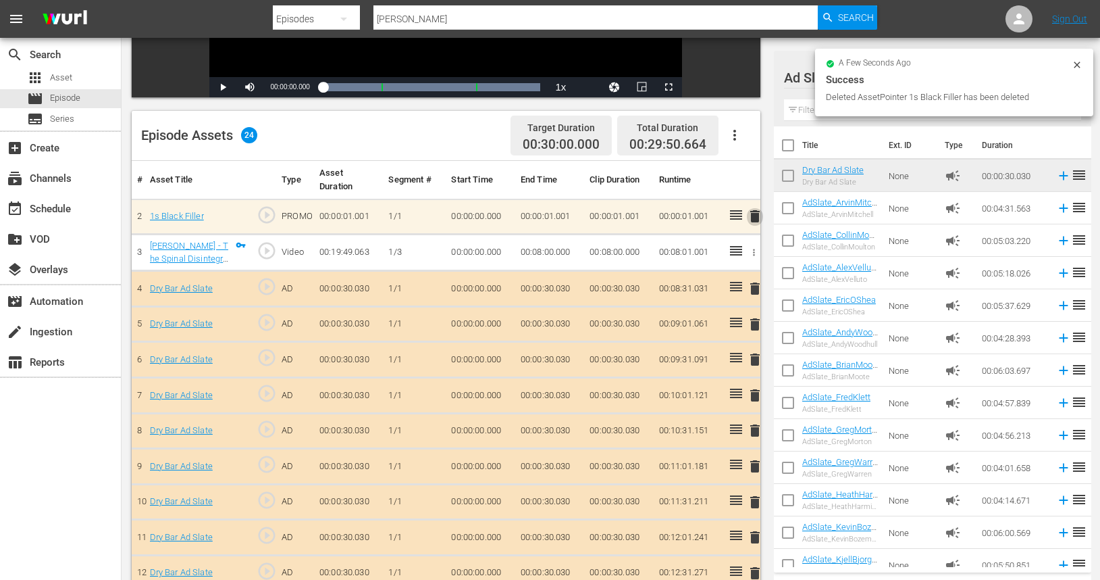
click at [760, 216] on span "delete" at bounding box center [755, 216] width 16 height 16
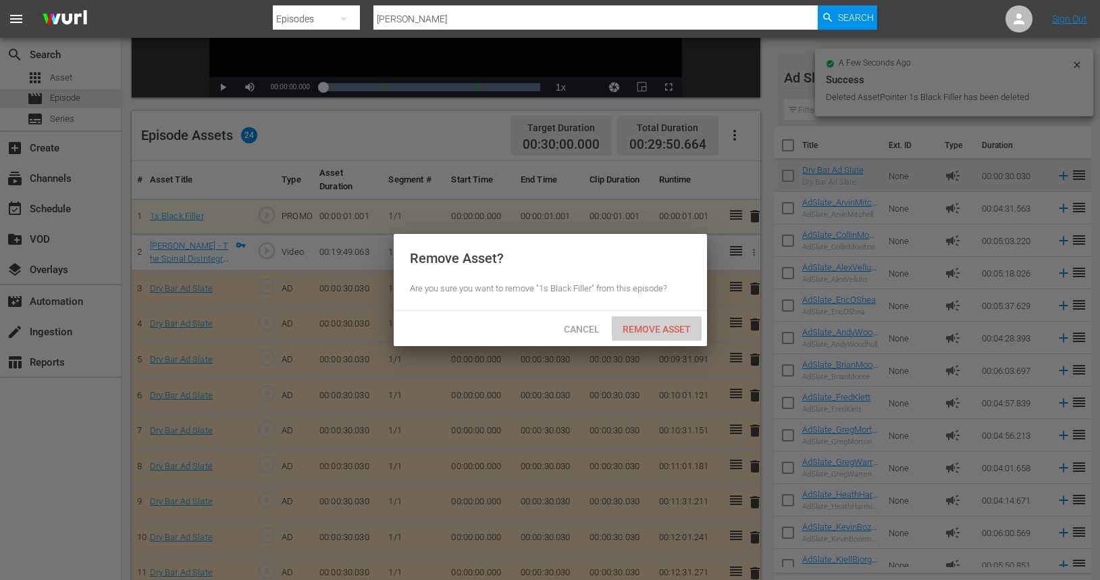
click at [648, 334] on div "Remove Asset" at bounding box center [657, 328] width 90 height 25
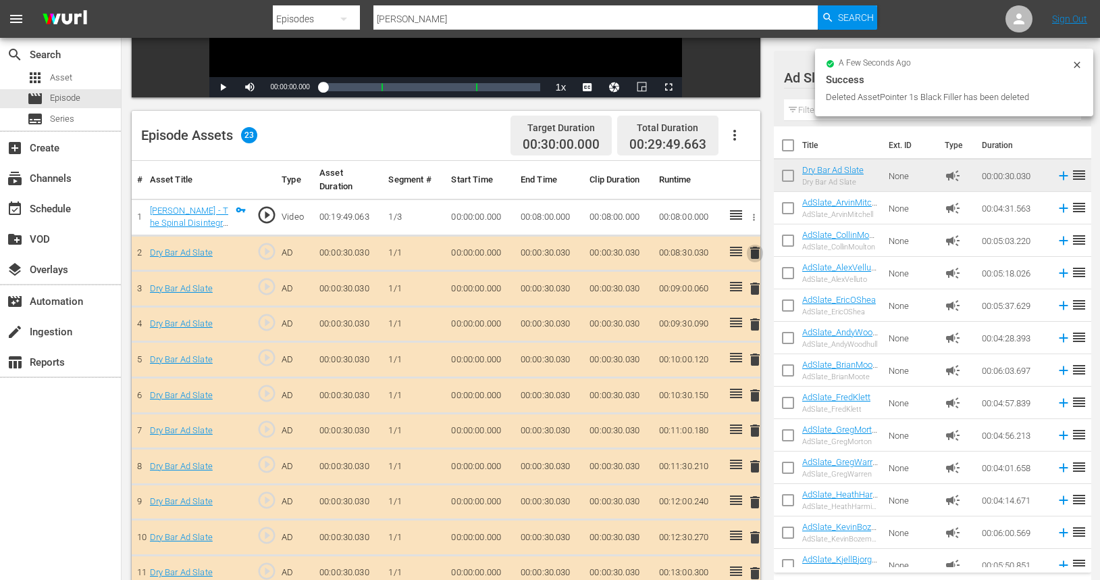
click at [752, 255] on span "delete" at bounding box center [755, 253] width 16 height 16
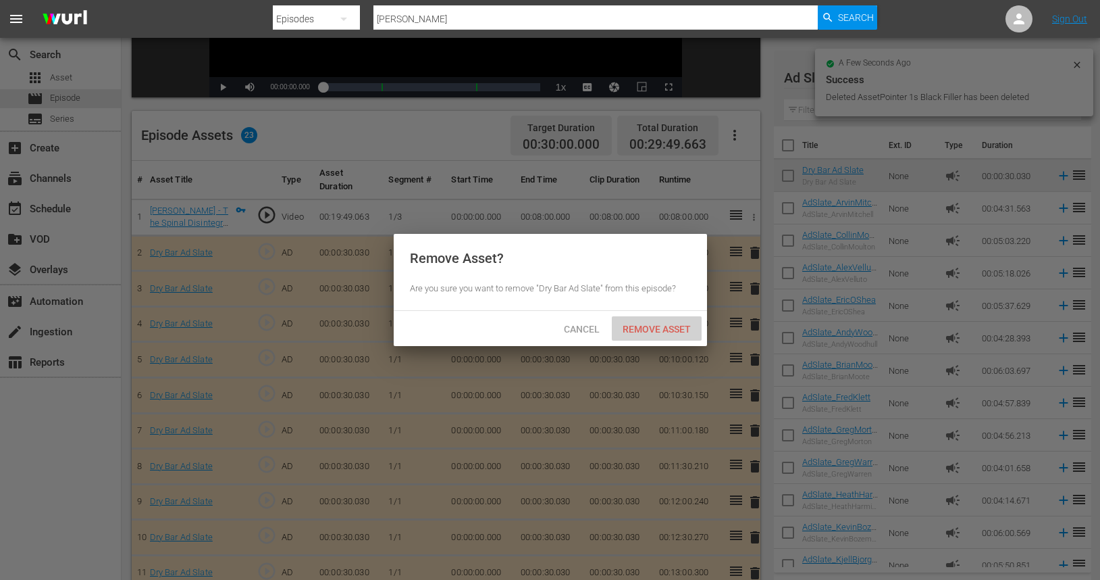
click at [674, 325] on span "Remove Asset" at bounding box center [657, 329] width 90 height 11
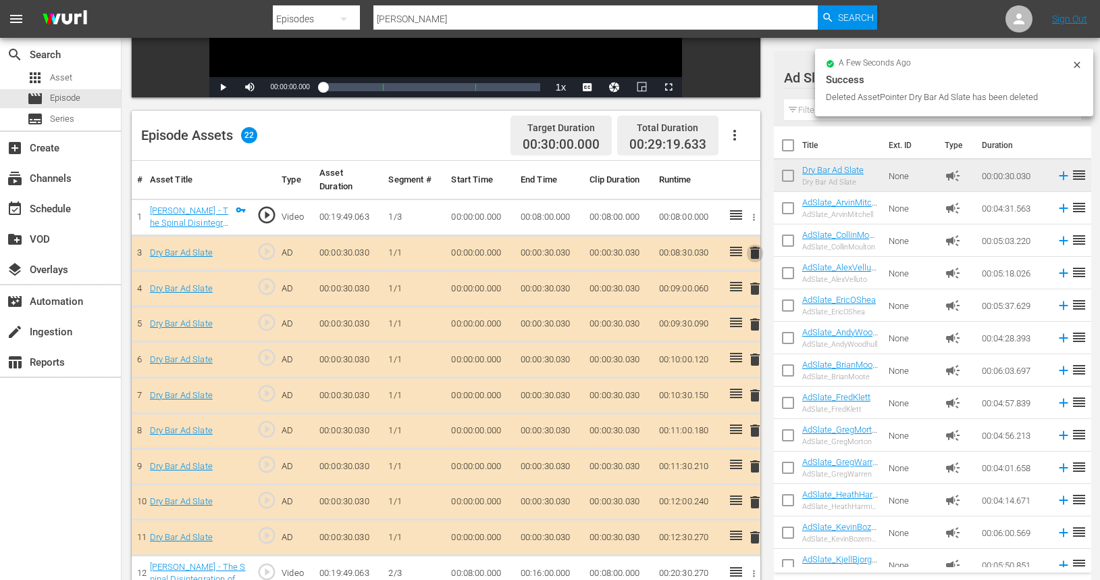
click at [758, 253] on span "delete" at bounding box center [755, 253] width 16 height 16
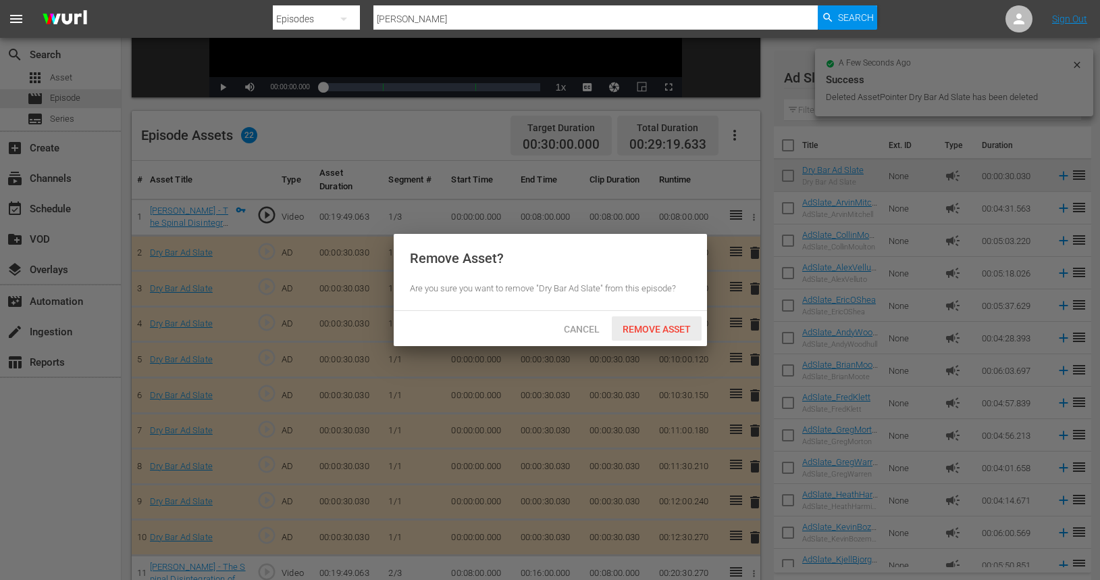
click at [657, 328] on span "Remove Asset" at bounding box center [657, 329] width 90 height 11
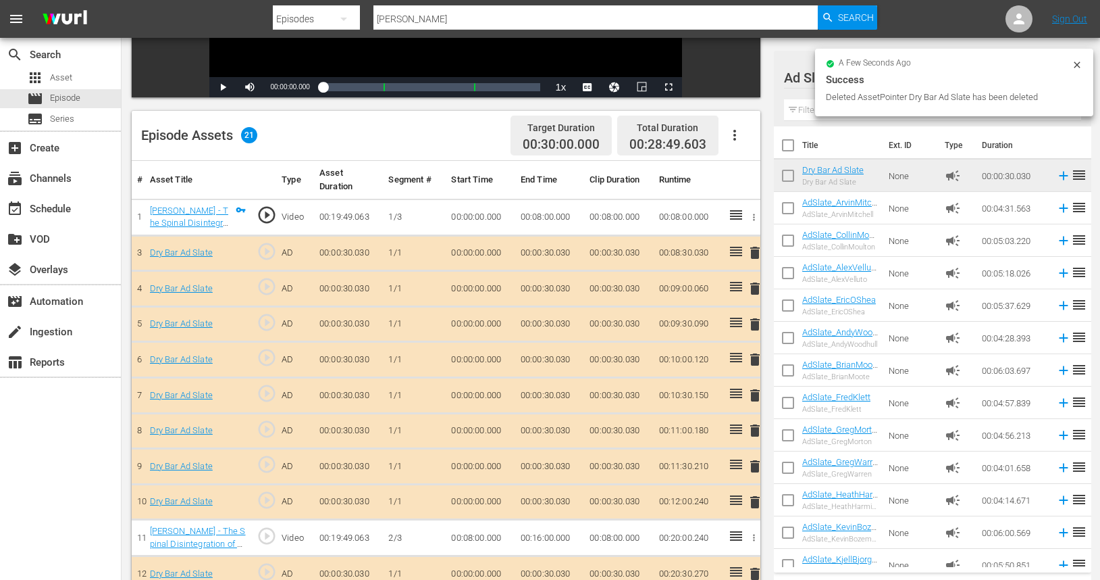
click at [750, 258] on span "delete" at bounding box center [755, 253] width 16 height 16
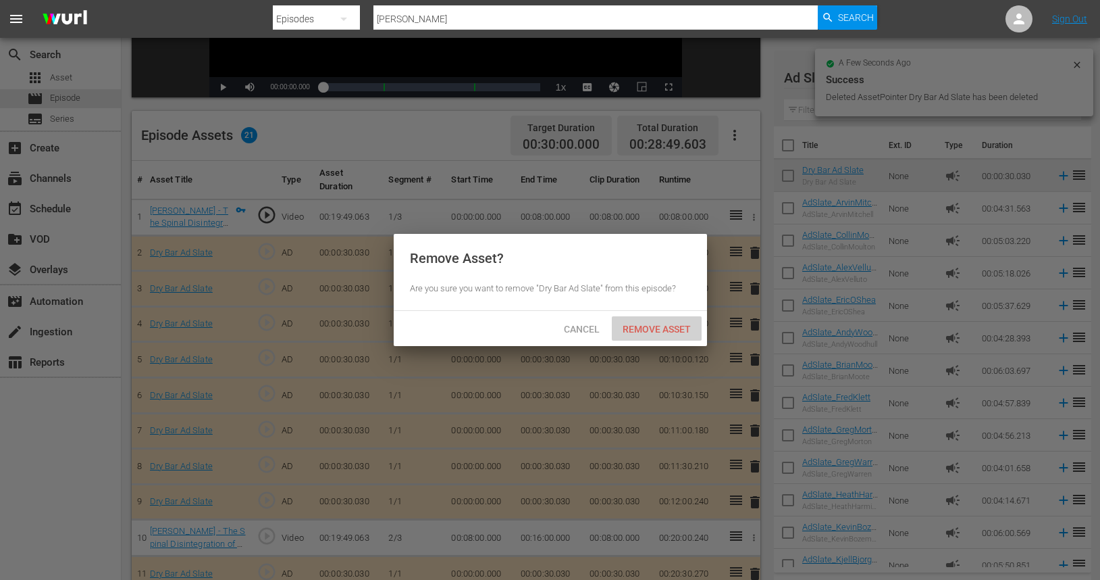
click at [646, 329] on span "Remove Asset" at bounding box center [657, 329] width 90 height 11
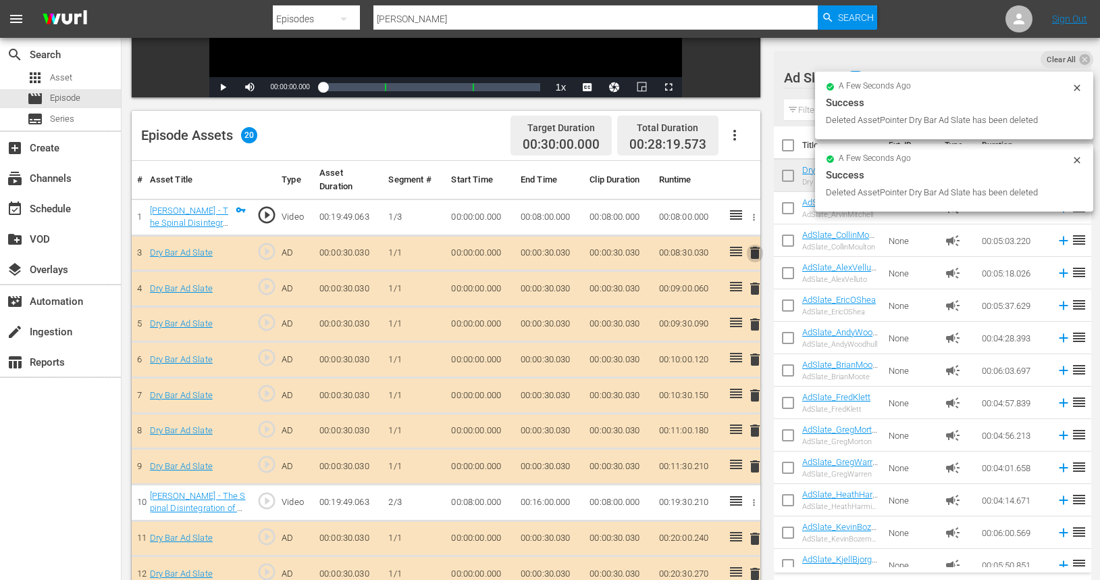
click at [754, 250] on span "delete" at bounding box center [755, 253] width 16 height 16
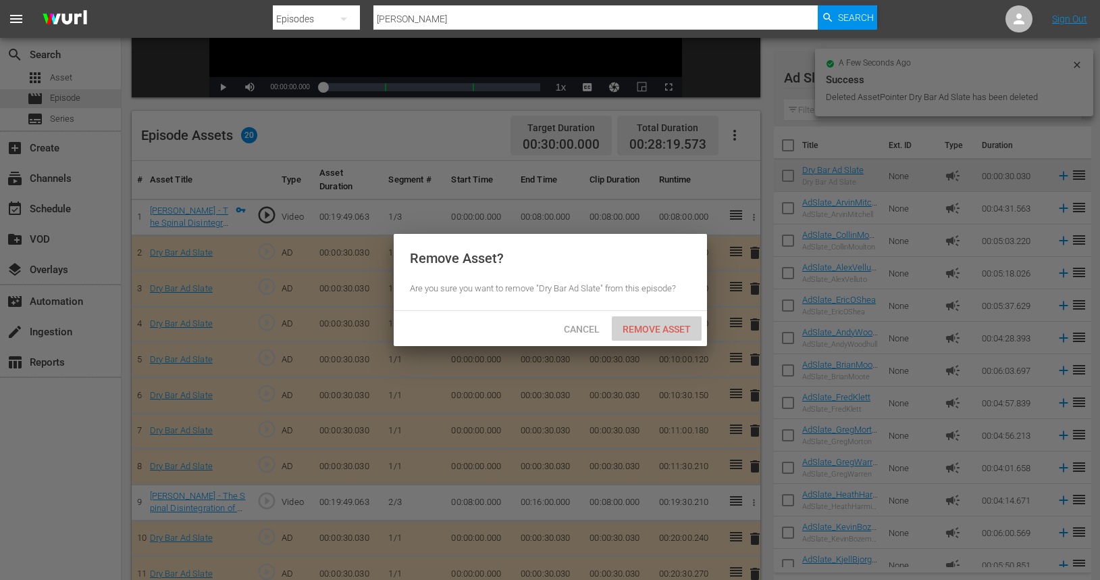
click at [653, 325] on span "Remove Asset" at bounding box center [657, 329] width 90 height 11
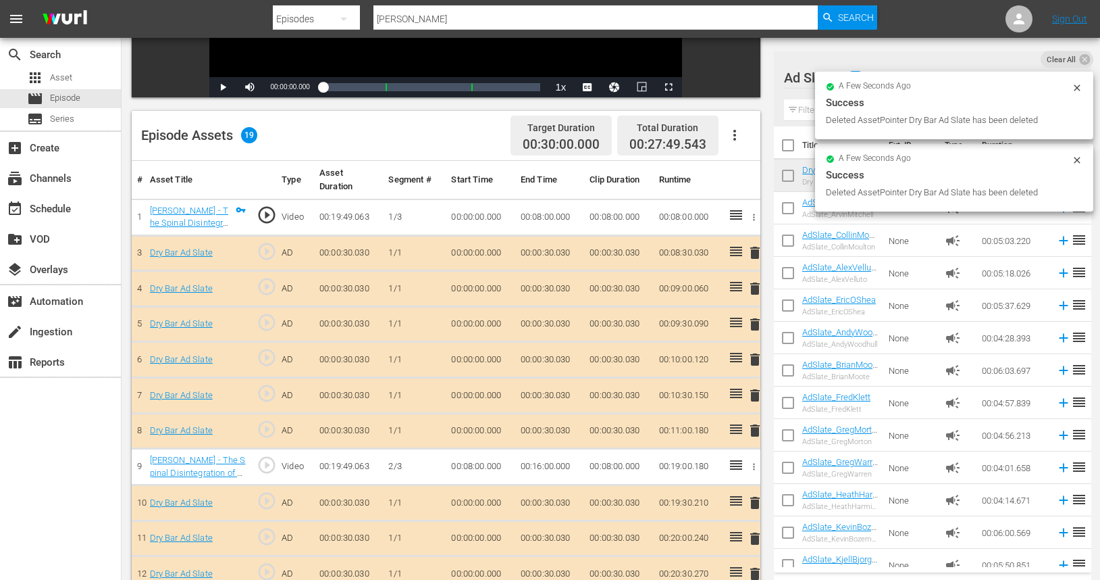
click at [759, 253] on span "delete" at bounding box center [755, 253] width 16 height 16
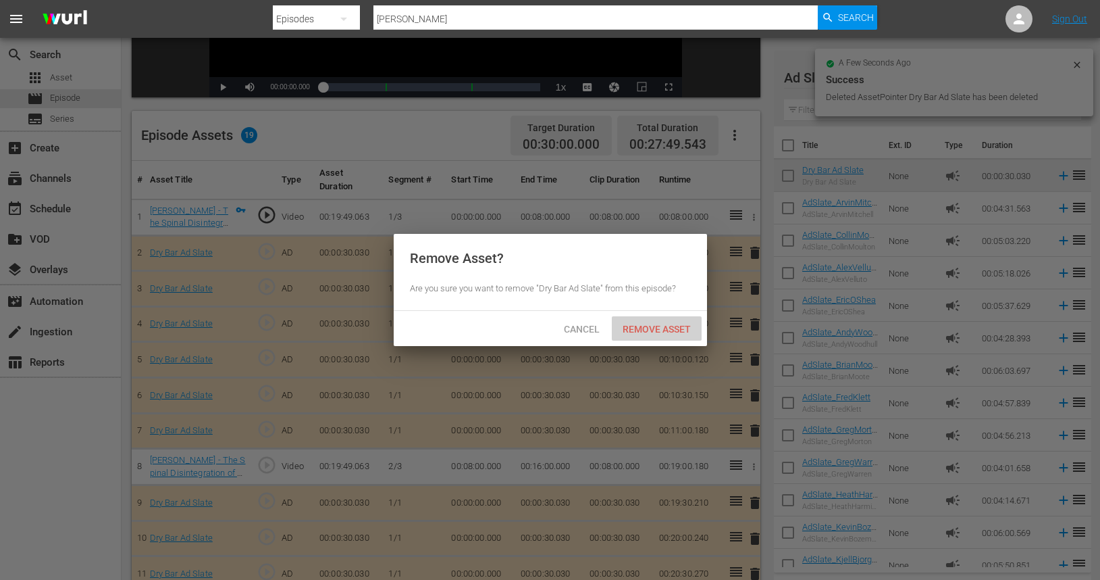
click at [655, 323] on div "Remove Asset" at bounding box center [657, 328] width 90 height 25
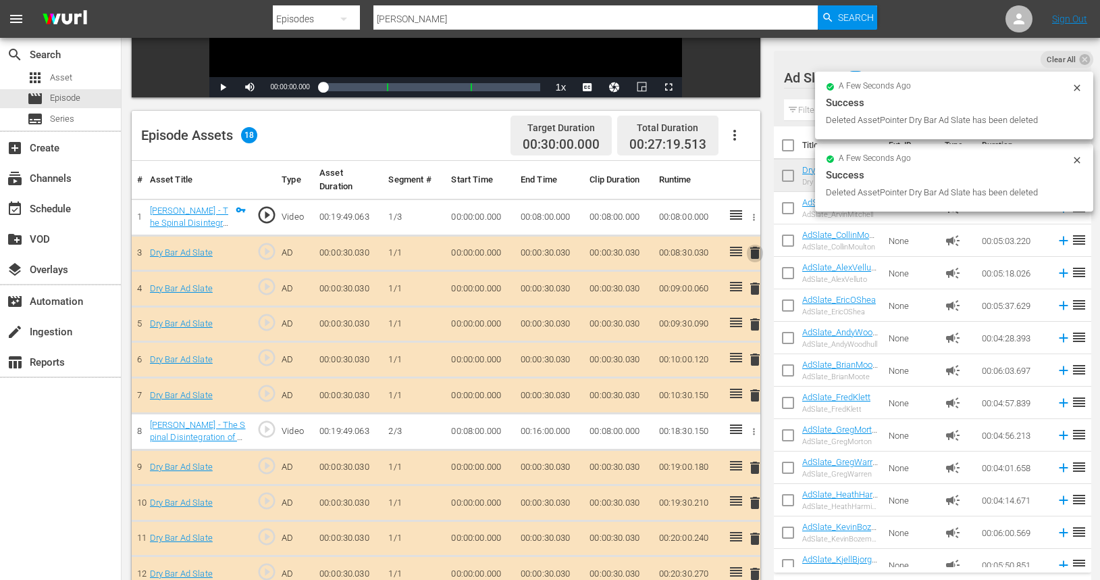
click at [750, 253] on span "delete" at bounding box center [755, 253] width 16 height 16
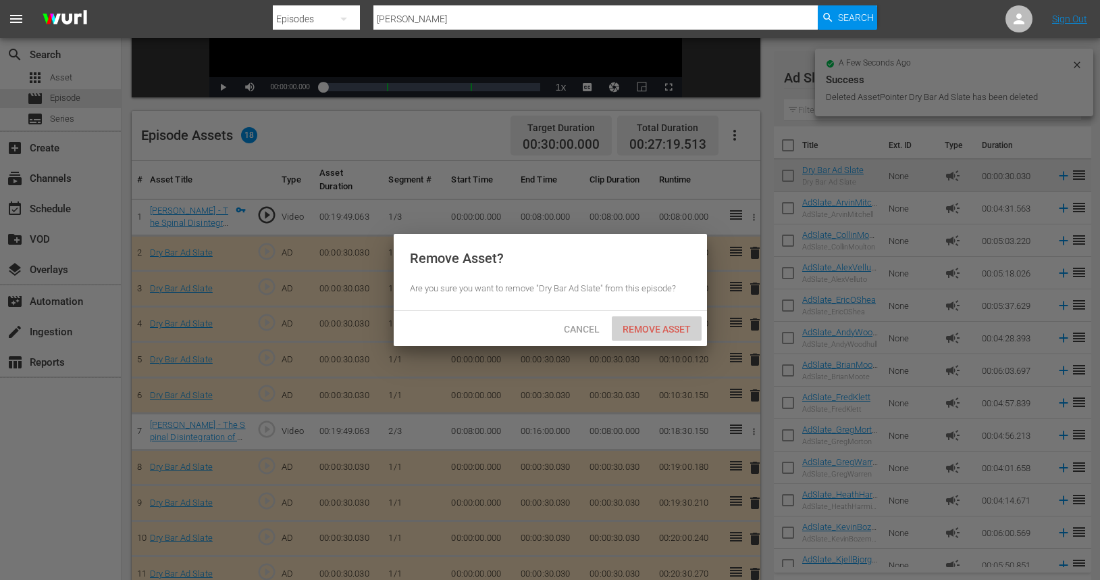
click at [647, 329] on span "Remove Asset" at bounding box center [657, 329] width 90 height 11
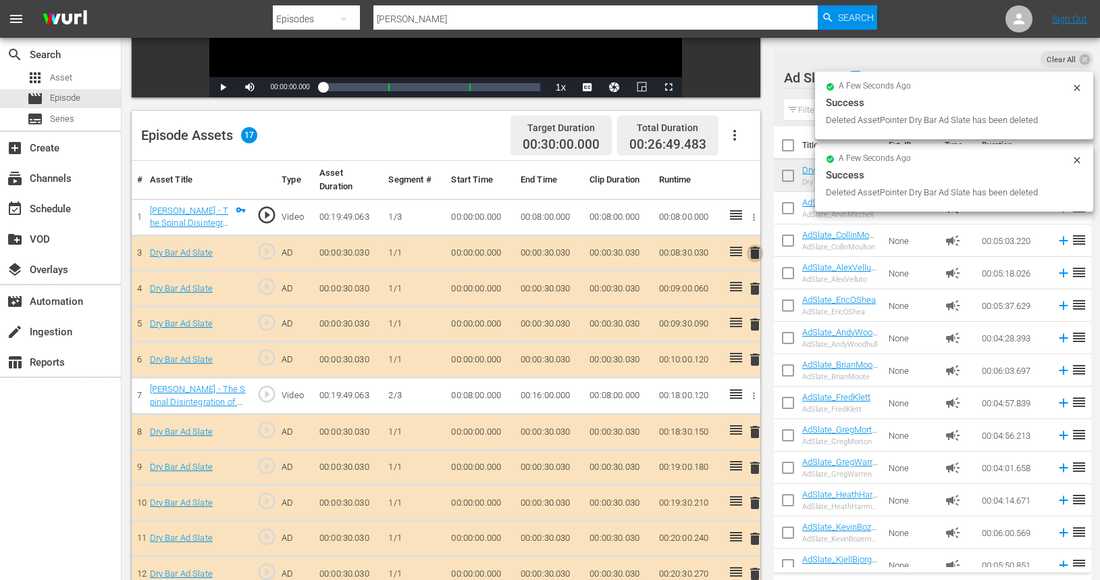
click at [757, 251] on span "delete" at bounding box center [755, 253] width 16 height 16
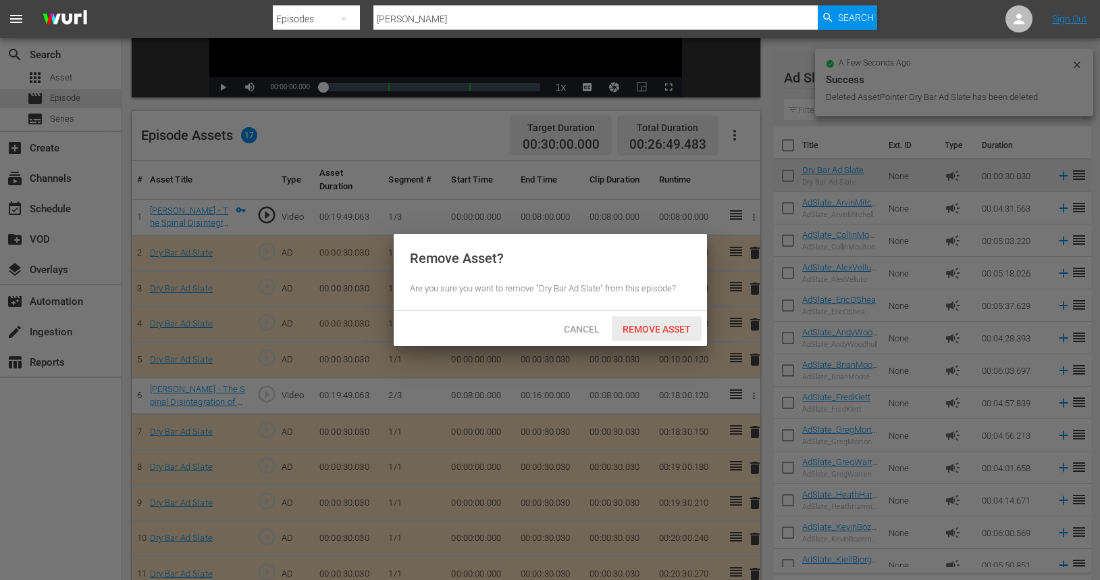
click at [643, 332] on span "Remove Asset" at bounding box center [657, 329] width 90 height 11
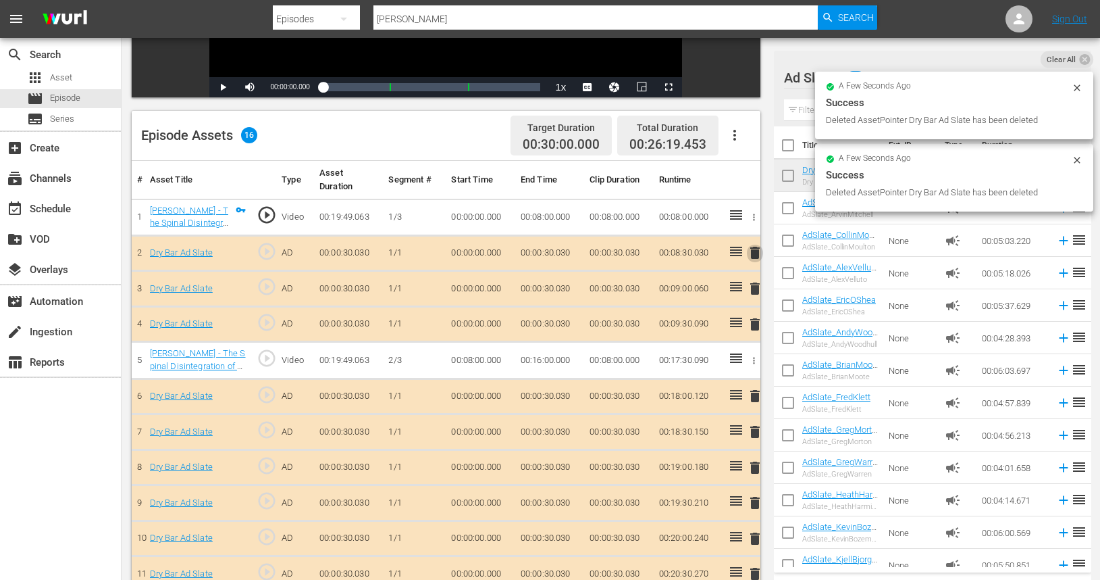
click at [758, 255] on span "delete" at bounding box center [755, 253] width 16 height 16
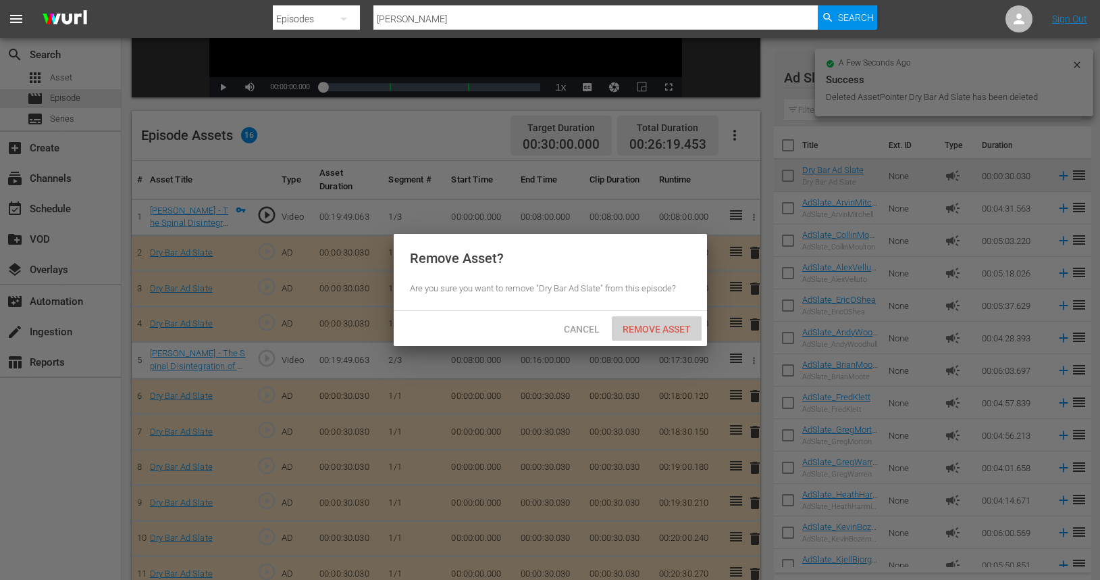
click at [675, 328] on span "Remove Asset" at bounding box center [657, 329] width 90 height 11
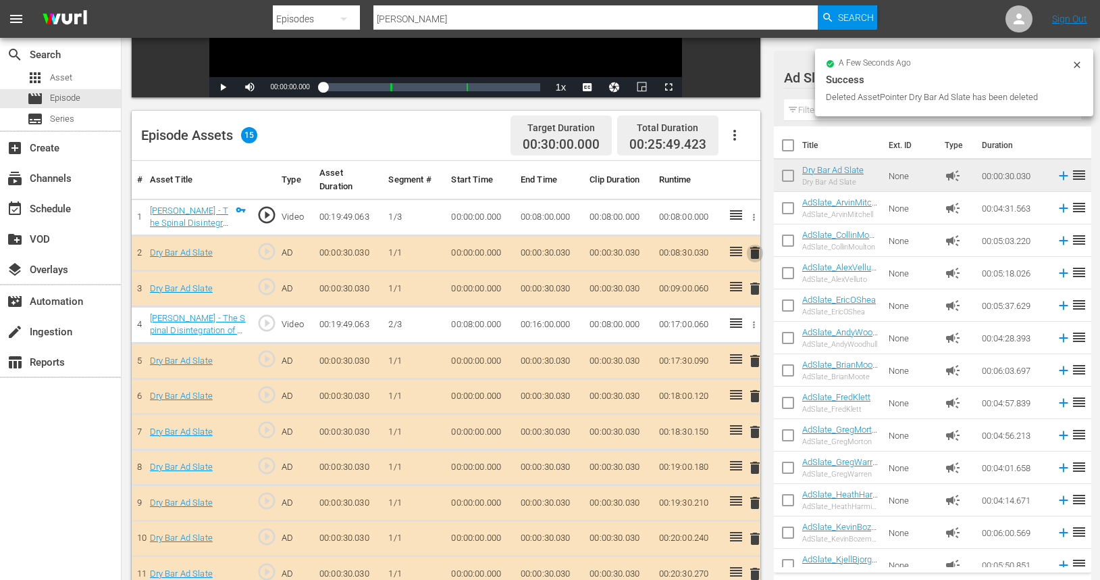
click at [757, 251] on span "delete" at bounding box center [755, 253] width 16 height 16
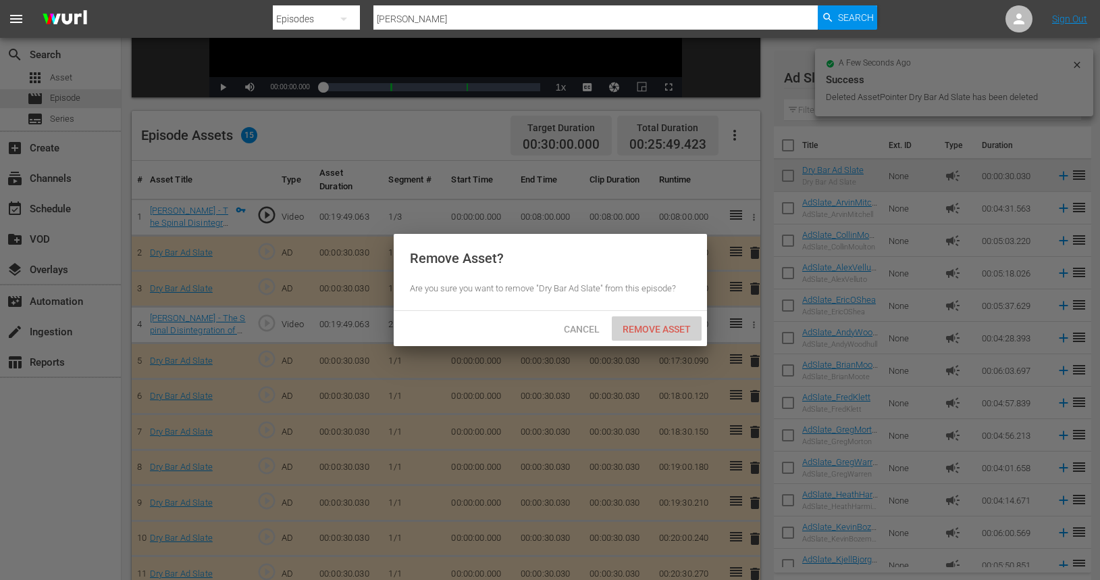
click at [654, 327] on span "Remove Asset" at bounding box center [657, 329] width 90 height 11
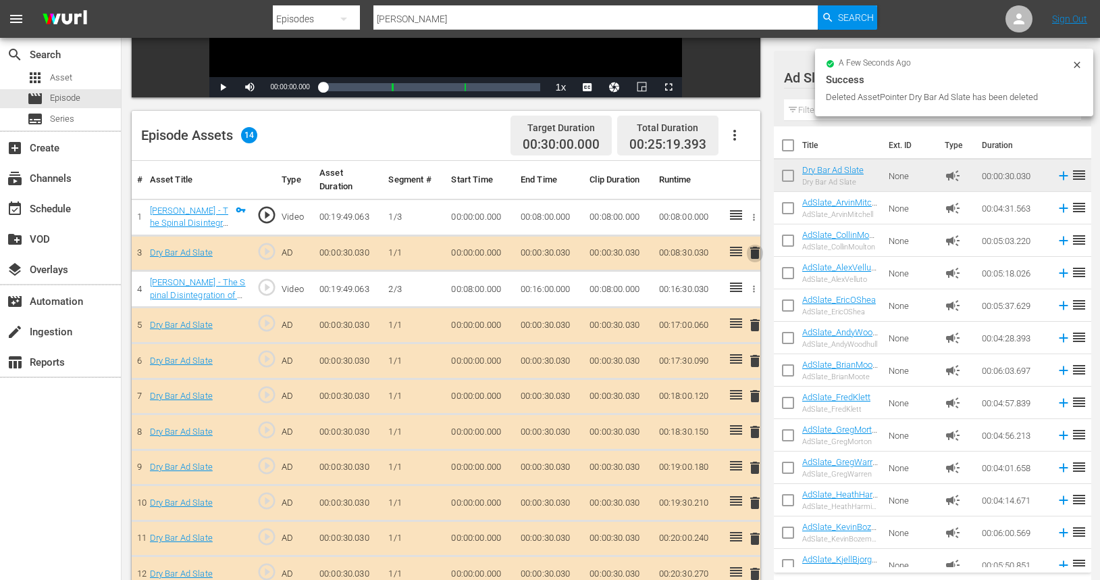
click at [752, 253] on span "delete" at bounding box center [755, 253] width 16 height 16
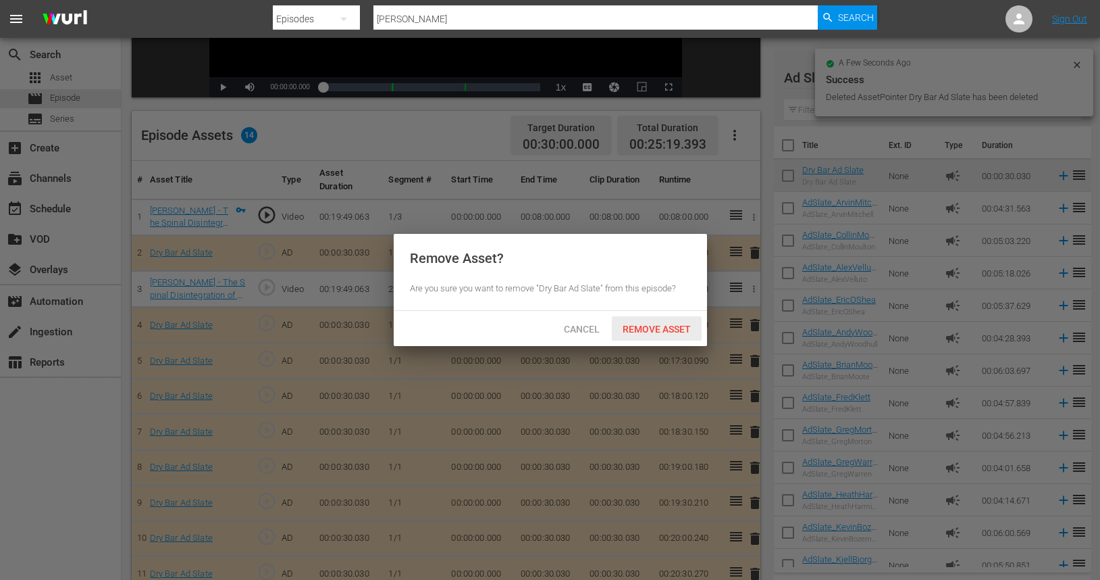
click at [663, 327] on span "Remove Asset" at bounding box center [657, 329] width 90 height 11
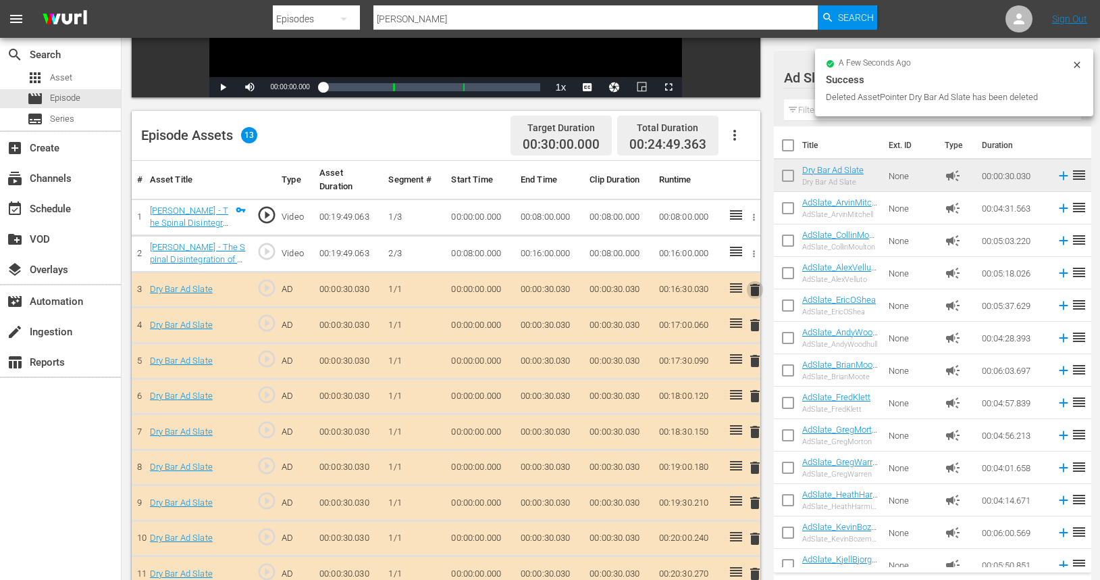
click at [757, 291] on span "delete" at bounding box center [755, 290] width 16 height 16
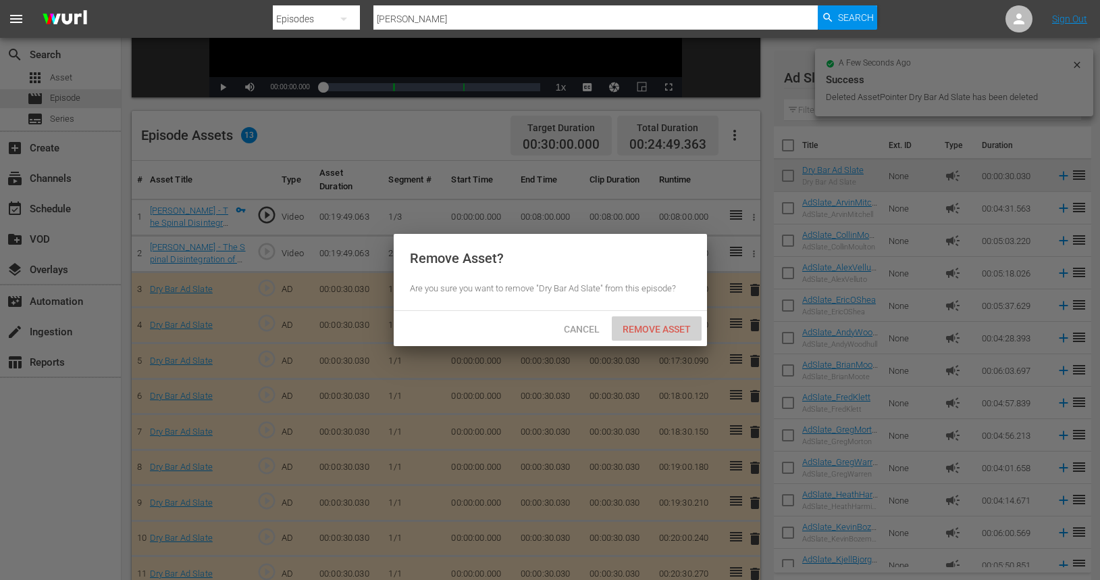
click at [668, 326] on span "Remove Asset" at bounding box center [657, 329] width 90 height 11
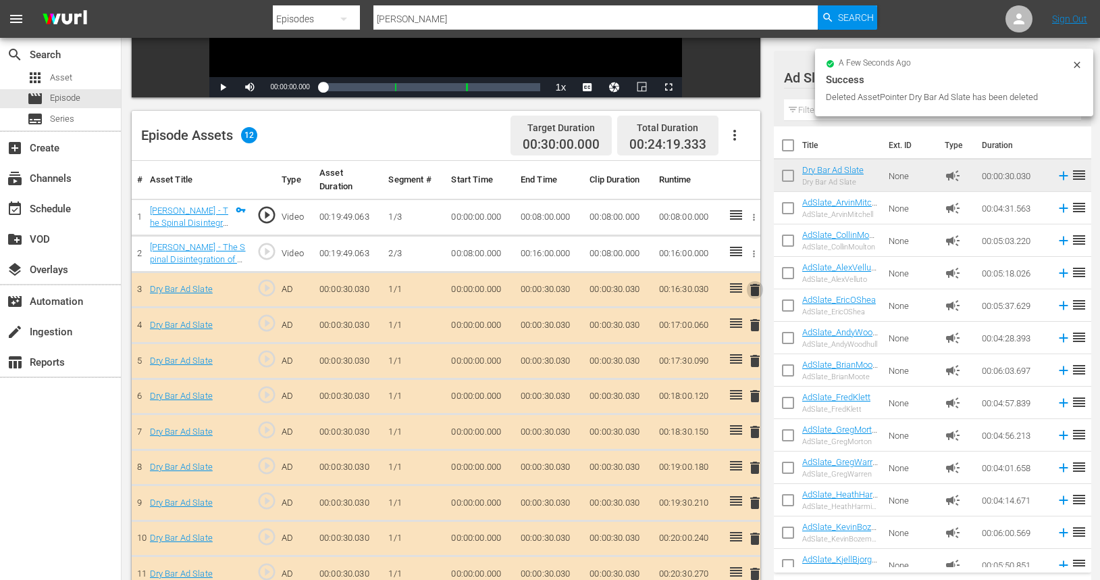
click at [754, 293] on span "delete" at bounding box center [755, 290] width 16 height 16
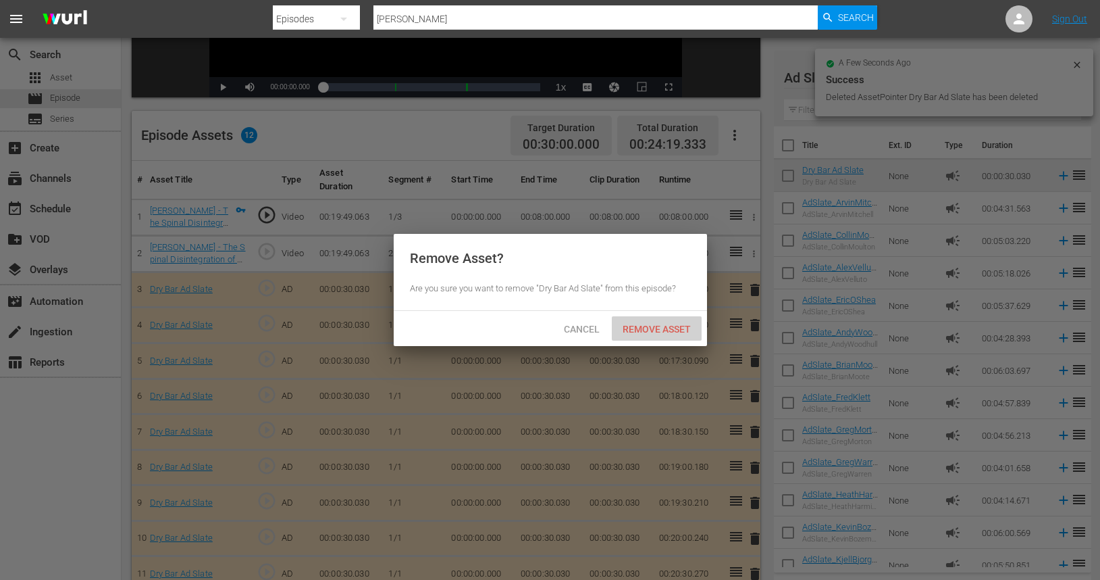
click at [674, 325] on span "Remove Asset" at bounding box center [657, 329] width 90 height 11
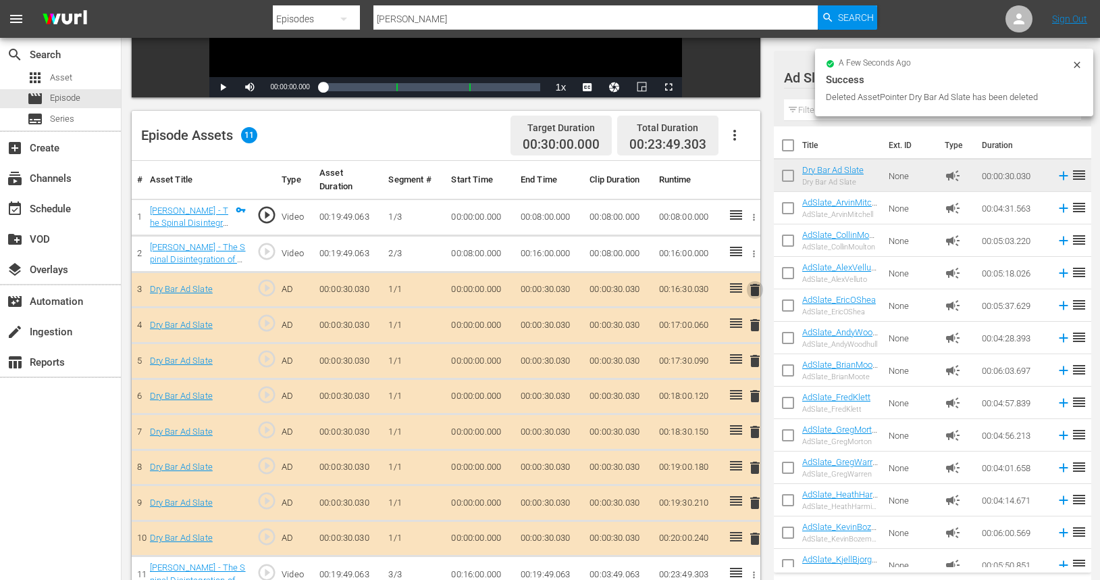
click at [757, 289] on span "delete" at bounding box center [755, 290] width 16 height 16
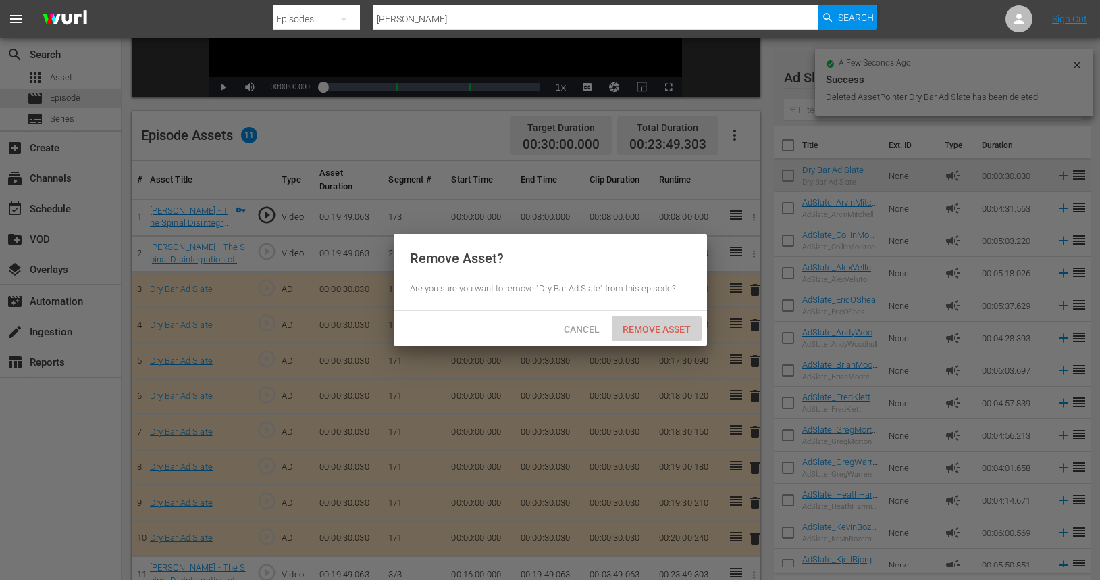
click at [666, 334] on span "Remove Asset" at bounding box center [657, 329] width 90 height 11
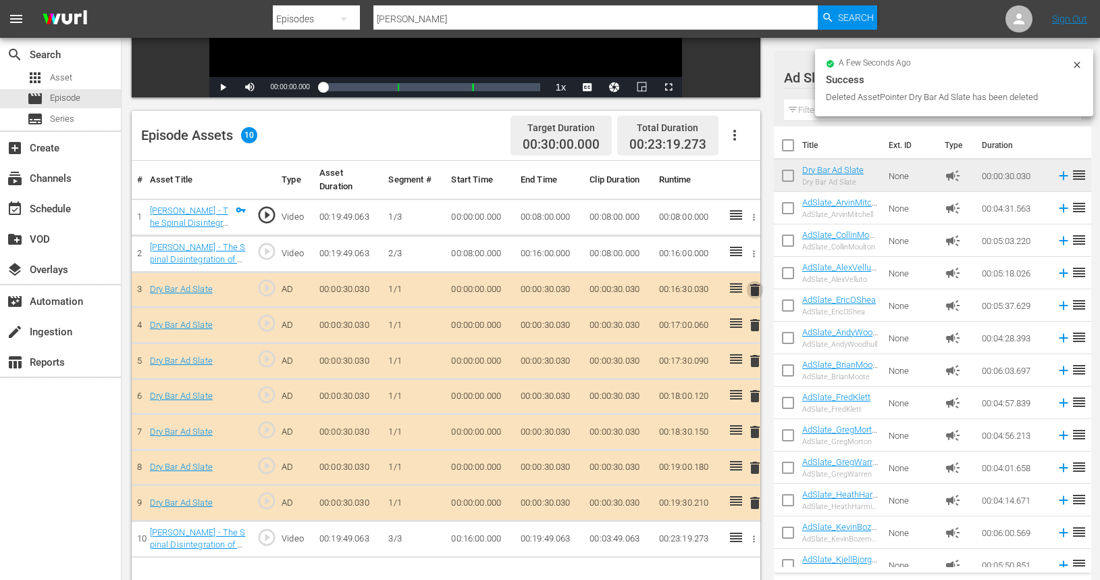
click at [753, 290] on span "delete" at bounding box center [755, 290] width 16 height 16
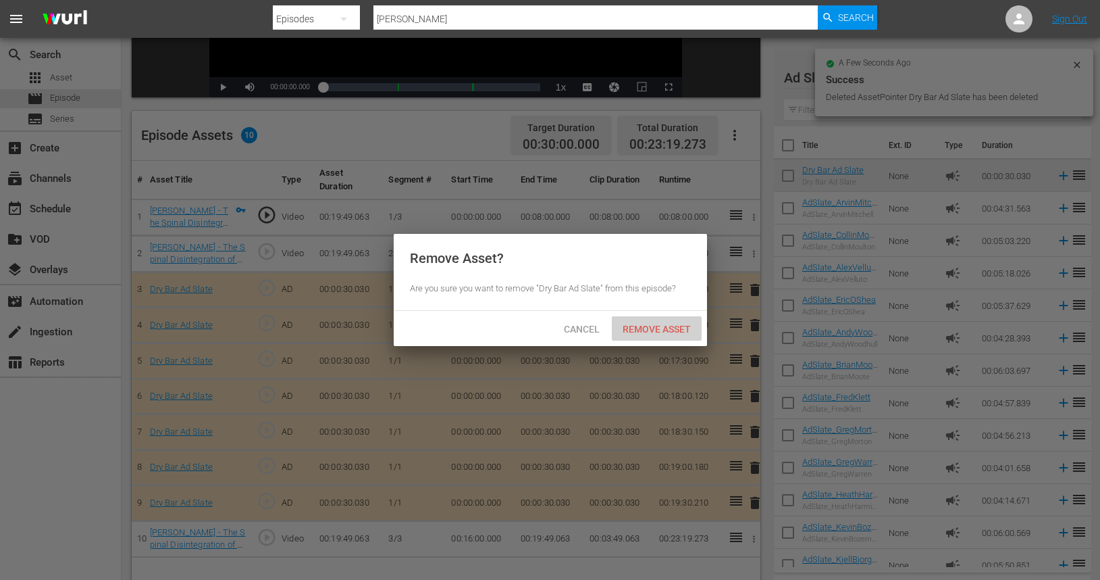
click at [659, 322] on div "Remove Asset" at bounding box center [657, 328] width 90 height 25
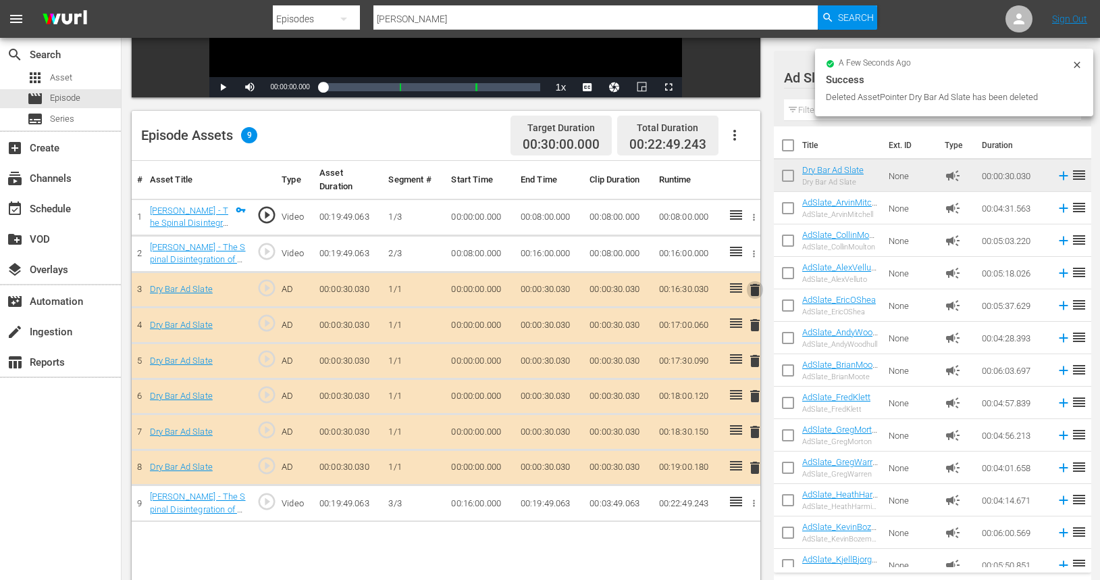
click at [753, 287] on span "delete" at bounding box center [755, 290] width 16 height 16
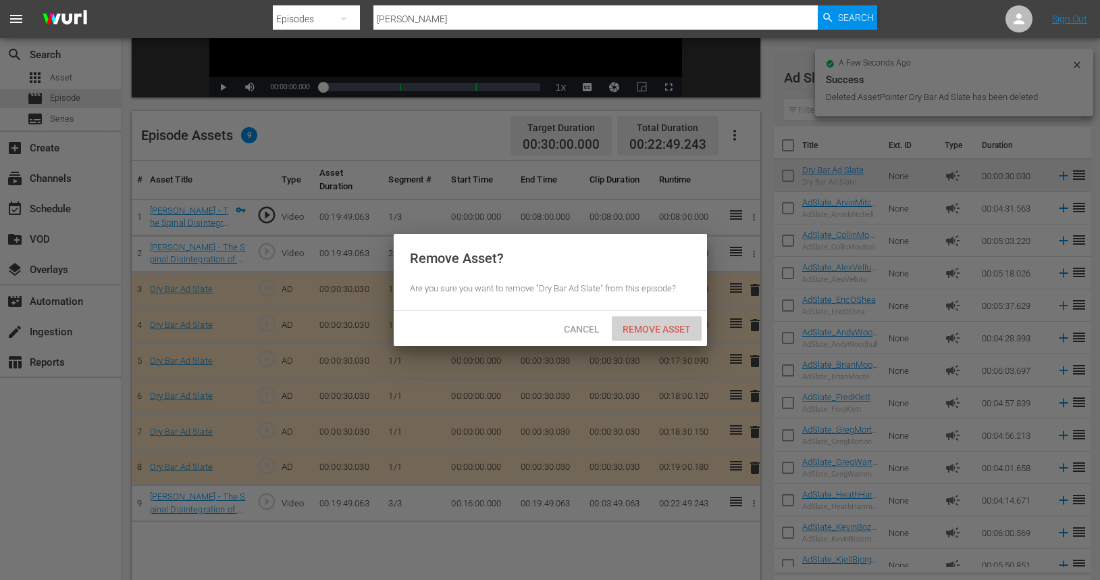
click at [663, 328] on span "Remove Asset" at bounding box center [657, 329] width 90 height 11
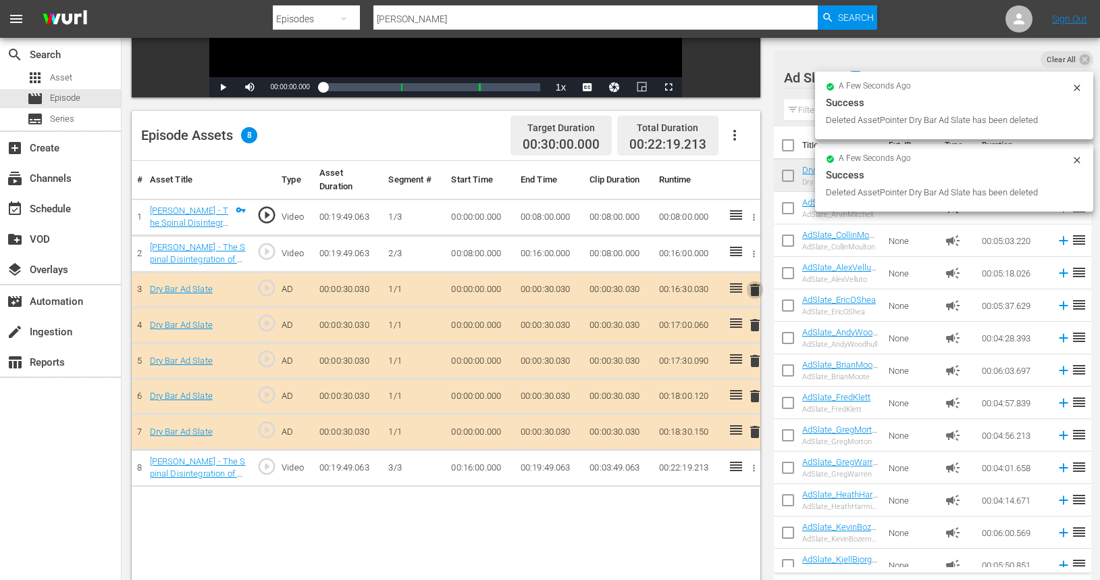
click at [754, 290] on span "delete" at bounding box center [755, 290] width 16 height 16
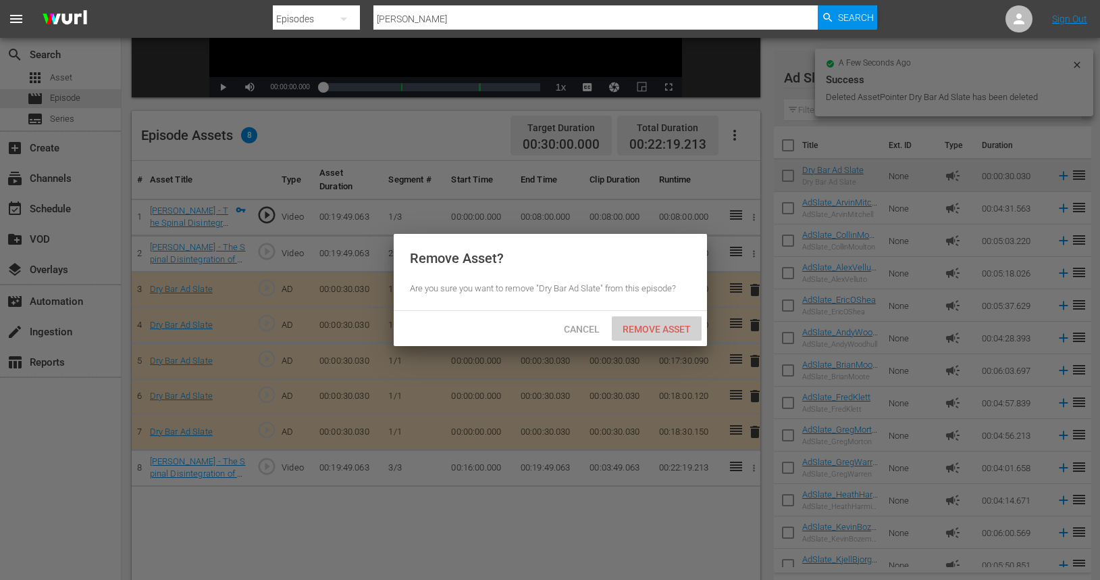
click at [673, 324] on span "Remove Asset" at bounding box center [657, 329] width 90 height 11
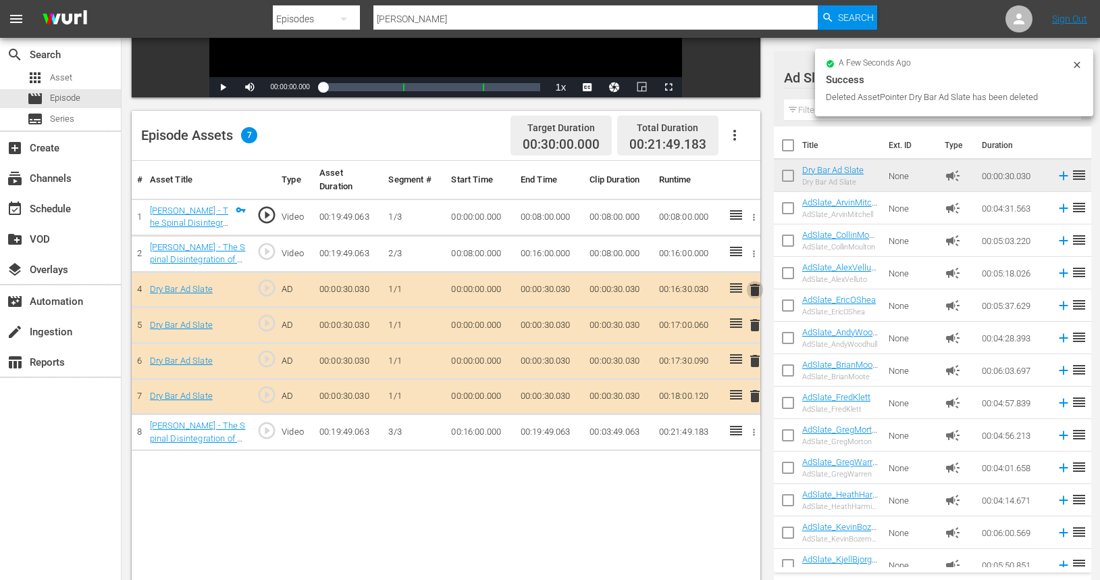
click at [754, 291] on span "delete" at bounding box center [755, 290] width 16 height 16
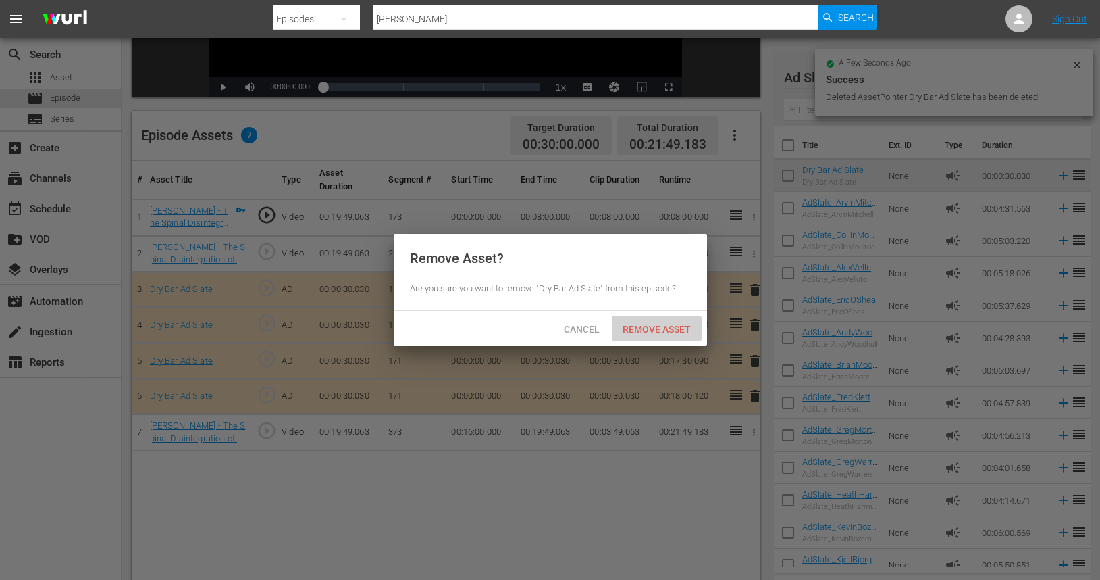
click at [654, 332] on span "Remove Asset" at bounding box center [657, 329] width 90 height 11
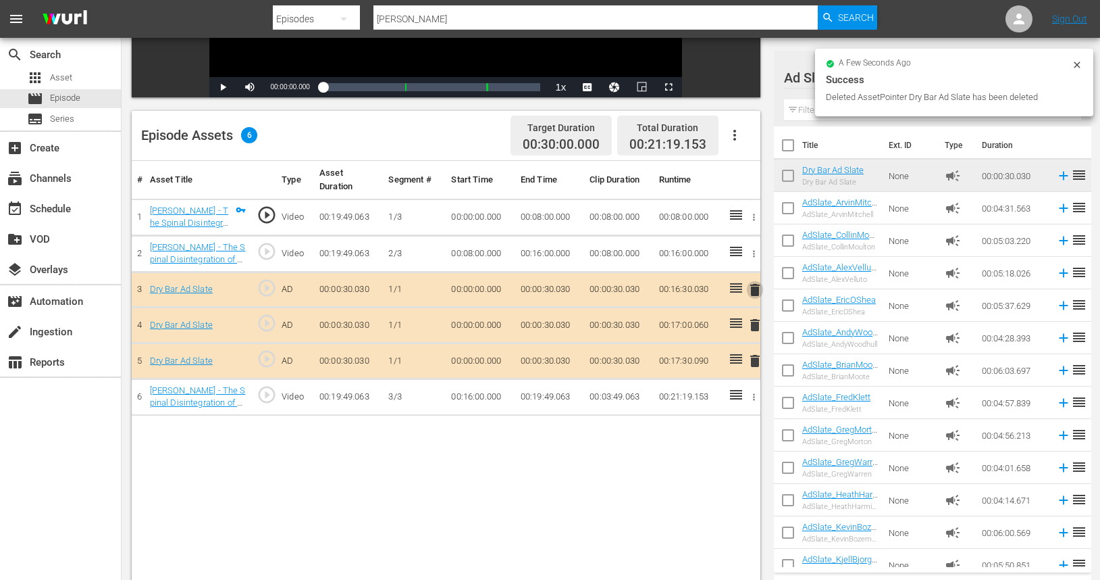
click at [754, 290] on span "delete" at bounding box center [755, 290] width 16 height 16
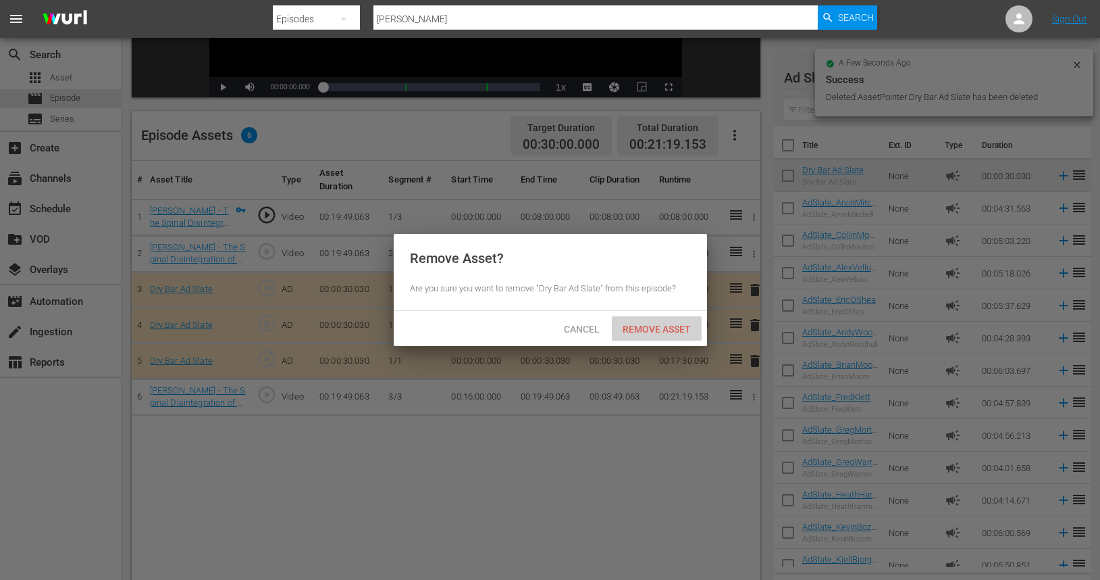
click at [652, 324] on span "Remove Asset" at bounding box center [657, 329] width 90 height 11
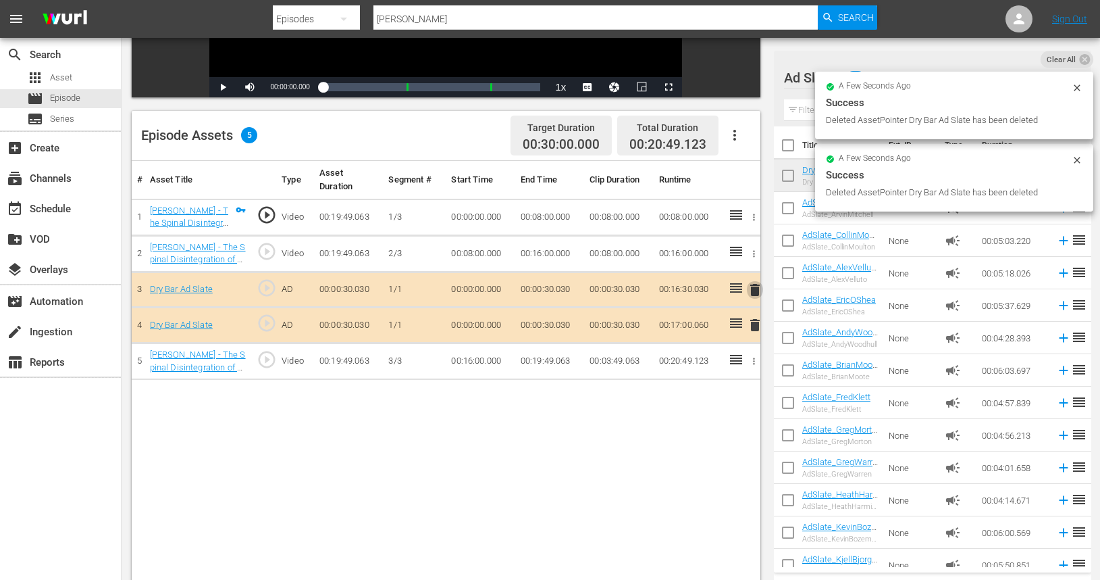
click at [752, 286] on span "delete" at bounding box center [755, 290] width 16 height 16
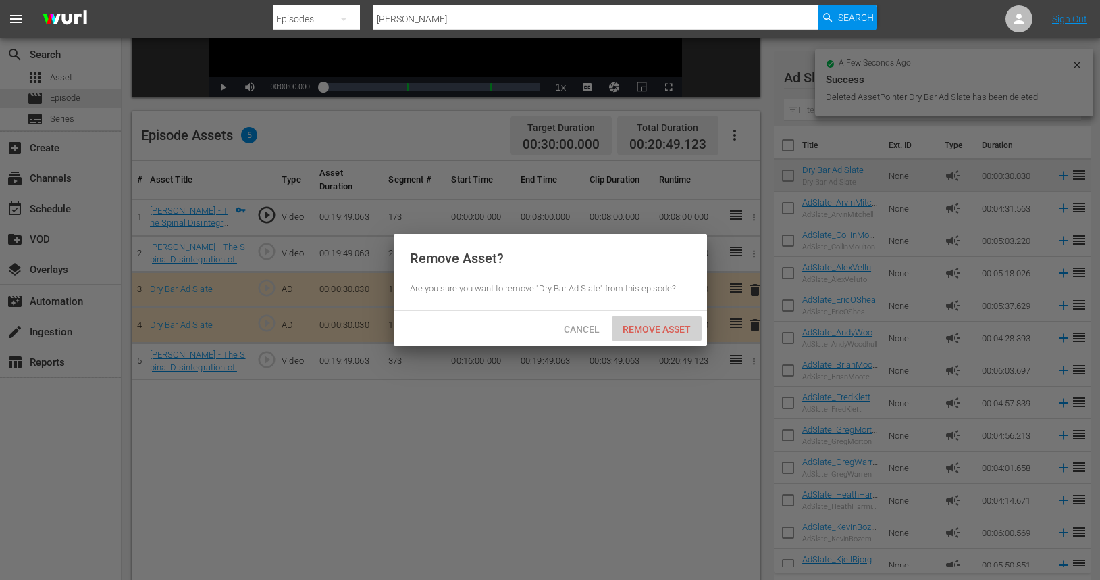
click at [657, 329] on span "Remove Asset" at bounding box center [657, 329] width 90 height 11
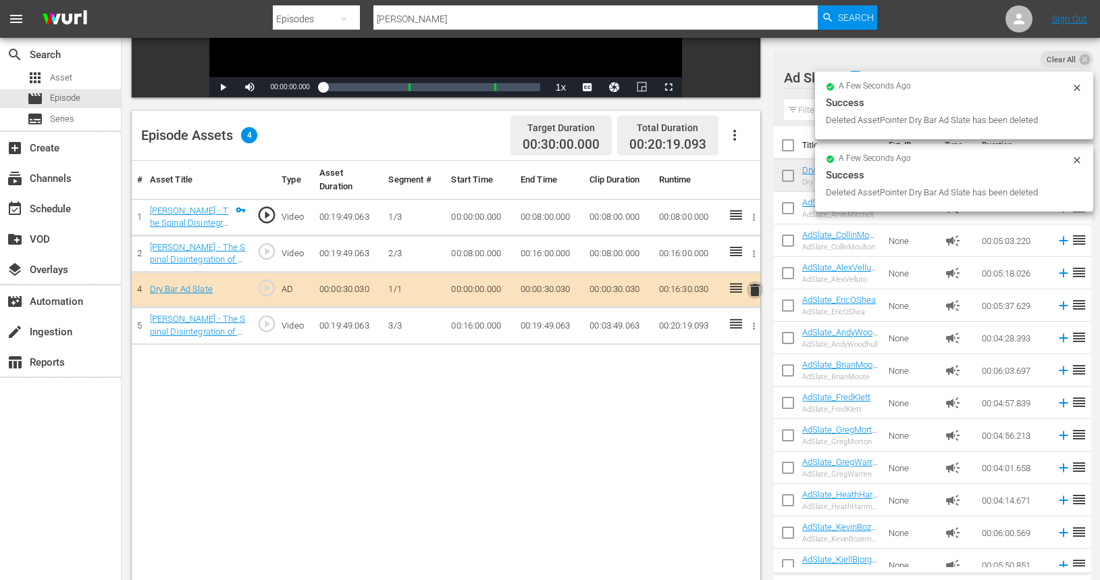
click at [752, 290] on span "delete" at bounding box center [755, 290] width 16 height 16
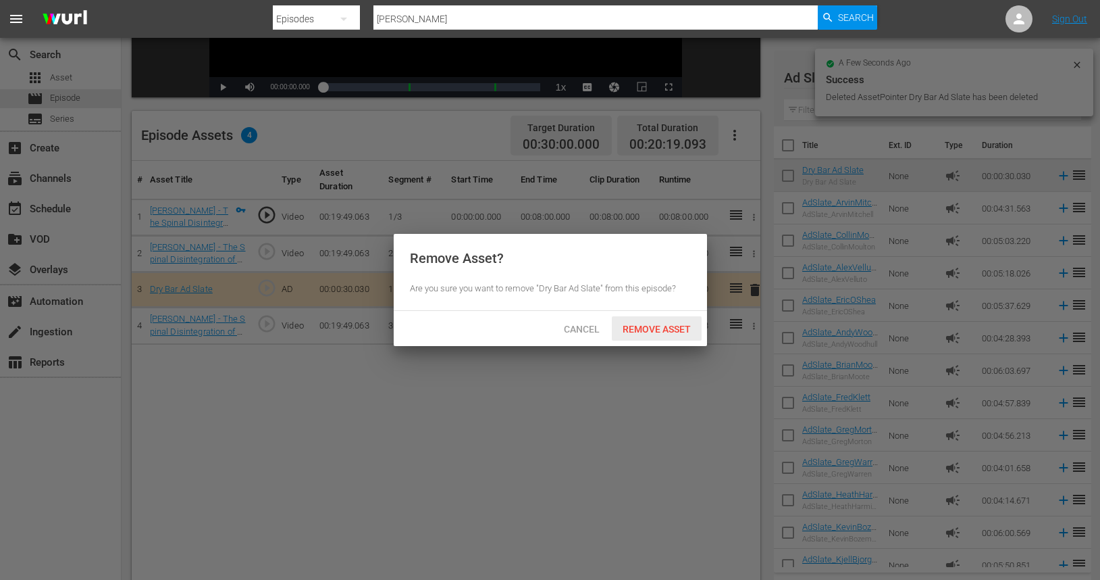
click at [667, 328] on span "Remove Asset" at bounding box center [657, 329] width 90 height 11
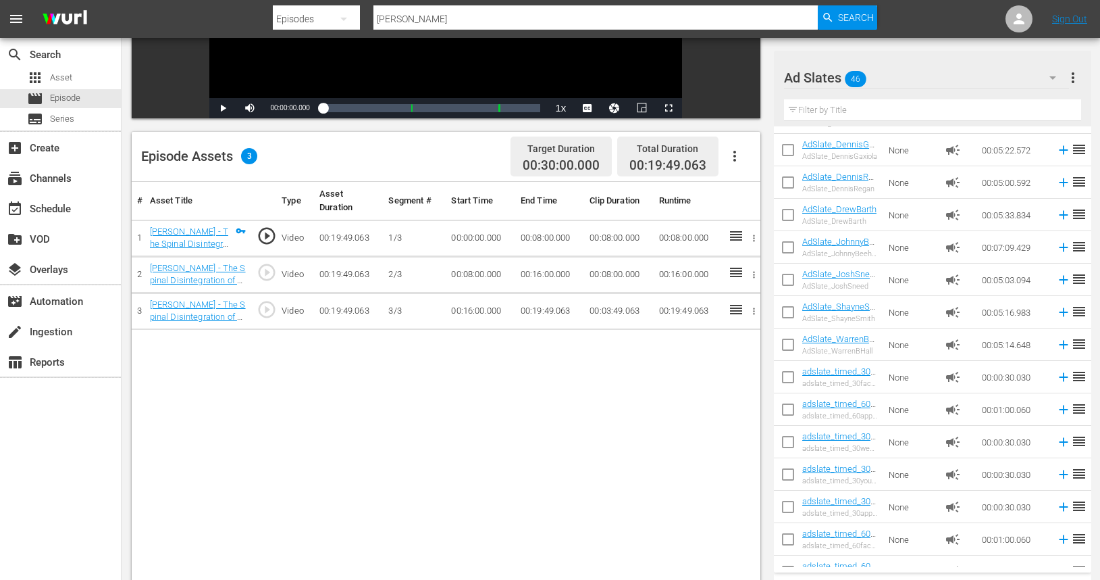
scroll to position [771, 0]
click at [1065, 314] on icon at bounding box center [1063, 312] width 15 height 15
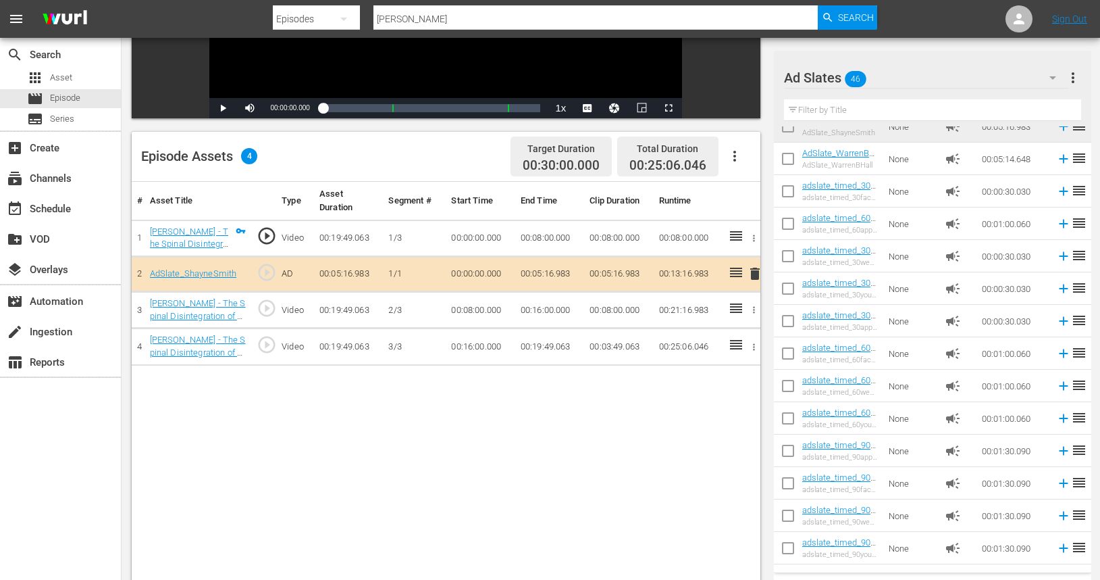
scroll to position [973, 0]
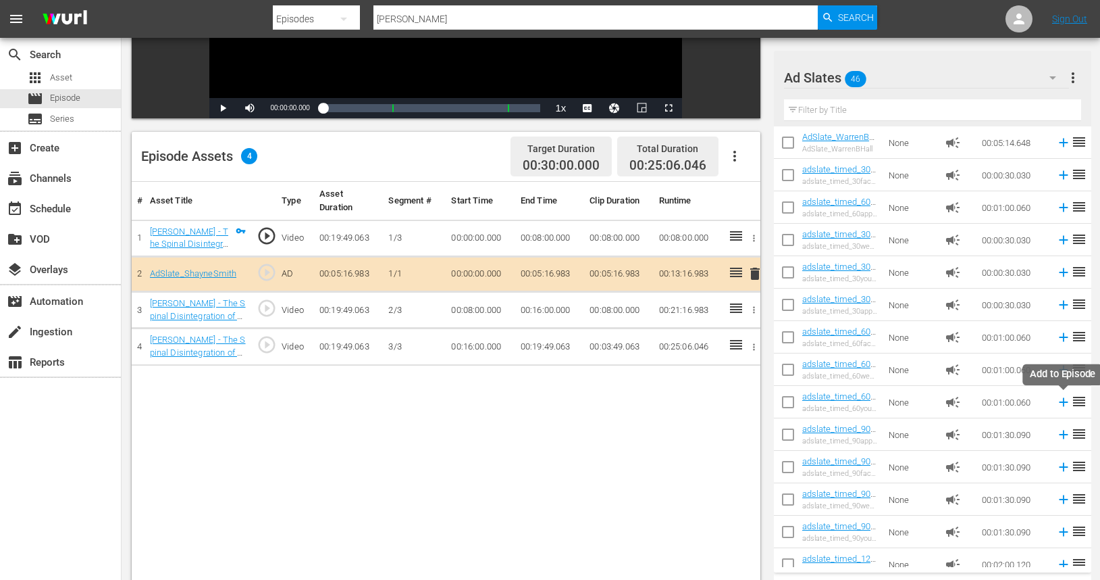
click at [1064, 403] on icon at bounding box center [1063, 401] width 15 height 15
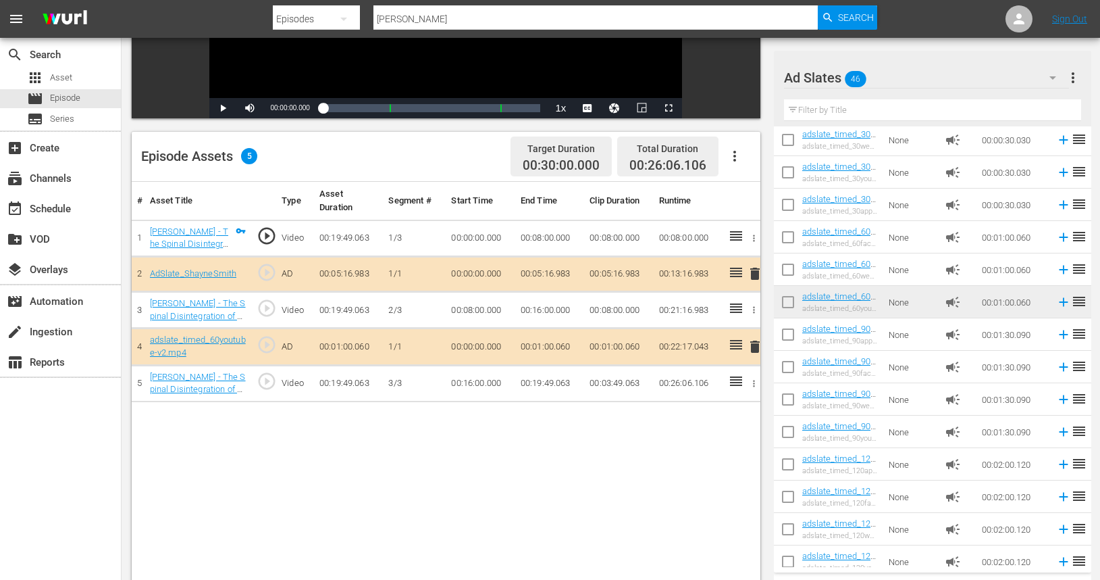
scroll to position [1084, 0]
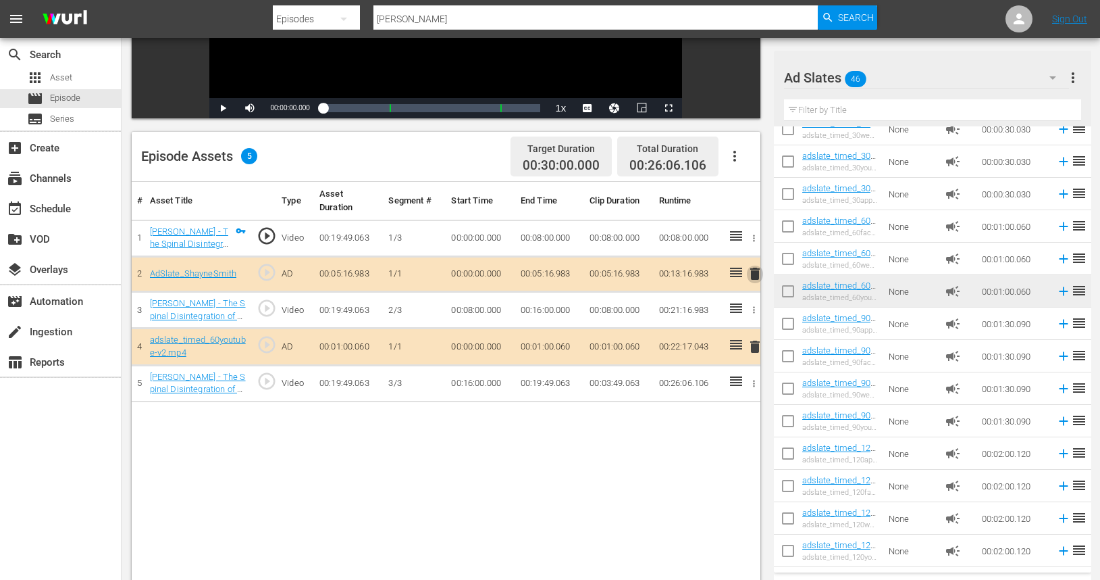
click at [753, 276] on span "delete" at bounding box center [755, 273] width 16 height 16
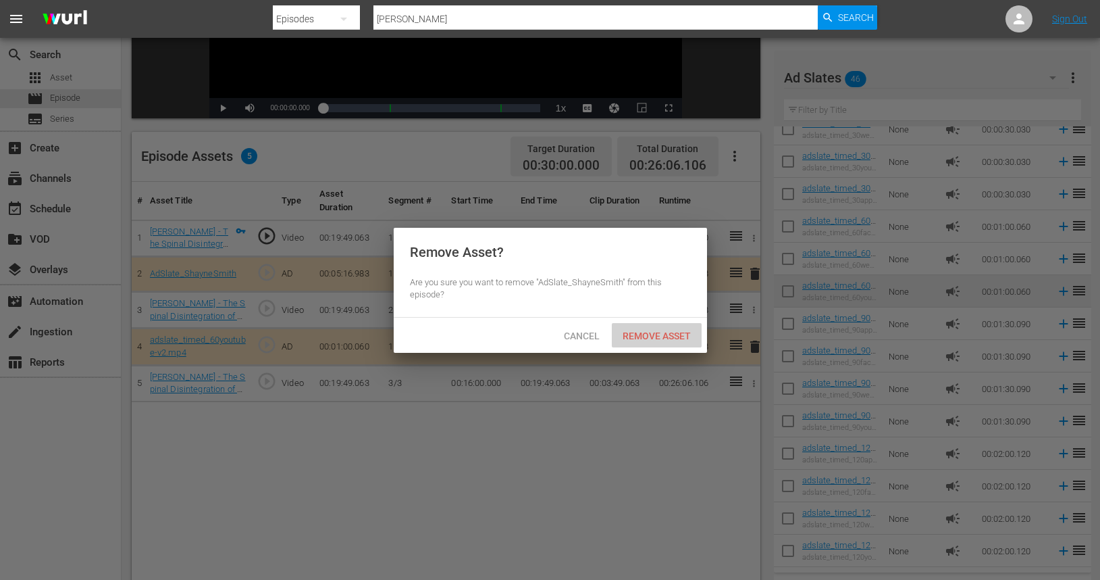
click at [648, 338] on span "Remove Asset" at bounding box center [657, 335] width 90 height 11
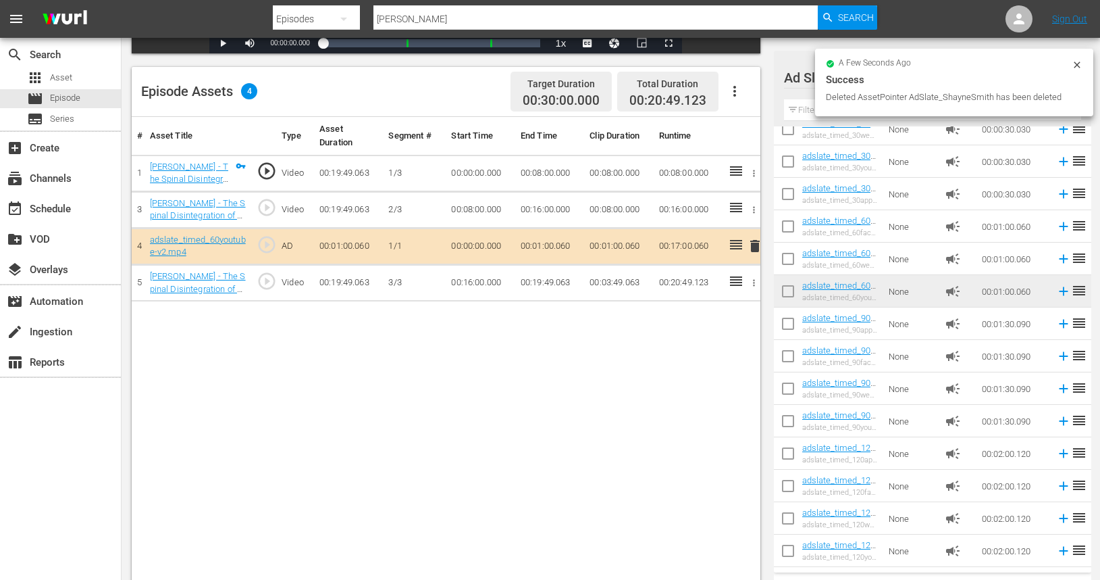
scroll to position [351, 0]
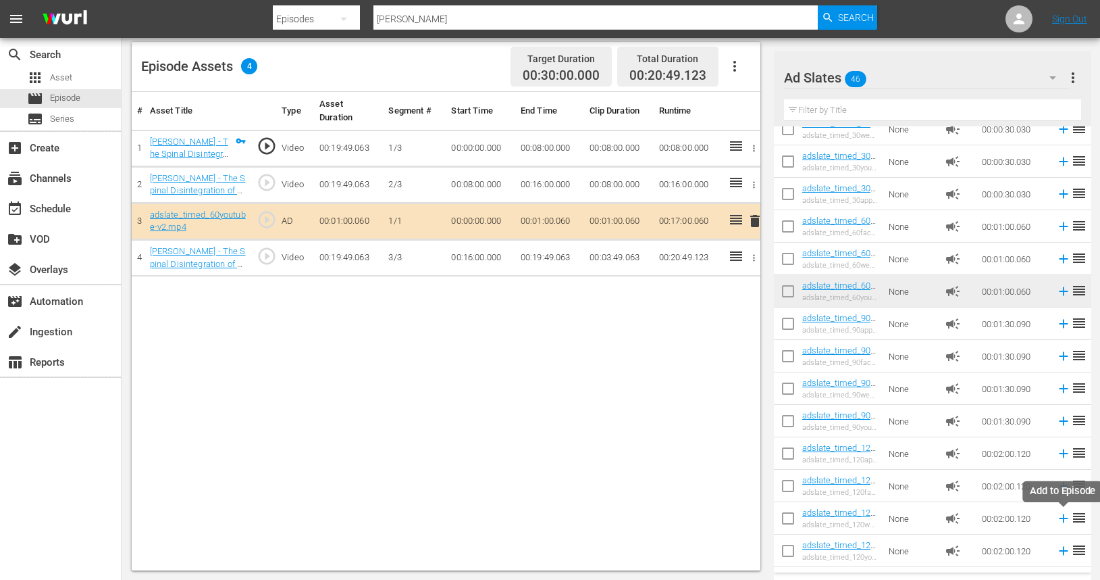
click at [1065, 521] on icon at bounding box center [1063, 518] width 15 height 15
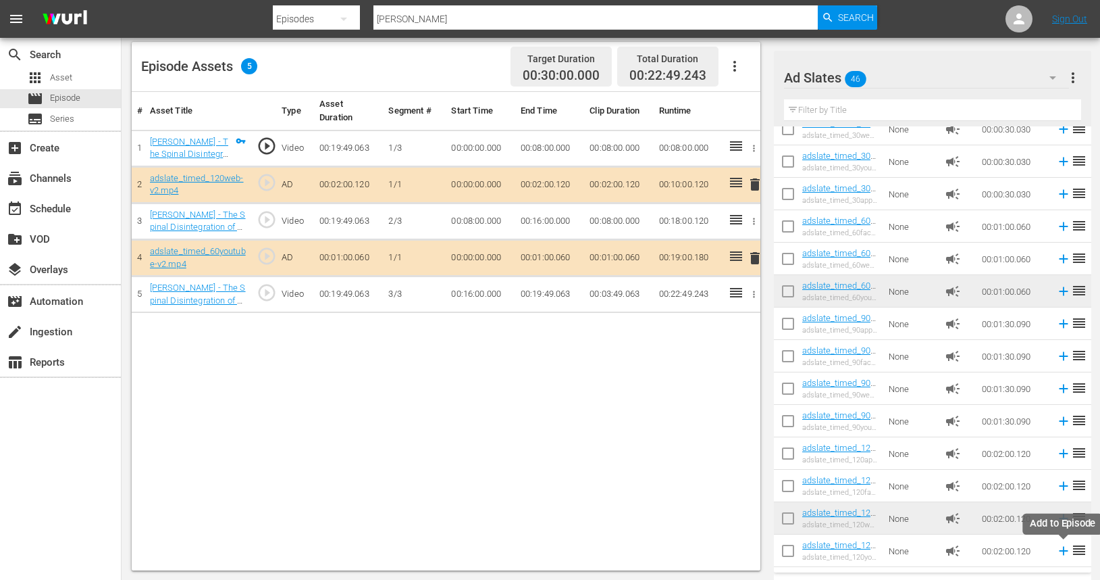
click at [1064, 553] on icon at bounding box center [1063, 550] width 9 height 9
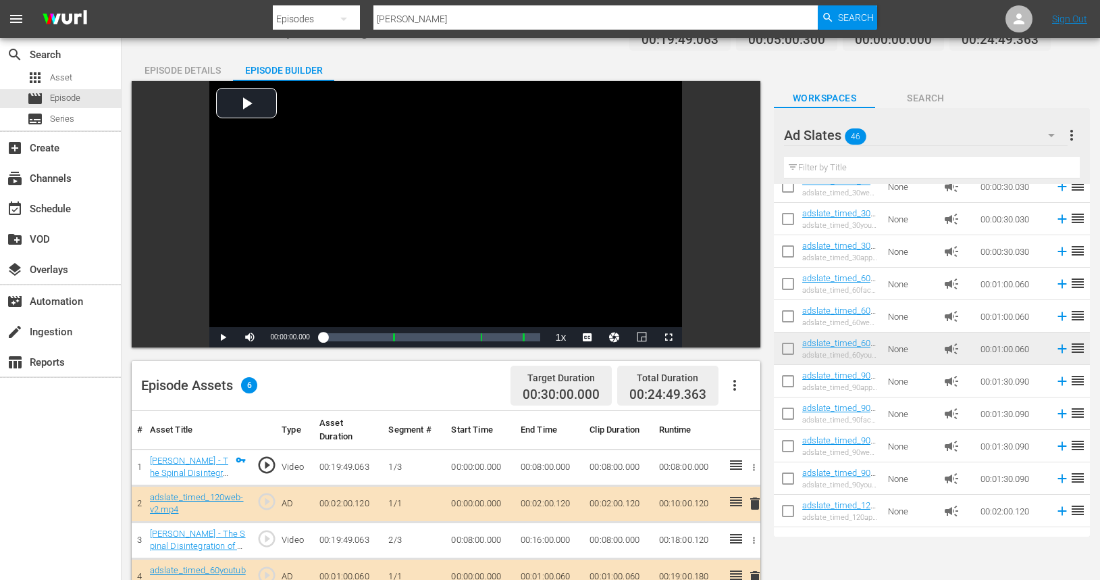
scroll to position [0, 0]
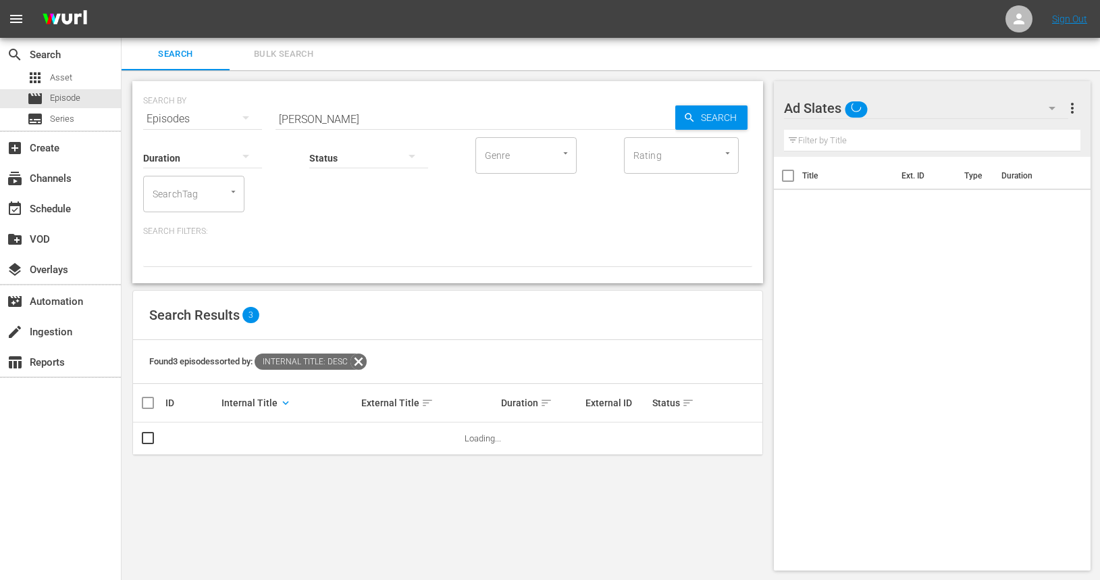
scroll to position [1, 0]
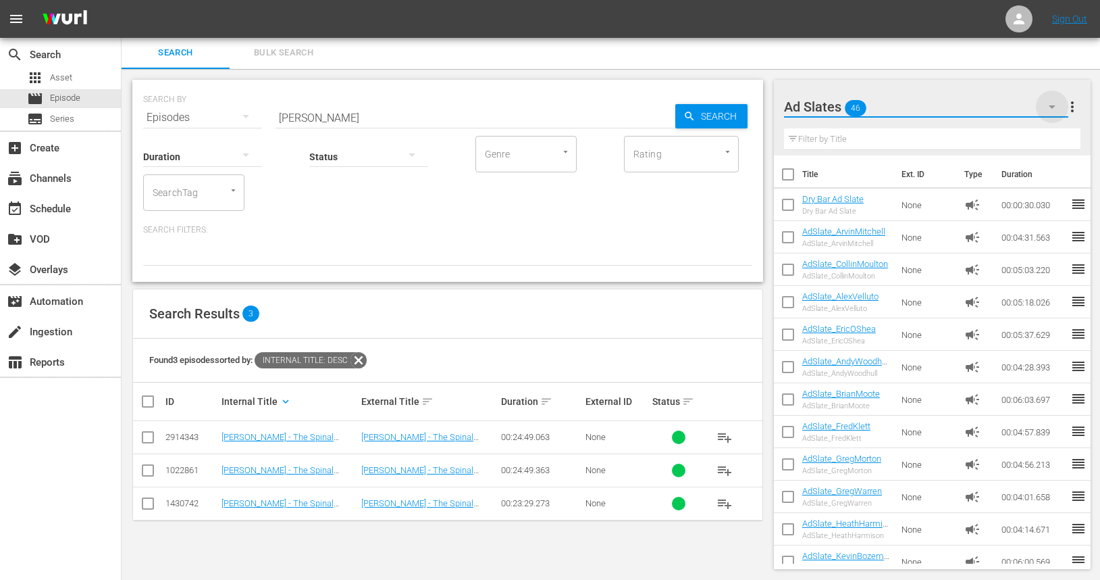
click at [1055, 107] on icon "button" at bounding box center [1052, 107] width 16 height 16
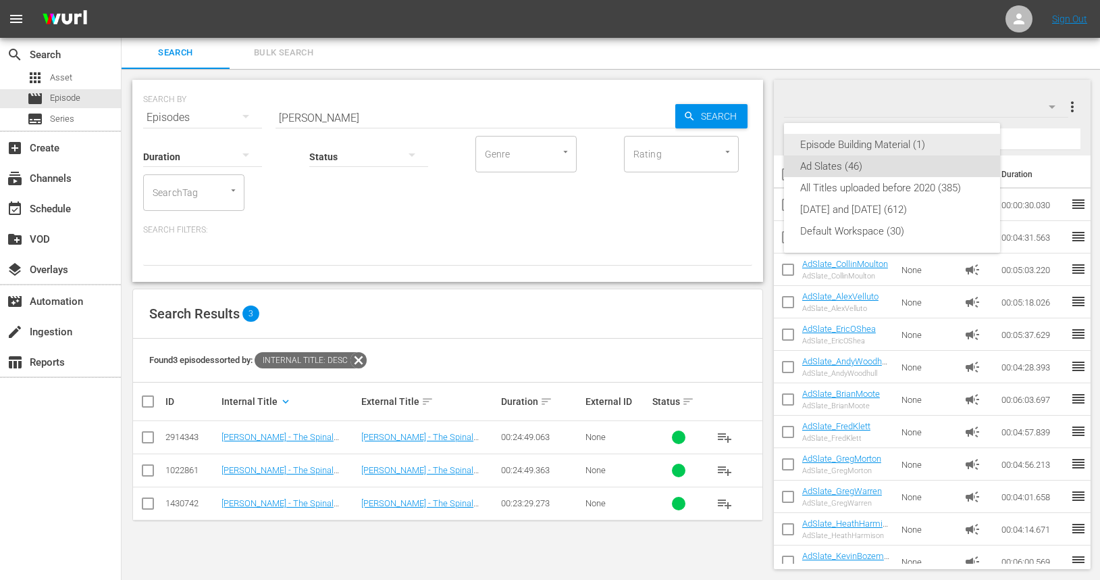
click at [858, 146] on div "Episode Building Material (1)" at bounding box center [892, 145] width 184 height 22
